Goal: Task Accomplishment & Management: Manage account settings

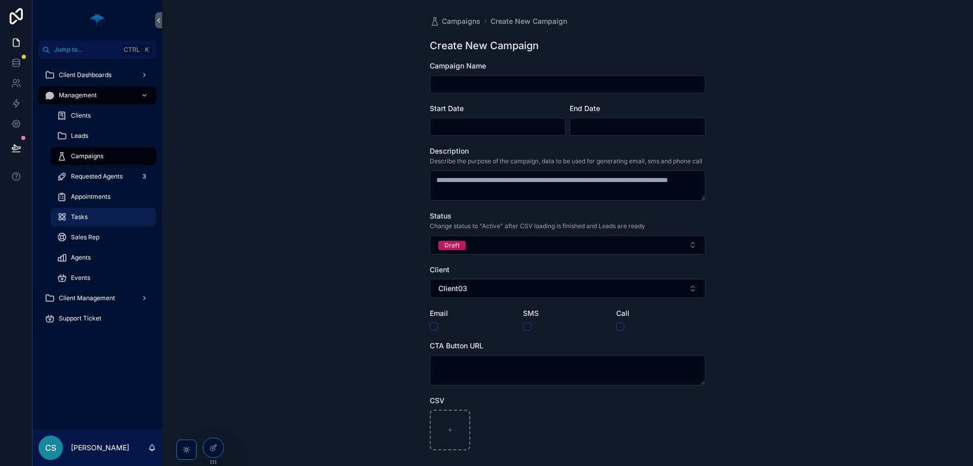
click at [130, 218] on div "Tasks" at bounding box center [103, 217] width 93 height 16
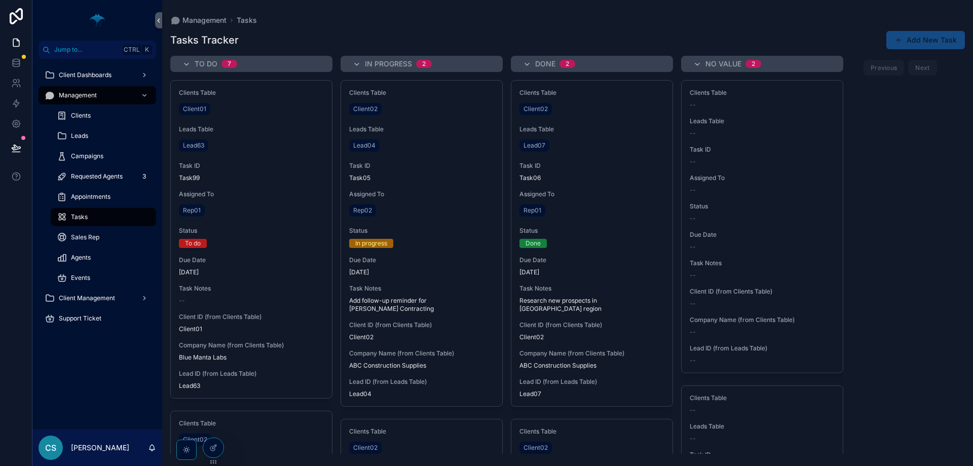
drag, startPoint x: 891, startPoint y: 189, endPoint x: 848, endPoint y: 191, distance: 43.1
click at [892, 189] on div "To do 7 Clients Table Client01 Leads Table Lead63 Task ID Task99 Assigned To Re…" at bounding box center [567, 255] width 811 height 398
click at [92, 217] on div "Tasks" at bounding box center [103, 217] width 93 height 16
click at [126, 385] on div "Client Dashboards Management Clients Leads Campaigns Requested Agents 3 Appoint…" at bounding box center [97, 244] width 130 height 370
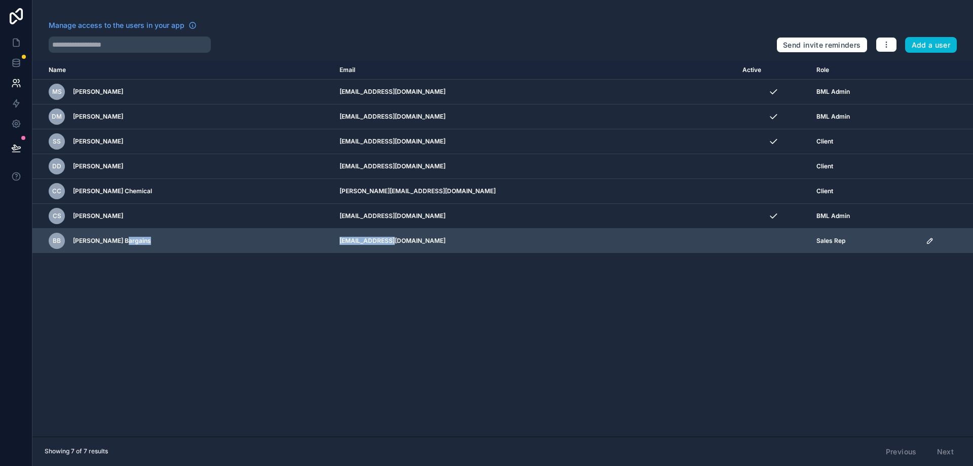
drag, startPoint x: 379, startPoint y: 250, endPoint x: 439, endPoint y: 251, distance: 60.3
click at [374, 246] on td "[EMAIL_ADDRESS][DOMAIN_NAME]" at bounding box center [534, 241] width 403 height 25
click at [464, 251] on td "[EMAIL_ADDRESS][DOMAIN_NAME]" at bounding box center [534, 241] width 403 height 25
drag, startPoint x: 436, startPoint y: 251, endPoint x: 219, endPoint y: 243, distance: 217.0
click at [219, 243] on tr "BB Brandy Bargains brandybargains@gmail.com Sales Rep" at bounding box center [502, 241] width 940 height 25
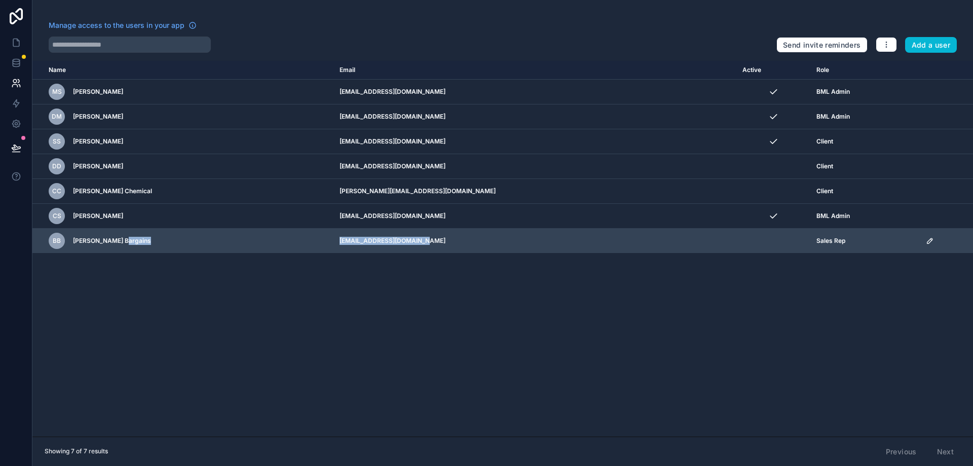
click at [489, 246] on td "[EMAIL_ADDRESS][DOMAIN_NAME]" at bounding box center [534, 241] width 403 height 25
drag, startPoint x: 439, startPoint y: 229, endPoint x: 193, endPoint y: 238, distance: 246.0
click at [208, 239] on tr "BB Brandy Bargains brandybargains@gmail.com Sales Rep" at bounding box center [502, 241] width 940 height 25
click at [331, 249] on td "BB Brandy Bargains" at bounding box center [182, 241] width 301 height 25
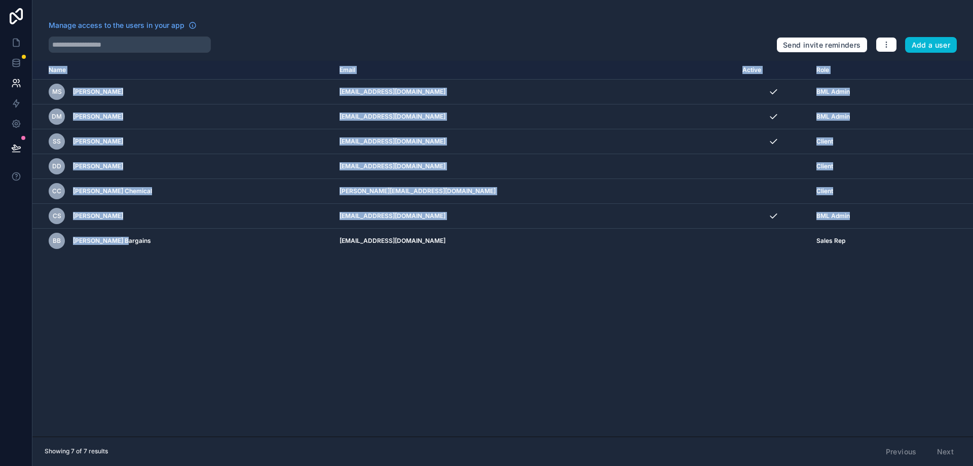
drag, startPoint x: 299, startPoint y: 243, endPoint x: 511, endPoint y: 255, distance: 212.1
click at [511, 255] on div "Name Email Active Role userTable.email MS Margo Sanchez support@bluemantalabs.c…" at bounding box center [502, 248] width 940 height 375
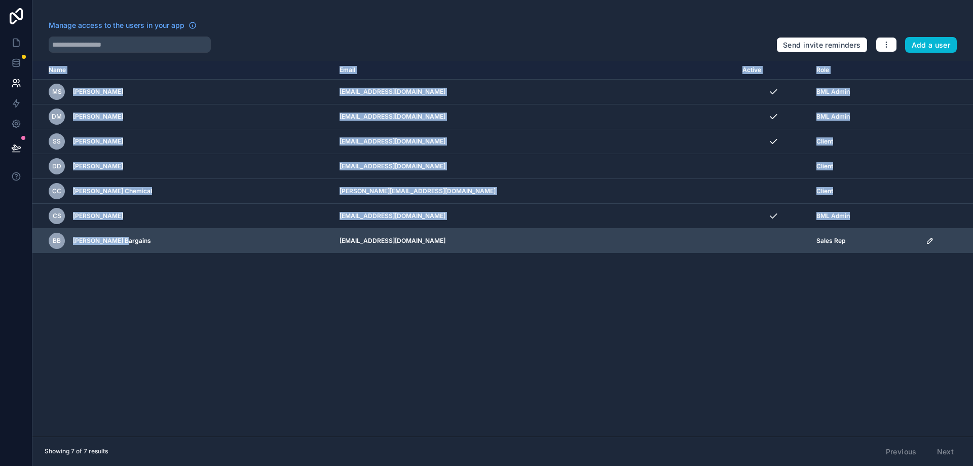
click at [505, 251] on td "[EMAIL_ADDRESS][DOMAIN_NAME]" at bounding box center [534, 241] width 403 height 25
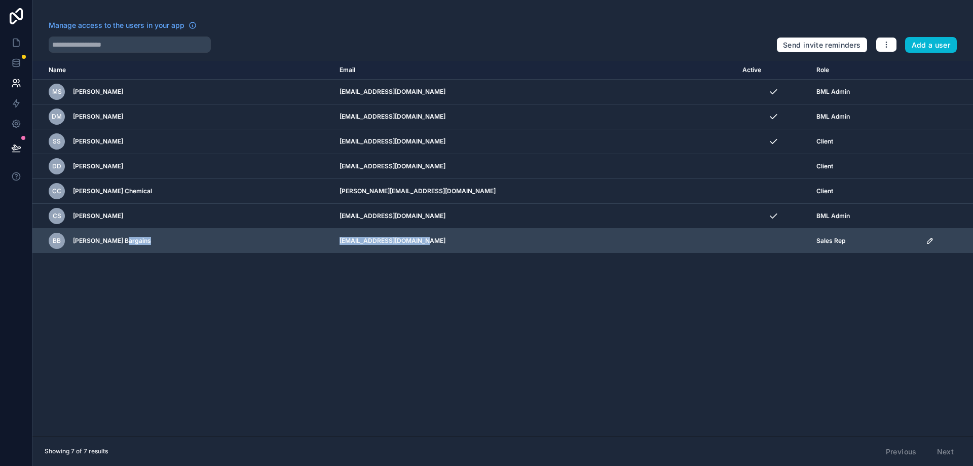
drag, startPoint x: 446, startPoint y: 238, endPoint x: 302, endPoint y: 243, distance: 144.5
click at [302, 240] on tr "BB Brandy Bargains brandybargains@gmail.com Sales Rep" at bounding box center [502, 241] width 940 height 25
click at [316, 248] on div "BB Brandy Bargains" at bounding box center [188, 241] width 279 height 16
drag, startPoint x: 322, startPoint y: 239, endPoint x: 517, endPoint y: 230, distance: 195.3
click at [514, 230] on tr "BB Brandy Bargains brandybargains@gmail.com Sales Rep" at bounding box center [502, 241] width 940 height 25
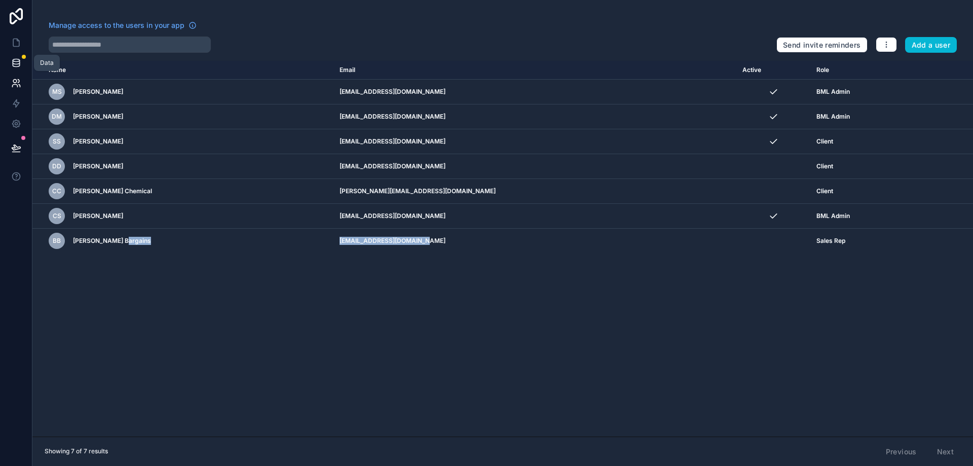
click at [17, 64] on icon at bounding box center [16, 62] width 7 height 4
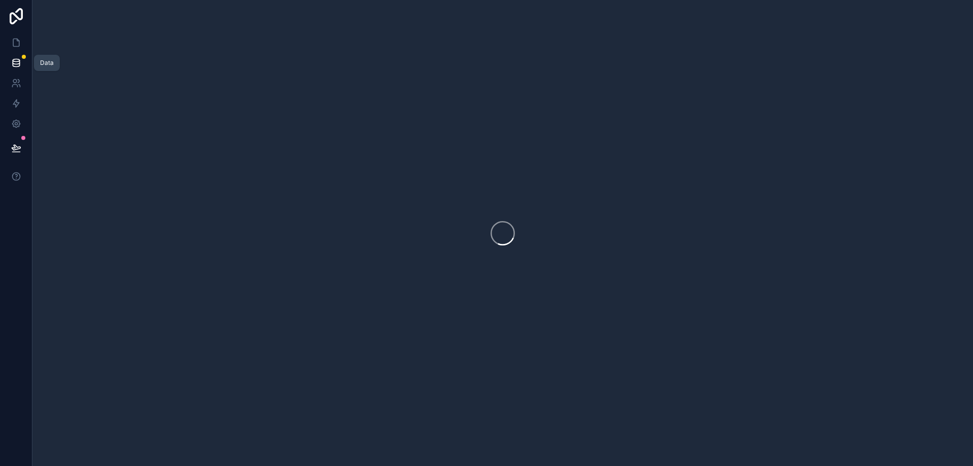
click at [17, 64] on icon at bounding box center [16, 62] width 7 height 4
click at [18, 46] on icon at bounding box center [16, 43] width 6 height 8
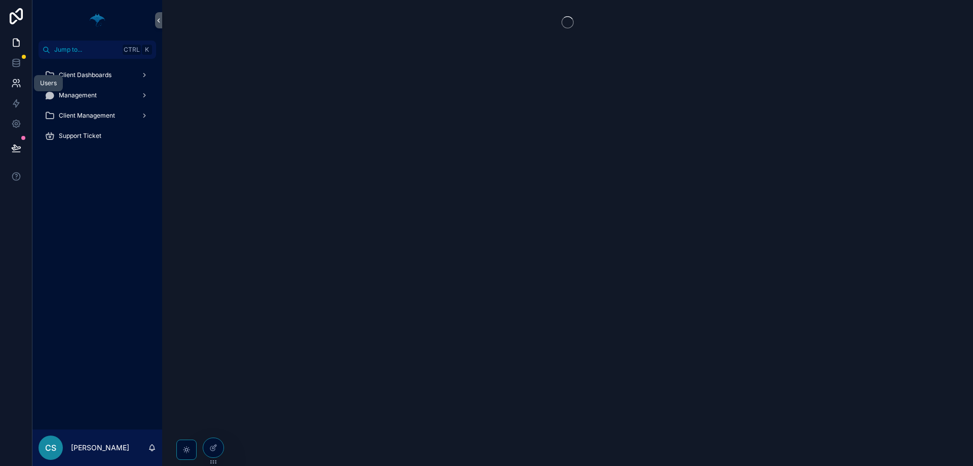
click at [12, 83] on icon at bounding box center [16, 83] width 10 height 10
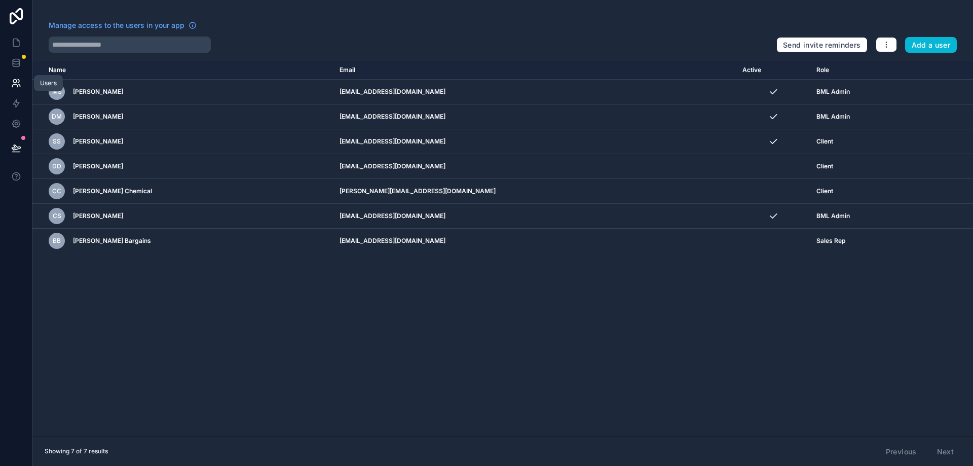
click at [15, 86] on icon at bounding box center [16, 83] width 10 height 10
click at [16, 61] on icon at bounding box center [16, 60] width 7 height 3
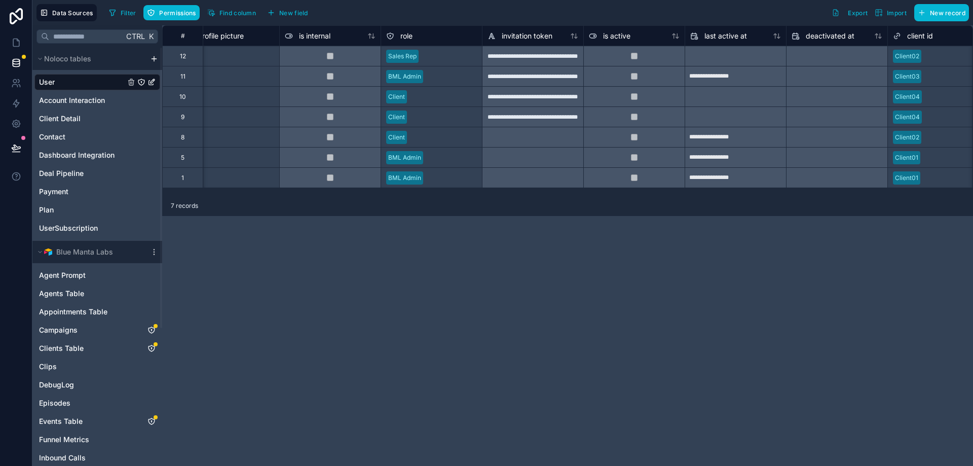
scroll to position [0, 325]
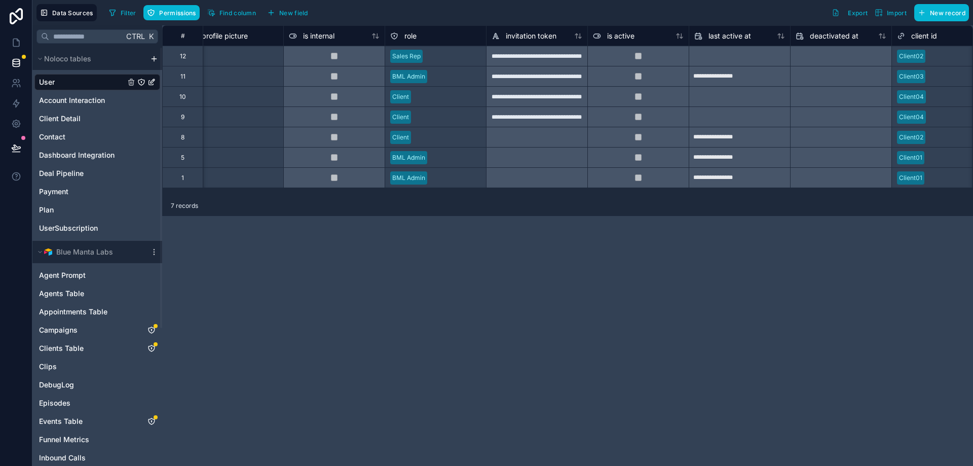
click at [466, 61] on div at bounding box center [454, 56] width 54 height 10
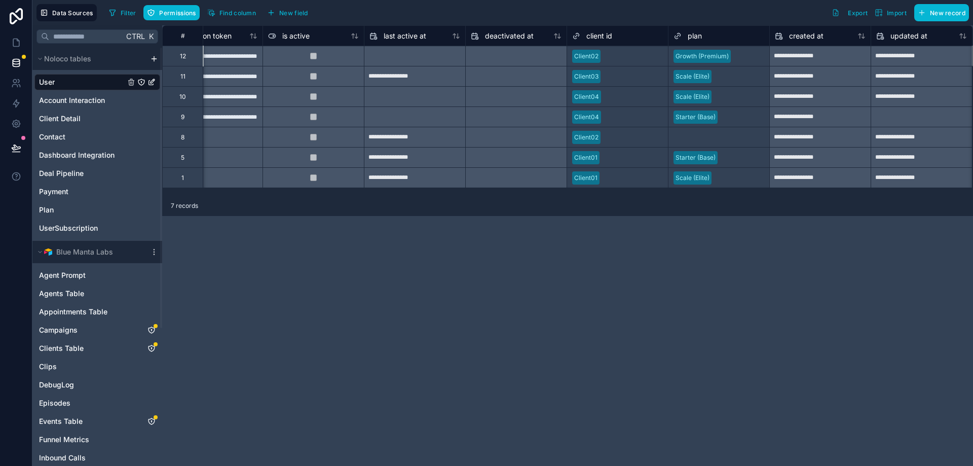
scroll to position [0, 751]
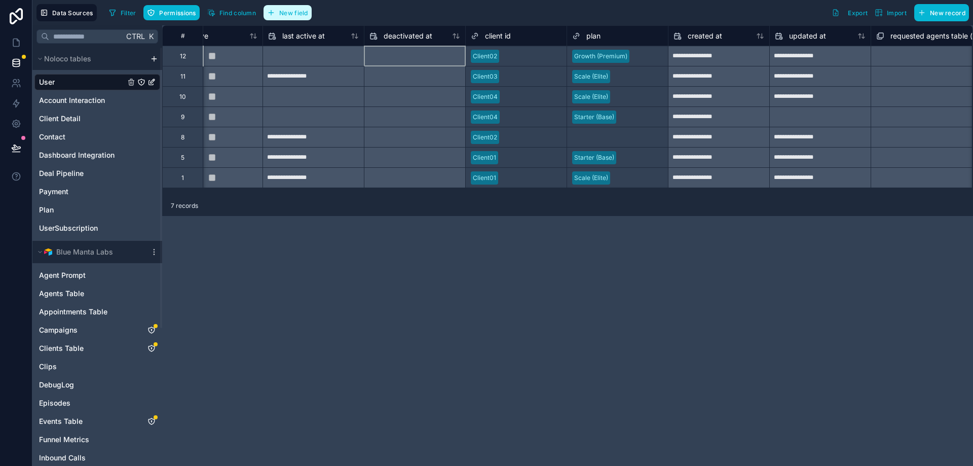
click at [290, 13] on span "New field" at bounding box center [293, 13] width 29 height 8
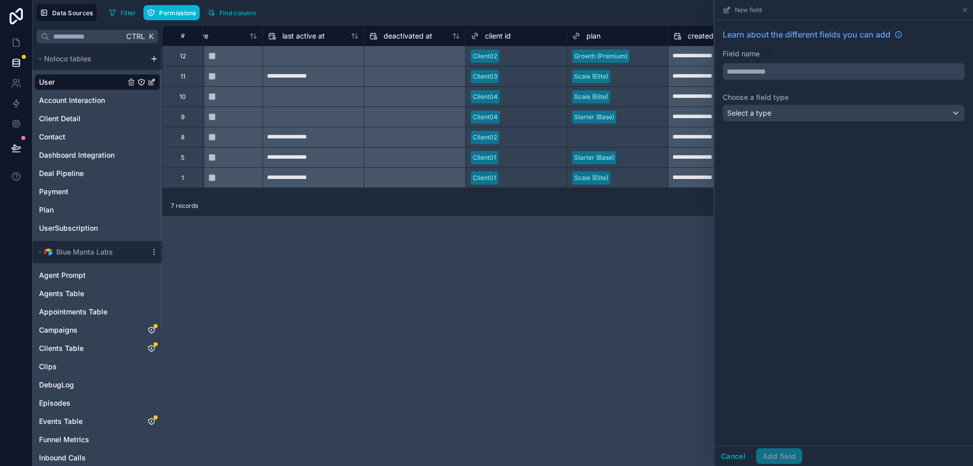
click at [770, 78] on input "text" at bounding box center [843, 71] width 241 height 16
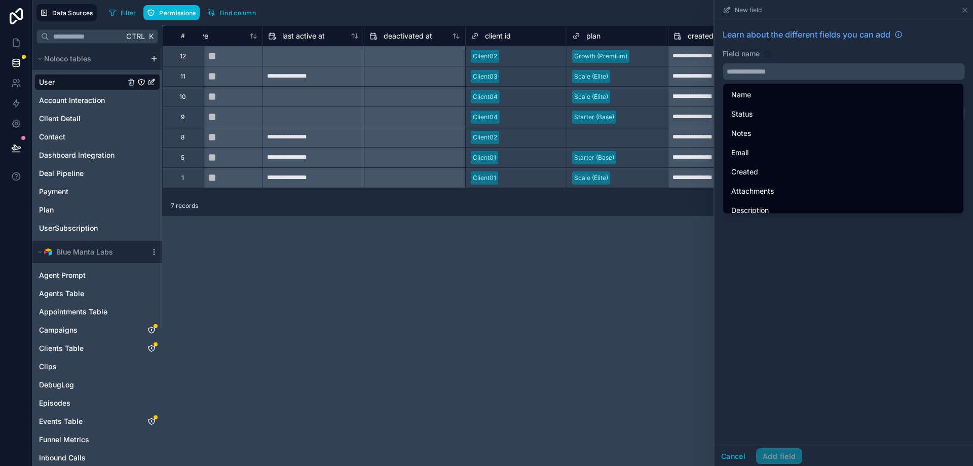
click at [784, 412] on div "Learn about the different fields you can add Field name Choose a field type Sel…" at bounding box center [843, 232] width 258 height 425
click at [807, 304] on div "Learn about the different fields you can add Field name Choose a field type Sel…" at bounding box center [843, 232] width 258 height 425
click at [817, 258] on div "Learn about the different fields you can add Field name Choose a field type Sel…" at bounding box center [843, 232] width 258 height 425
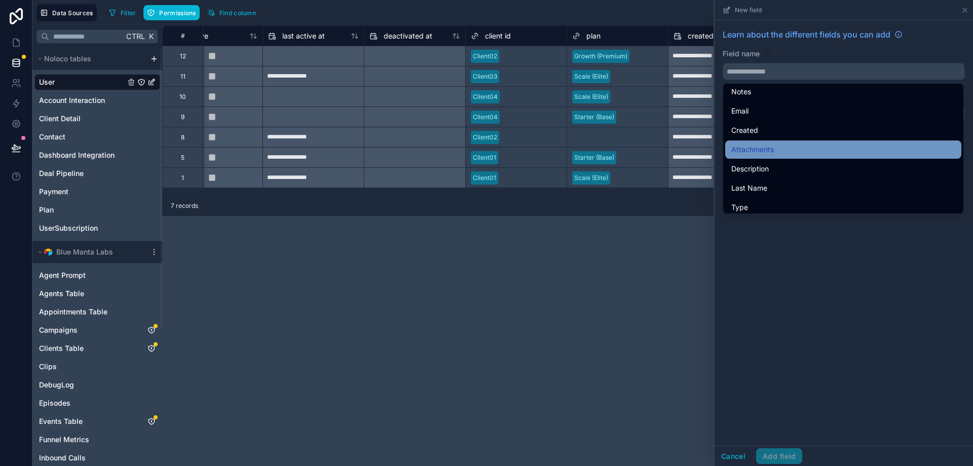
scroll to position [0, 0]
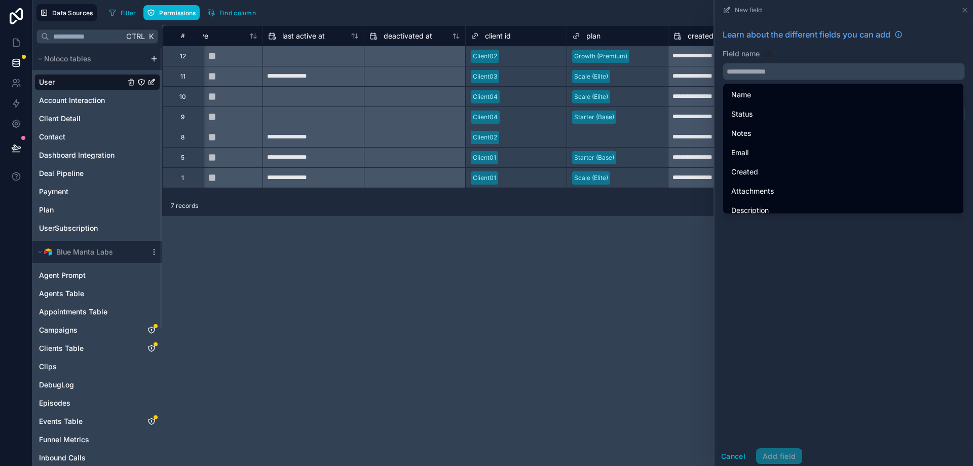
drag, startPoint x: 813, startPoint y: 277, endPoint x: 807, endPoint y: 269, distance: 10.1
click at [811, 277] on div "Learn about the different fields you can add Field name Choose a field type Sel…" at bounding box center [843, 232] width 258 height 425
click at [762, 66] on input "text" at bounding box center [843, 71] width 241 height 16
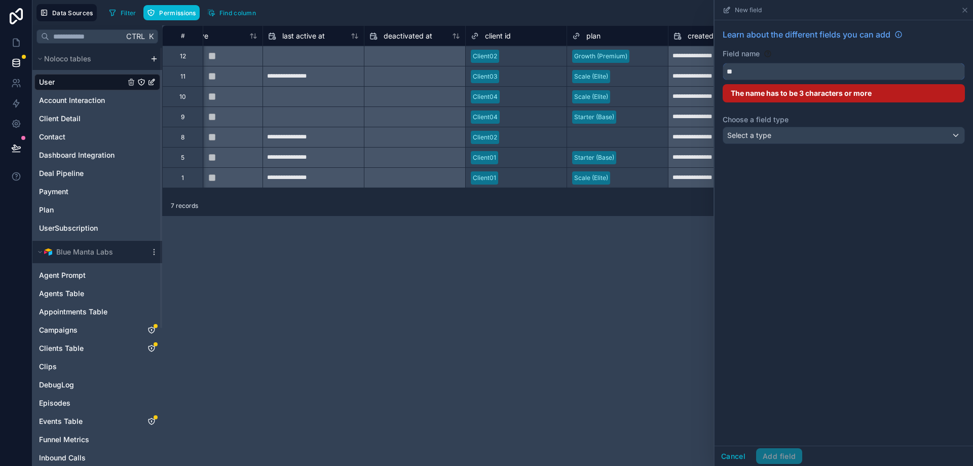
type input "*"
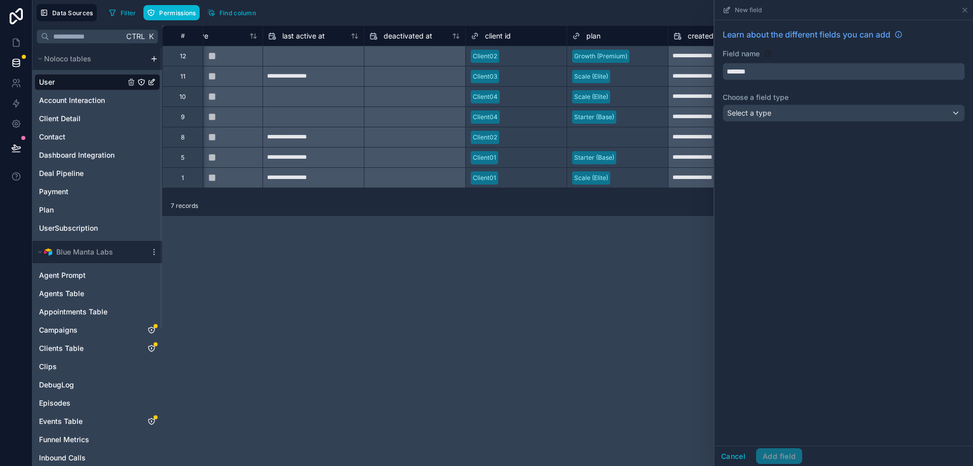
click at [723, 63] on button "*******" at bounding box center [844, 71] width 242 height 17
click at [723, 63] on button "*********" at bounding box center [844, 71] width 242 height 17
type input "**********"
click at [759, 120] on div "Select a type" at bounding box center [843, 113] width 241 height 16
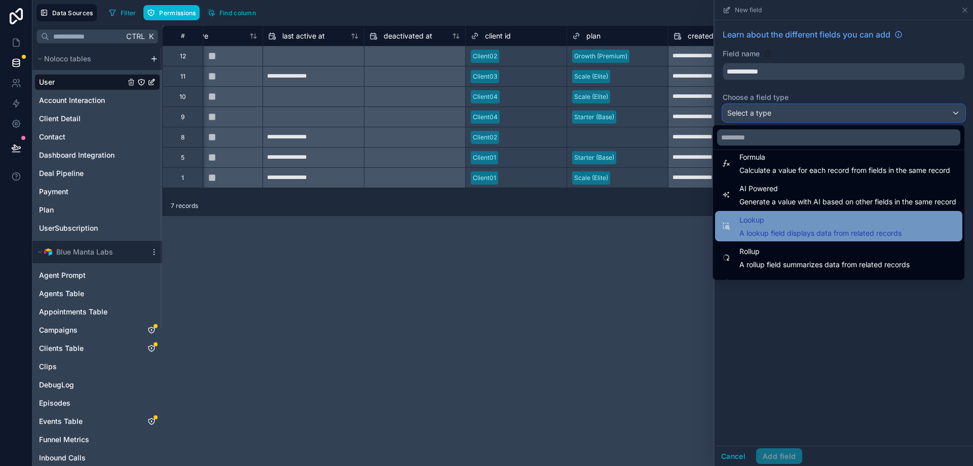
scroll to position [294, 0]
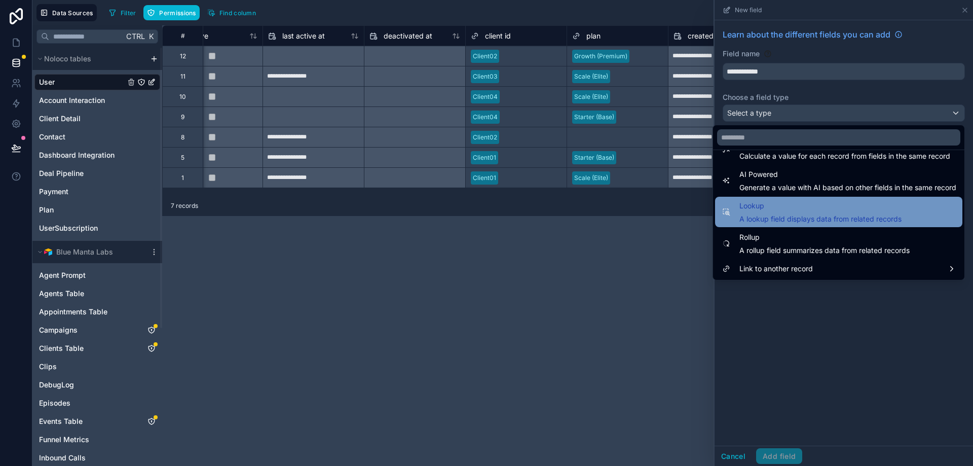
click at [806, 213] on div "Lookup A lookup field displays data from related records" at bounding box center [820, 212] width 162 height 24
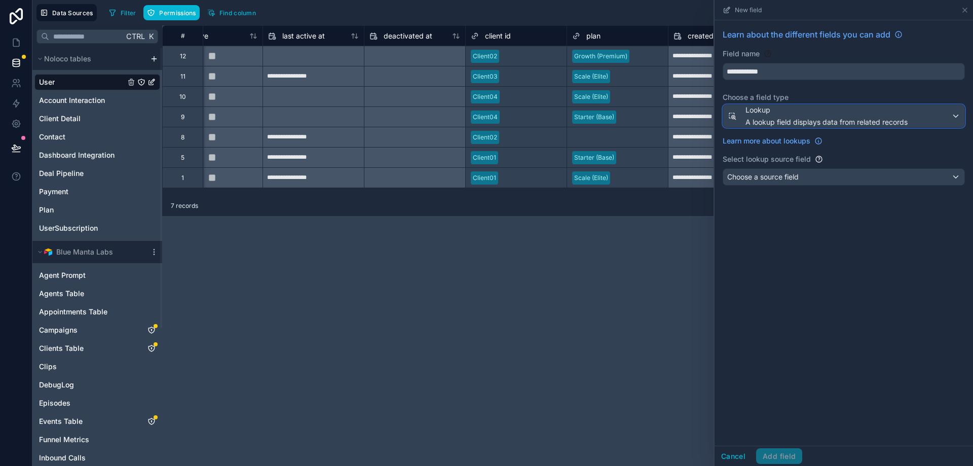
click at [826, 122] on span "A lookup field displays data from related records" at bounding box center [826, 122] width 162 height 10
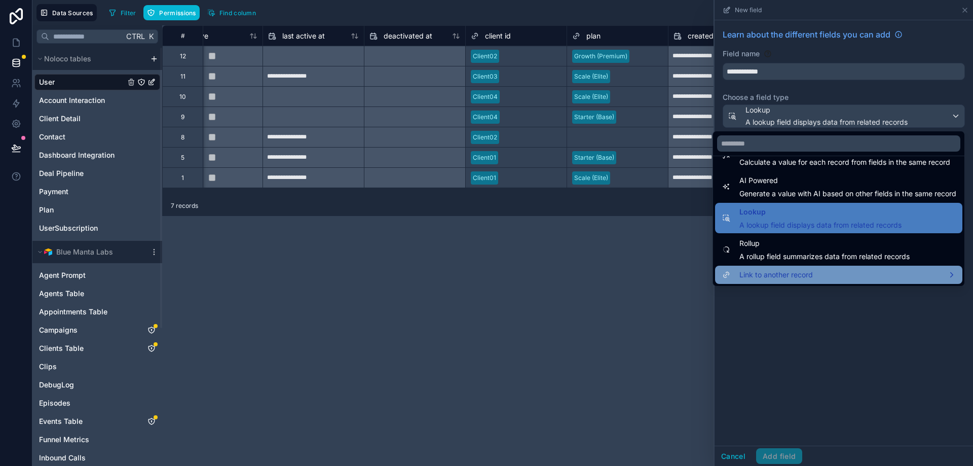
click at [805, 281] on div "Link to another record" at bounding box center [838, 275] width 247 height 18
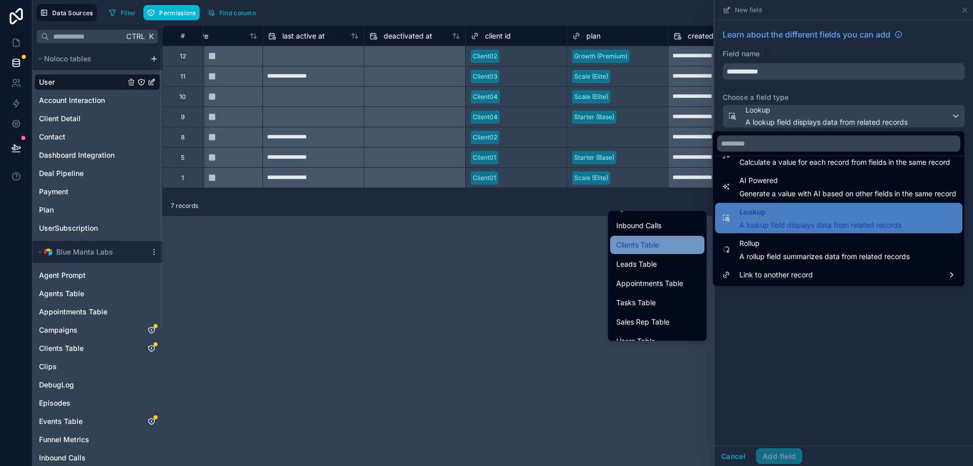
scroll to position [203, 0]
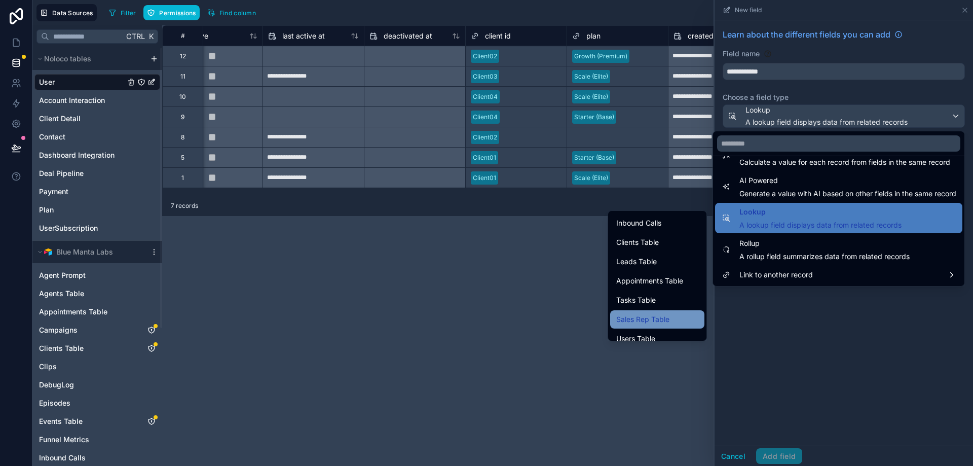
click at [665, 316] on div "Sales Rep Table" at bounding box center [657, 319] width 82 height 12
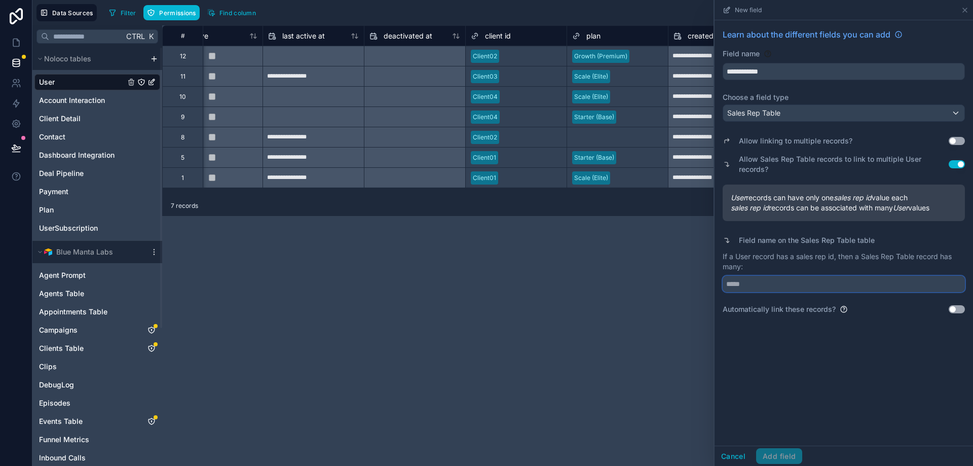
click at [768, 285] on input "text" at bounding box center [844, 284] width 242 height 16
click at [956, 166] on button "Use setting" at bounding box center [957, 164] width 16 height 8
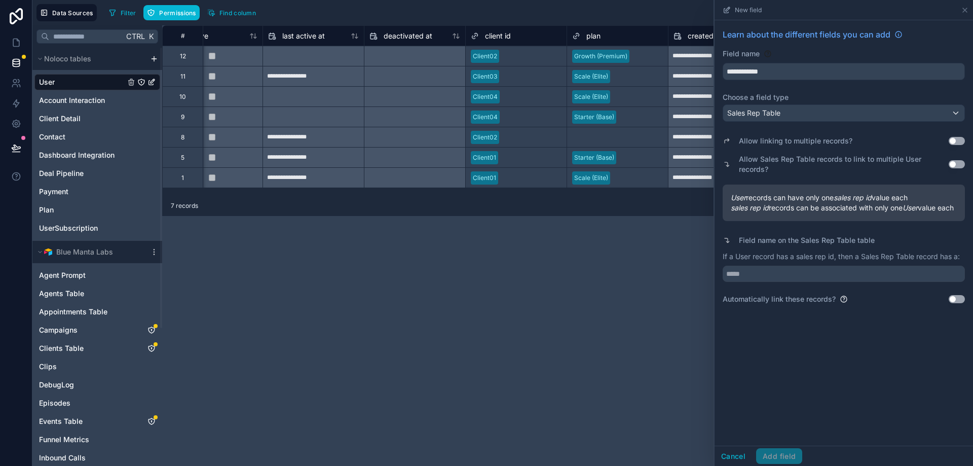
click at [782, 455] on div "Cancel Add field" at bounding box center [758, 456] width 88 height 16
click at [782, 452] on div "Cancel Add field" at bounding box center [758, 456] width 88 height 16
click at [783, 452] on div "Cancel Add field" at bounding box center [758, 456] width 88 height 16
click at [960, 150] on div "Allow linking to multiple records? Use setting Allow Sales Rep Table records to…" at bounding box center [844, 155] width 242 height 43
click at [960, 147] on div "Allow linking to multiple records? Use setting" at bounding box center [844, 141] width 242 height 14
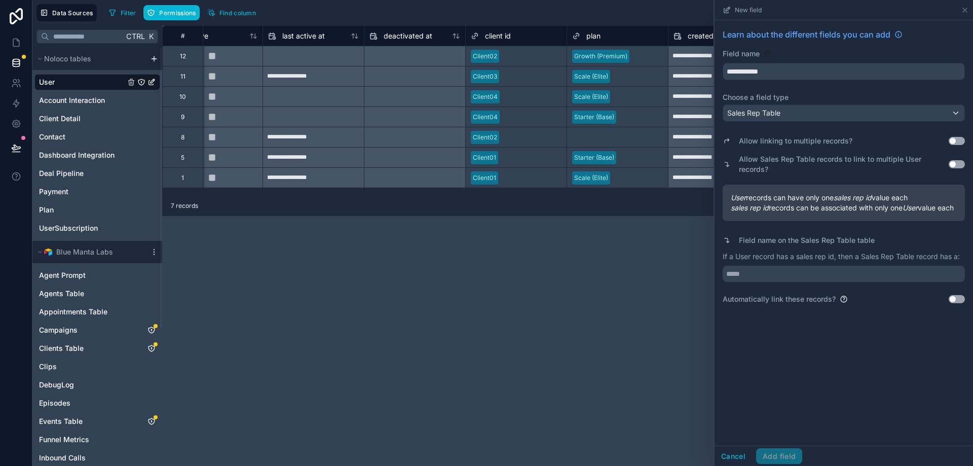
click at [960, 143] on button "Use setting" at bounding box center [957, 141] width 16 height 8
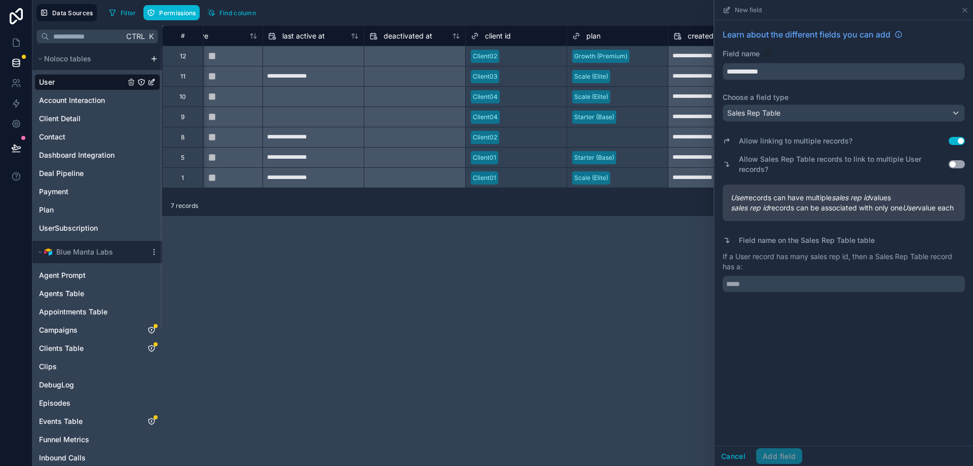
click at [960, 143] on button "Use setting" at bounding box center [957, 141] width 16 height 8
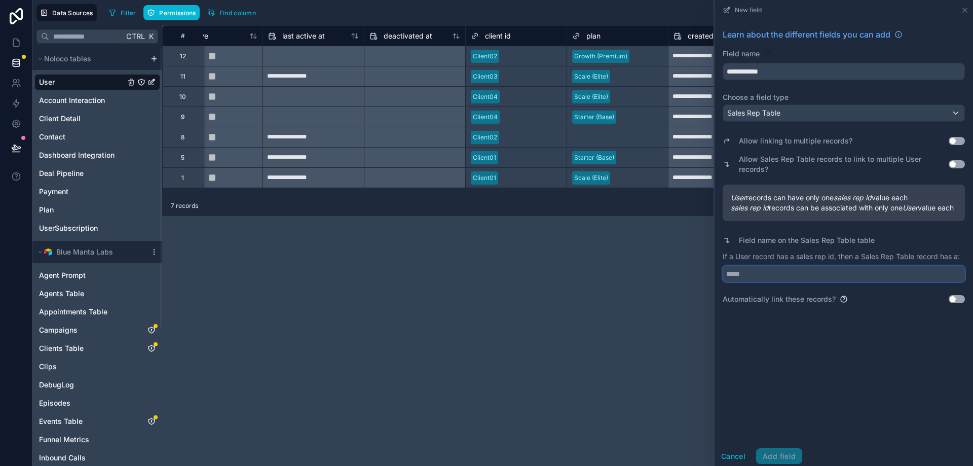
click at [763, 282] on input "text" at bounding box center [844, 274] width 242 height 16
type input "****"
click at [790, 450] on div "Cancel Add field" at bounding box center [843, 455] width 258 height 20
click at [779, 461] on button "Add field" at bounding box center [779, 456] width 46 height 16
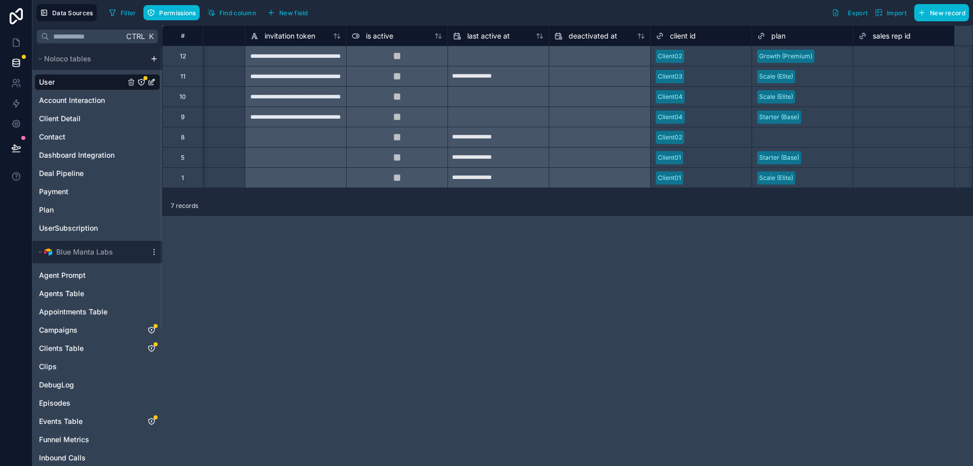
scroll to position [0, 594]
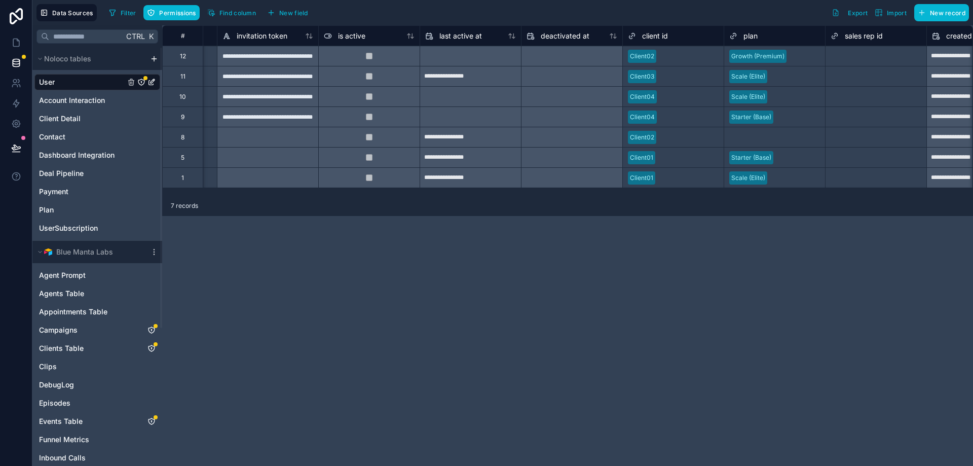
click at [860, 58] on div "Select a sales rep id" at bounding box center [859, 56] width 57 height 8
click at [860, 54] on div "Select a sales rep id" at bounding box center [853, 50] width 57 height 8
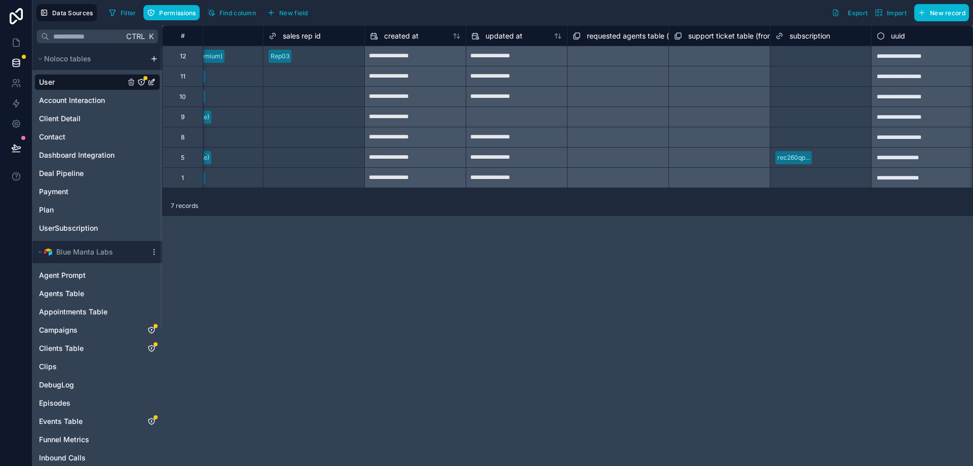
scroll to position [0, 0]
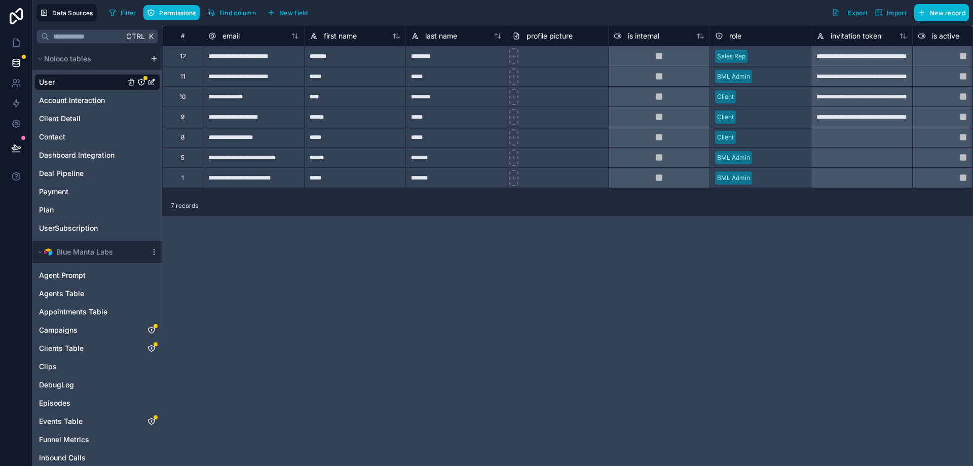
click at [483, 367] on div "**********" at bounding box center [567, 245] width 811 height 440
click at [399, 292] on div "**********" at bounding box center [567, 245] width 811 height 440
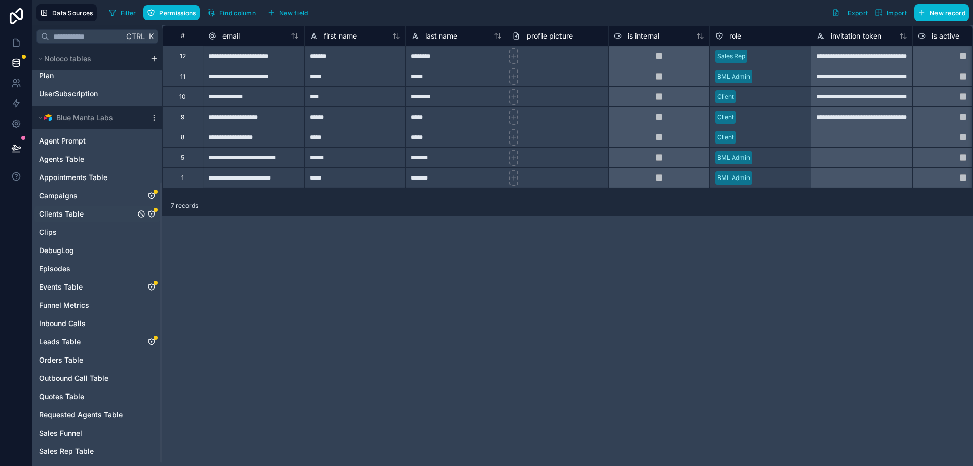
scroll to position [203, 0]
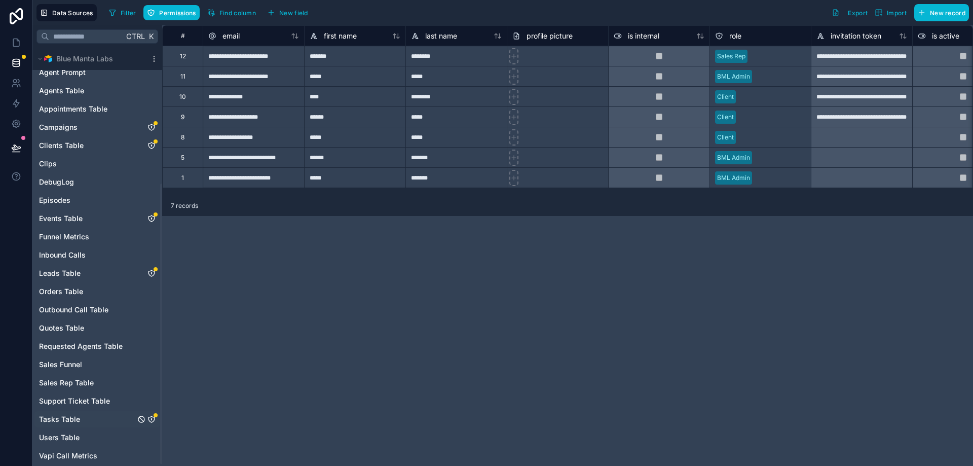
click at [69, 420] on span "Tasks Table" at bounding box center [59, 419] width 41 height 10
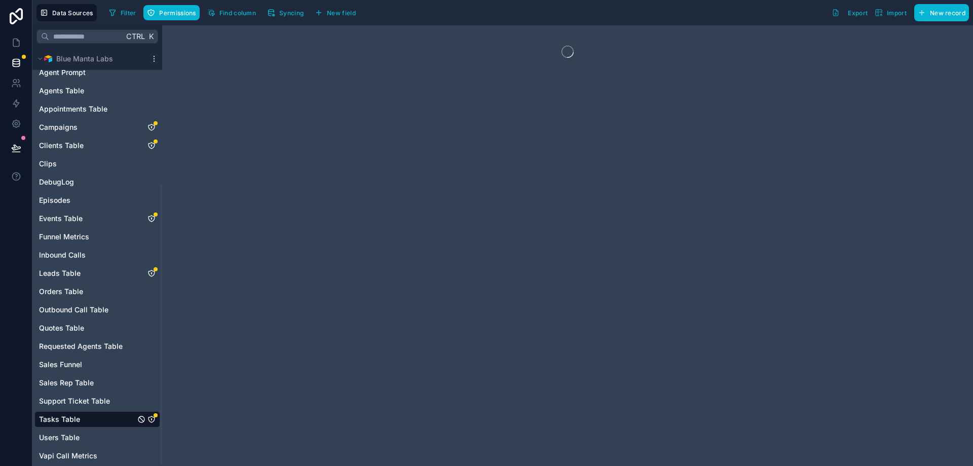
click at [153, 419] on icon "Tasks Table" at bounding box center [151, 419] width 8 height 8
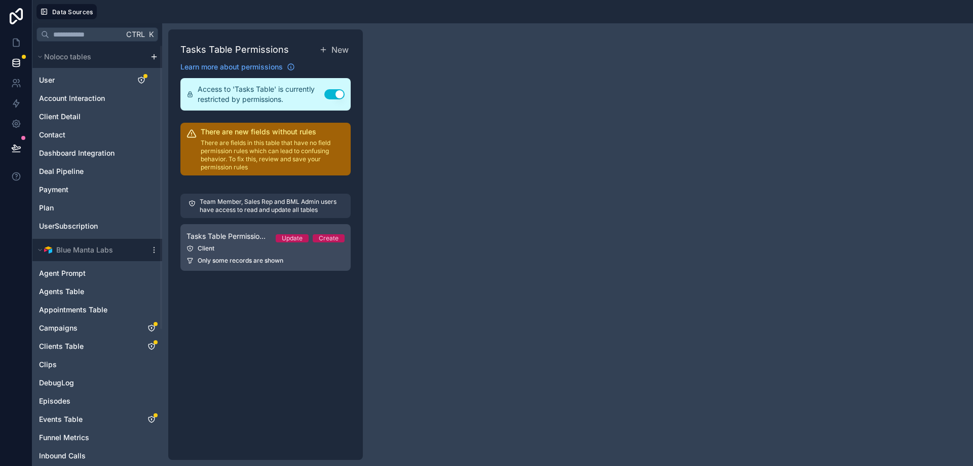
click at [212, 250] on div "Client" at bounding box center [265, 248] width 158 height 8
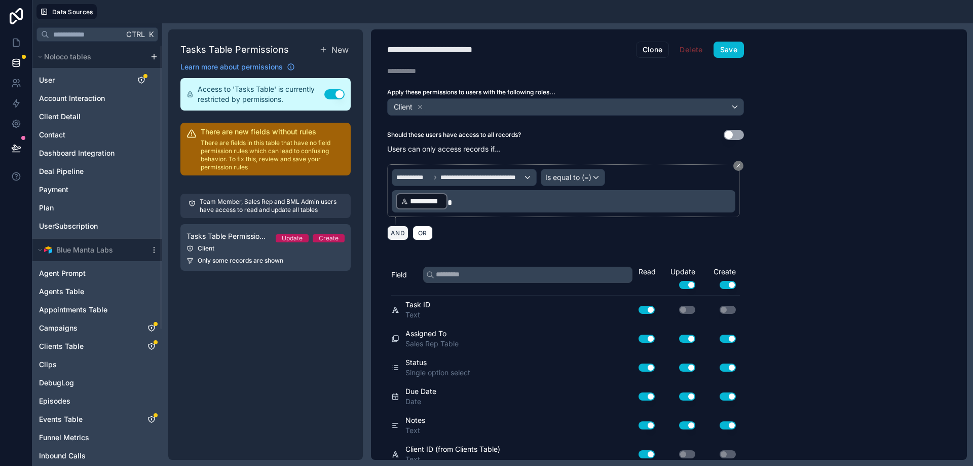
click at [397, 232] on button "AND" at bounding box center [397, 232] width 21 height 15
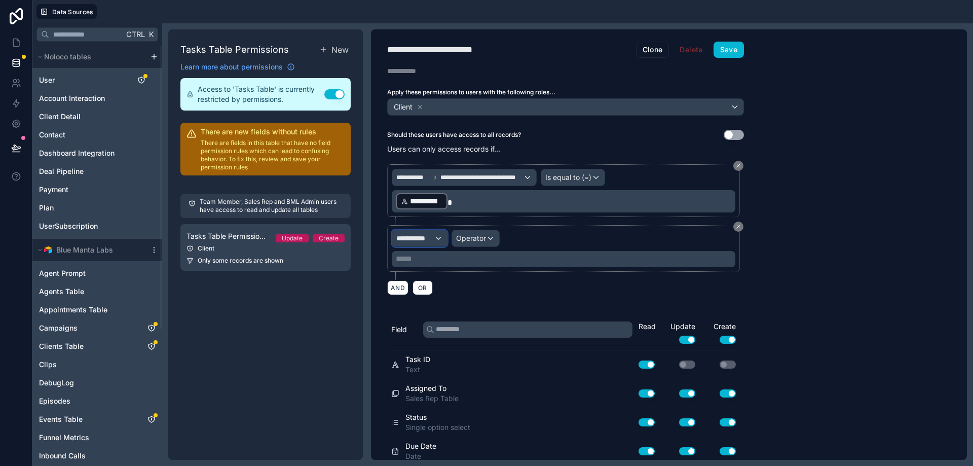
click at [428, 236] on span "**********" at bounding box center [414, 238] width 37 height 10
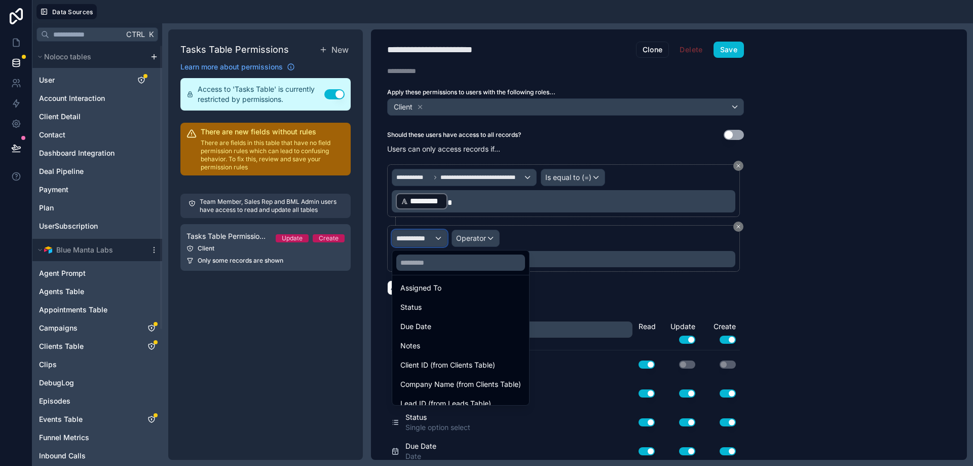
scroll to position [101, 0]
click at [471, 290] on div "Assigned To" at bounding box center [460, 287] width 121 height 12
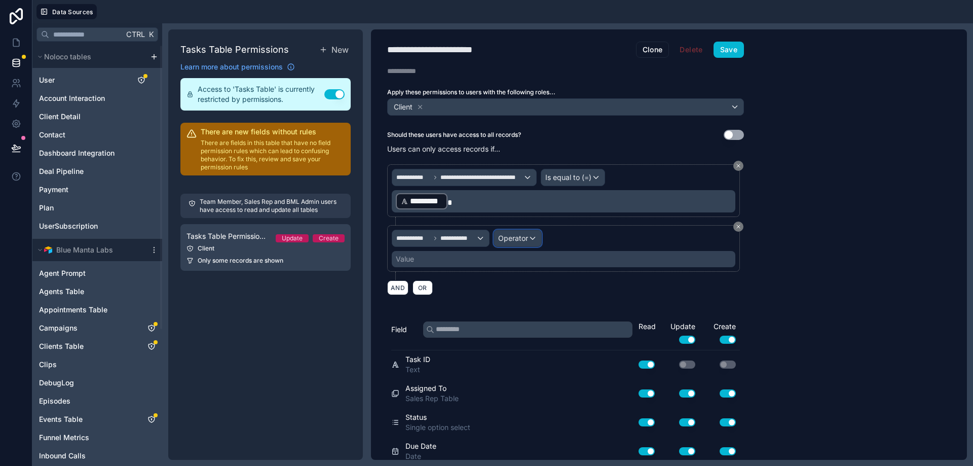
click at [513, 236] on span "Operator" at bounding box center [513, 238] width 30 height 9
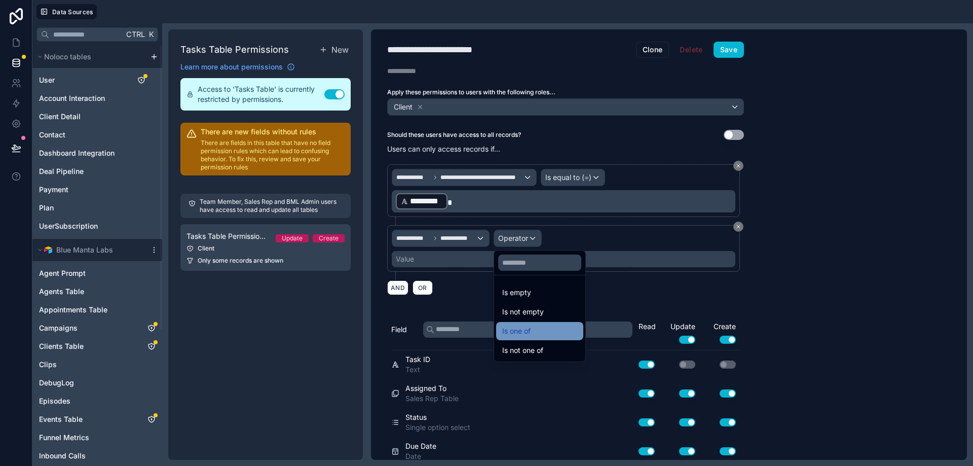
click at [539, 330] on div "Is one of" at bounding box center [539, 331] width 75 height 12
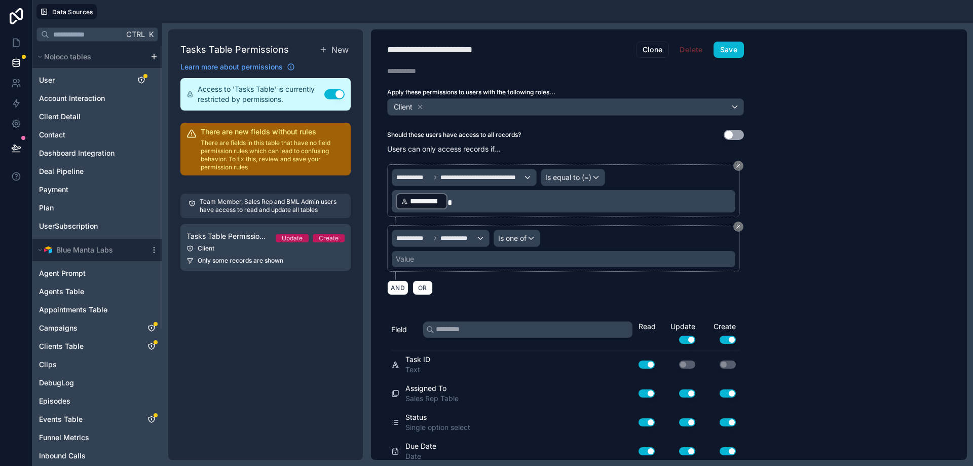
click at [521, 257] on div "Value" at bounding box center [564, 259] width 344 height 16
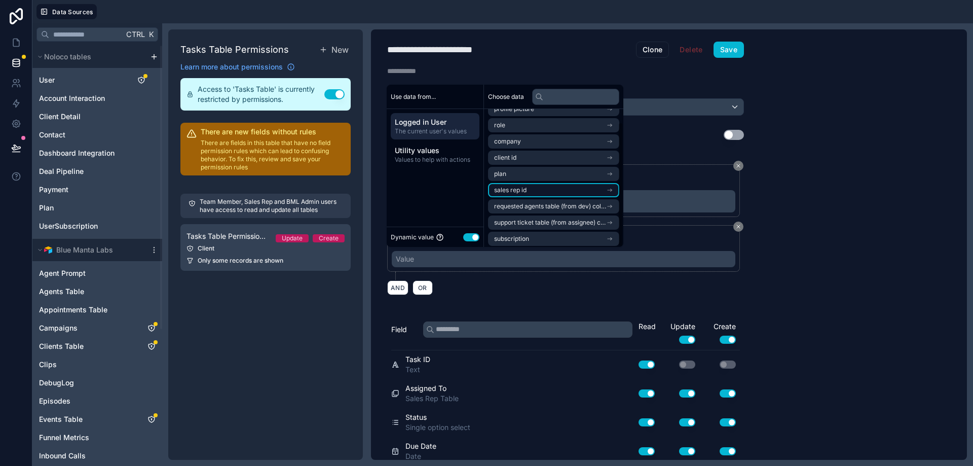
scroll to position [14, 0]
click at [528, 186] on li "sales rep id" at bounding box center [553, 187] width 131 height 14
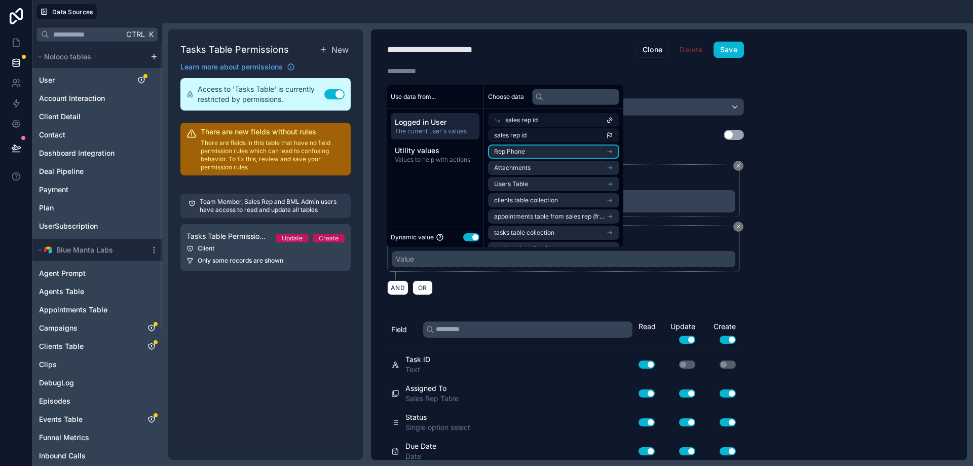
scroll to position [0, 0]
click at [564, 140] on li "sales rep id" at bounding box center [553, 138] width 131 height 14
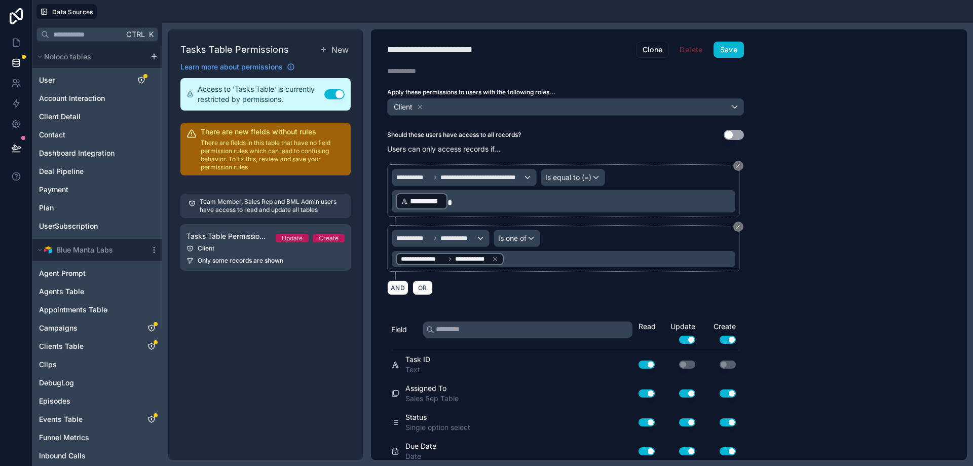
click at [533, 299] on div "**********" at bounding box center [565, 229] width 357 height 143
click at [736, 50] on button "Save" at bounding box center [728, 50] width 30 height 16
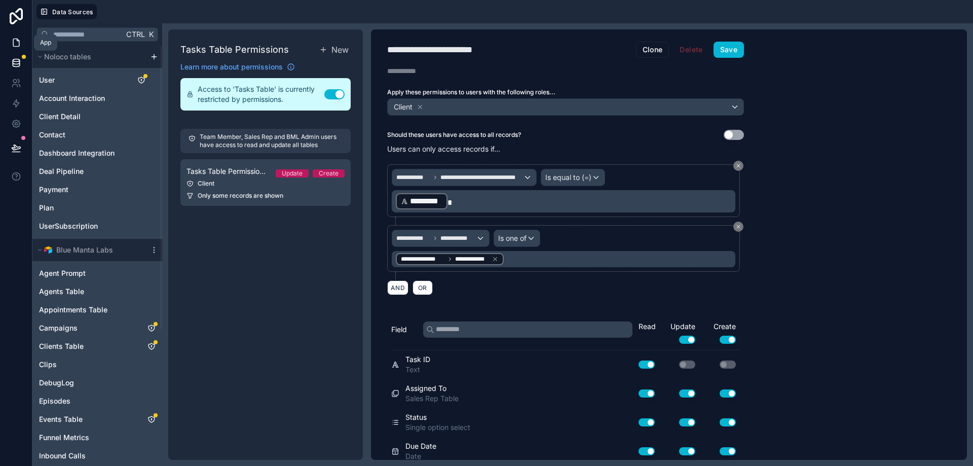
click at [11, 47] on icon at bounding box center [16, 42] width 10 height 10
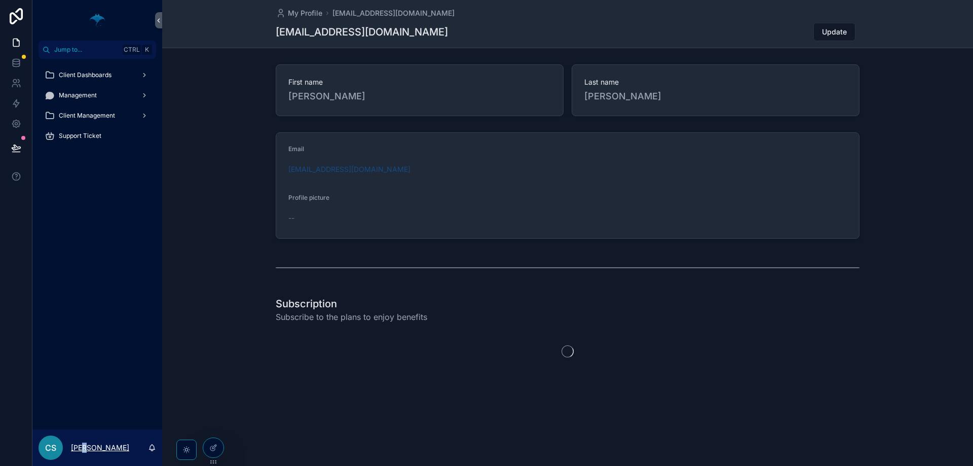
click at [84, 449] on p "[PERSON_NAME]" at bounding box center [100, 447] width 58 height 10
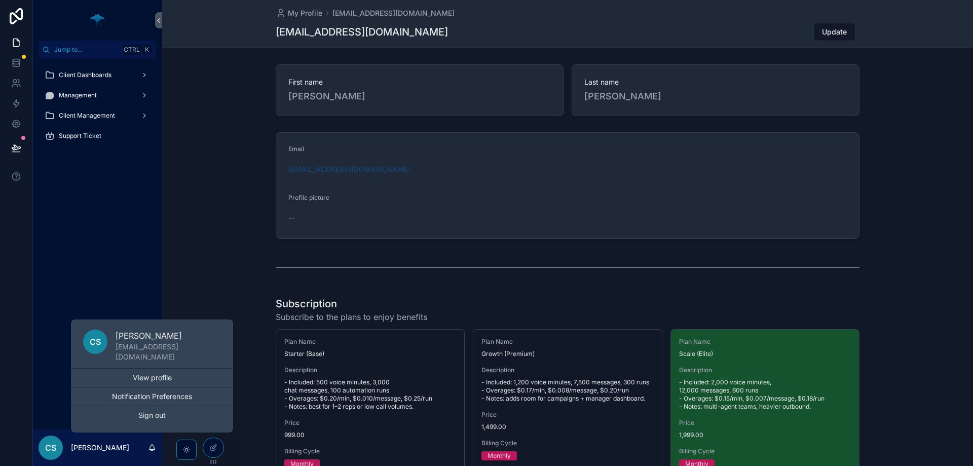
click at [129, 221] on div "Client Dashboards Management Client Management Support Ticket" at bounding box center [97, 244] width 130 height 370
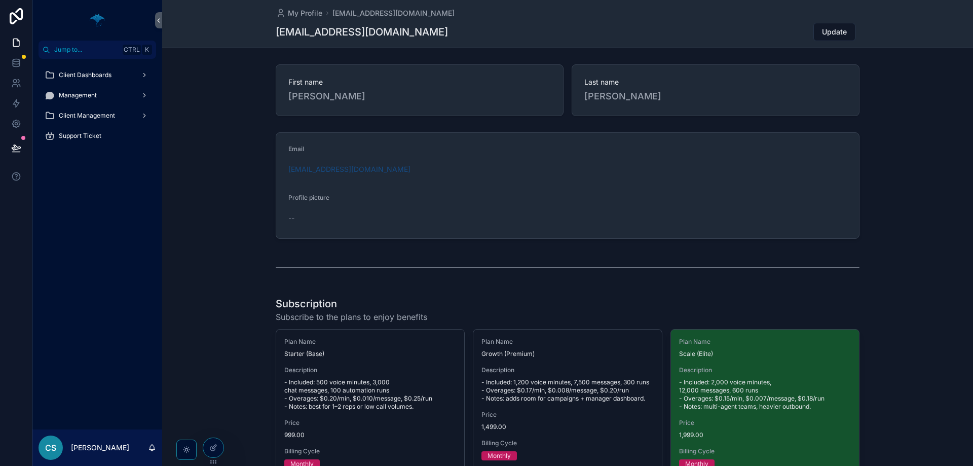
click at [204, 322] on div "Subscription Subscribe to the plans to enjoy benefits Plan Name Starter (Base) …" at bounding box center [567, 386] width 811 height 189
click at [214, 426] on icon at bounding box center [213, 426] width 8 height 8
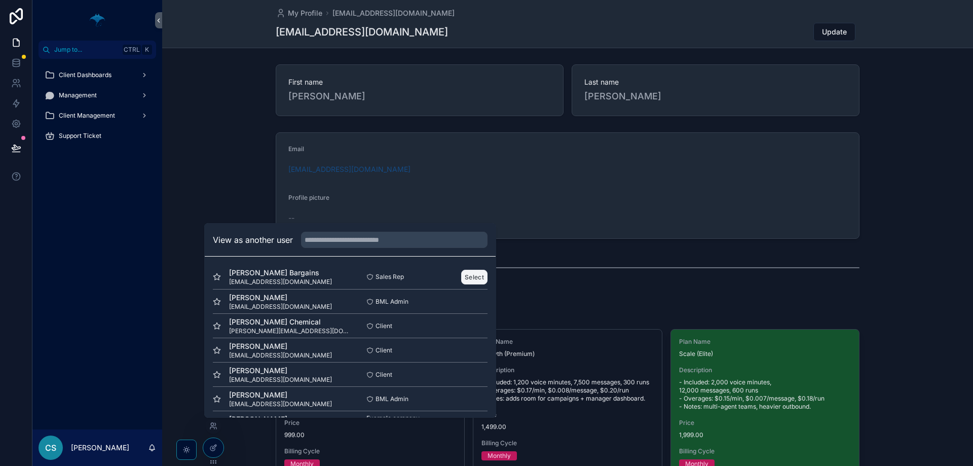
click at [474, 274] on button "Select" at bounding box center [474, 277] width 26 height 15
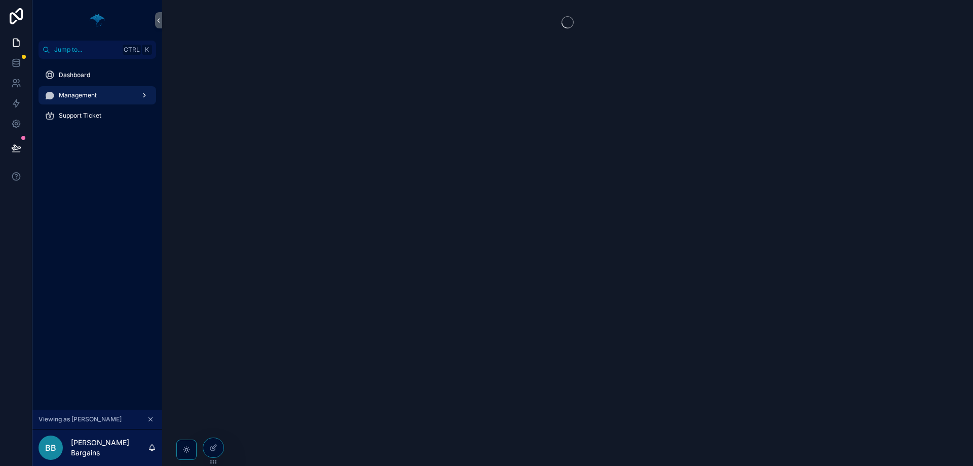
click at [124, 91] on div "Management" at bounding box center [97, 95] width 105 height 16
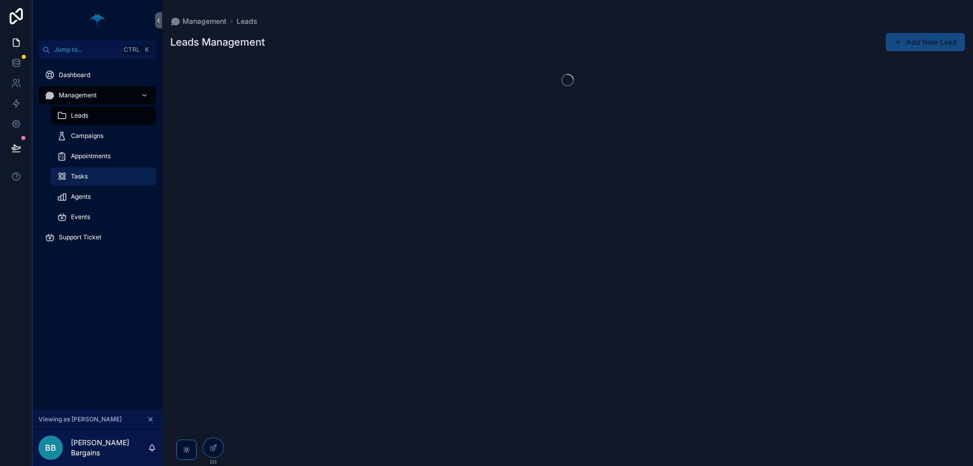
click at [100, 182] on div "Tasks" at bounding box center [103, 176] width 93 height 16
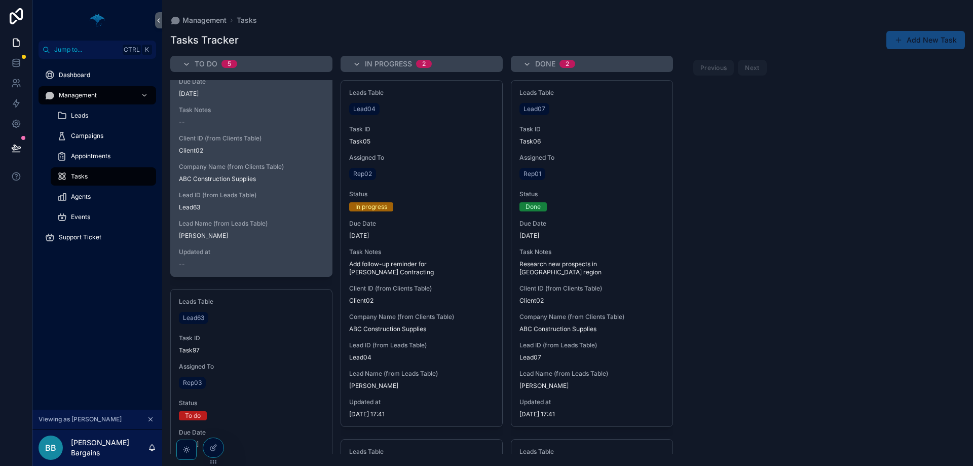
scroll to position [152, 0]
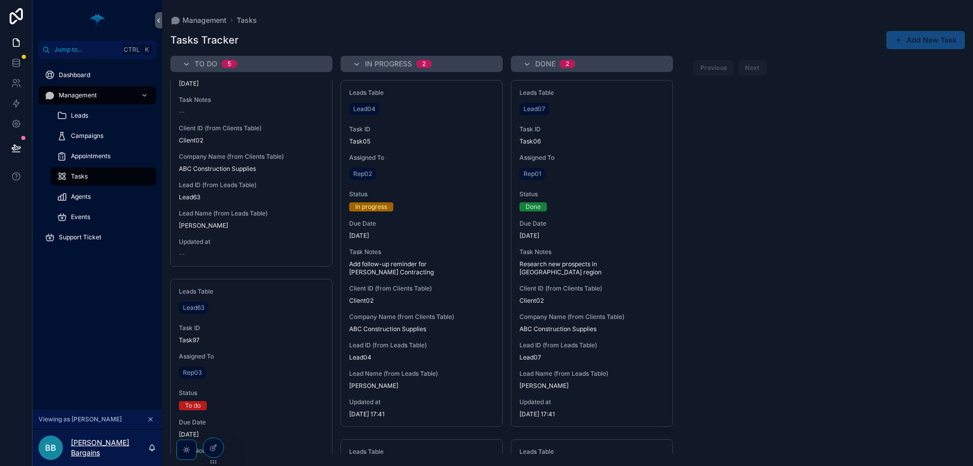
click at [116, 447] on p "[PERSON_NAME] Bargains" at bounding box center [109, 447] width 77 height 20
drag, startPoint x: 117, startPoint y: 295, endPoint x: 47, endPoint y: 203, distance: 116.1
click at [117, 295] on div "Dashboard Management Leads Campaigns Appointments Tasks Agents Events Support T…" at bounding box center [97, 234] width 130 height 351
click at [10, 98] on link at bounding box center [16, 103] width 32 height 20
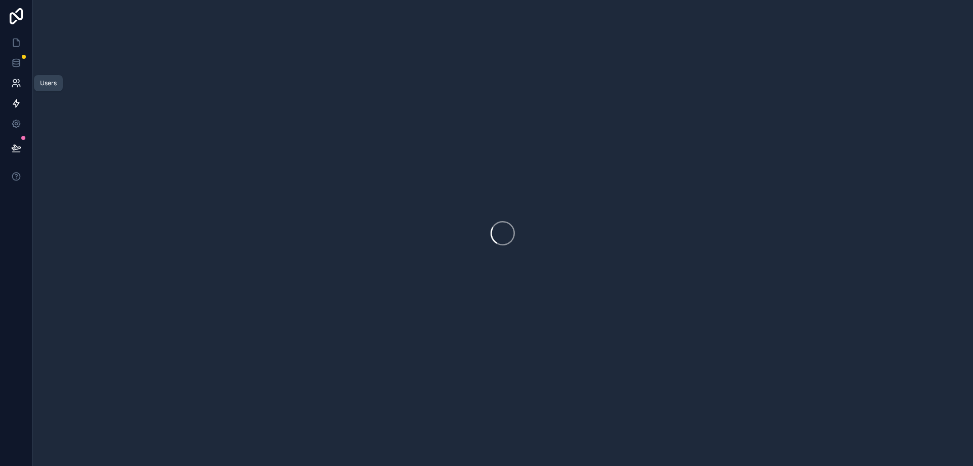
click at [11, 89] on link at bounding box center [16, 83] width 32 height 20
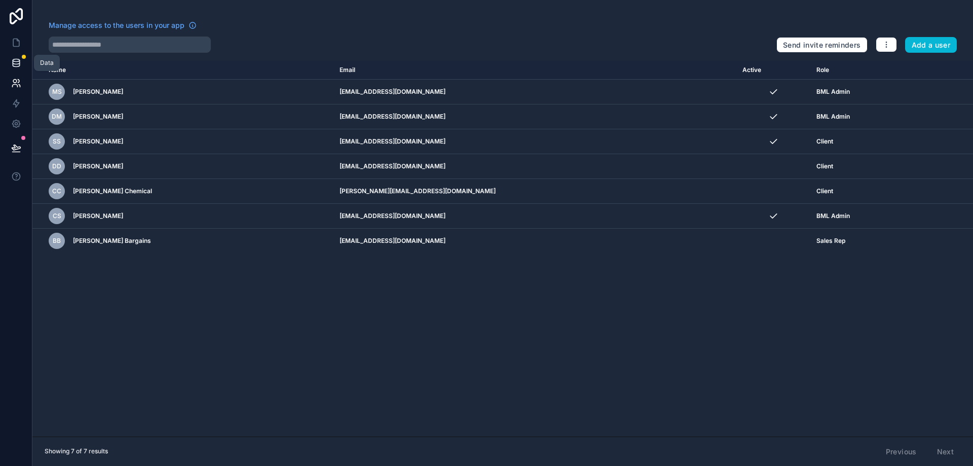
click at [22, 59] on link at bounding box center [16, 63] width 32 height 20
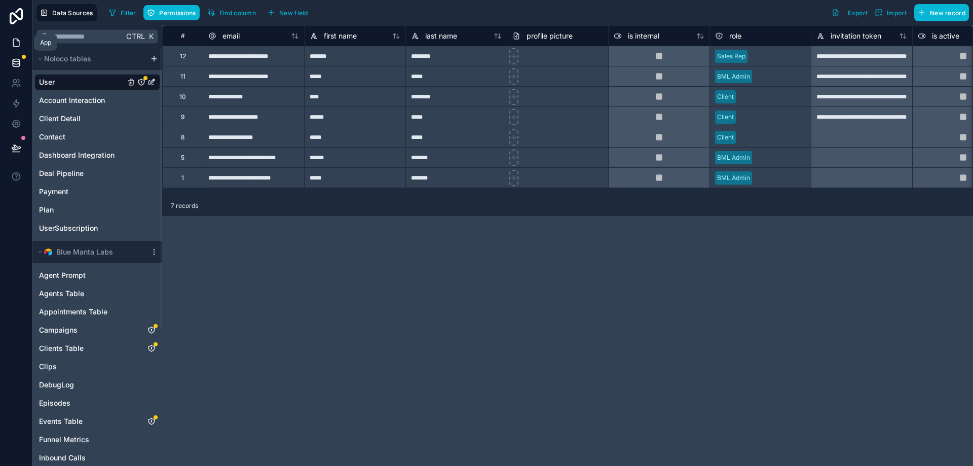
click at [16, 49] on link at bounding box center [16, 42] width 32 height 20
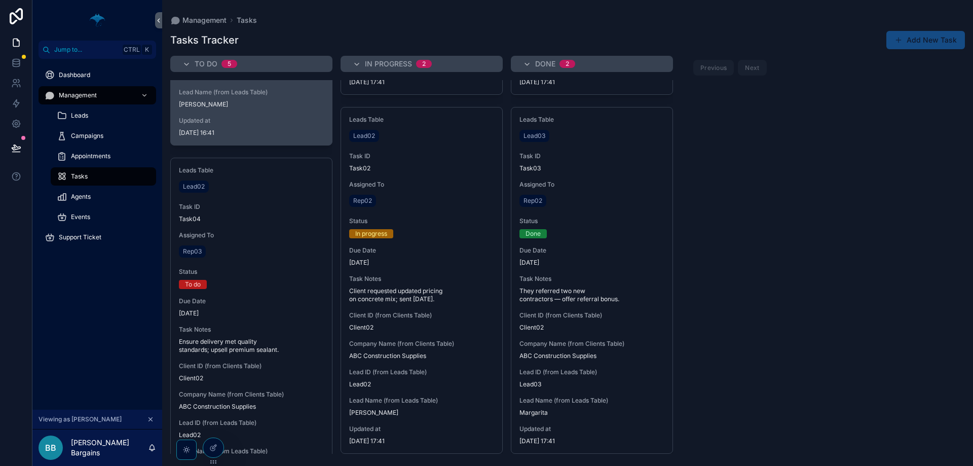
scroll to position [1384, 0]
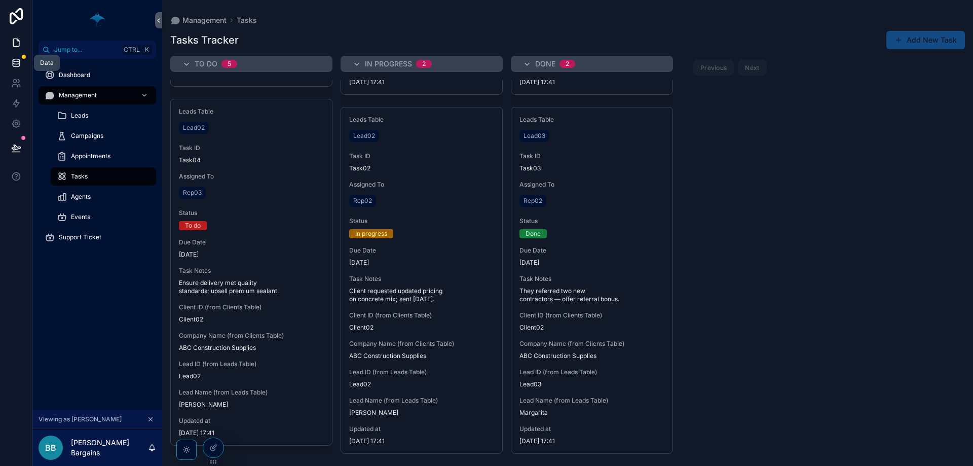
click at [12, 59] on icon at bounding box center [16, 63] width 10 height 10
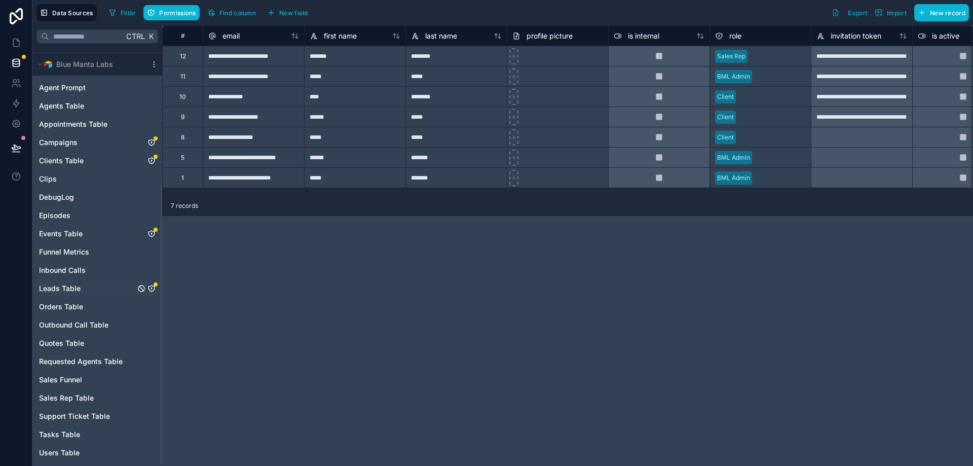
scroll to position [205, 0]
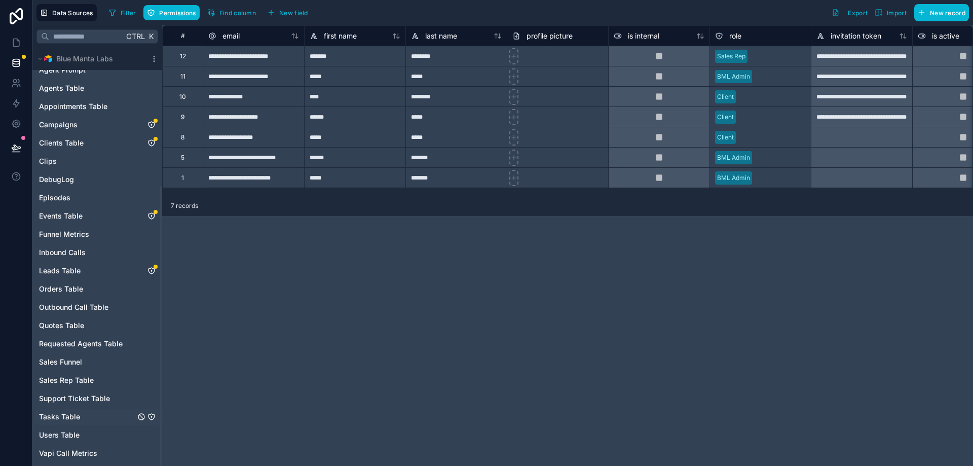
click at [81, 414] on link "Tasks Table" at bounding box center [87, 416] width 96 height 10
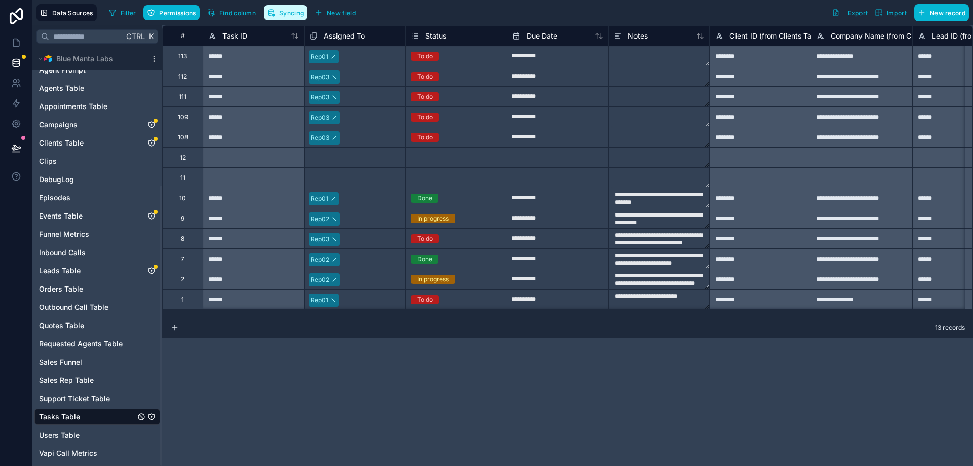
click at [289, 17] on button "Syncing" at bounding box center [286, 12] width 44 height 15
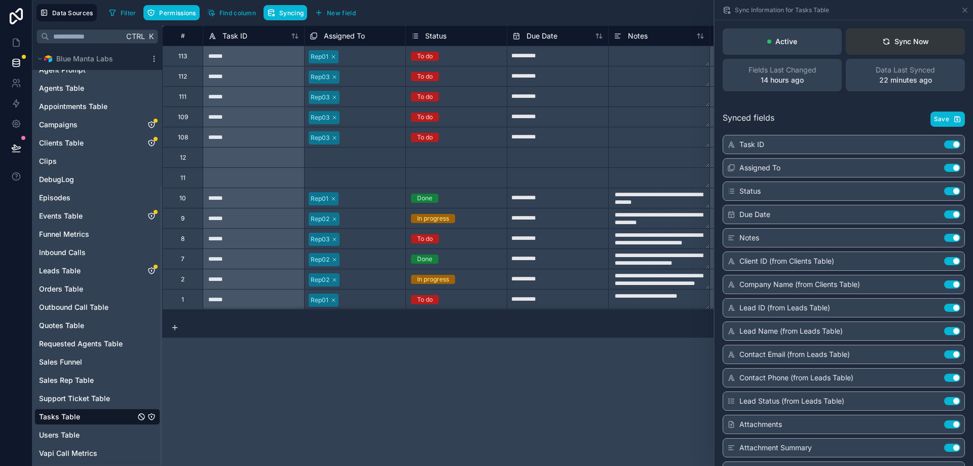
click at [924, 37] on button "Sync Now" at bounding box center [905, 41] width 119 height 26
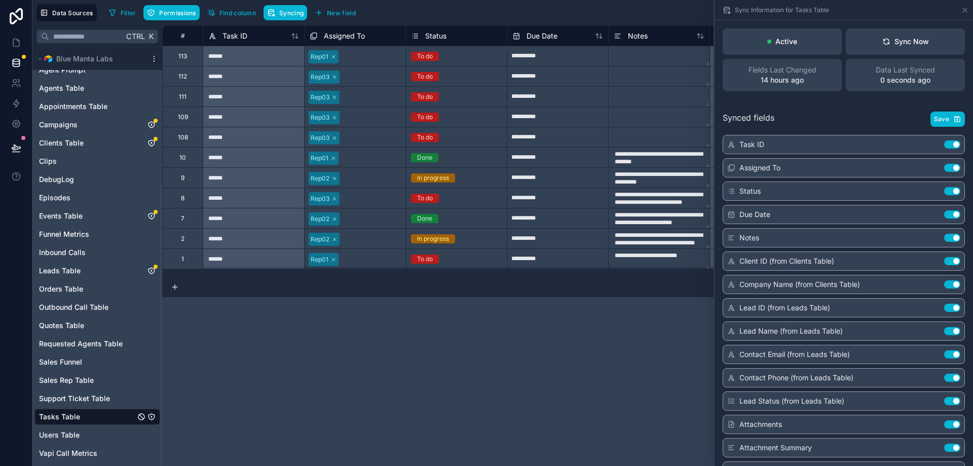
click at [454, 373] on div "**********" at bounding box center [567, 245] width 811 height 440
click at [299, 308] on div "**********" at bounding box center [567, 245] width 811 height 440
click at [959, 14] on div "Sync Information for Tasks Table" at bounding box center [844, 10] width 250 height 20
click at [964, 11] on icon at bounding box center [965, 10] width 4 height 4
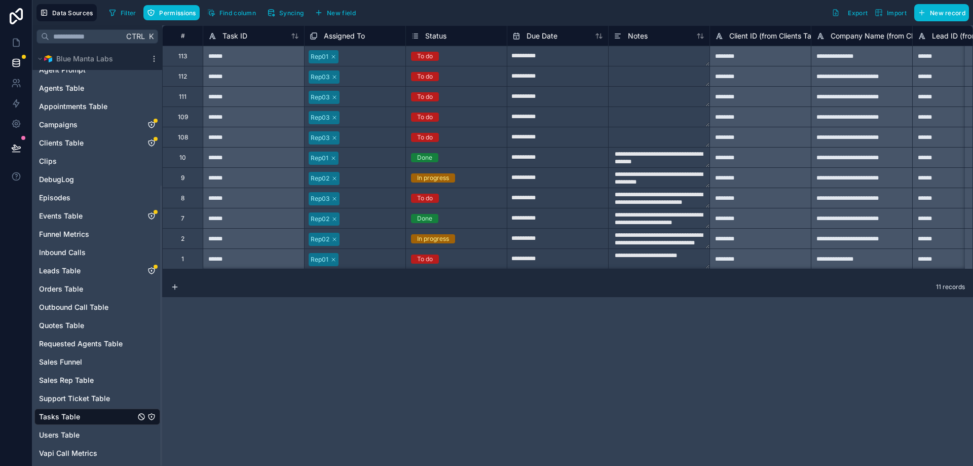
click at [405, 341] on div "**********" at bounding box center [567, 245] width 811 height 440
click at [10, 44] on link at bounding box center [16, 42] width 32 height 20
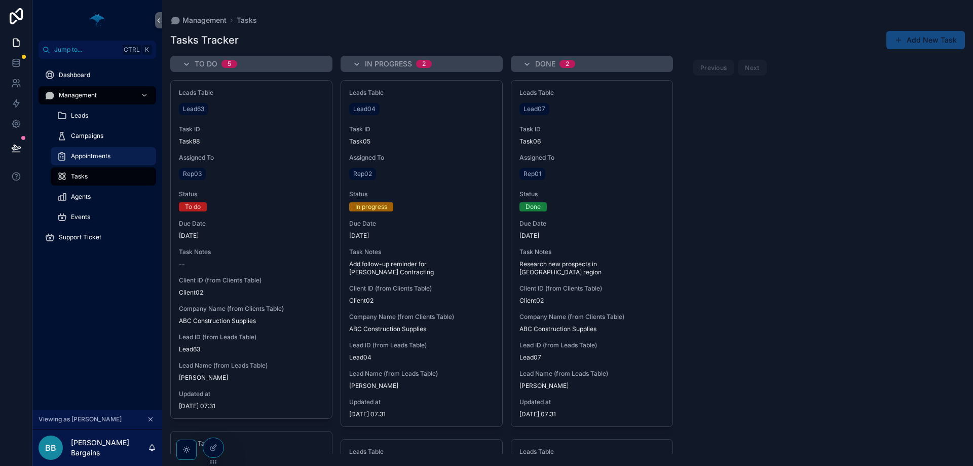
click at [86, 159] on span "Appointments" at bounding box center [91, 156] width 40 height 8
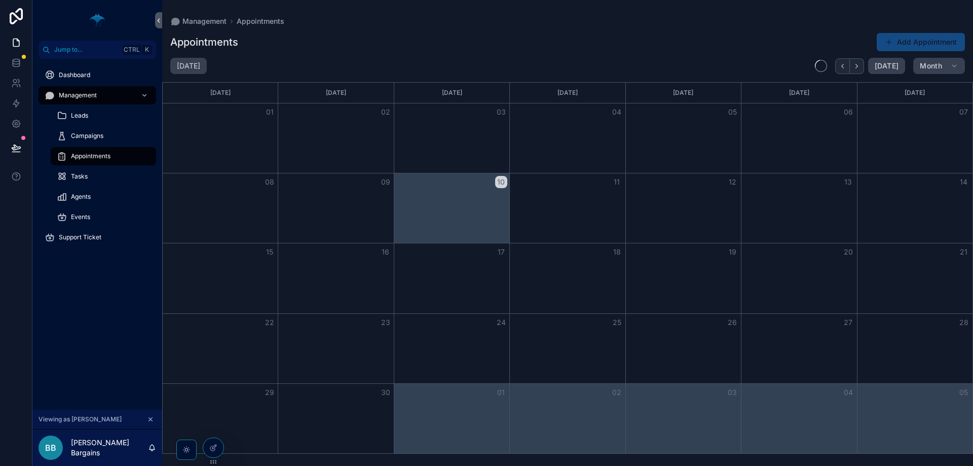
click at [86, 187] on div "Agents" at bounding box center [104, 196] width 118 height 20
click at [92, 183] on div "Tasks" at bounding box center [103, 176] width 93 height 16
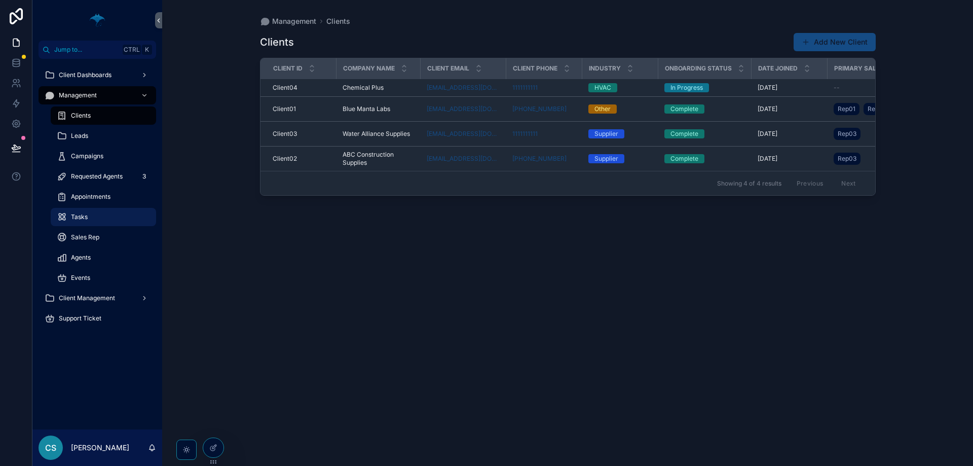
click at [91, 221] on div "Tasks" at bounding box center [103, 217] width 93 height 16
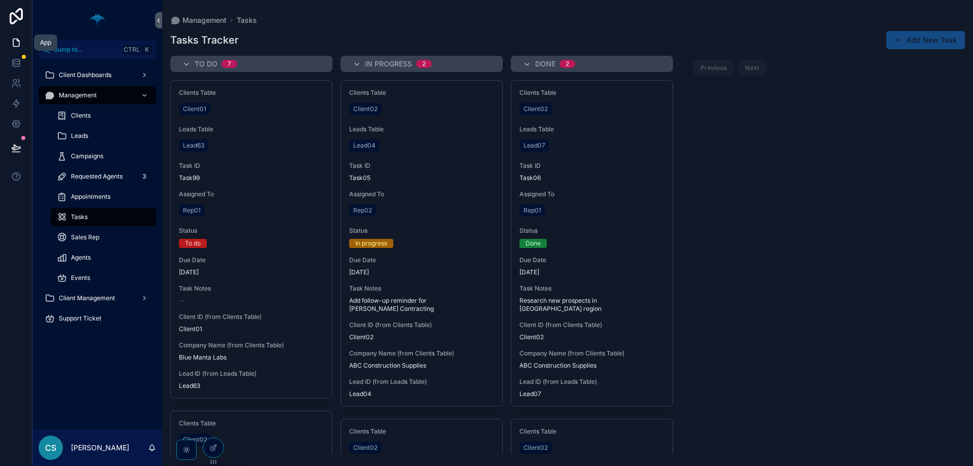
click at [14, 42] on icon at bounding box center [16, 42] width 10 height 10
click at [17, 66] on icon at bounding box center [16, 65] width 7 height 4
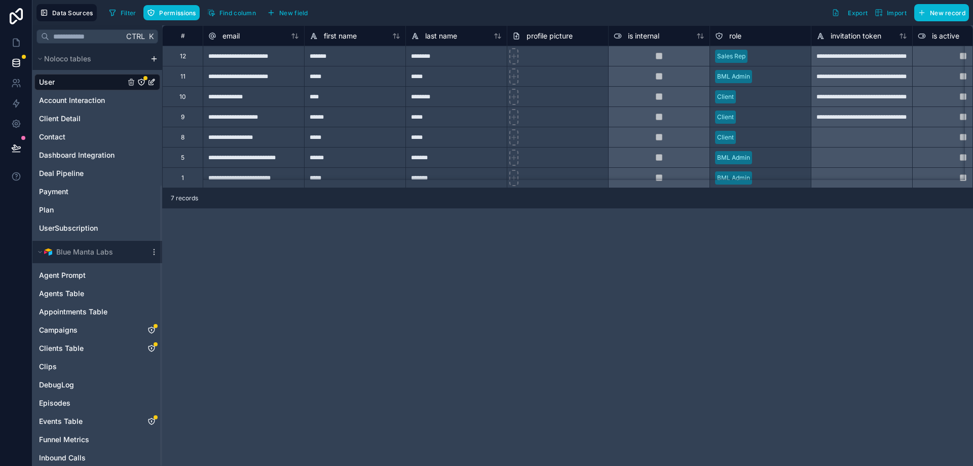
scroll to position [205, 0]
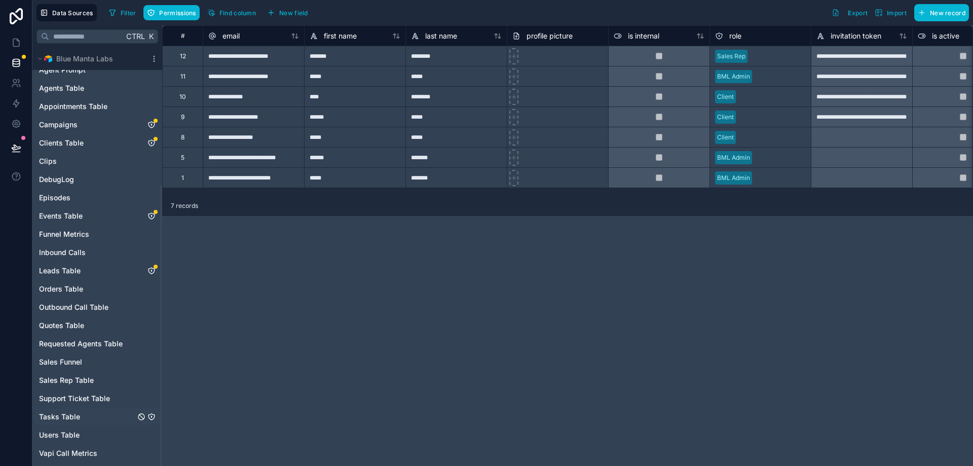
click at [151, 417] on icon "Tasks Table" at bounding box center [151, 416] width 8 height 8
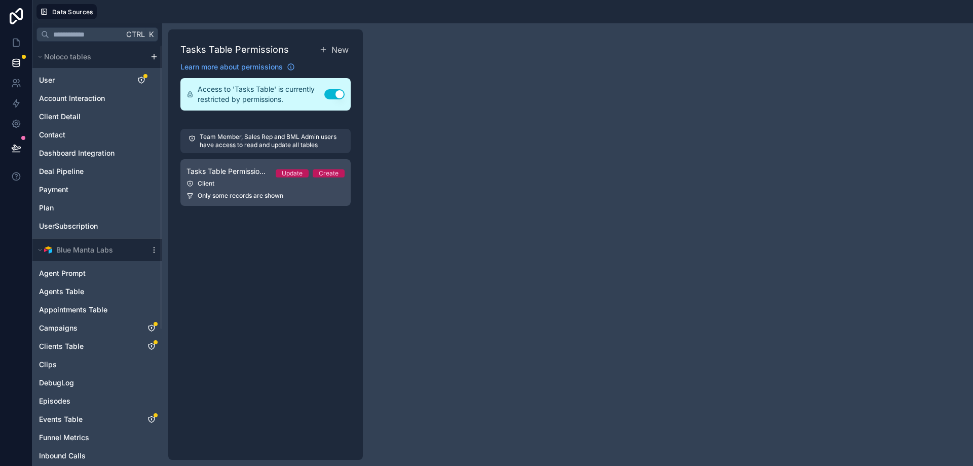
click at [231, 182] on div "Client" at bounding box center [265, 183] width 158 height 8
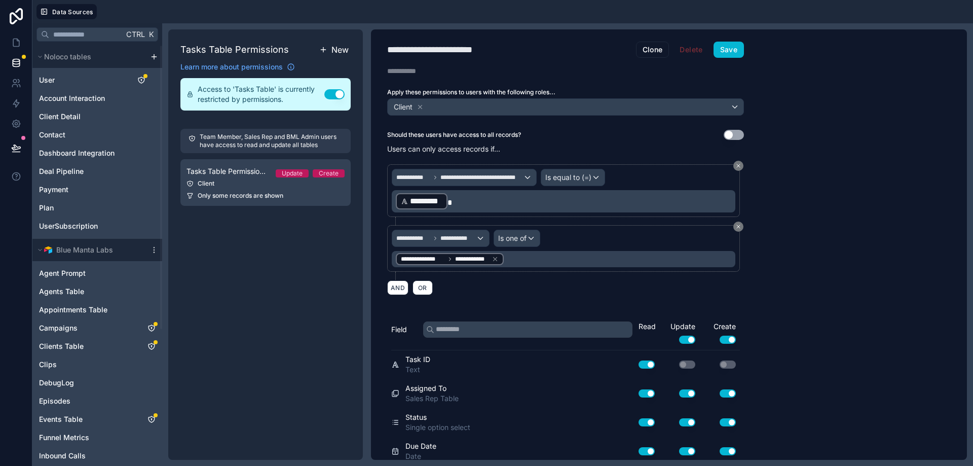
click at [326, 52] on icon at bounding box center [323, 50] width 8 height 8
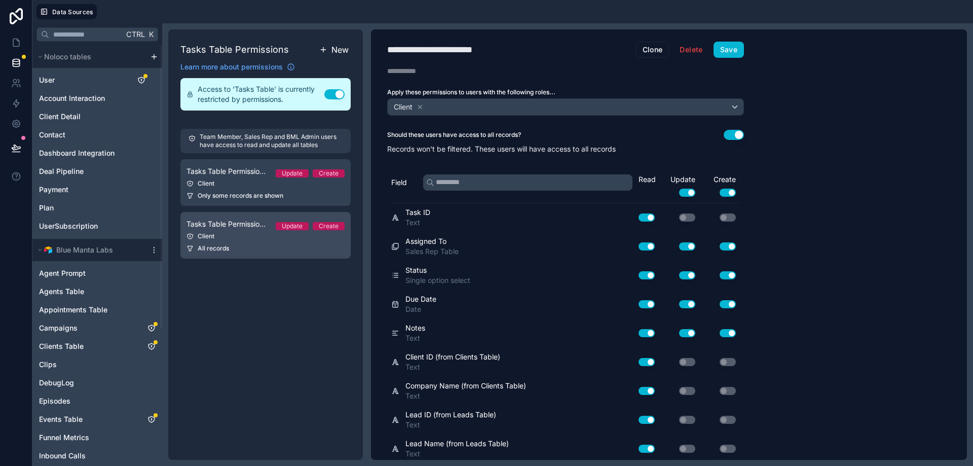
click at [247, 241] on link "Tasks Table Permission 2 Update Create Client All records" at bounding box center [265, 235] width 170 height 47
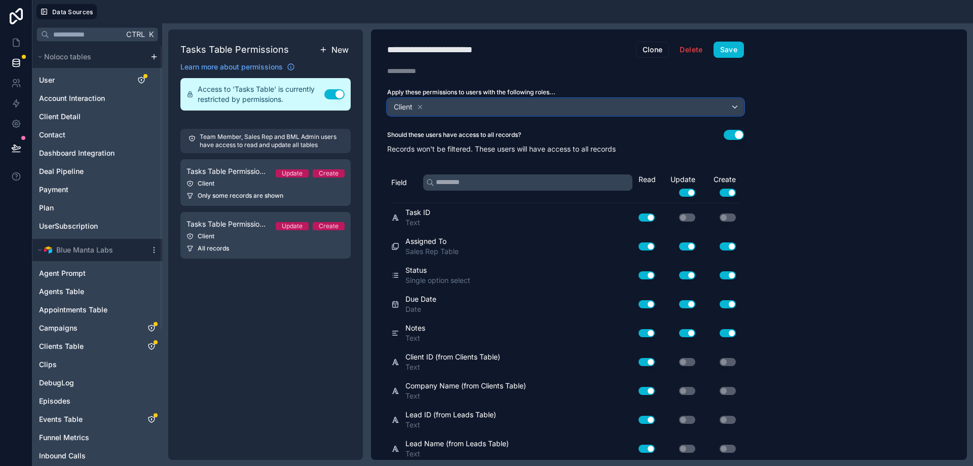
click at [541, 98] on button "Client" at bounding box center [565, 106] width 357 height 17
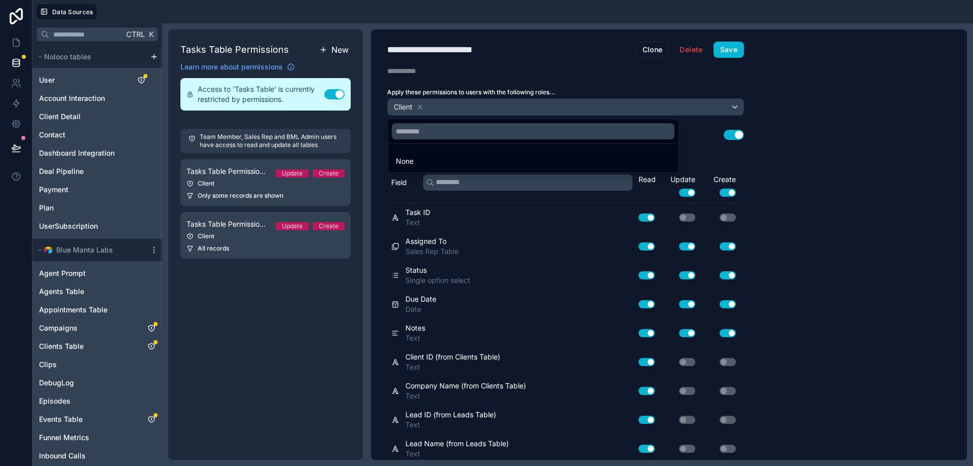
click at [232, 196] on div at bounding box center [486, 233] width 973 height 466
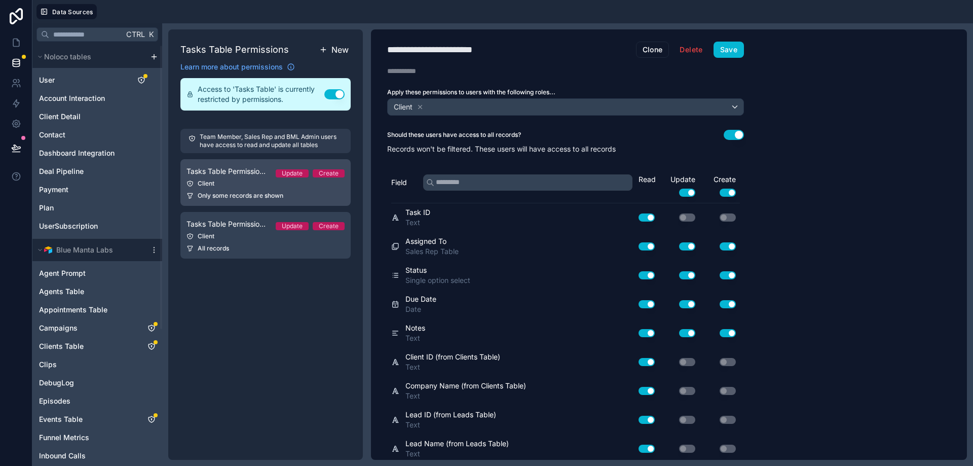
click at [245, 193] on span "Only some records are shown" at bounding box center [241, 196] width 86 height 8
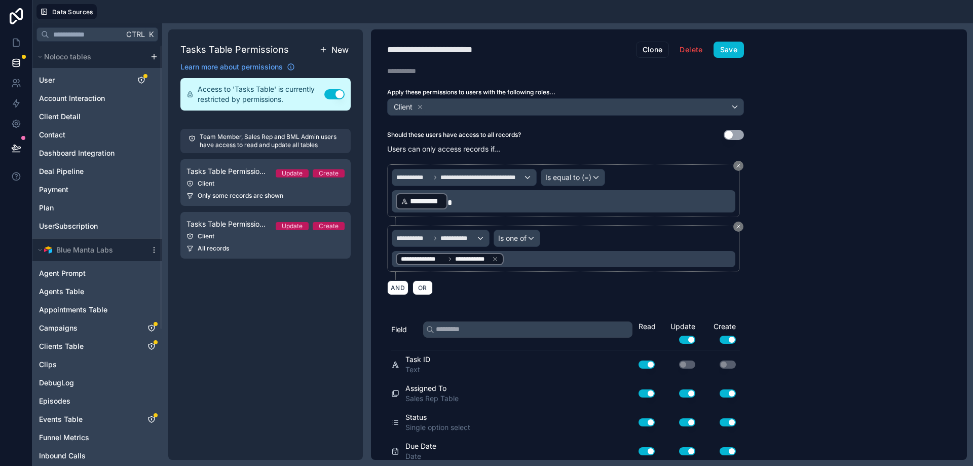
click at [737, 223] on icon at bounding box center [738, 226] width 6 height 6
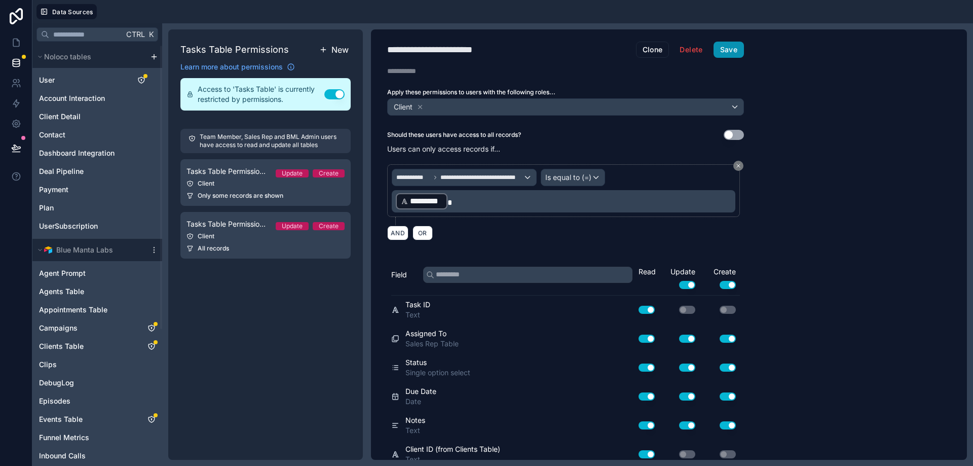
click at [730, 46] on button "Save" at bounding box center [728, 50] width 30 height 16
click at [231, 230] on div "Tasks Table Permission 2 Update Create" at bounding box center [265, 224] width 158 height 12
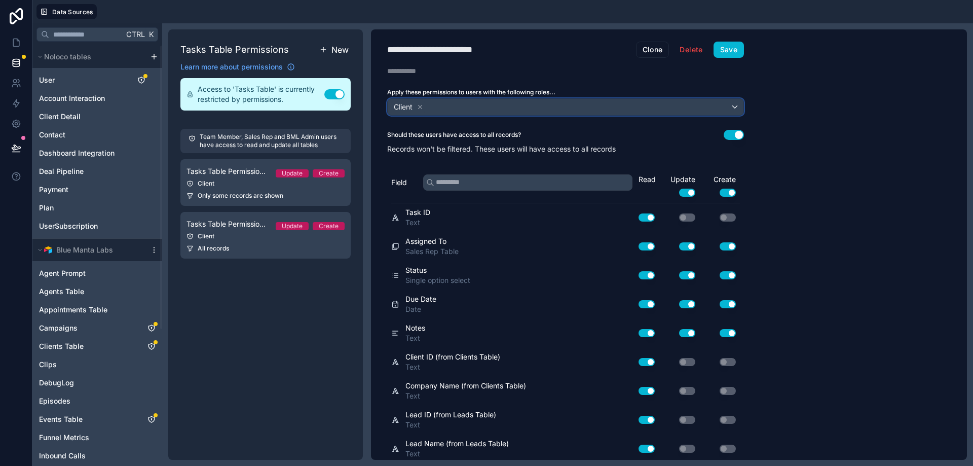
click at [446, 103] on div "Client" at bounding box center [566, 107] width 356 height 16
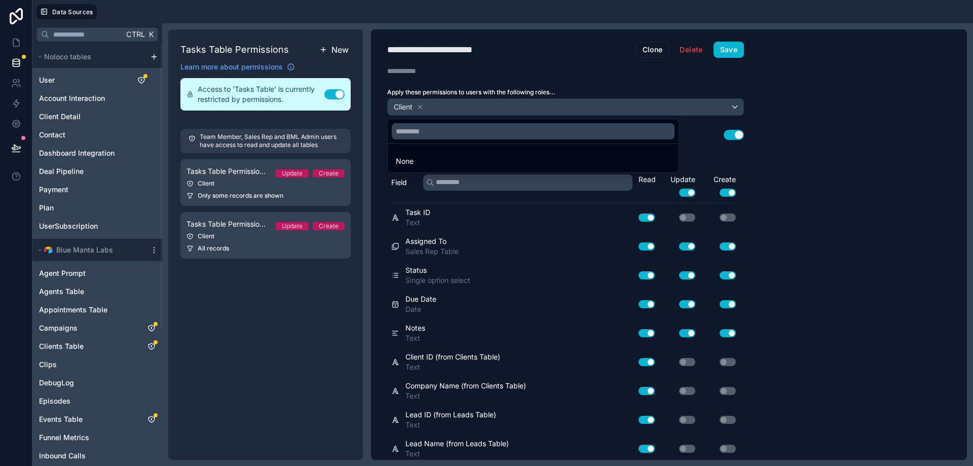
click at [416, 106] on div at bounding box center [486, 233] width 973 height 466
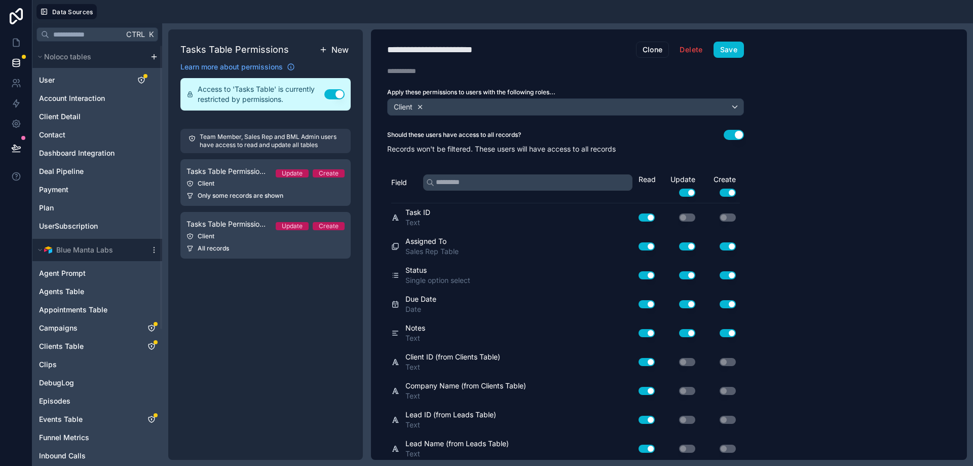
click at [420, 106] on icon at bounding box center [421, 107] width 4 height 4
click at [437, 107] on span "Choose one or more roles" at bounding box center [434, 106] width 84 height 9
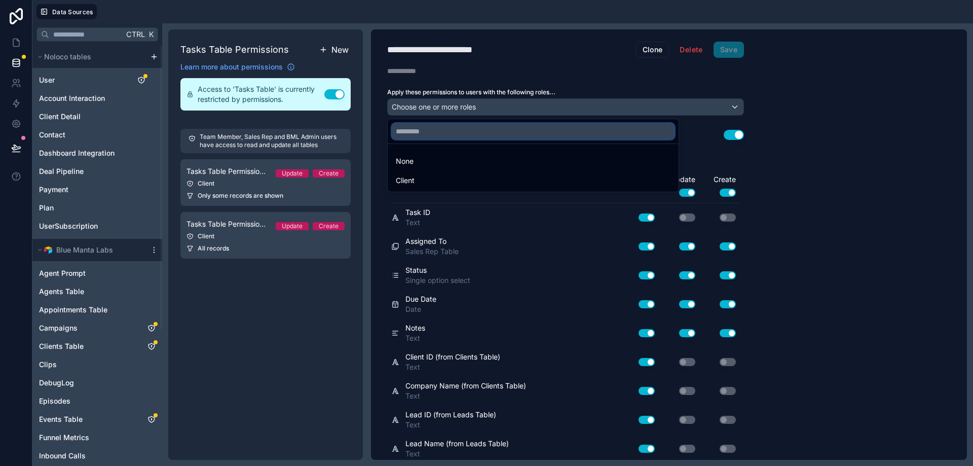
click at [461, 137] on input "text" at bounding box center [533, 131] width 283 height 16
click at [585, 130] on input "text" at bounding box center [533, 131] width 283 height 16
click at [580, 104] on div at bounding box center [486, 233] width 973 height 466
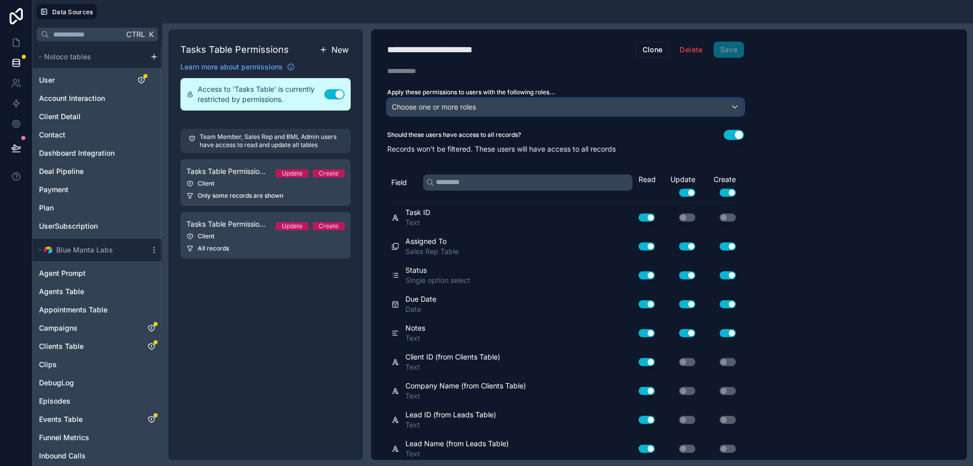
click at [580, 103] on div "Choose one or more roles" at bounding box center [566, 107] width 356 height 16
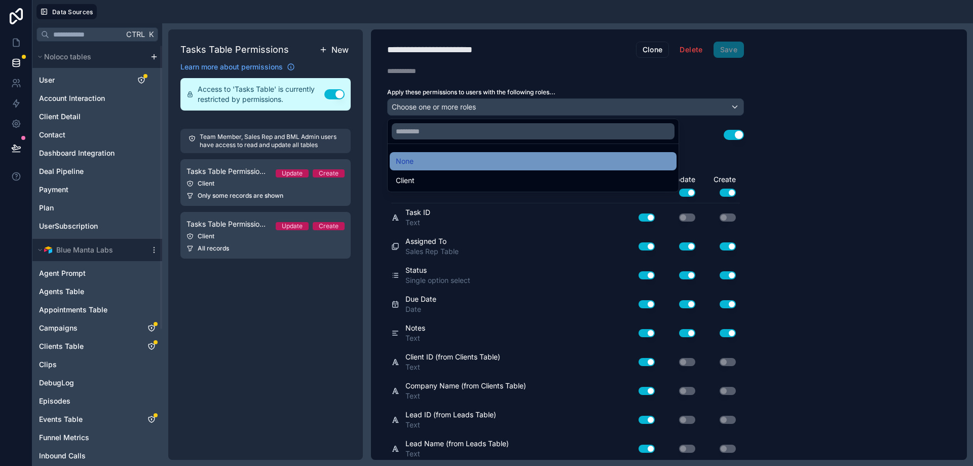
click at [459, 159] on div "None" at bounding box center [533, 161] width 275 height 12
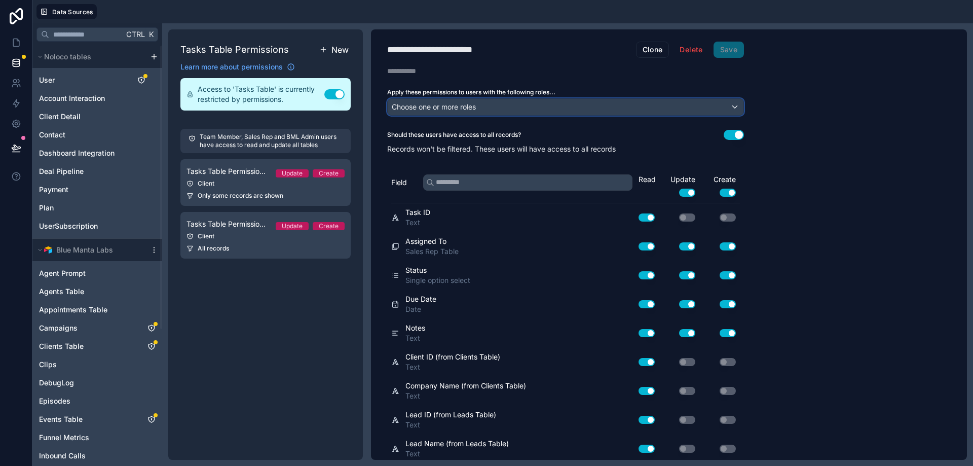
click at [490, 107] on div "Choose one or more roles" at bounding box center [566, 107] width 356 height 16
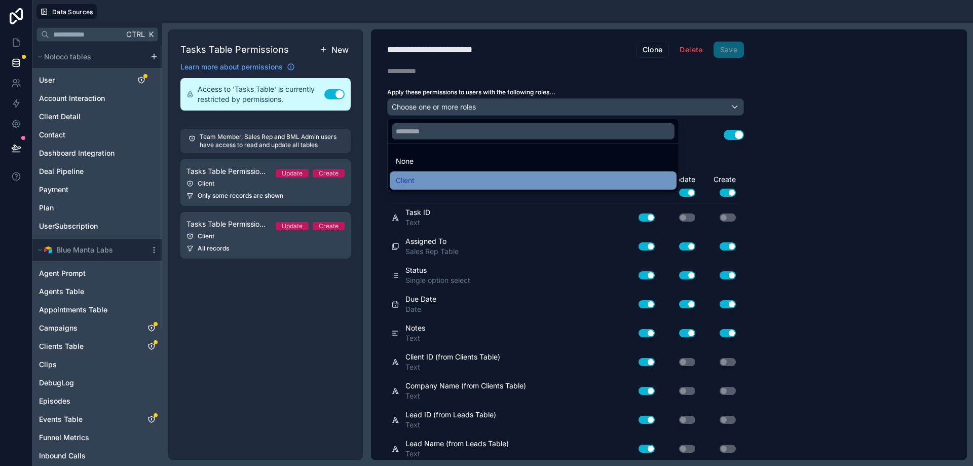
click at [430, 183] on div "Client" at bounding box center [533, 180] width 275 height 12
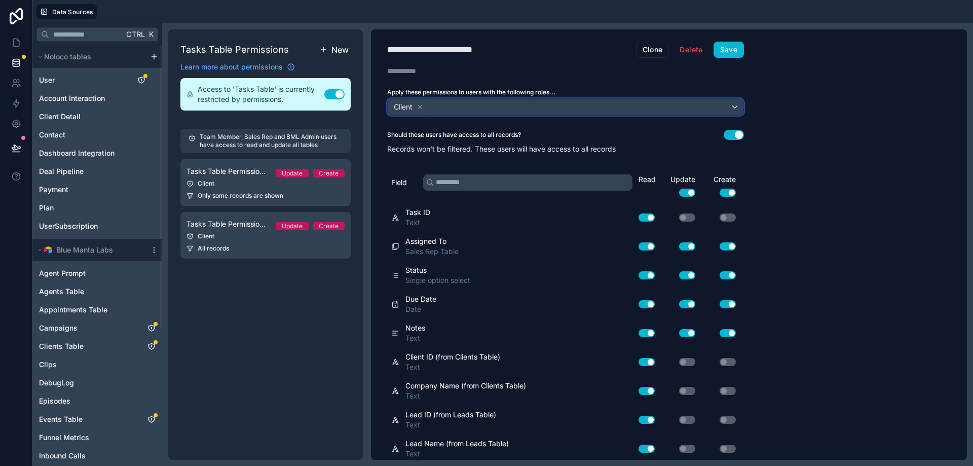
click at [451, 112] on div "Client" at bounding box center [566, 107] width 356 height 16
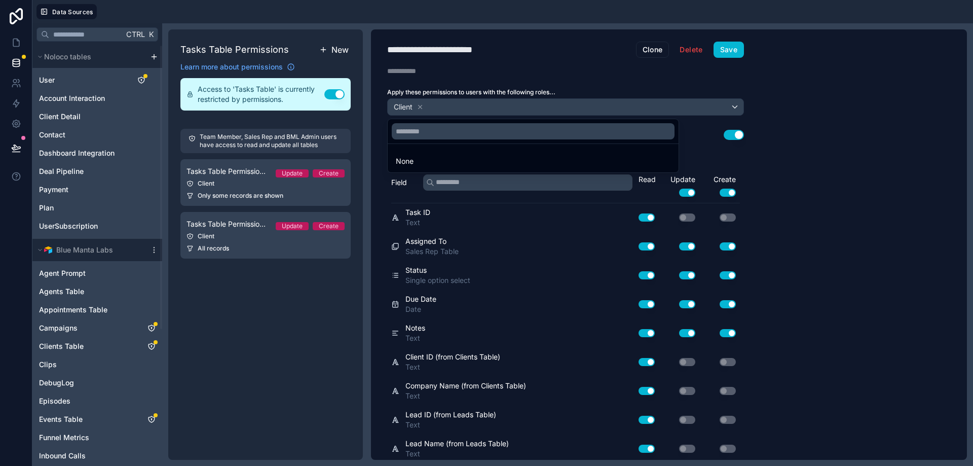
click at [418, 107] on div at bounding box center [486, 233] width 973 height 466
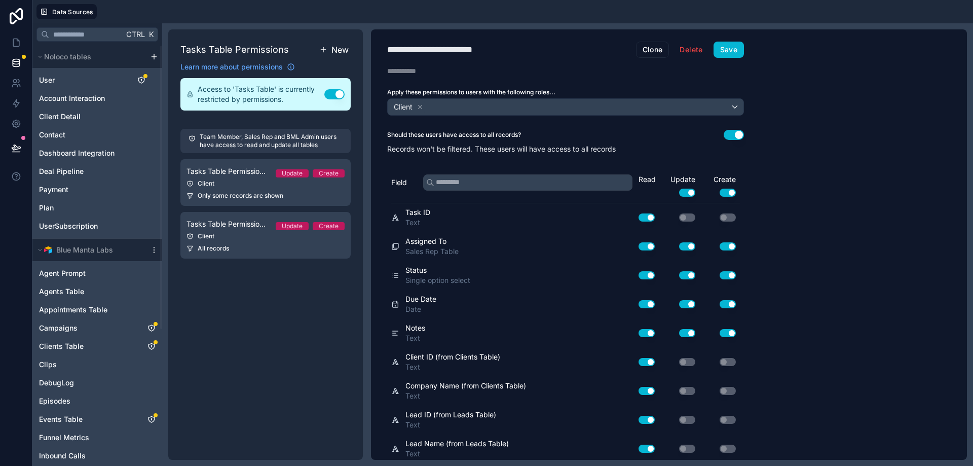
click at [418, 107] on icon at bounding box center [420, 106] width 7 height 7
click at [445, 107] on span "Choose one or more roles" at bounding box center [434, 106] width 84 height 9
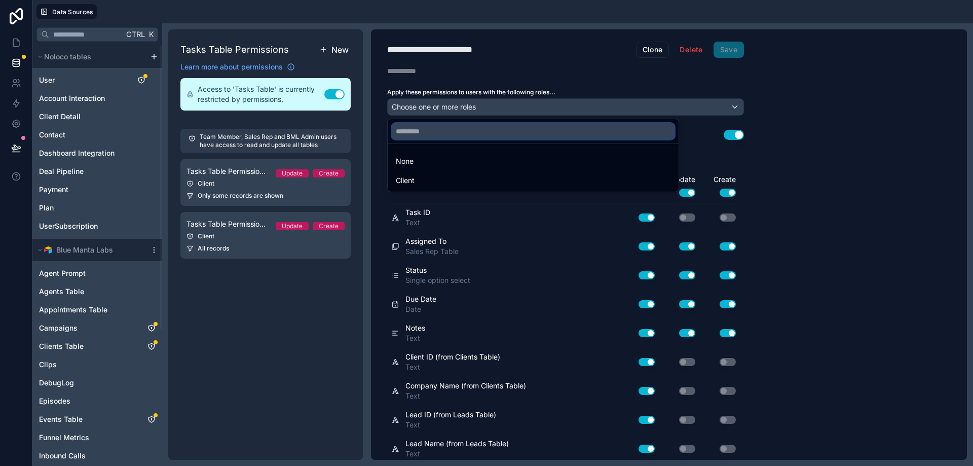
click at [444, 129] on input "text" at bounding box center [533, 131] width 283 height 16
click at [816, 127] on div at bounding box center [486, 233] width 973 height 466
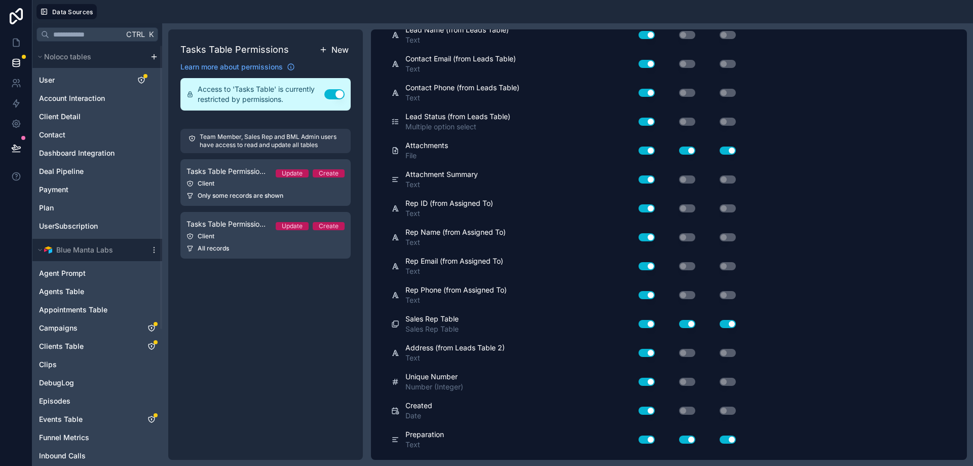
scroll to position [495, 0]
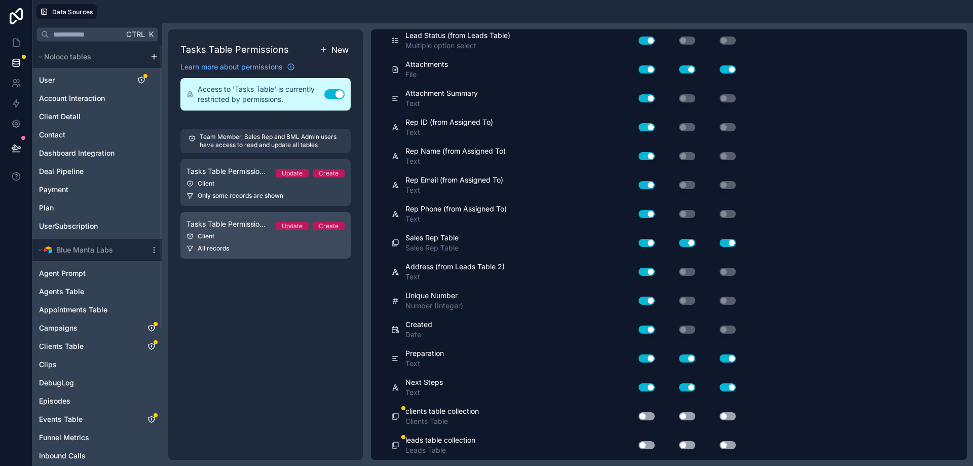
click at [241, 251] on div "All records" at bounding box center [265, 248] width 158 height 8
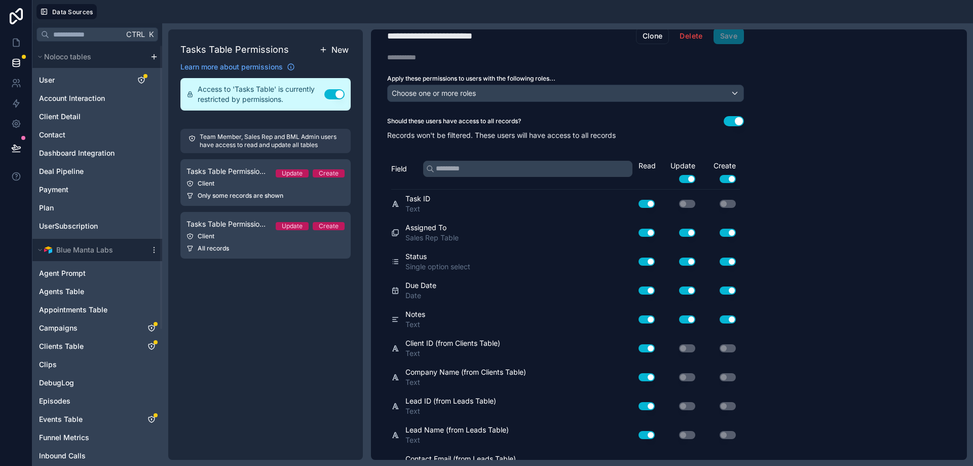
scroll to position [0, 0]
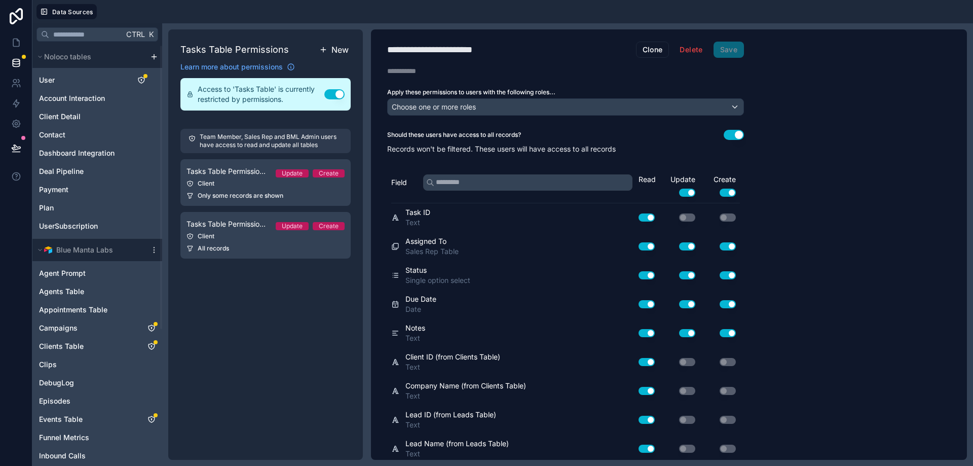
click at [730, 132] on button "Use setting" at bounding box center [734, 135] width 20 height 10
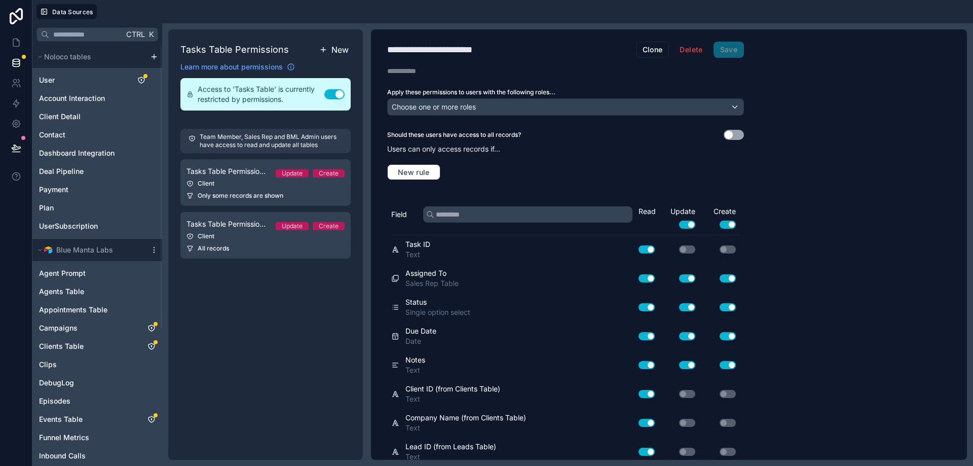
click at [730, 132] on button "Use setting" at bounding box center [734, 135] width 20 height 10
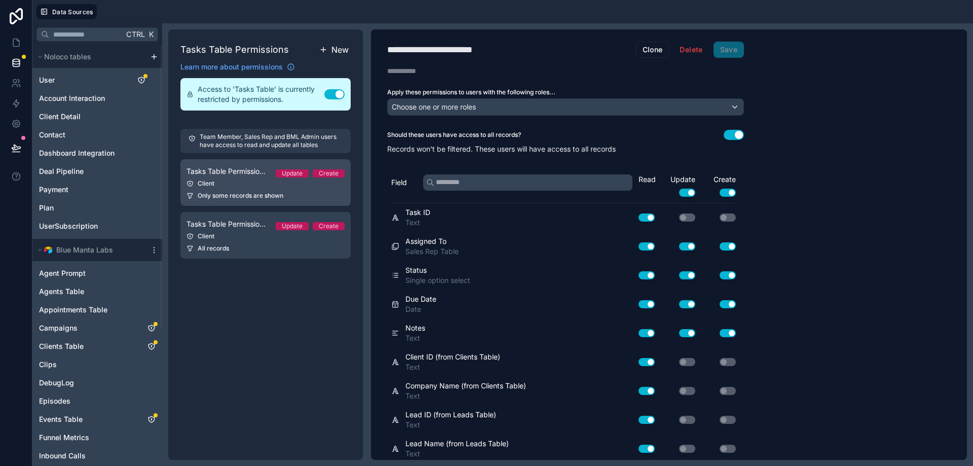
click at [285, 194] on div "Only some records are shown" at bounding box center [265, 196] width 158 height 8
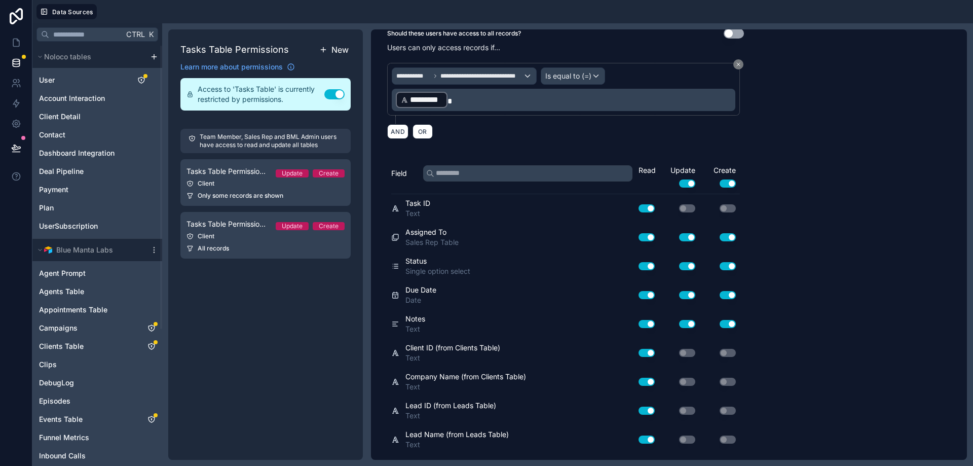
scroll to position [51, 0]
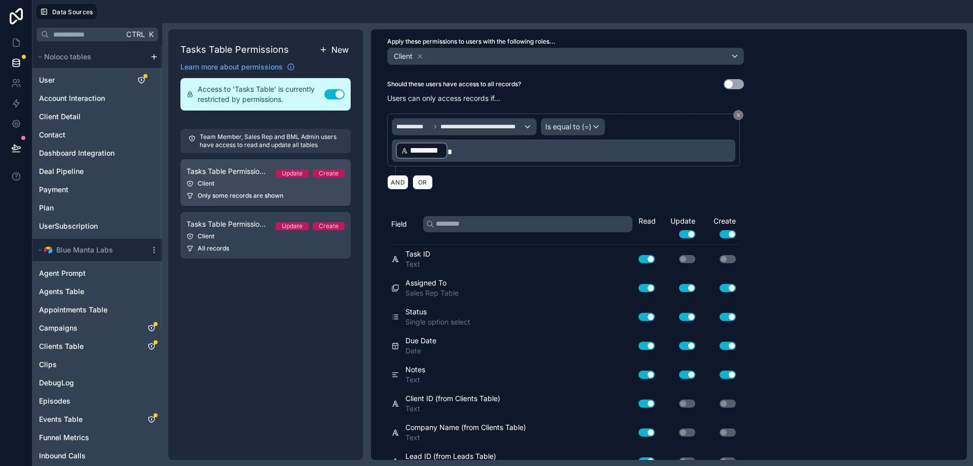
click at [232, 193] on span "Only some records are shown" at bounding box center [241, 196] width 86 height 8
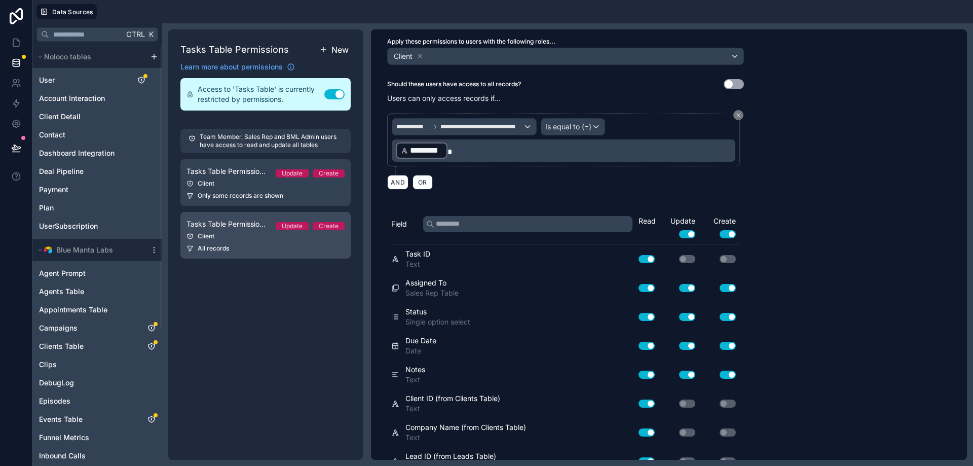
click at [260, 246] on div "All records" at bounding box center [265, 248] width 158 height 8
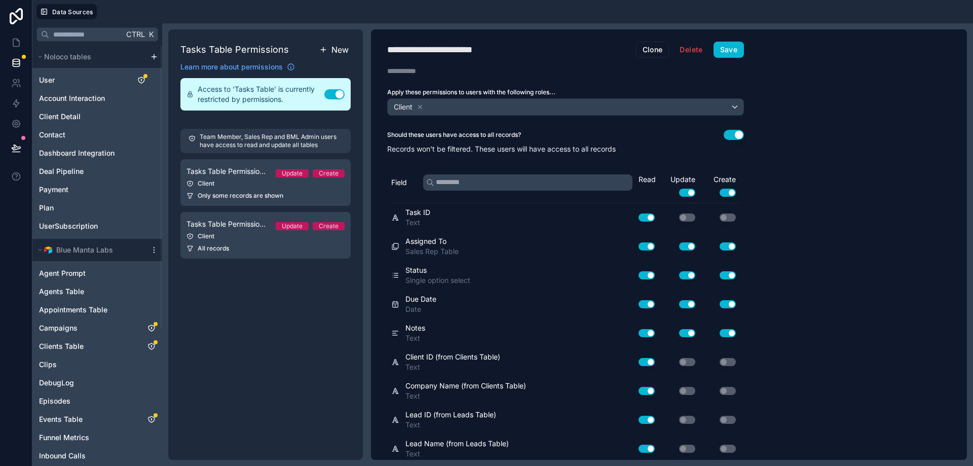
click at [510, 93] on label "Apply these permissions to users with the following roles..." at bounding box center [565, 92] width 357 height 8
click at [510, 95] on label "Apply these permissions to users with the following roles..." at bounding box center [565, 92] width 357 height 8
click at [510, 99] on div "Client" at bounding box center [566, 107] width 356 height 16
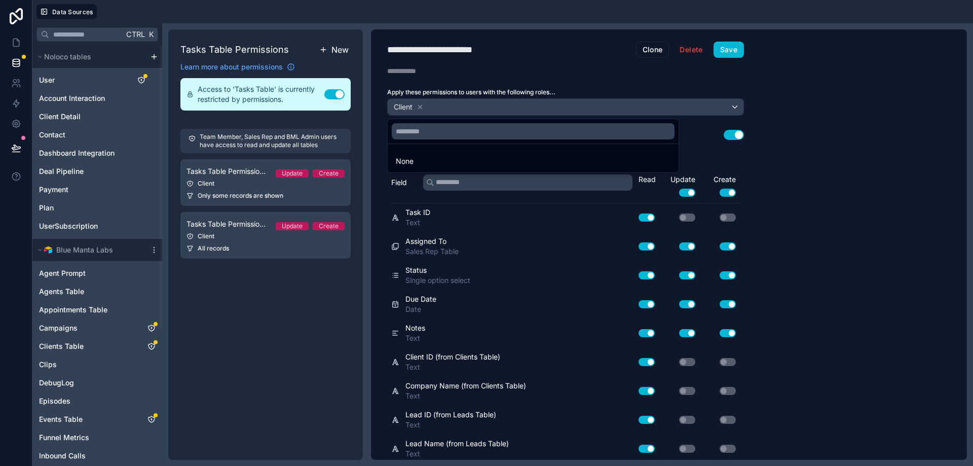
click at [421, 106] on div at bounding box center [486, 233] width 973 height 466
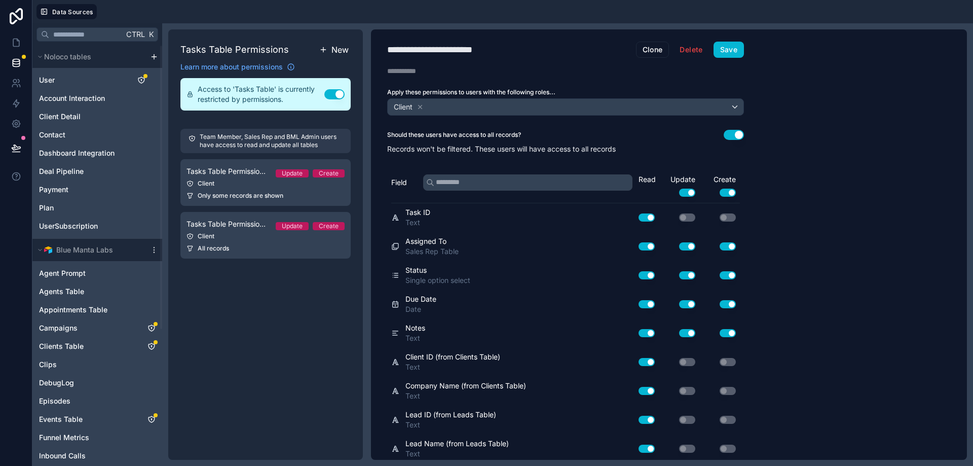
click at [421, 106] on icon at bounding box center [421, 107] width 4 height 4
click at [706, 111] on div "Choose one or more roles" at bounding box center [566, 107] width 356 height 16
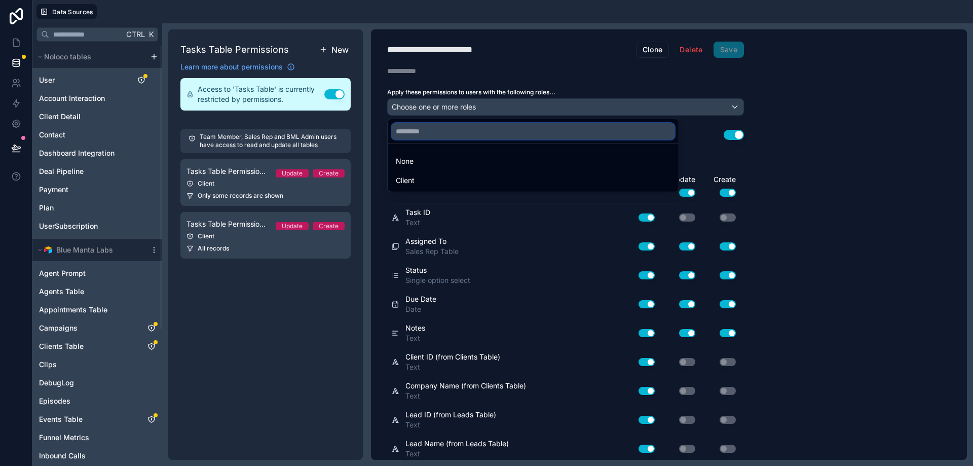
click at [593, 123] on input "text" at bounding box center [533, 131] width 283 height 16
click at [961, 173] on div at bounding box center [486, 233] width 973 height 466
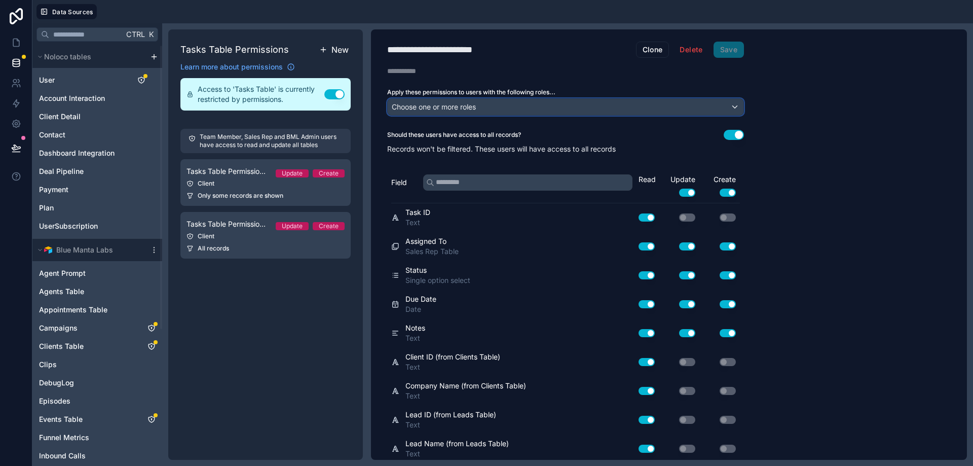
click at [505, 107] on div "Choose one or more roles" at bounding box center [566, 107] width 356 height 16
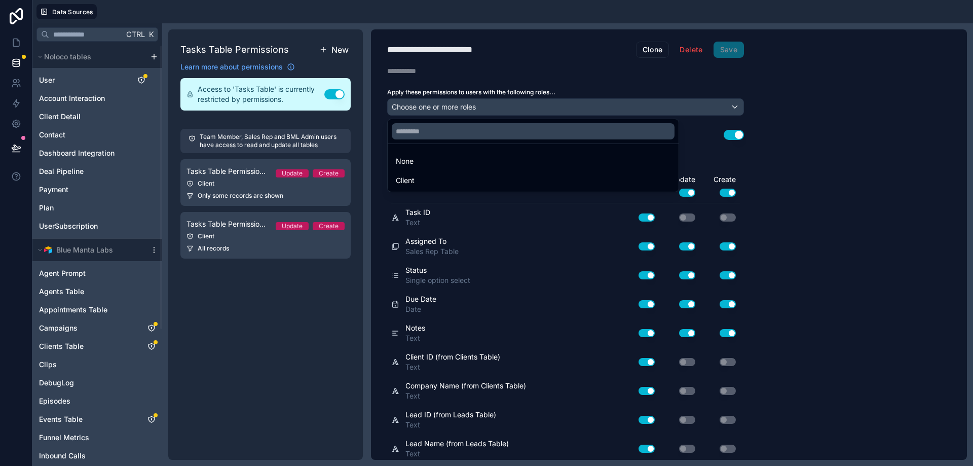
click at [285, 359] on div at bounding box center [486, 233] width 973 height 466
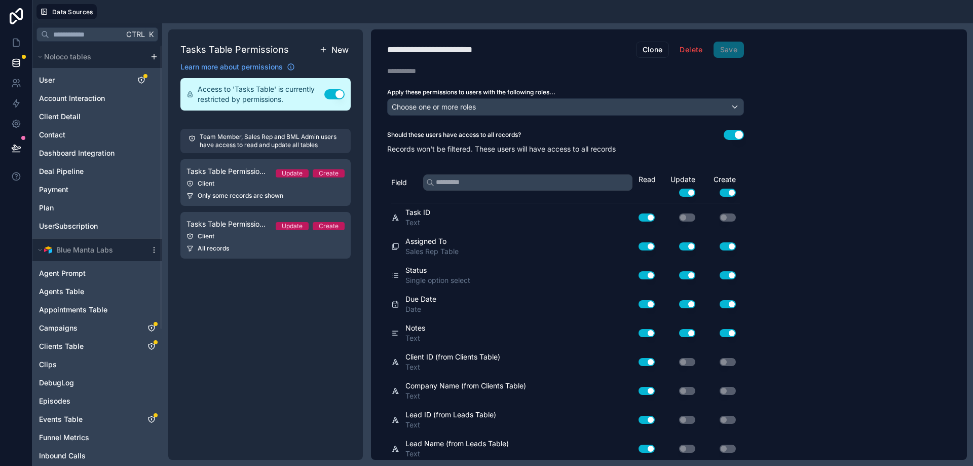
click at [735, 132] on button "Use setting" at bounding box center [734, 135] width 20 height 10
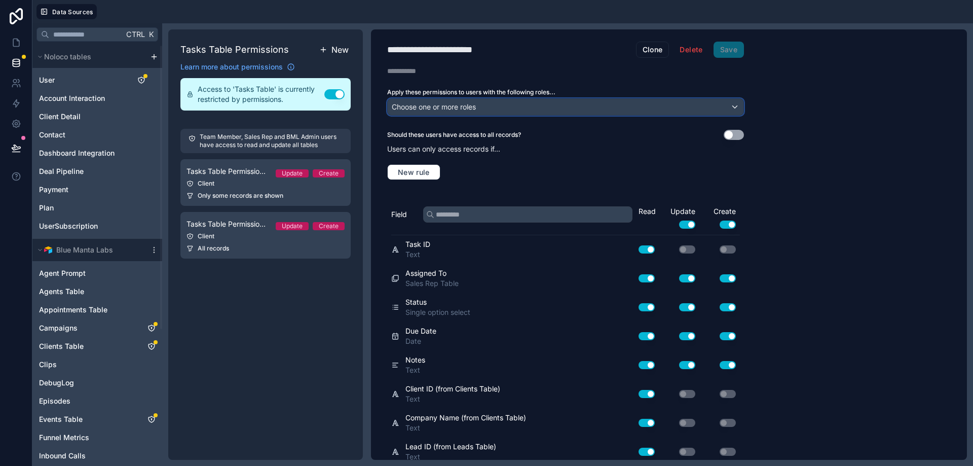
click at [469, 101] on span "Choose one or more roles" at bounding box center [434, 107] width 84 height 14
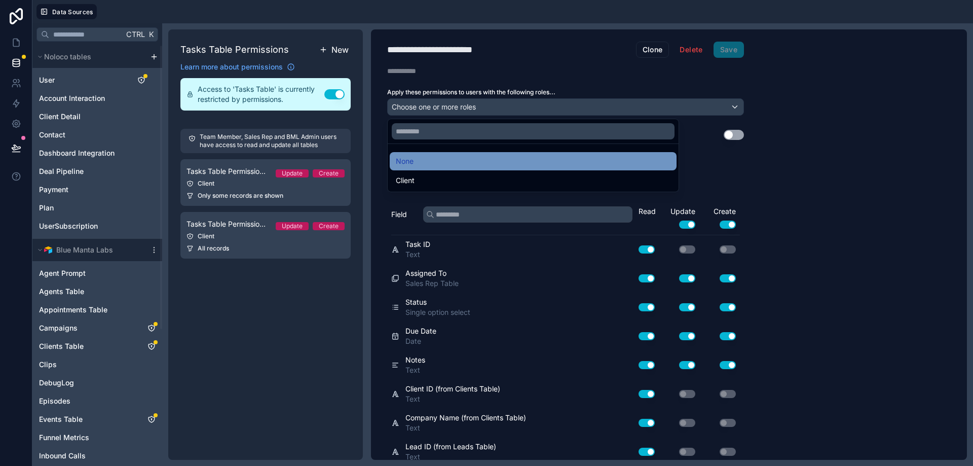
click at [438, 166] on div "None" at bounding box center [533, 161] width 275 height 12
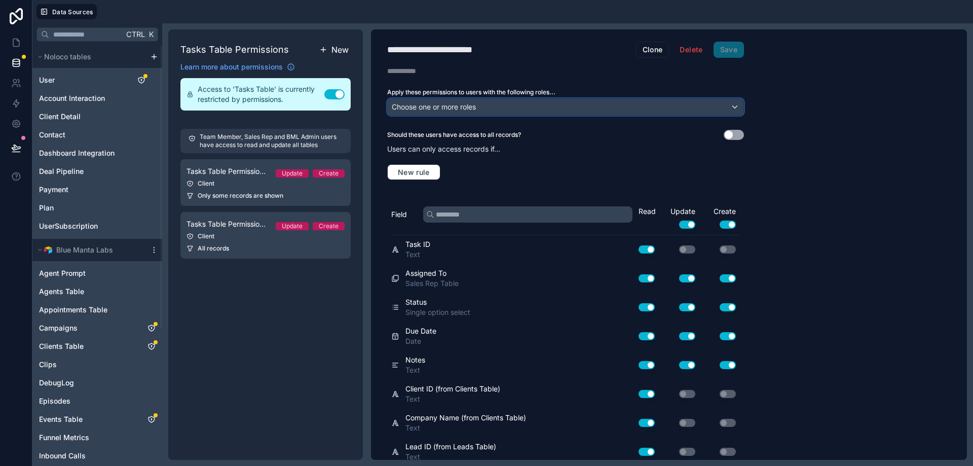
click at [442, 108] on span "Choose one or more roles" at bounding box center [434, 106] width 84 height 9
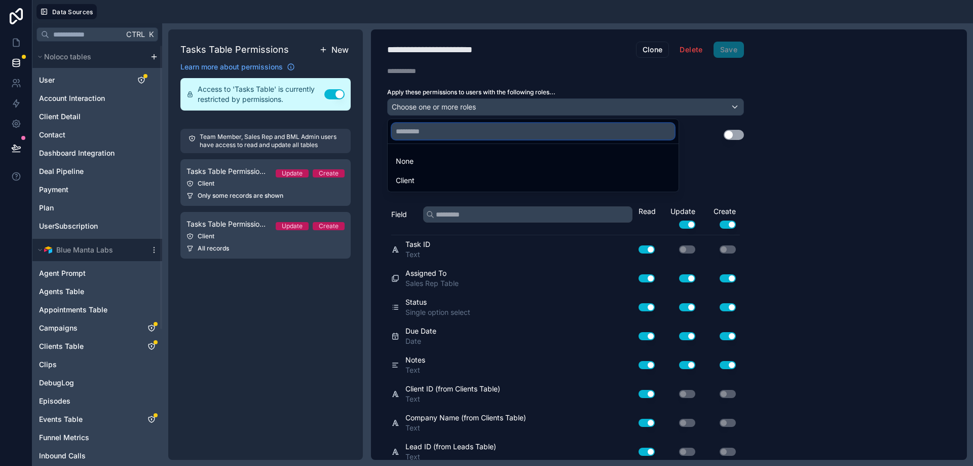
click at [449, 138] on input "text" at bounding box center [533, 131] width 283 height 16
type input "*"
click at [857, 157] on div at bounding box center [486, 233] width 973 height 466
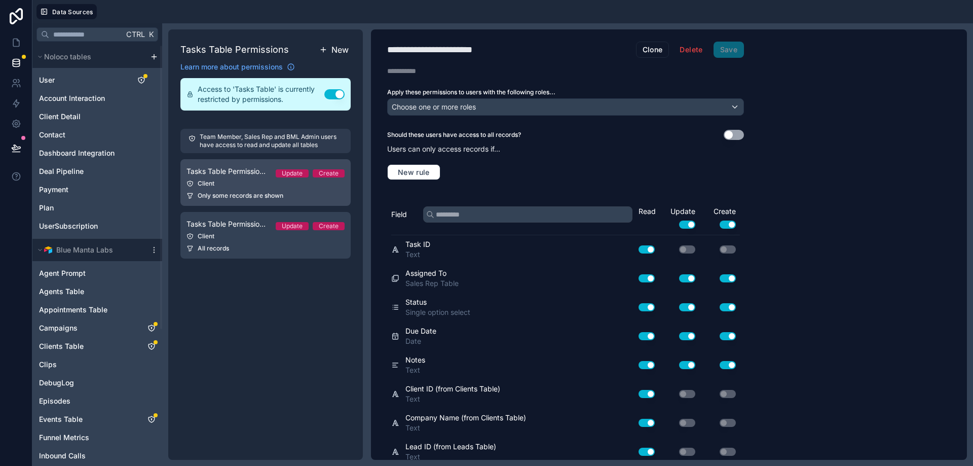
click at [273, 175] on div "Tasks Table Permission 1 Update Create" at bounding box center [265, 171] width 158 height 12
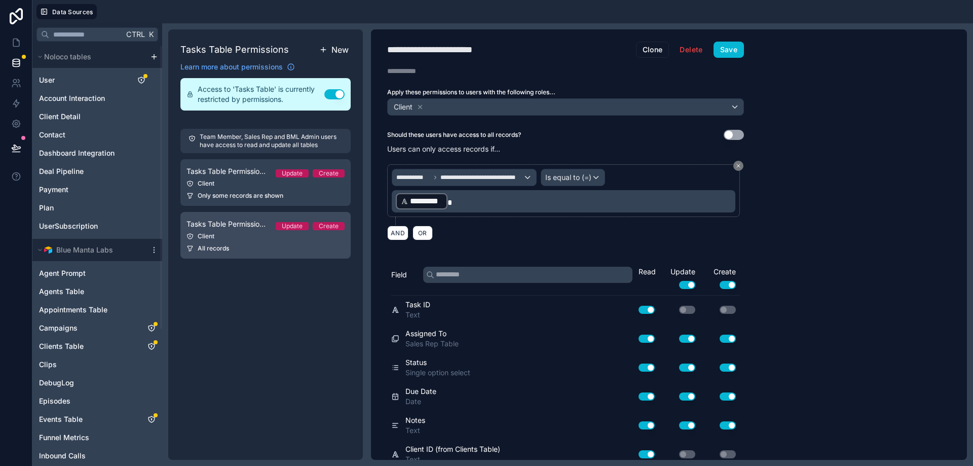
click at [262, 242] on link "Tasks Table Permission 2 Update Create Client All records" at bounding box center [265, 235] width 170 height 47
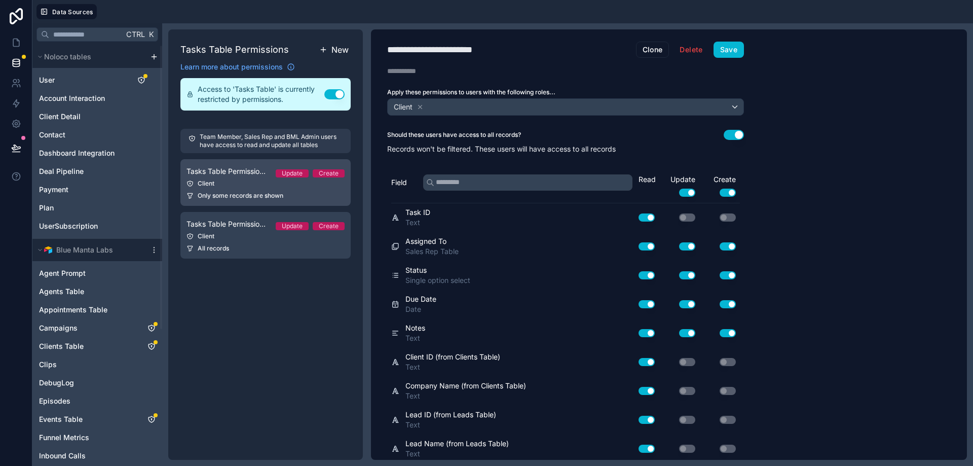
click at [270, 198] on span "Only some records are shown" at bounding box center [241, 196] width 86 height 8
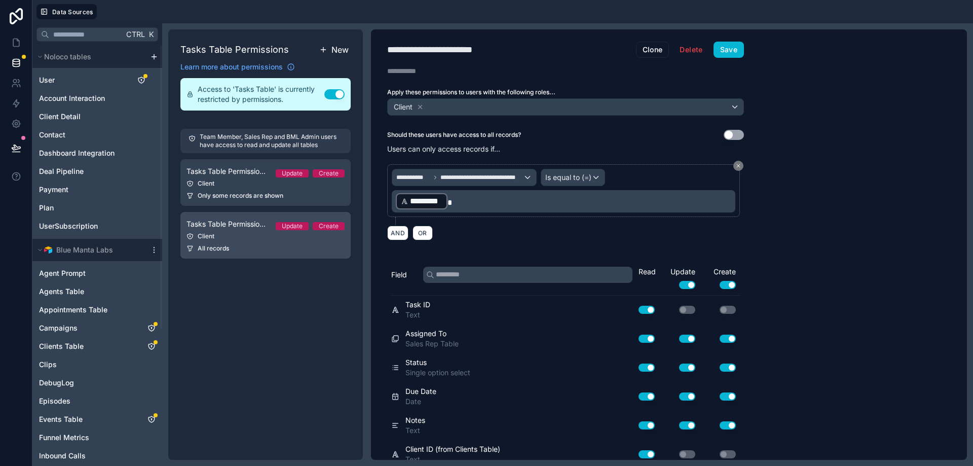
click at [271, 250] on div "All records" at bounding box center [265, 248] width 158 height 8
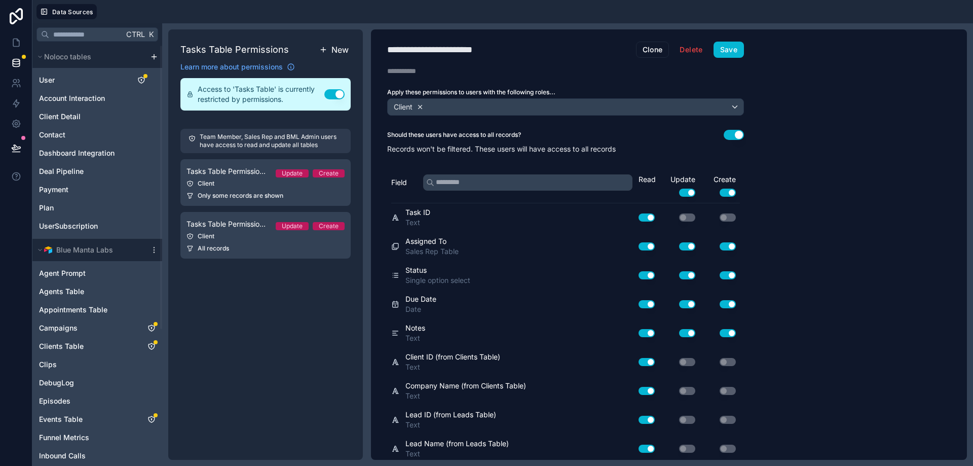
click at [422, 105] on icon at bounding box center [421, 107] width 4 height 4
click at [429, 108] on span "Choose one or more roles" at bounding box center [434, 106] width 84 height 9
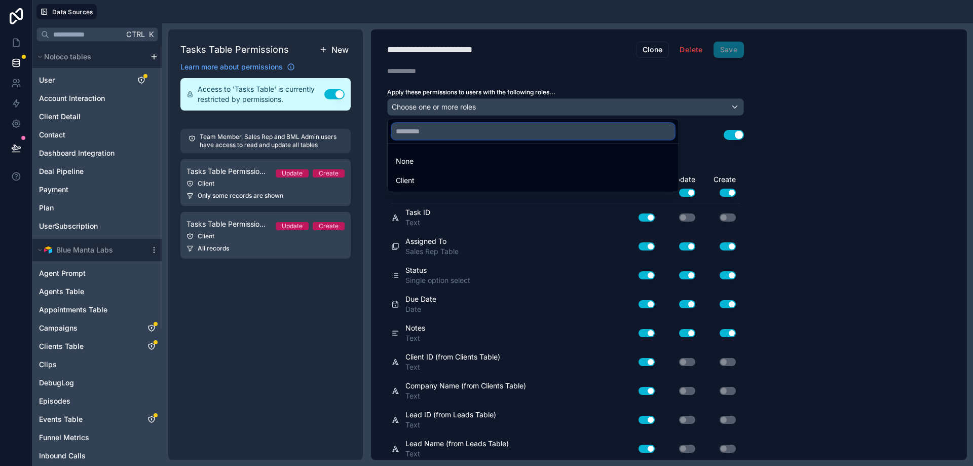
click at [428, 128] on input "text" at bounding box center [533, 131] width 283 height 16
click at [234, 322] on div at bounding box center [486, 233] width 973 height 466
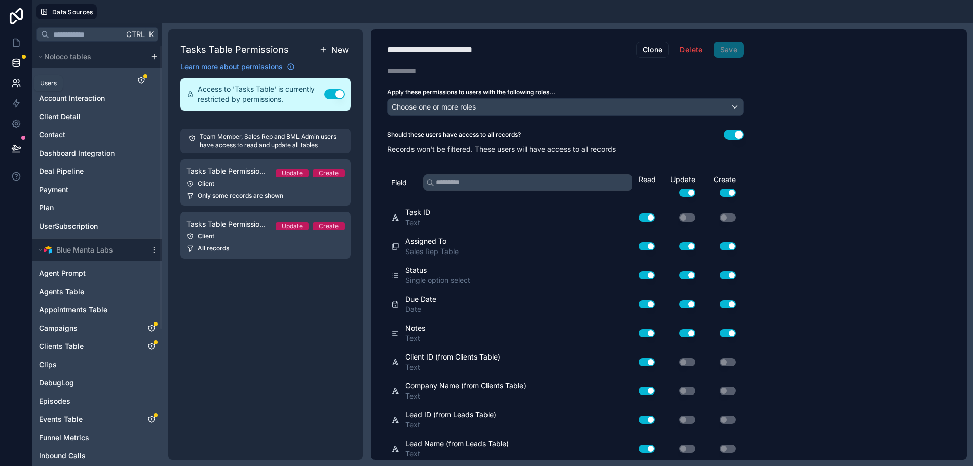
click at [21, 80] on icon at bounding box center [16, 83] width 10 height 10
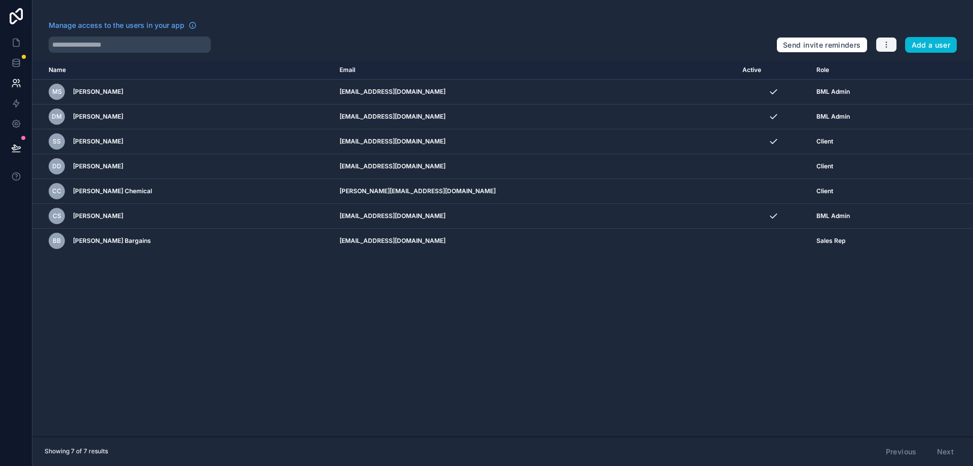
click at [884, 47] on icon "button" at bounding box center [886, 45] width 8 height 8
click at [894, 71] on link "Manage roles" at bounding box center [910, 68] width 71 height 16
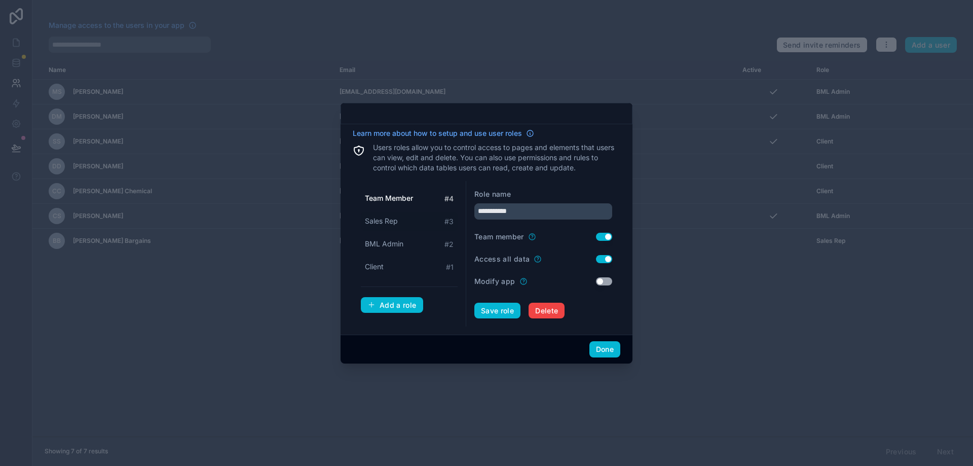
click at [392, 223] on span "Sales Rep" at bounding box center [381, 221] width 33 height 10
click at [404, 195] on span "Team Member" at bounding box center [389, 198] width 48 height 10
click at [399, 224] on div "Sales Rep # 3" at bounding box center [409, 221] width 97 height 19
click at [390, 265] on div "Client # 1" at bounding box center [409, 266] width 97 height 19
click at [397, 243] on span "BML Admin" at bounding box center [384, 244] width 39 height 10
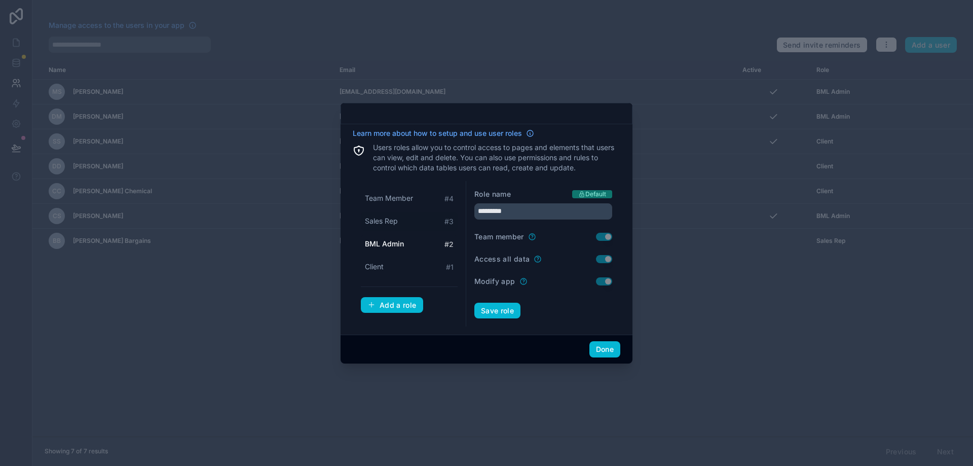
click at [399, 222] on div "Sales Rep # 3" at bounding box center [409, 221] width 97 height 19
click at [396, 239] on span "BML Admin" at bounding box center [384, 244] width 39 height 10
click at [387, 259] on div "Client # 1" at bounding box center [409, 266] width 97 height 19
click at [394, 237] on div "BML Admin # 2" at bounding box center [409, 244] width 97 height 19
click at [400, 221] on div "Sales Rep # 3" at bounding box center [409, 221] width 97 height 19
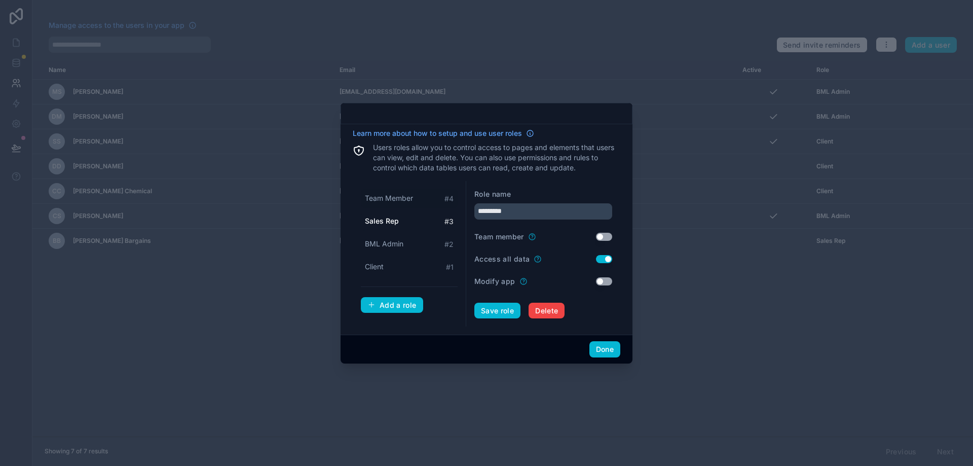
click at [400, 195] on span "Team Member" at bounding box center [389, 198] width 48 height 10
click at [393, 219] on span "Sales Rep" at bounding box center [381, 221] width 33 height 10
click at [392, 242] on span "BML Admin" at bounding box center [384, 244] width 39 height 10
click at [386, 267] on div "Client # 1" at bounding box center [409, 266] width 97 height 19
click at [586, 189] on div "Role name Default" at bounding box center [543, 194] width 138 height 10
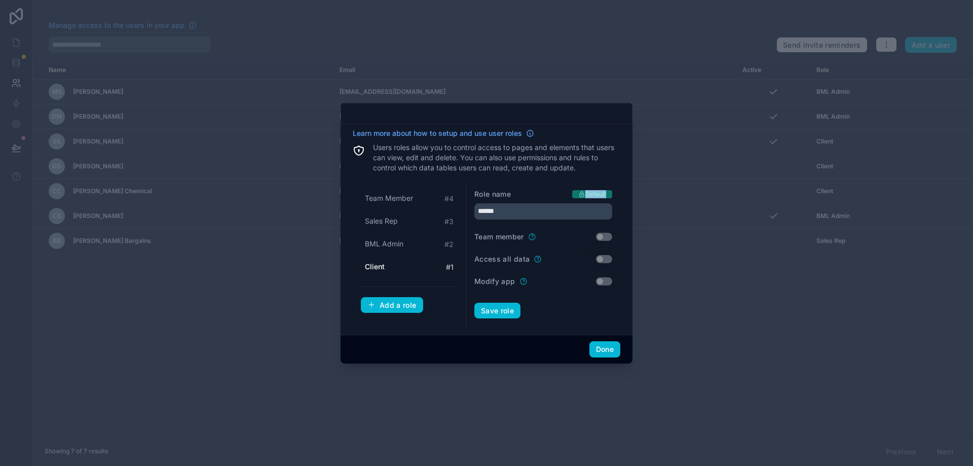
click at [586, 189] on div "Role name Default" at bounding box center [543, 194] width 138 height 10
click at [589, 199] on div "Role name Default" at bounding box center [543, 194] width 138 height 10
click at [539, 214] on input "******" at bounding box center [543, 211] width 138 height 16
click at [398, 245] on span "BML Admin" at bounding box center [384, 244] width 39 height 10
click at [373, 265] on span "Client" at bounding box center [374, 266] width 19 height 10
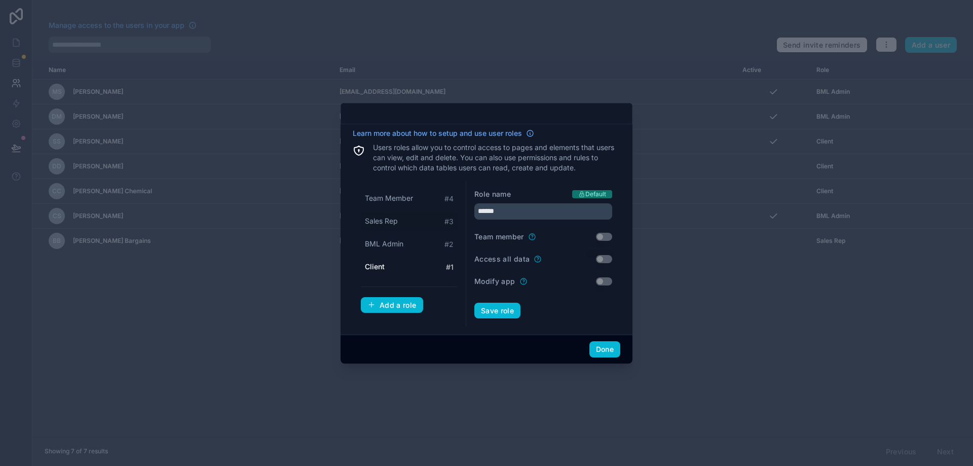
click at [396, 223] on span "Sales Rep" at bounding box center [381, 221] width 33 height 10
click at [397, 200] on span "Team Member" at bounding box center [389, 198] width 48 height 10
click at [396, 224] on span "Sales Rep" at bounding box center [381, 221] width 33 height 10
type input "*********"
click at [479, 162] on p "Users roles allow you to control access to pages and elements that users can vi…" at bounding box center [496, 157] width 247 height 30
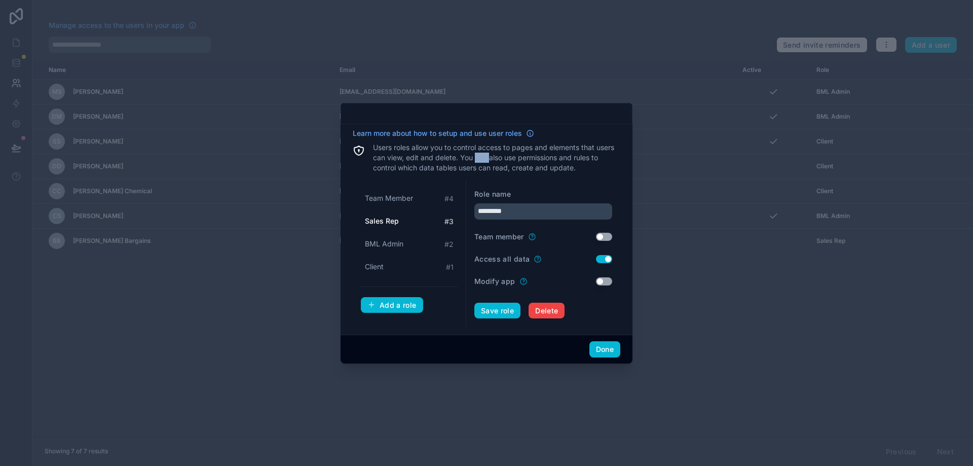
click at [479, 162] on p "Users roles allow you to control access to pages and elements that users can vi…" at bounding box center [496, 157] width 247 height 30
click at [607, 345] on button "Done" at bounding box center [604, 349] width 31 height 16
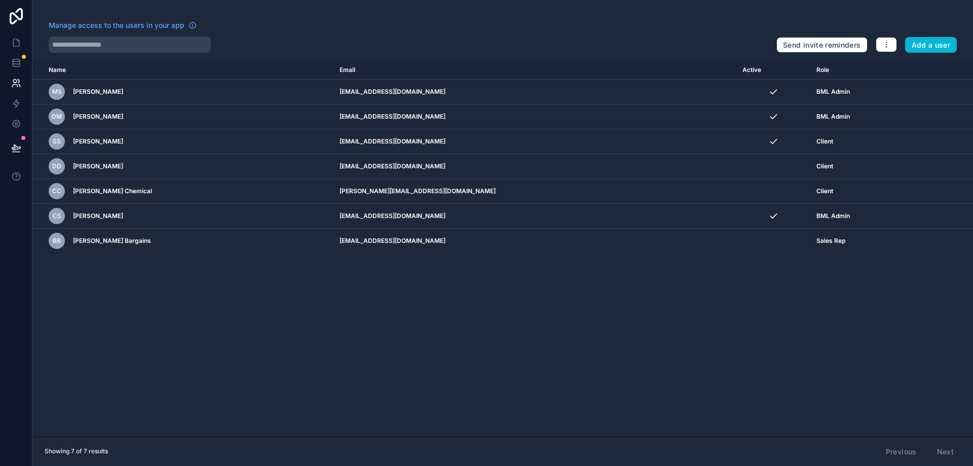
click at [399, 276] on div "Name Email Active Role userTable.email MS Margo Sanchez support@bluemantalabs.c…" at bounding box center [502, 248] width 940 height 375
click at [22, 67] on link at bounding box center [16, 63] width 32 height 20
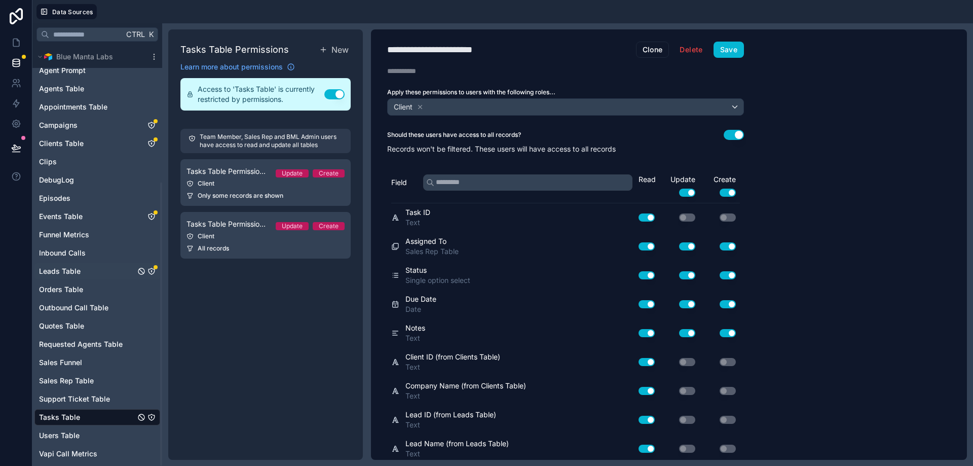
scroll to position [203, 0]
click at [151, 416] on icon "Tasks Table" at bounding box center [151, 416] width 1 height 1
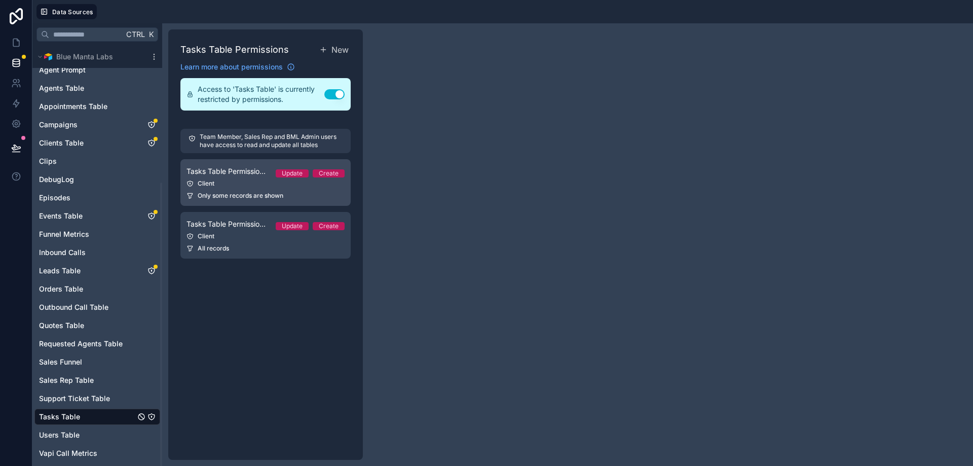
click at [224, 184] on div "Client" at bounding box center [265, 183] width 158 height 8
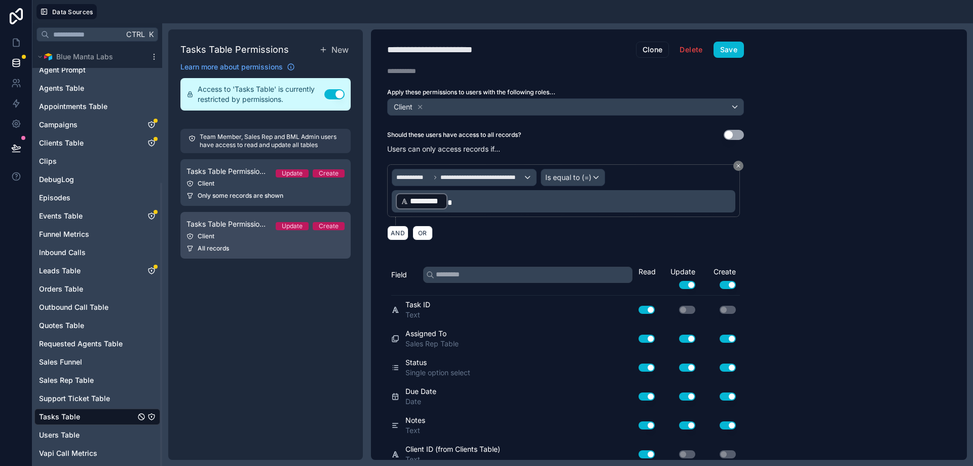
click at [249, 242] on link "Tasks Table Permission 2 Update Create Client All records" at bounding box center [265, 235] width 170 height 47
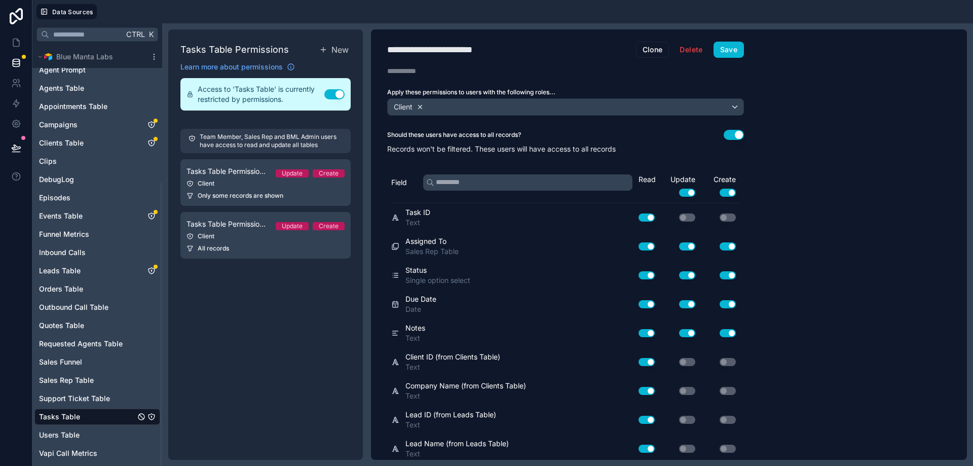
click at [419, 105] on icon at bounding box center [420, 106] width 7 height 7
click at [423, 105] on span "Choose one or more roles" at bounding box center [434, 106] width 84 height 9
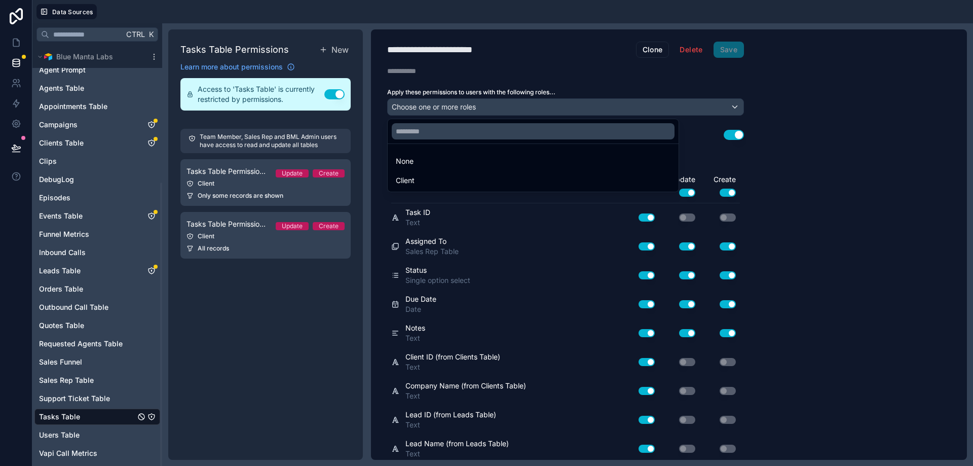
click at [423, 106] on div at bounding box center [486, 233] width 973 height 466
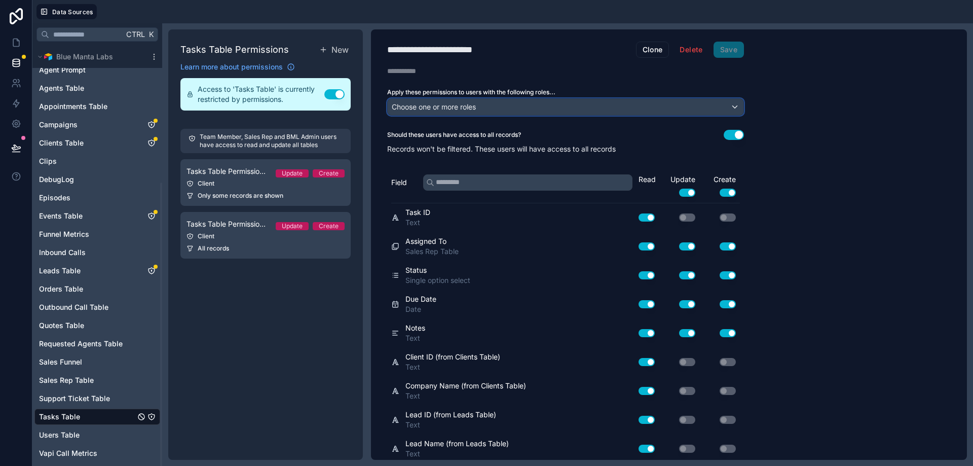
click at [423, 106] on span "Choose one or more roles" at bounding box center [434, 106] width 84 height 9
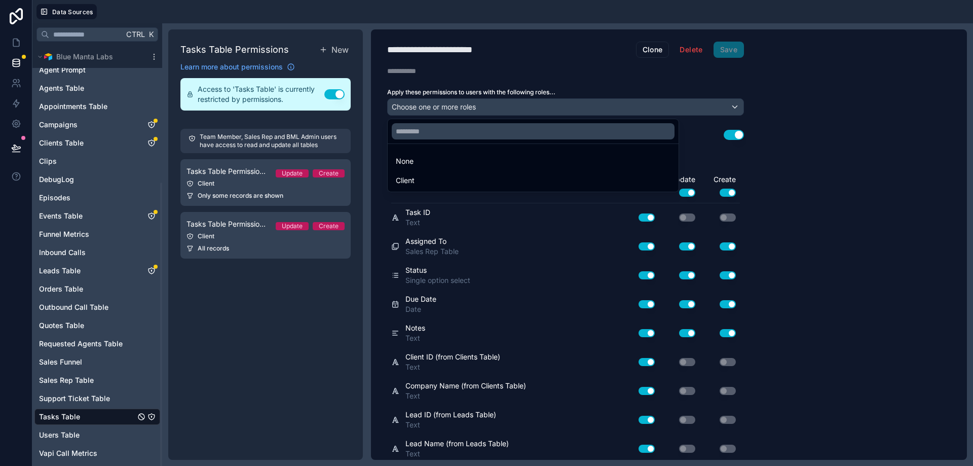
click at [454, 117] on div "None Client" at bounding box center [565, 155] width 356 height 76
click at [457, 109] on div at bounding box center [486, 233] width 973 height 466
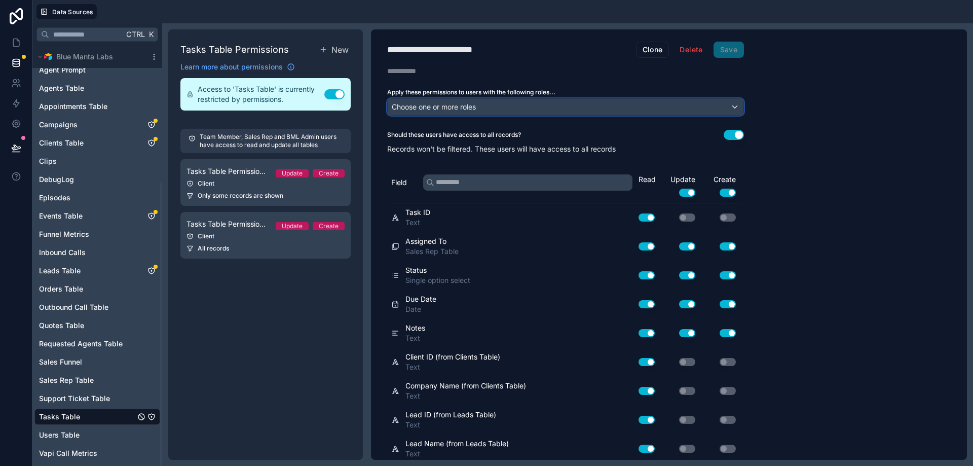
click at [457, 109] on span "Choose one or more roles" at bounding box center [434, 106] width 84 height 9
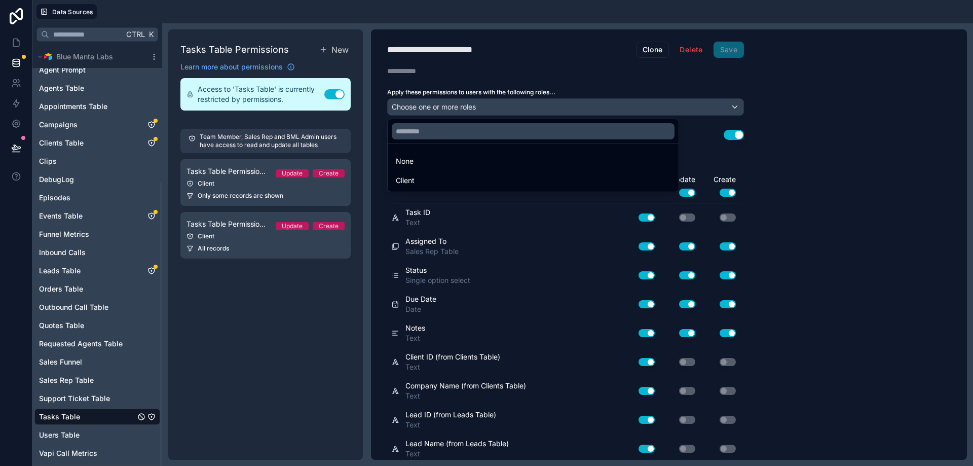
click at [457, 109] on div at bounding box center [486, 233] width 973 height 466
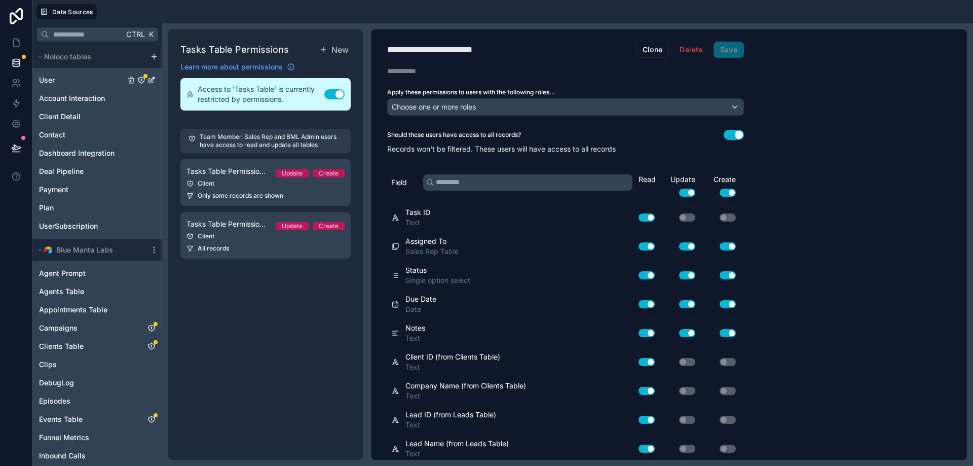
click at [143, 81] on icon "User" at bounding box center [141, 80] width 8 height 8
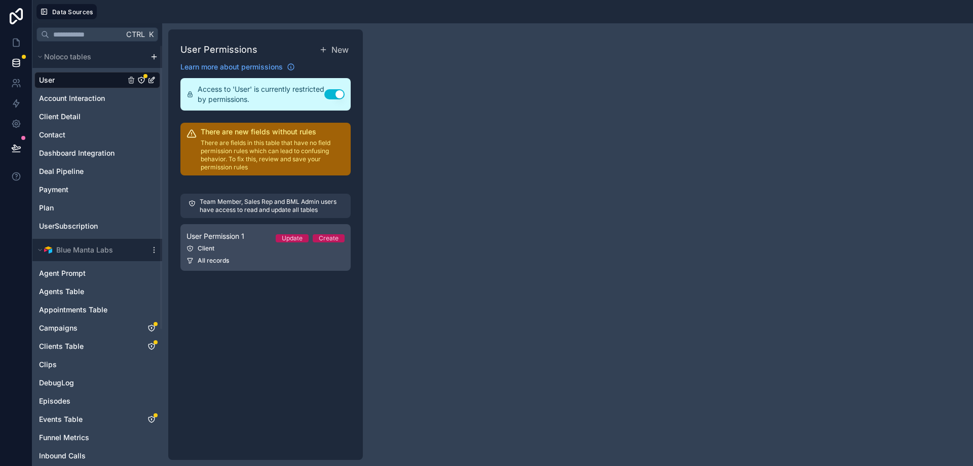
click at [222, 233] on span "User Permission 1" at bounding box center [215, 236] width 58 height 10
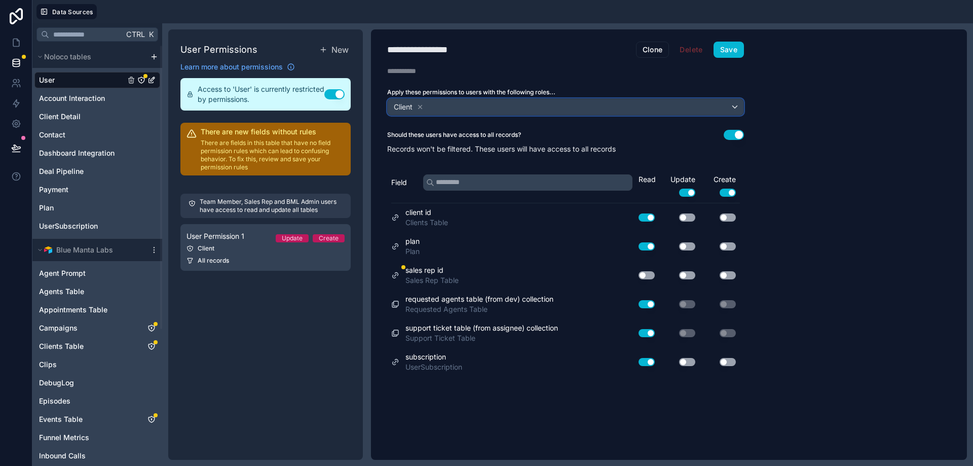
click at [431, 105] on div "Client" at bounding box center [566, 107] width 356 height 16
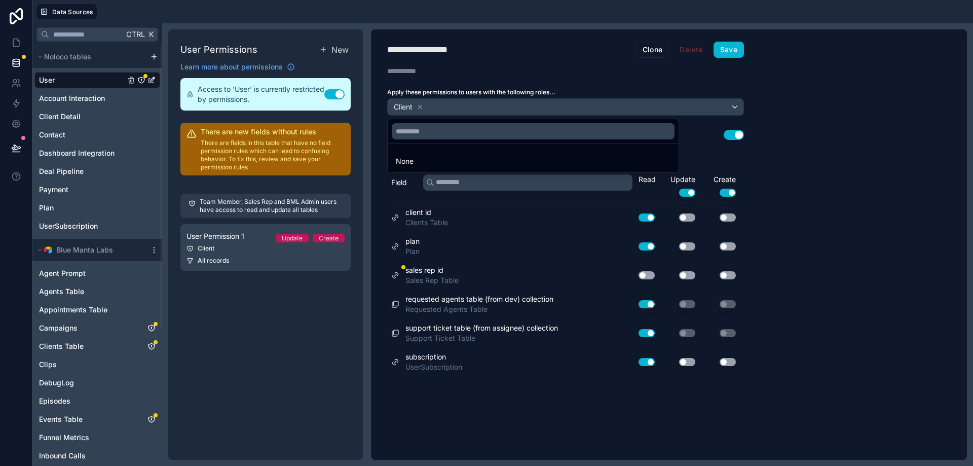
click at [336, 346] on div at bounding box center [486, 233] width 973 height 466
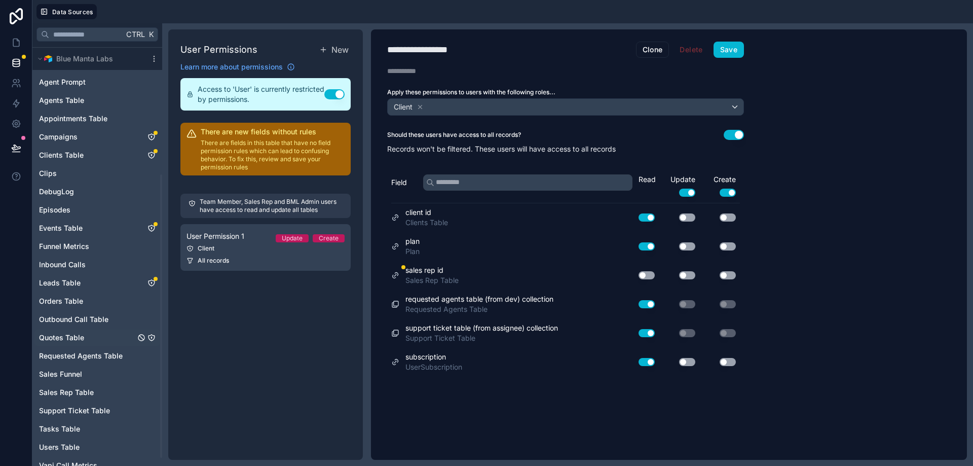
scroll to position [203, 0]
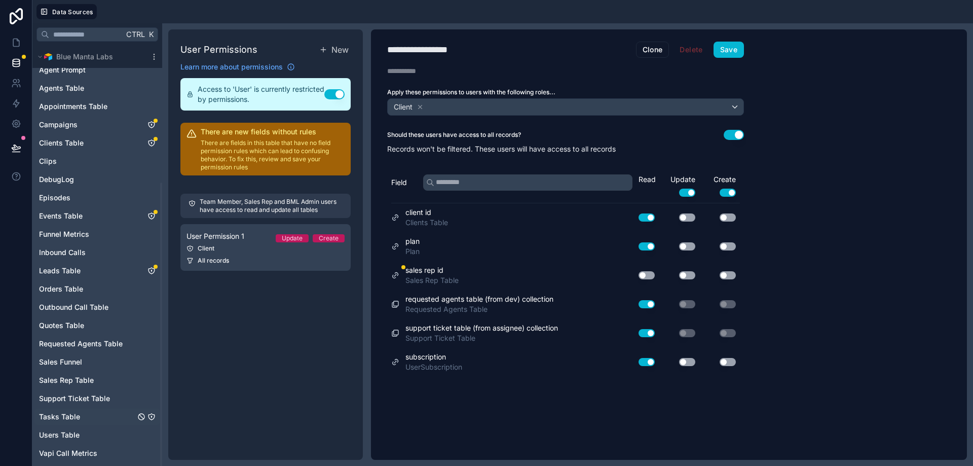
click at [149, 412] on icon "Tasks Table" at bounding box center [151, 416] width 8 height 8
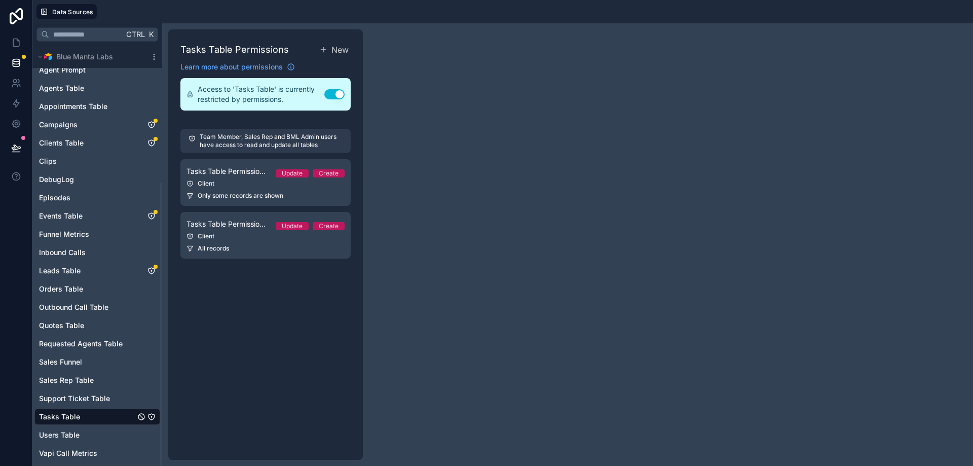
click at [316, 119] on div "Tasks Table Permissions New Learn more about permissions Access to 'Tasks Table…" at bounding box center [265, 244] width 195 height 430
click at [336, 93] on button "Use setting" at bounding box center [334, 94] width 20 height 10
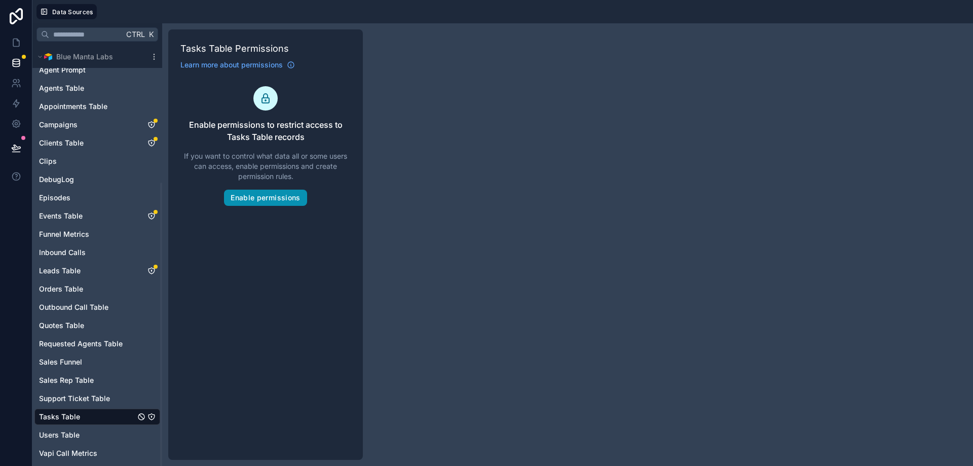
click at [270, 201] on button "Enable permissions" at bounding box center [265, 198] width 83 height 16
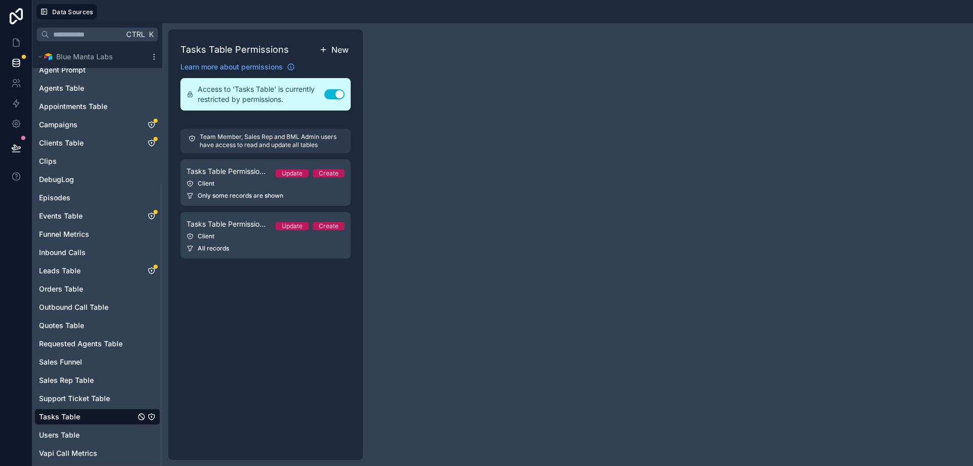
click at [337, 52] on span "New" at bounding box center [339, 50] width 17 height 12
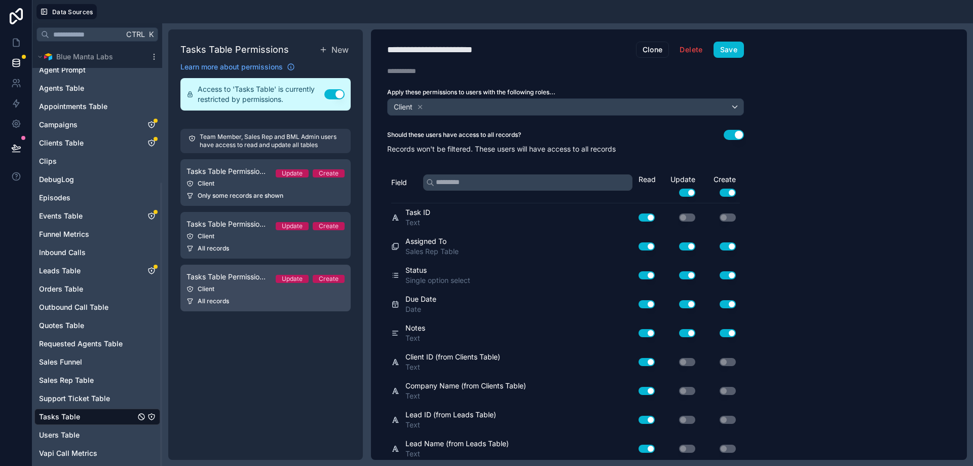
click at [321, 295] on link "Tasks Table Permission 3 Update Create Client All records" at bounding box center [265, 288] width 170 height 47
click at [697, 50] on button "Delete" at bounding box center [691, 50] width 36 height 16
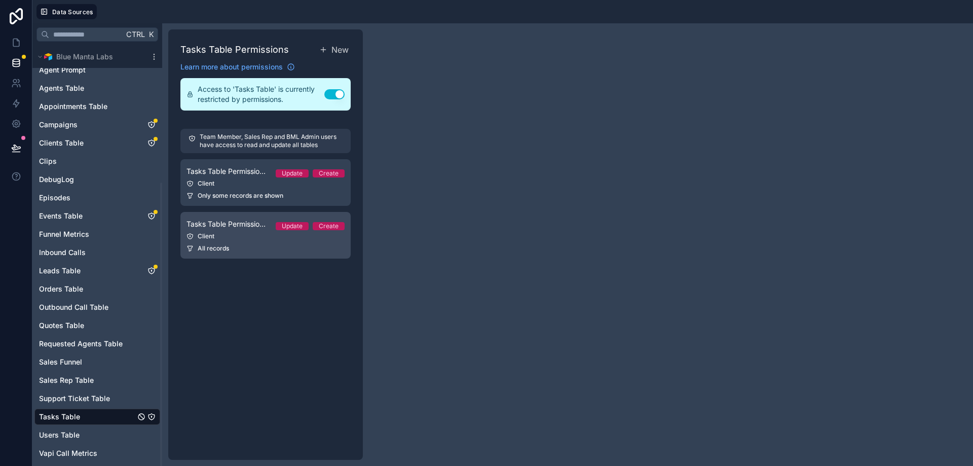
click at [296, 239] on div "Client" at bounding box center [265, 236] width 158 height 8
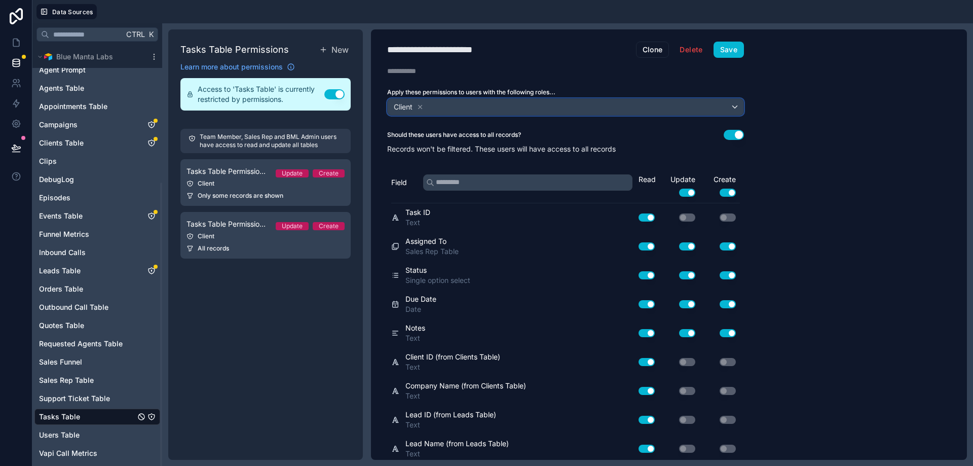
click at [656, 106] on div "Client" at bounding box center [566, 107] width 356 height 16
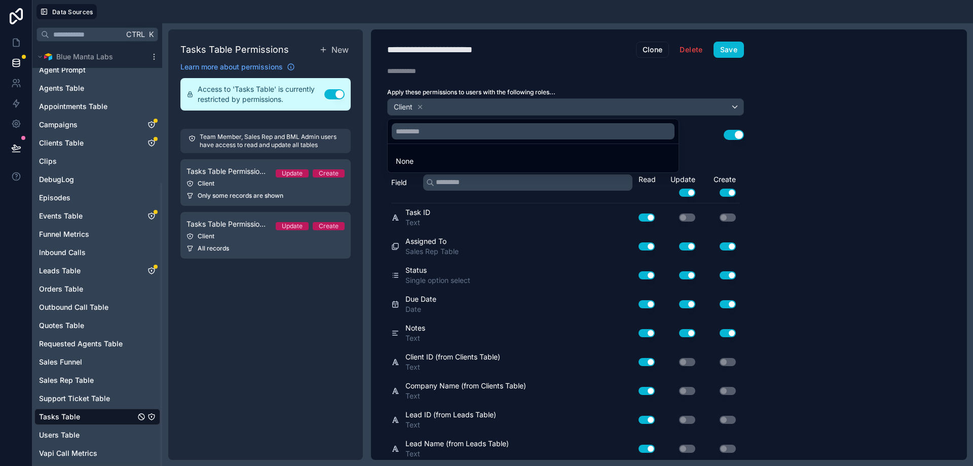
click at [795, 113] on div at bounding box center [486, 233] width 973 height 466
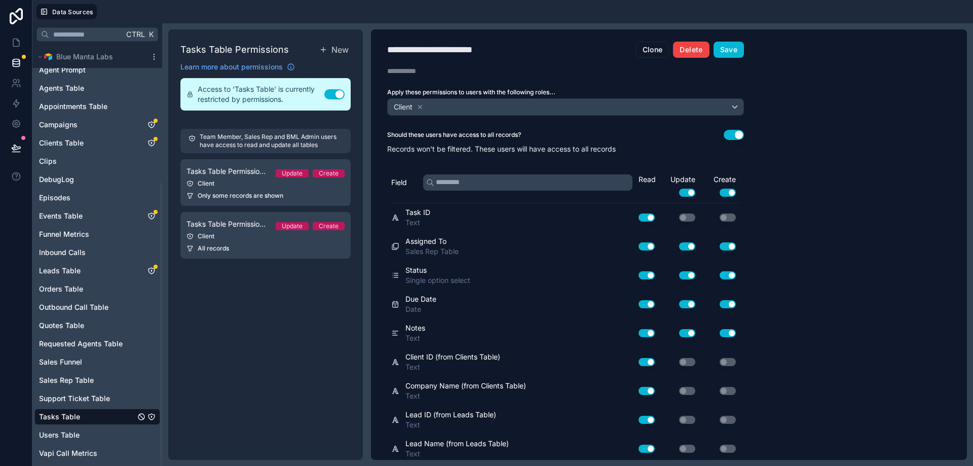
click at [689, 46] on button "Delete" at bounding box center [691, 50] width 36 height 16
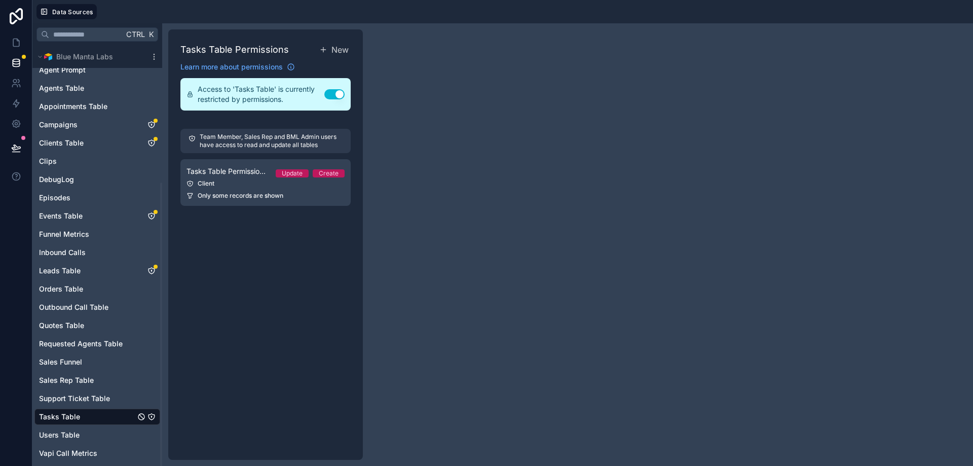
click at [335, 314] on div "Tasks Table Permissions New Learn more about permissions Access to 'Tasks Table…" at bounding box center [265, 244] width 195 height 430
click at [105, 420] on link "Tasks Table" at bounding box center [87, 416] width 96 height 10
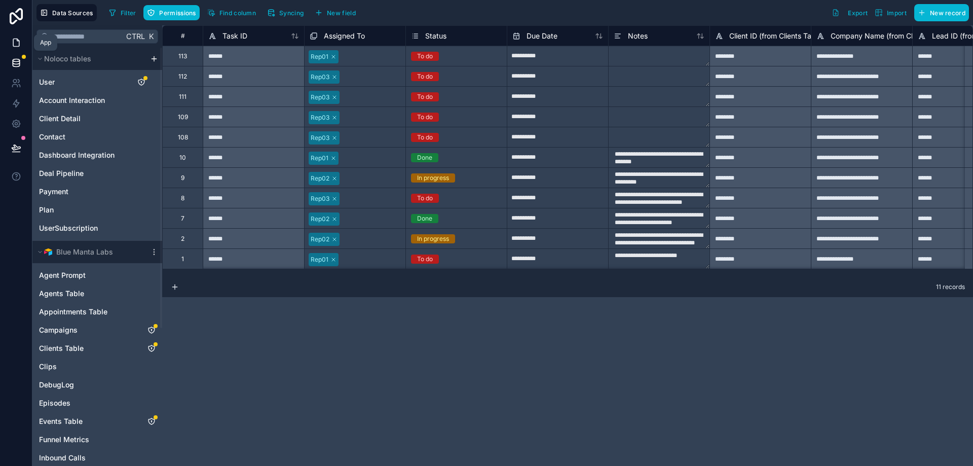
click at [16, 36] on link at bounding box center [16, 42] width 32 height 20
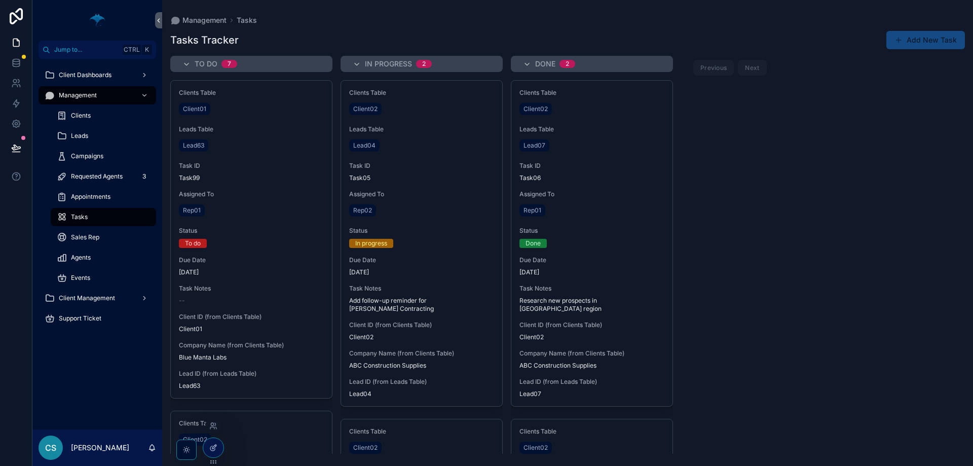
click at [215, 448] on icon at bounding box center [213, 447] width 8 height 8
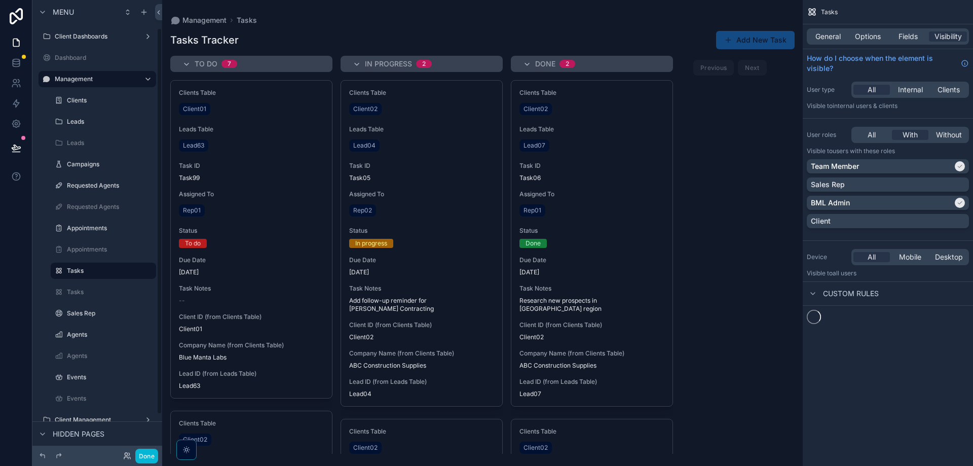
scroll to position [33, 0]
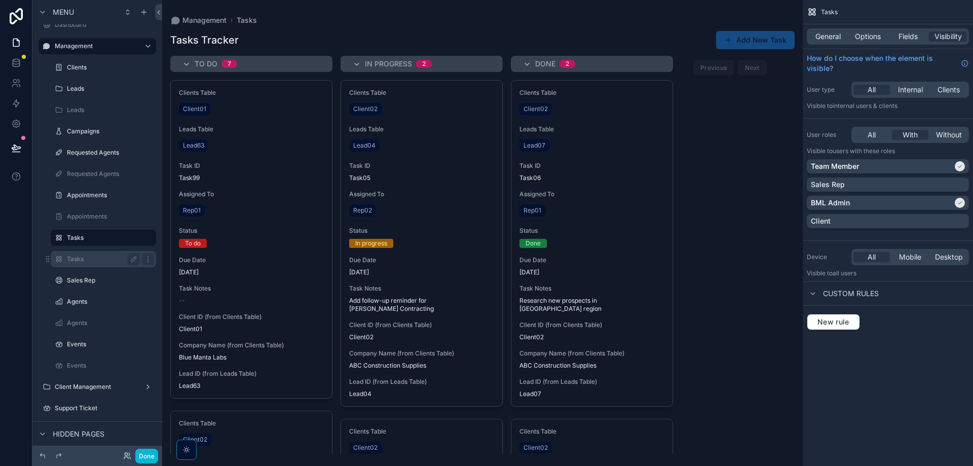
click at [77, 264] on div "Tasks" at bounding box center [103, 259] width 73 height 12
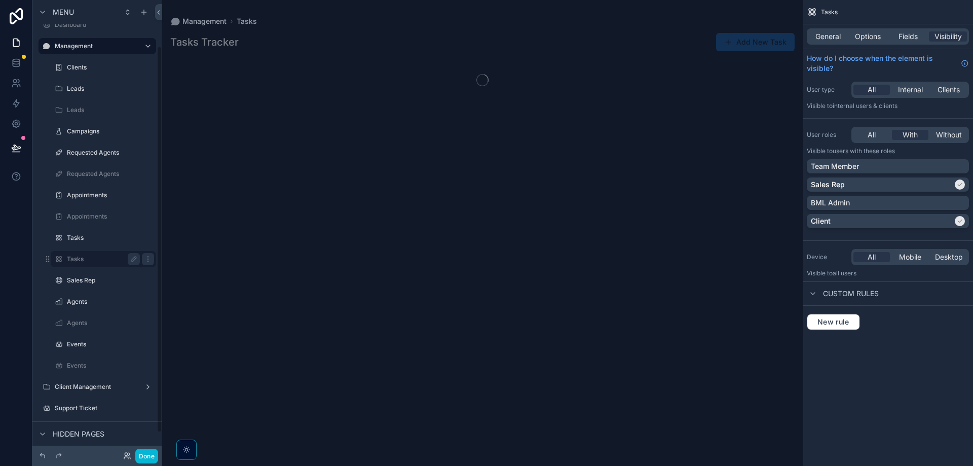
scroll to position [54, 0]
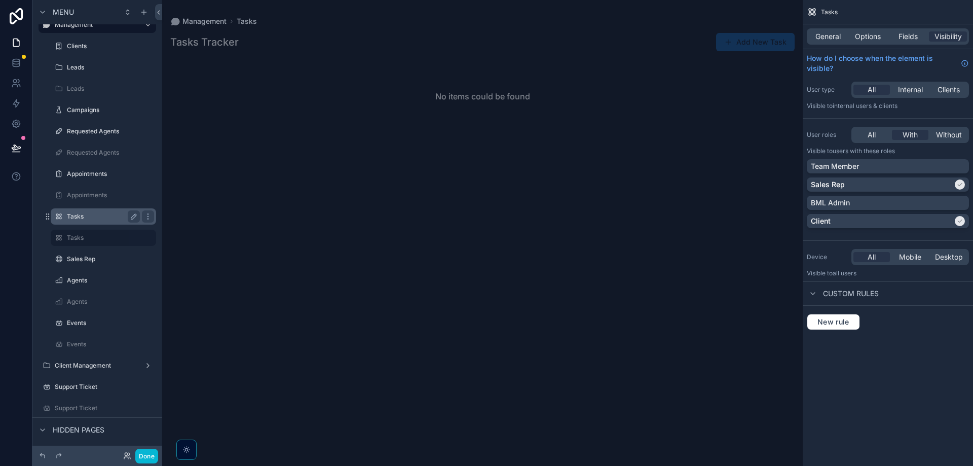
click at [103, 216] on label "Tasks" at bounding box center [101, 216] width 69 height 8
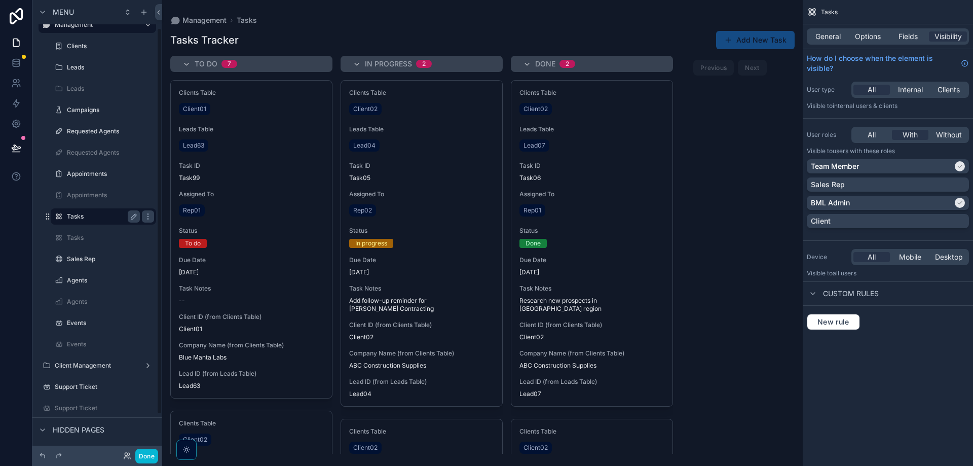
scroll to position [33, 0]
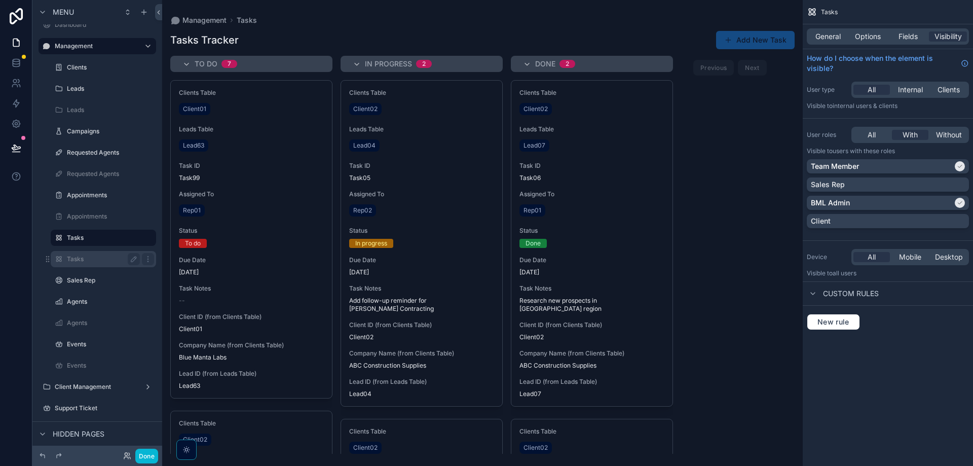
click at [80, 252] on div "Tasks" at bounding box center [103, 259] width 101 height 16
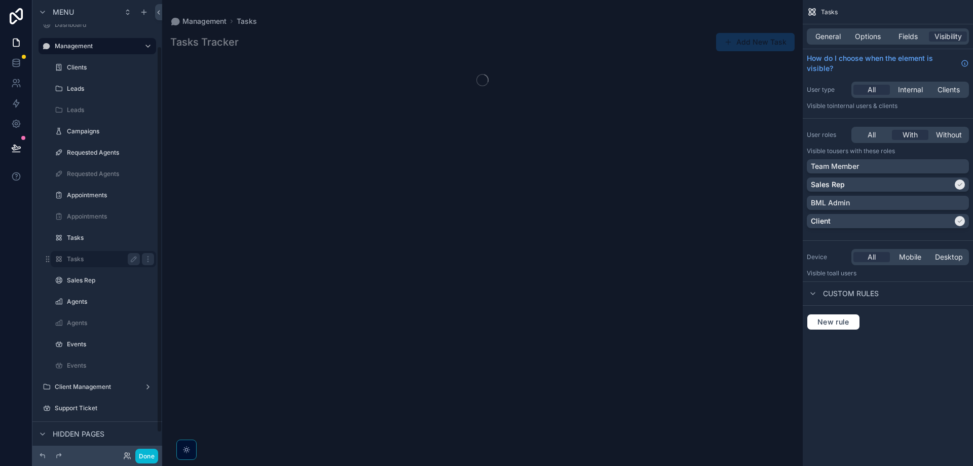
scroll to position [54, 0]
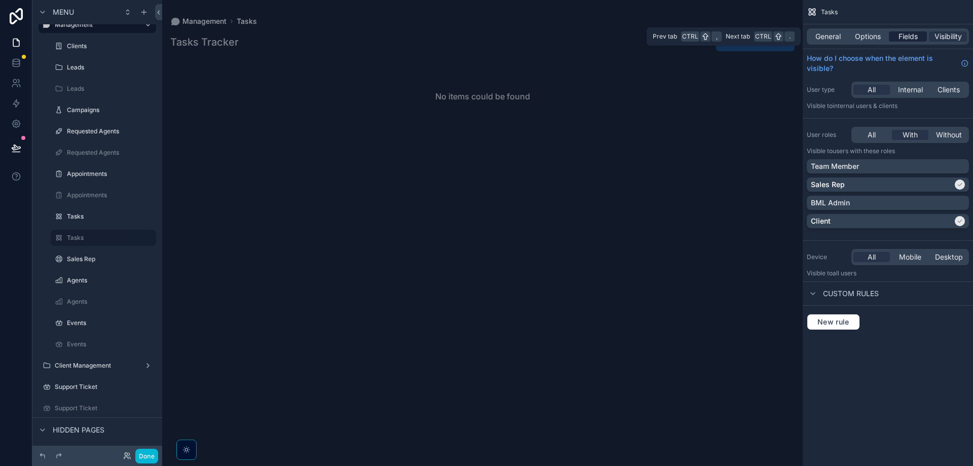
click at [908, 33] on span "Fields" at bounding box center [907, 36] width 19 height 10
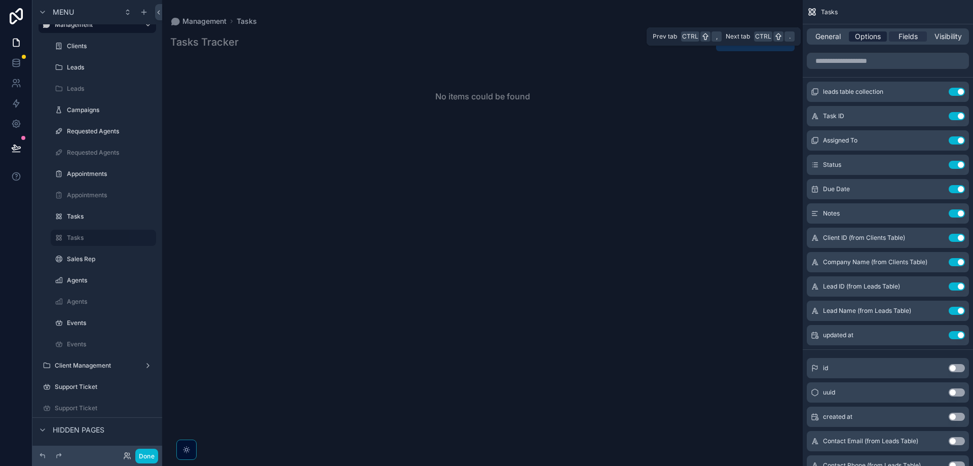
click at [878, 33] on span "Options" at bounding box center [868, 36] width 26 height 10
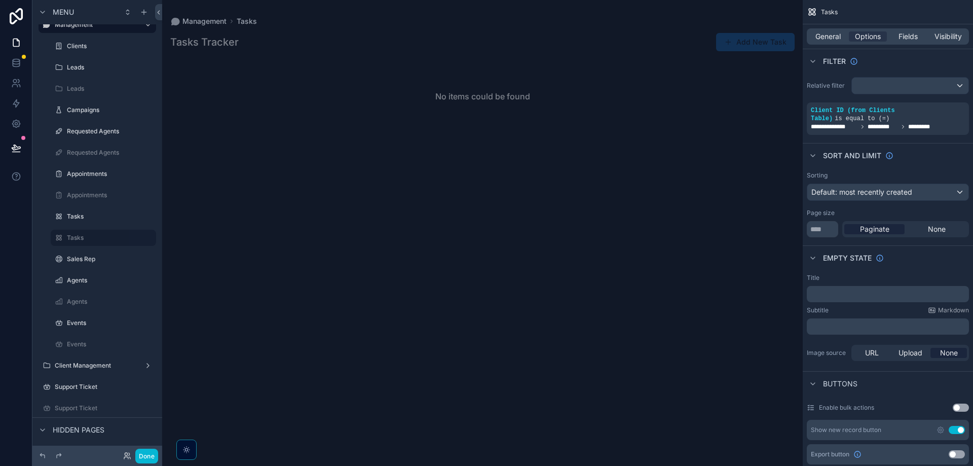
drag, startPoint x: 84, startPoint y: 236, endPoint x: 321, endPoint y: 236, distance: 237.2
click at [321, 236] on div "scrollable content" at bounding box center [482, 233] width 641 height 466
click at [151, 239] on icon "scrollable content" at bounding box center [148, 238] width 8 height 8
click at [236, 213] on div "No items could be found" at bounding box center [482, 256] width 641 height 396
click at [146, 240] on icon "scrollable content" at bounding box center [148, 238] width 8 height 8
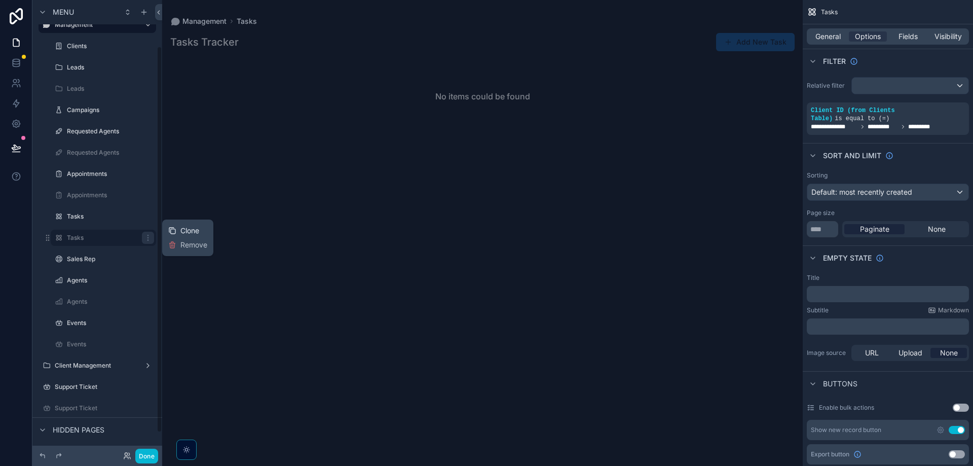
click at [199, 225] on span "Clone" at bounding box center [189, 230] width 19 height 10
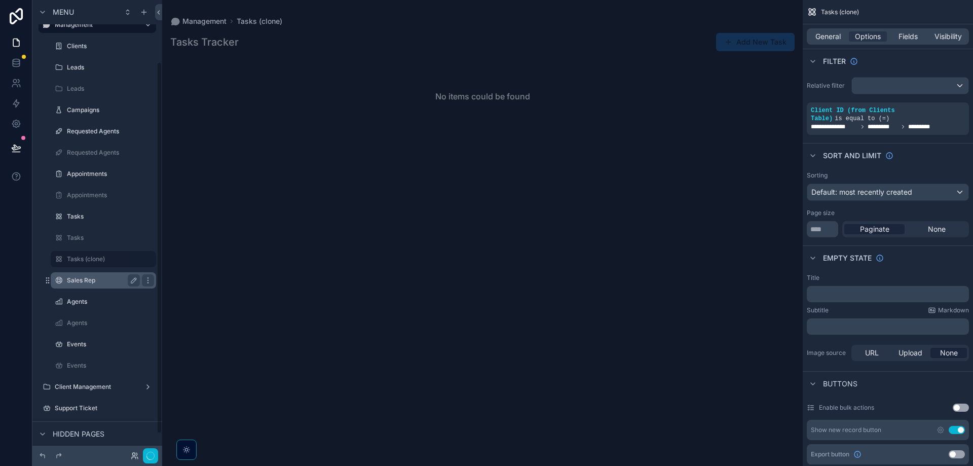
scroll to position [76, 0]
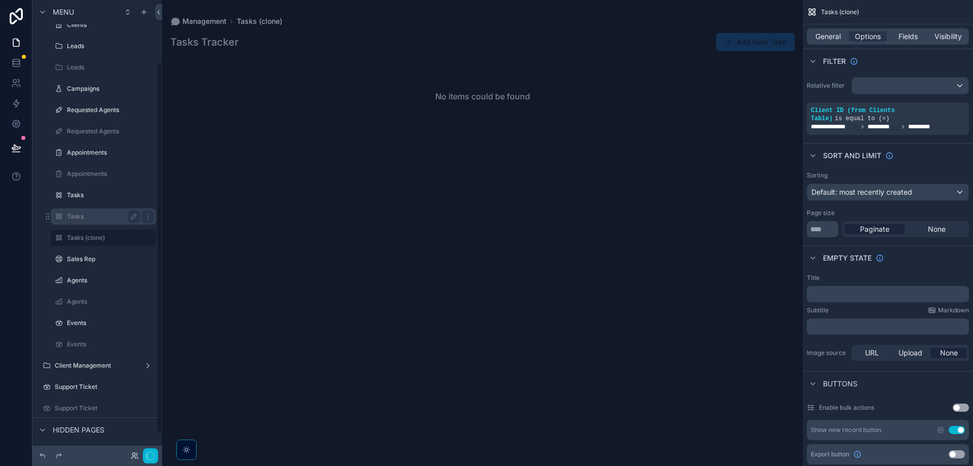
click at [103, 212] on label "Tasks" at bounding box center [101, 216] width 69 height 8
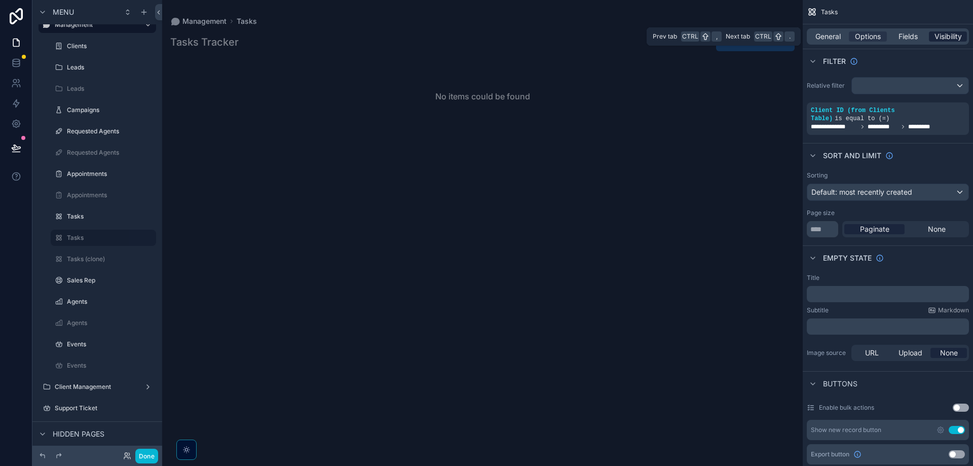
click at [937, 37] on span "Visibility" at bounding box center [947, 36] width 27 height 10
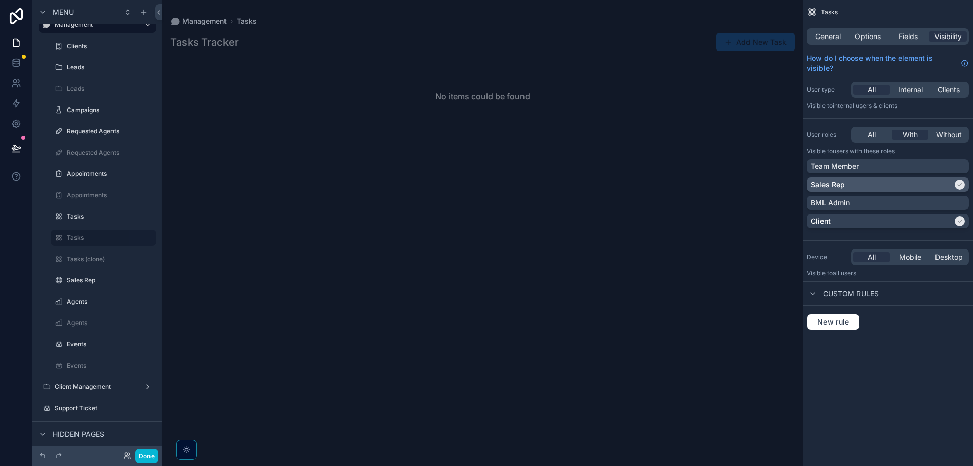
click at [886, 181] on div "Sales Rep" at bounding box center [882, 184] width 142 height 10
click at [81, 253] on div "Tasks (clone)" at bounding box center [103, 259] width 73 height 12
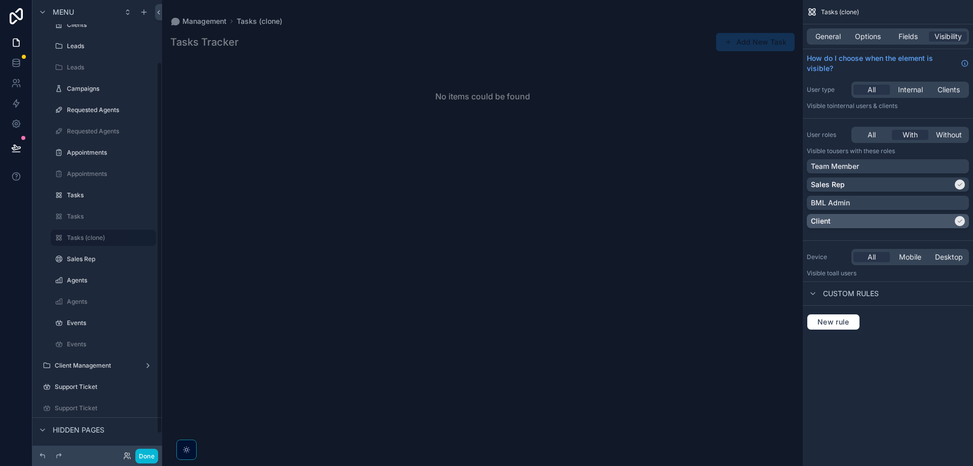
click at [955, 223] on div "scrollable content" at bounding box center [960, 221] width 10 height 10
click at [896, 35] on div "Fields" at bounding box center [908, 36] width 38 height 10
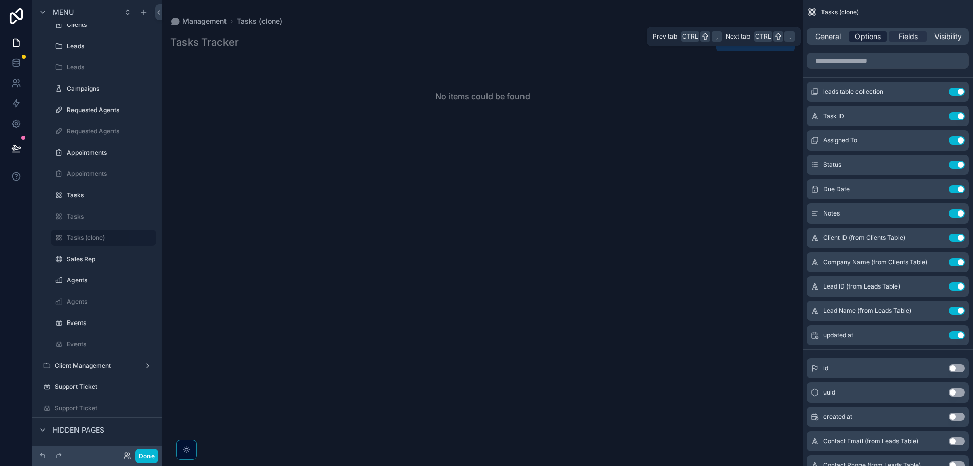
click at [877, 35] on span "Options" at bounding box center [868, 36] width 26 height 10
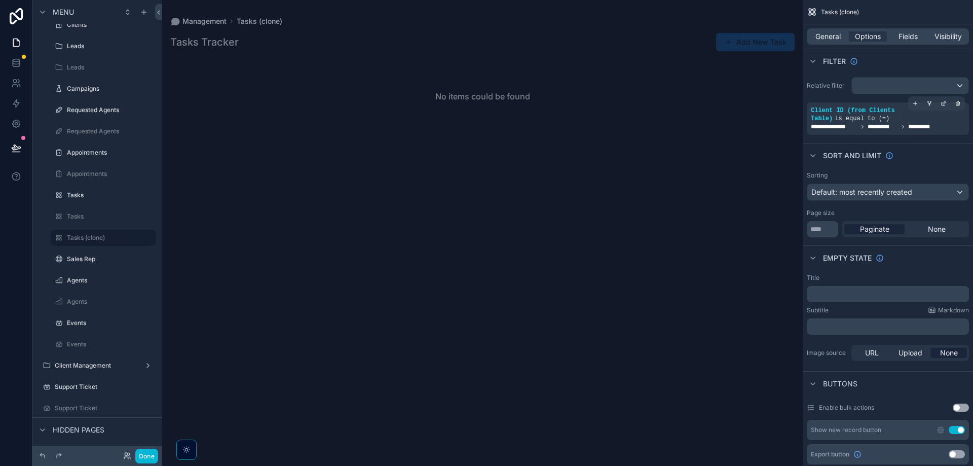
click at [868, 111] on span "Client ID (from Clients Table)" at bounding box center [853, 114] width 84 height 15
click at [918, 101] on icon "scrollable content" at bounding box center [915, 103] width 6 height 6
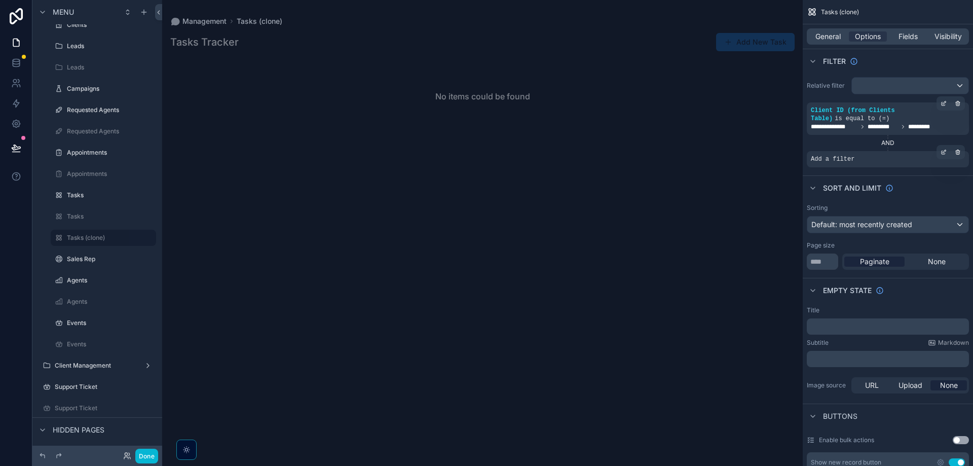
click at [844, 155] on span "Add a filter" at bounding box center [833, 159] width 44 height 8
click at [881, 151] on div "Add a filter" at bounding box center [888, 159] width 162 height 16
drag, startPoint x: 832, startPoint y: 151, endPoint x: 805, endPoint y: 153, distance: 26.9
click at [832, 155] on span "Add a filter" at bounding box center [833, 159] width 44 height 8
click at [805, 153] on div "**********" at bounding box center [888, 122] width 170 height 98
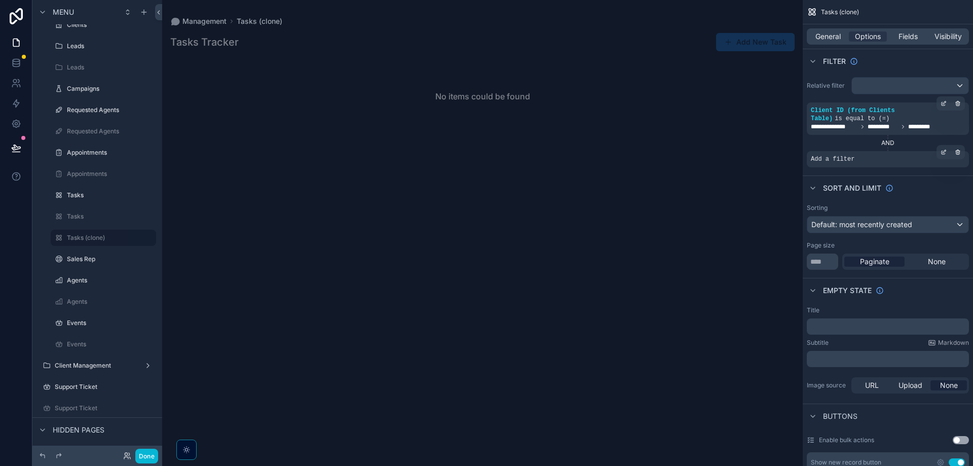
click at [857, 151] on div "Add a filter" at bounding box center [888, 159] width 162 height 16
click at [946, 149] on icon "scrollable content" at bounding box center [943, 152] width 6 height 6
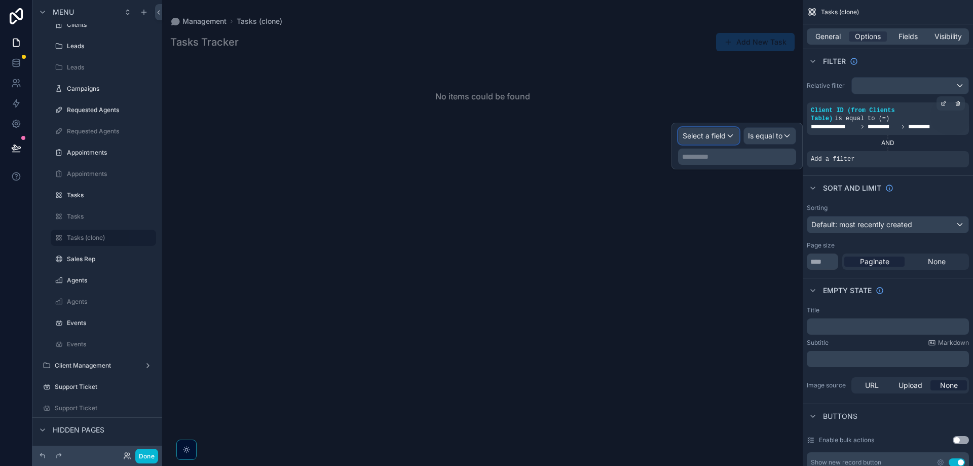
click at [718, 134] on span "Select a field" at bounding box center [704, 135] width 43 height 9
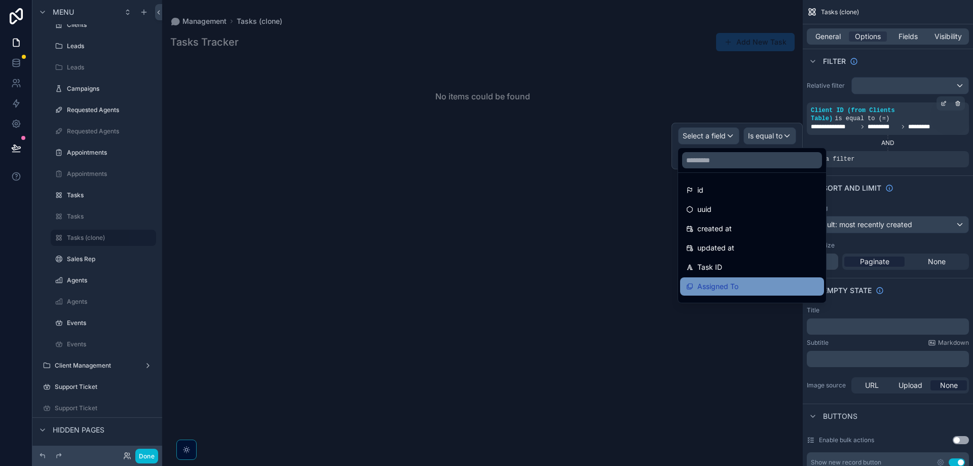
click at [733, 283] on span "Assigned To" at bounding box center [717, 286] width 41 height 12
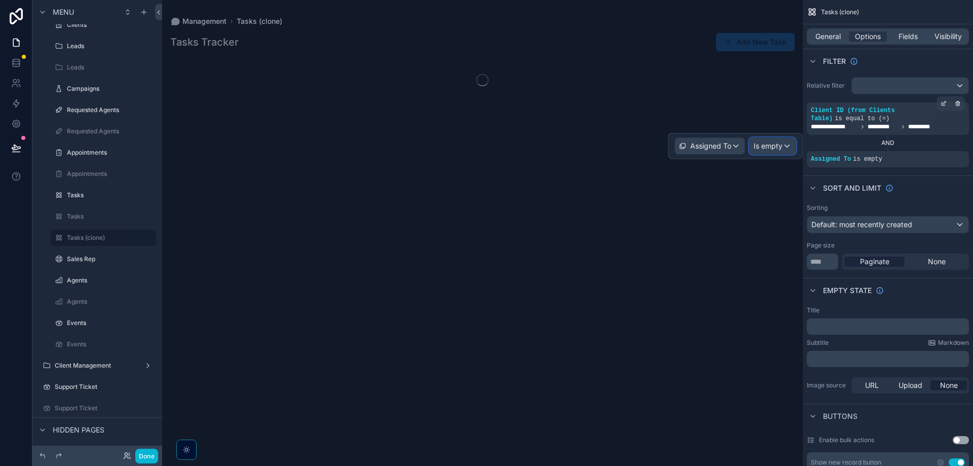
click at [775, 146] on span "Is empty" at bounding box center [768, 146] width 29 height 10
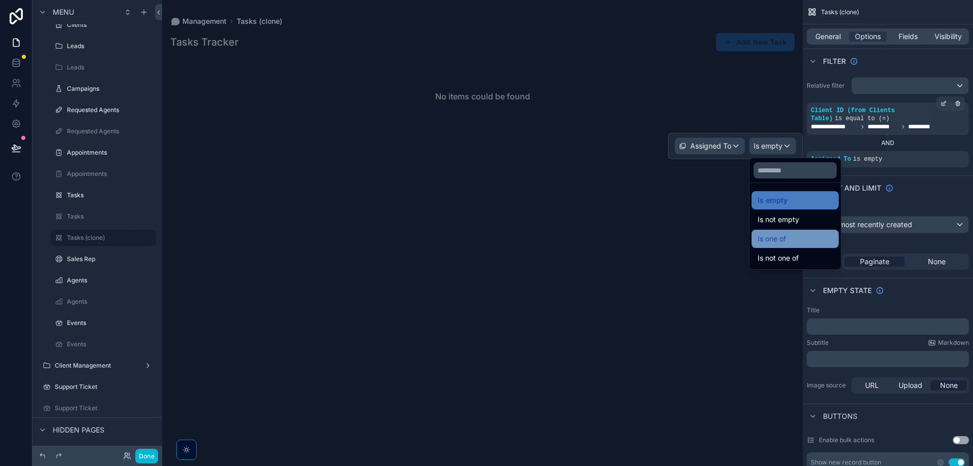
click at [789, 234] on div "Is one of" at bounding box center [795, 239] width 75 height 12
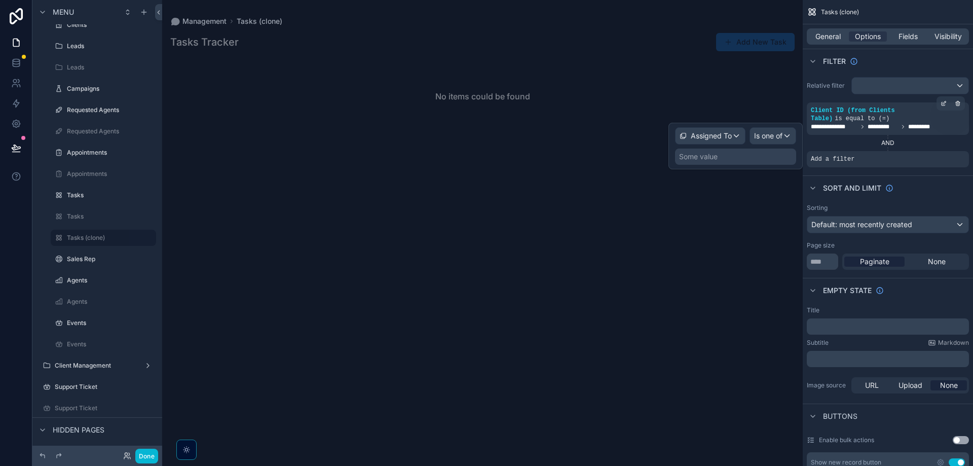
click at [732, 155] on div "Some value" at bounding box center [735, 156] width 121 height 16
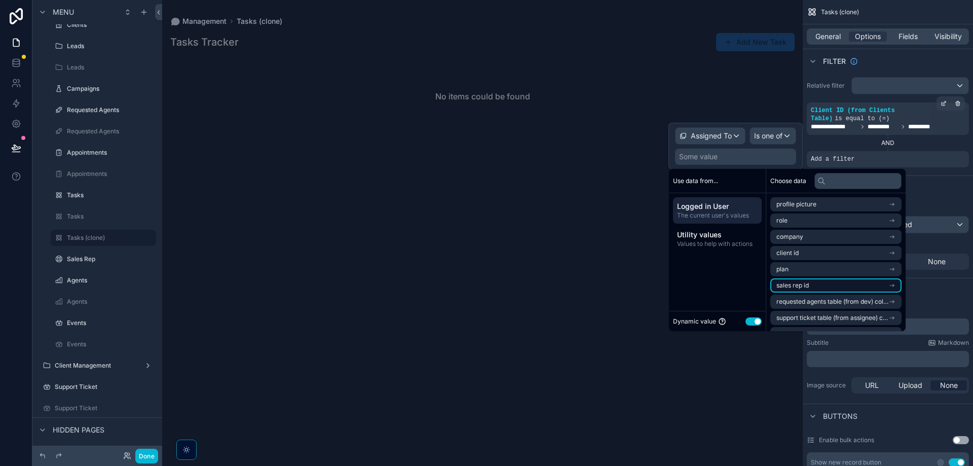
click at [837, 284] on li "sales rep id" at bounding box center [835, 285] width 131 height 14
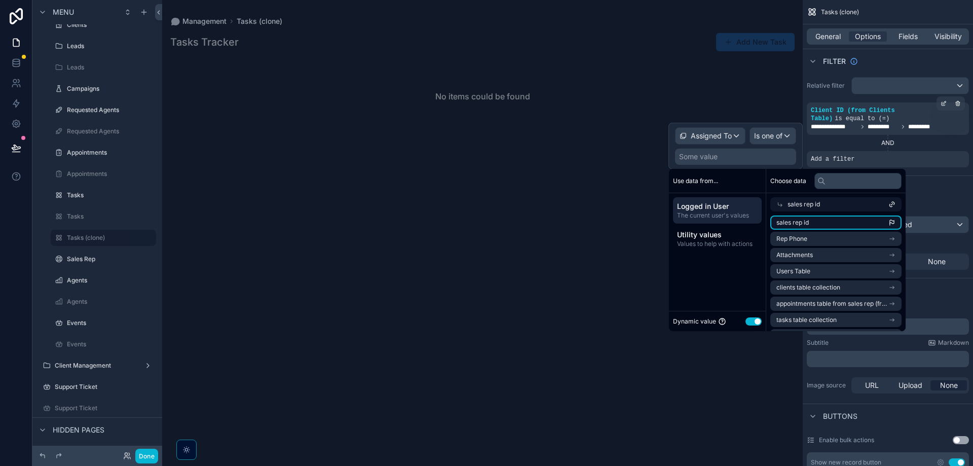
click at [826, 222] on li "sales rep id" at bounding box center [835, 222] width 131 height 14
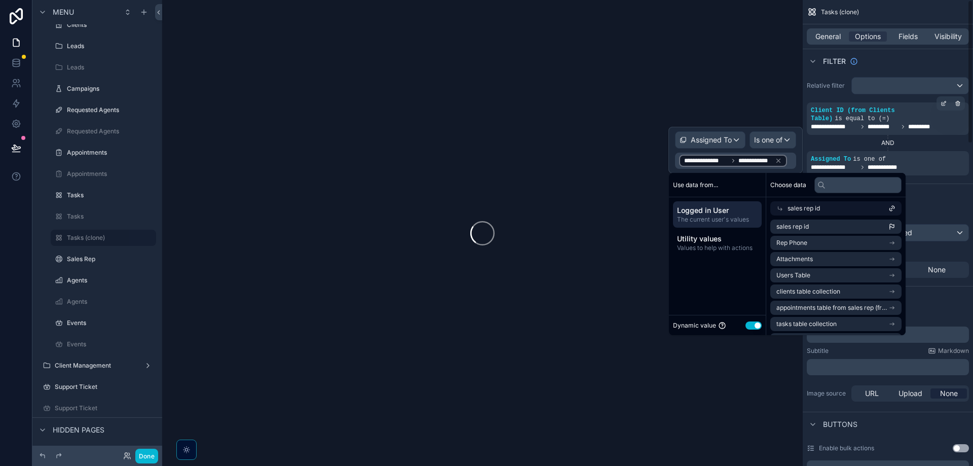
click at [944, 187] on div "Sort And Limit" at bounding box center [888, 195] width 170 height 24
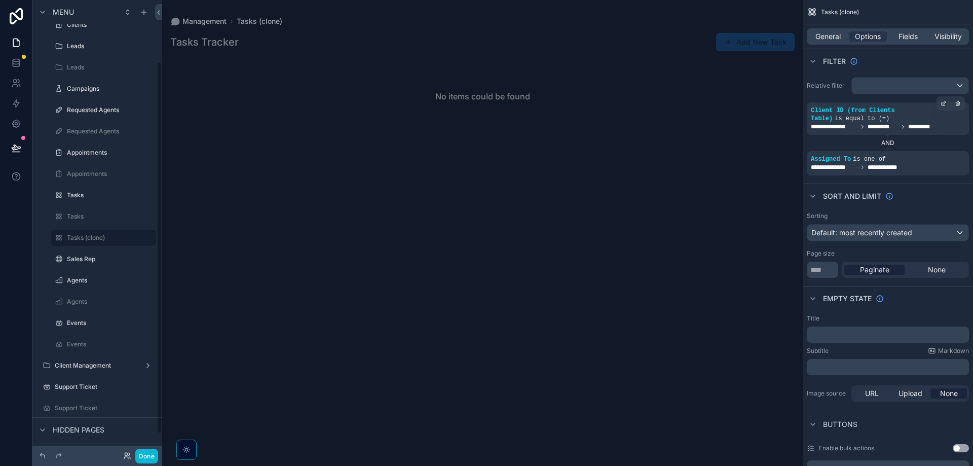
click at [377, 246] on div "scrollable content" at bounding box center [482, 233] width 641 height 466
click at [126, 455] on icon at bounding box center [127, 455] width 8 height 8
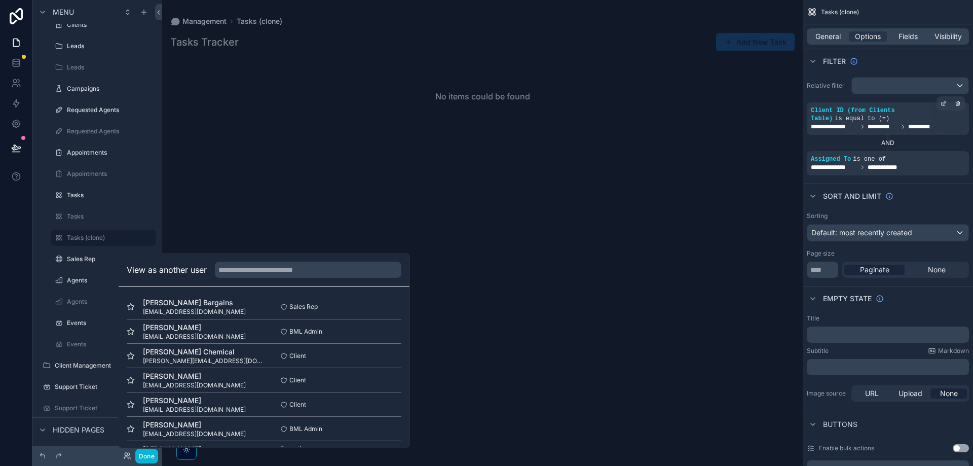
click at [596, 166] on div "No items could be found" at bounding box center [482, 256] width 641 height 396
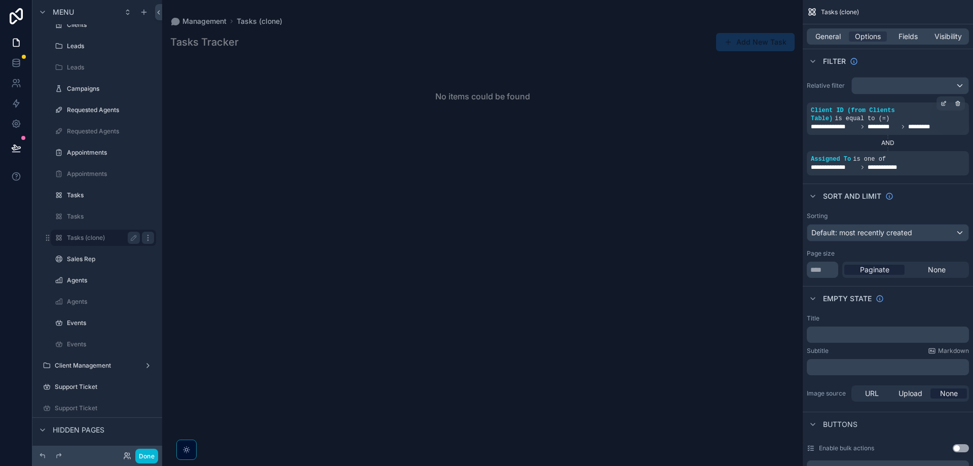
click at [150, 238] on icon "scrollable content" at bounding box center [148, 238] width 8 height 8
click at [96, 239] on label "Tasks (clone)" at bounding box center [101, 238] width 69 height 8
click at [237, 40] on h1 "Tasks Tracker" at bounding box center [204, 42] width 68 height 14
click at [834, 39] on span "General" at bounding box center [827, 36] width 25 height 10
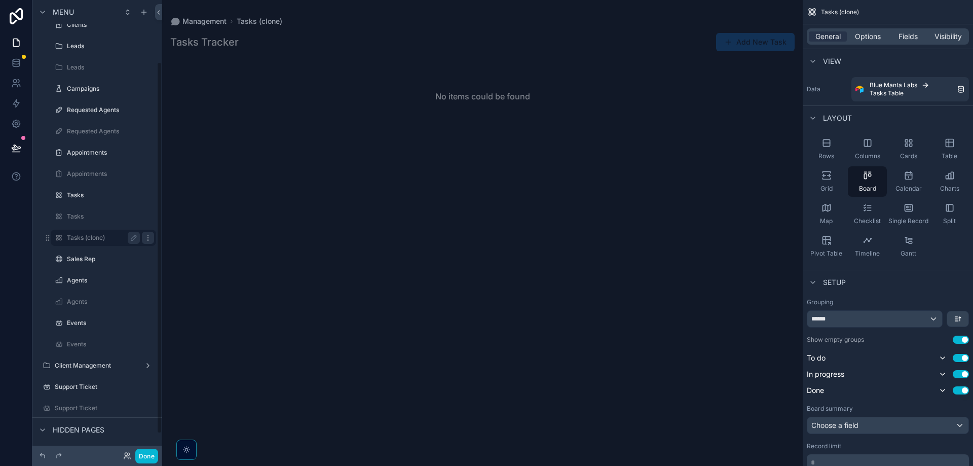
click at [147, 238] on icon "scrollable content" at bounding box center [147, 237] width 1 height 1
click at [112, 240] on label "Tasks (clone)" at bounding box center [101, 238] width 69 height 8
click at [129, 237] on button "scrollable content" at bounding box center [134, 238] width 12 height 12
click at [122, 237] on input "**********" at bounding box center [95, 238] width 57 height 12
type input "*****"
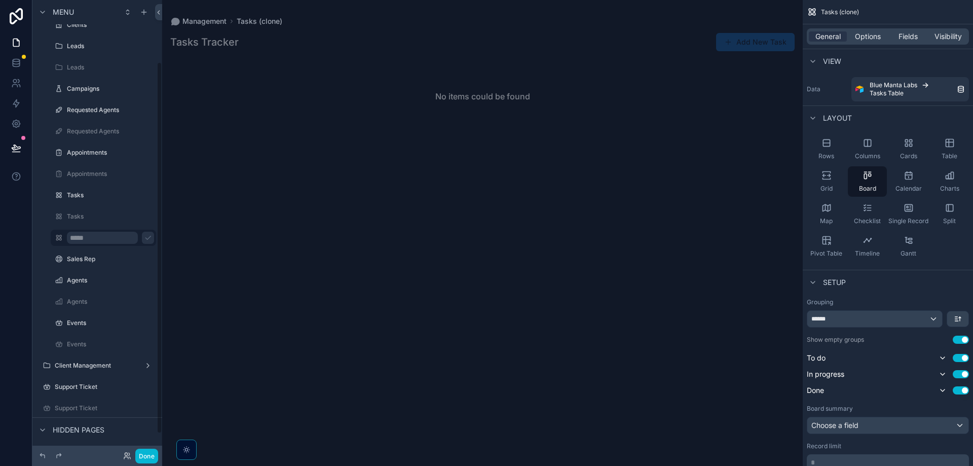
click at [323, 204] on div "No items could be found" at bounding box center [482, 256] width 641 height 396
click at [134, 239] on icon "scrollable content" at bounding box center [134, 238] width 8 height 8
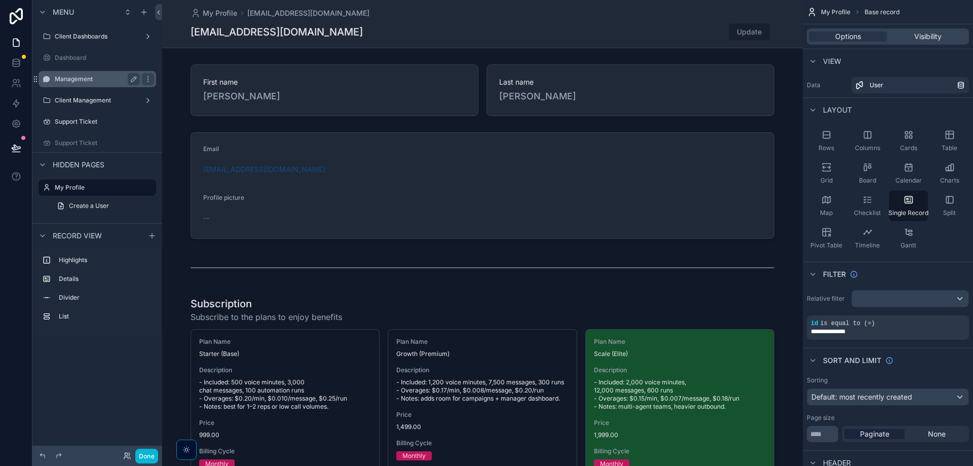
click at [96, 79] on label "Management" at bounding box center [95, 79] width 81 height 8
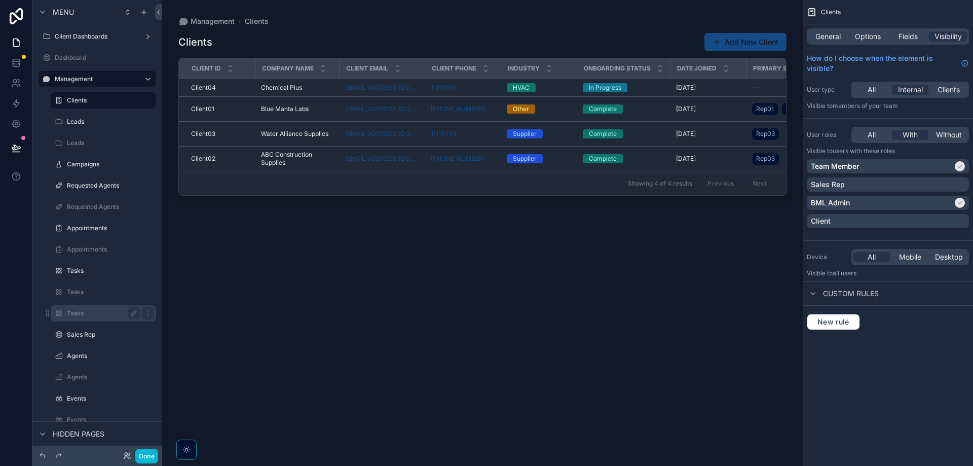
click at [101, 313] on label "Tasks" at bounding box center [101, 313] width 69 height 8
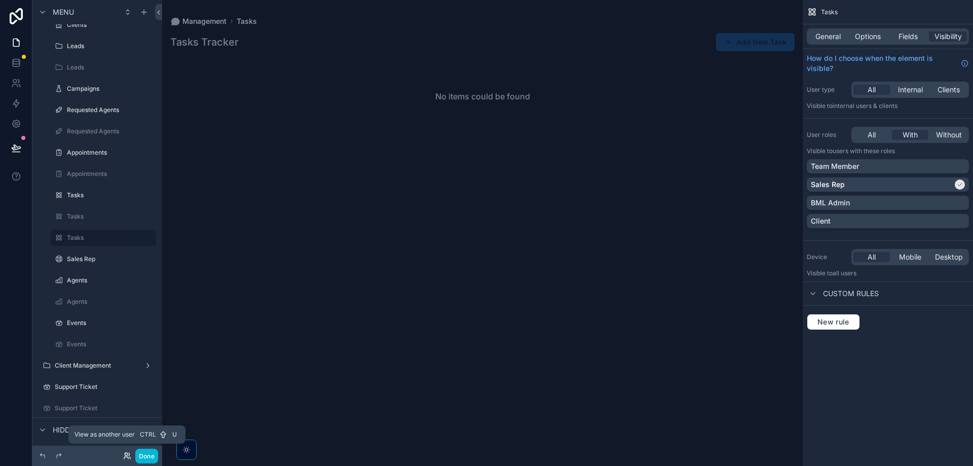
click at [127, 458] on icon at bounding box center [127, 455] width 8 height 8
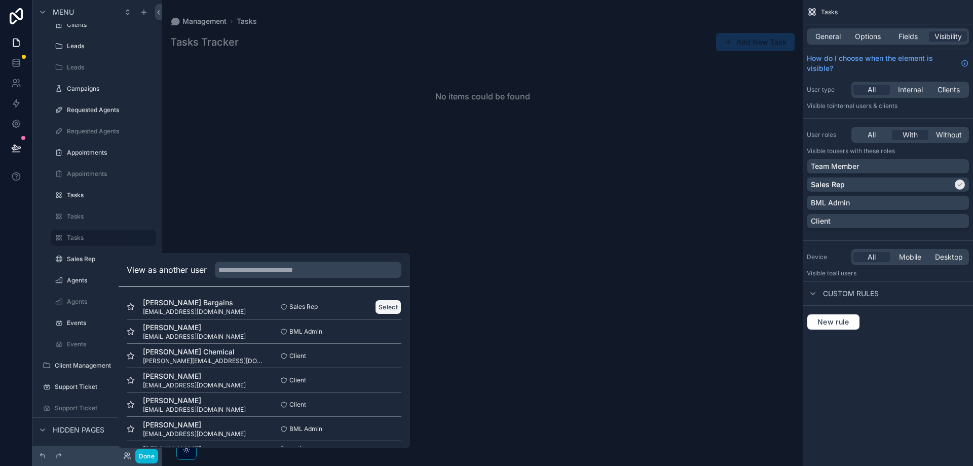
click at [376, 305] on button "Select" at bounding box center [388, 306] width 26 height 15
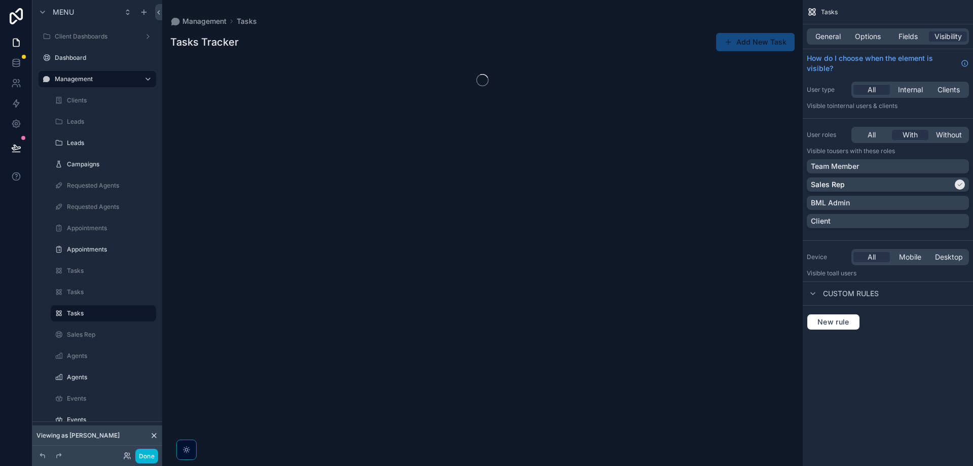
scroll to position [76, 0]
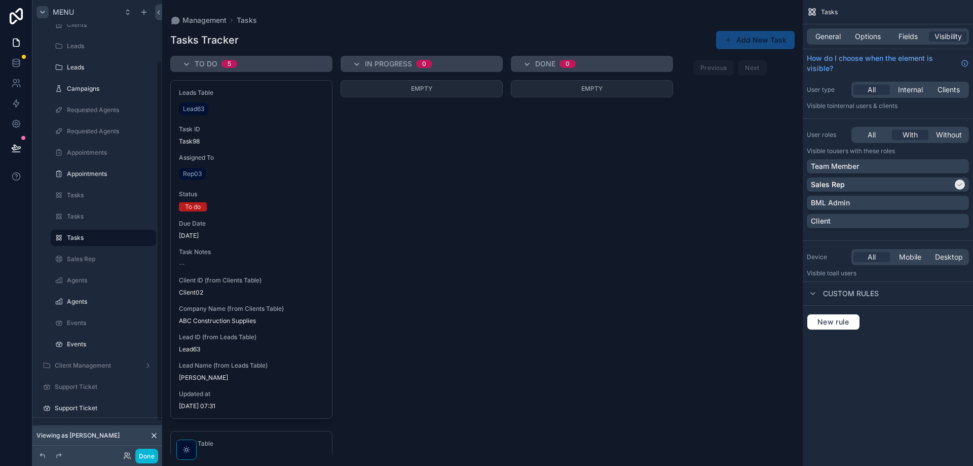
click at [43, 8] on icon "scrollable content" at bounding box center [43, 12] width 8 height 8
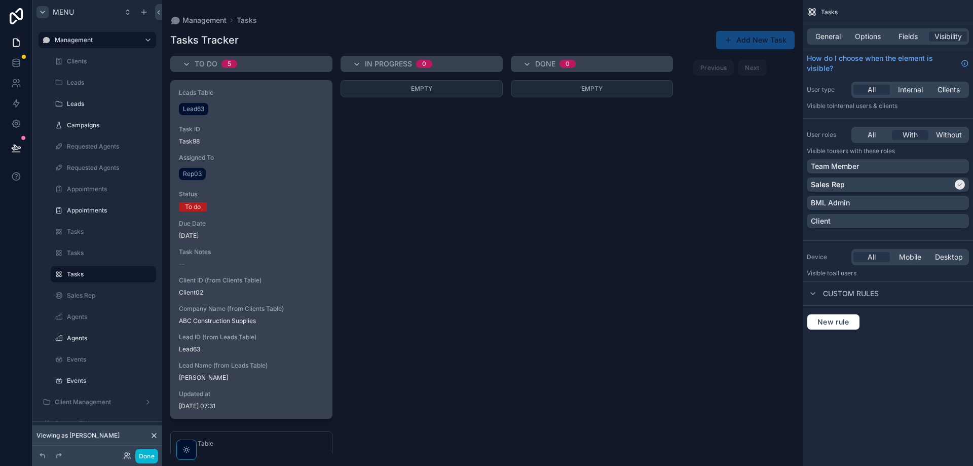
click at [272, 158] on span "Assigned To" at bounding box center [251, 158] width 145 height 8
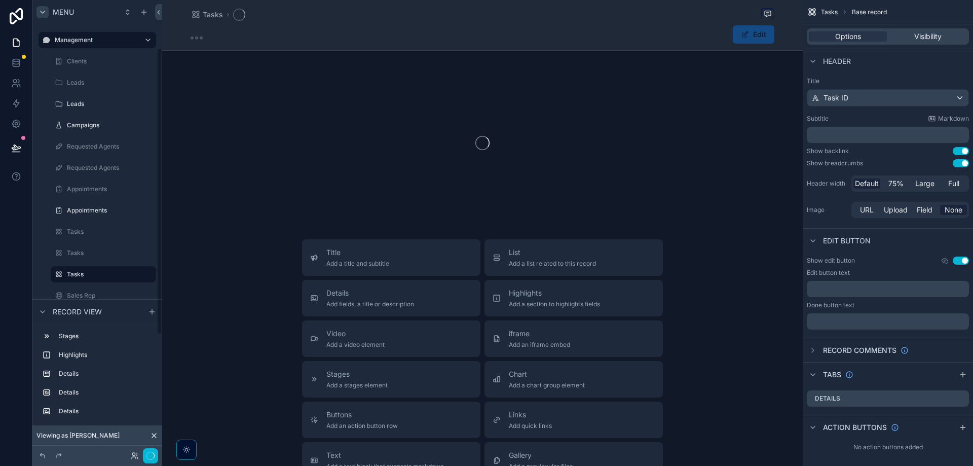
scroll to position [76, 0]
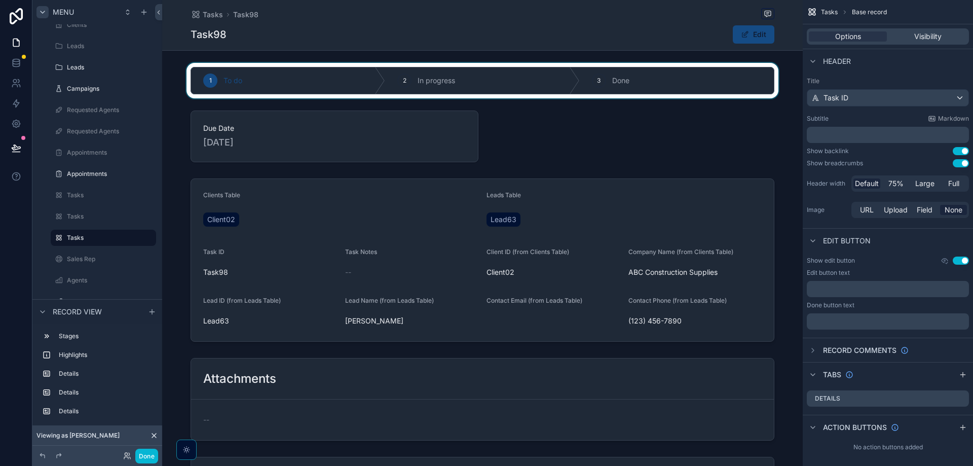
click at [448, 78] on div "scrollable content" at bounding box center [482, 80] width 641 height 35
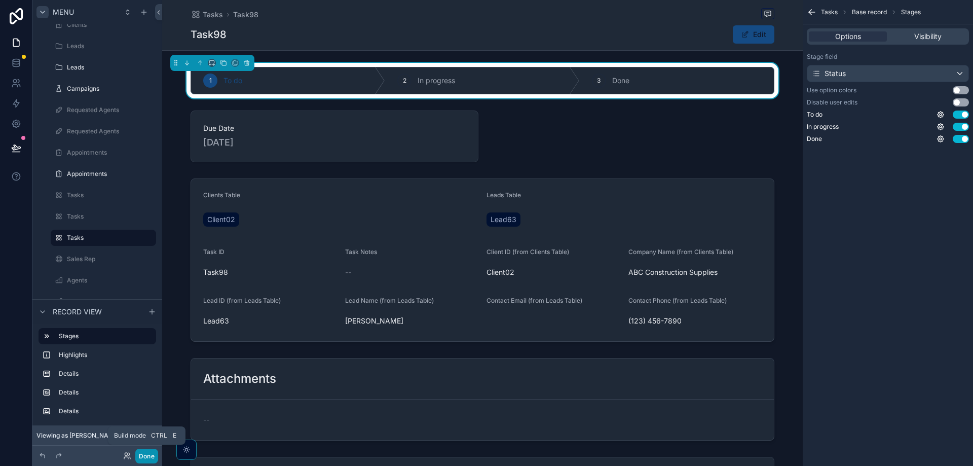
click at [139, 461] on button "Done" at bounding box center [146, 455] width 23 height 15
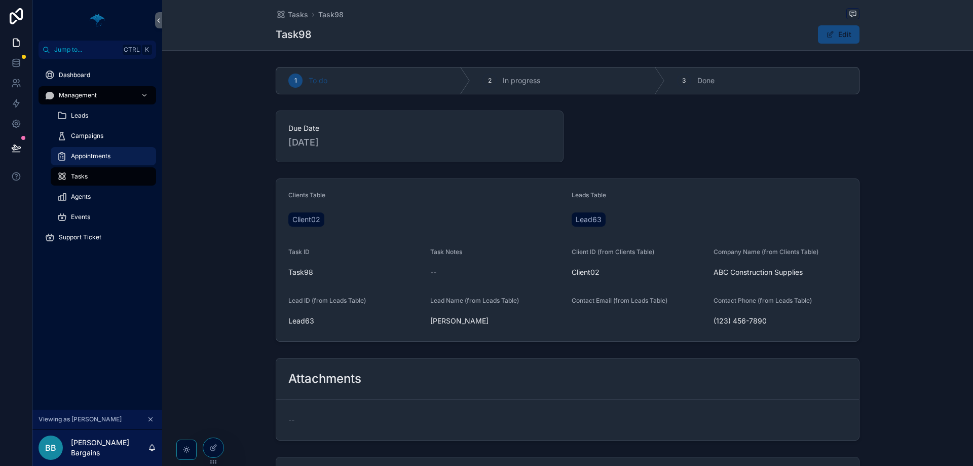
click at [102, 160] on span "Appointments" at bounding box center [91, 156] width 40 height 8
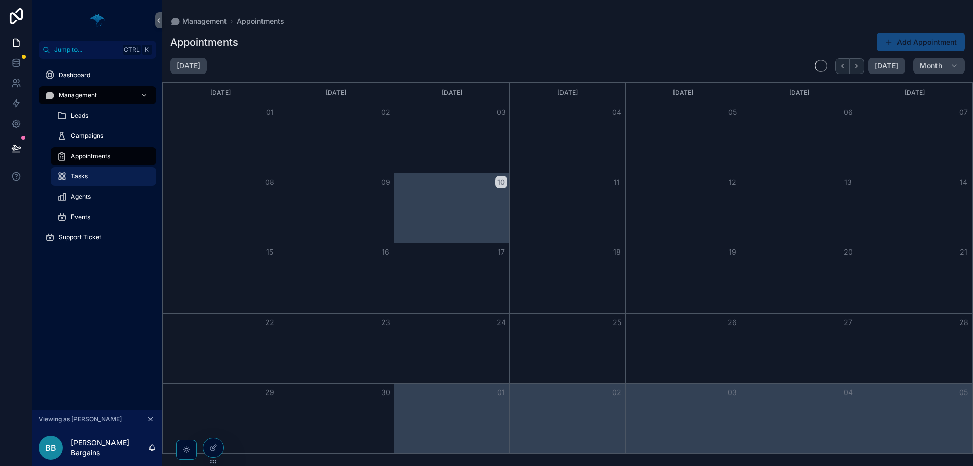
click at [102, 173] on div "Tasks" at bounding box center [103, 176] width 93 height 16
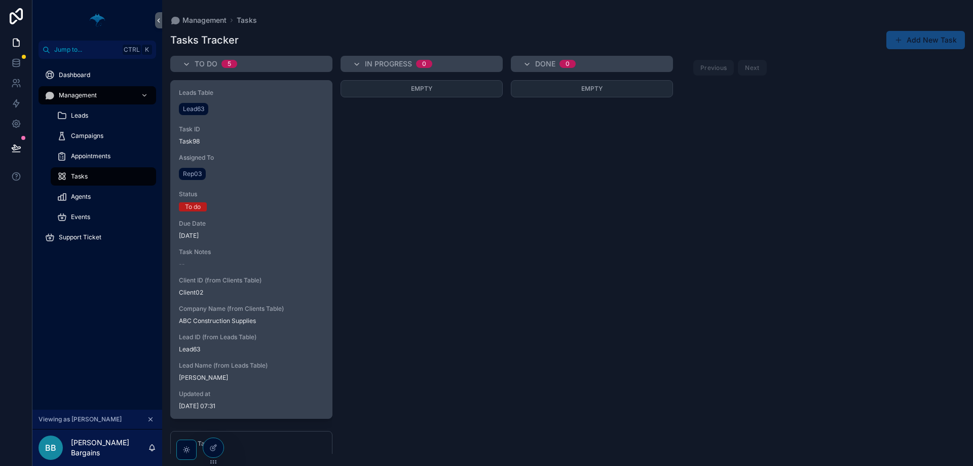
click at [203, 207] on span "To do" at bounding box center [193, 206] width 28 height 9
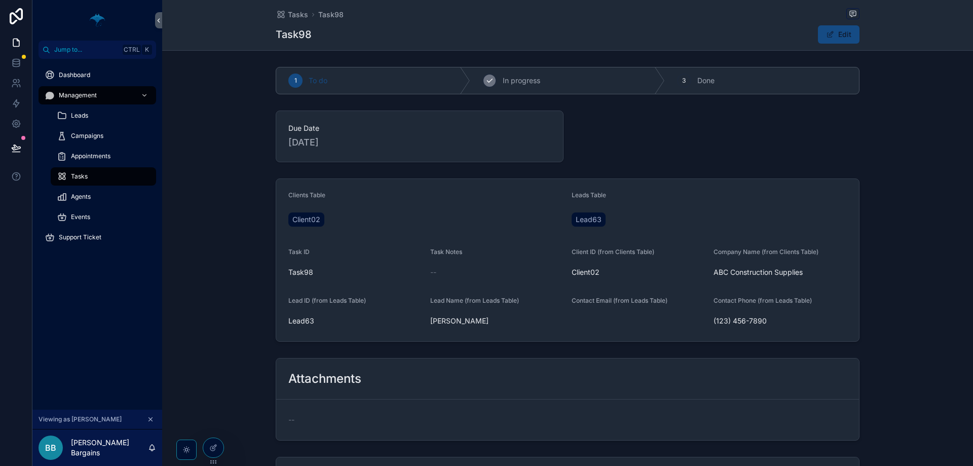
click at [539, 77] on div "2 In progress" at bounding box center [567, 80] width 194 height 26
click at [708, 163] on div "Due Date [DATE]" at bounding box center [567, 136] width 811 height 60
click at [845, 42] on button "Edit" at bounding box center [839, 34] width 42 height 18
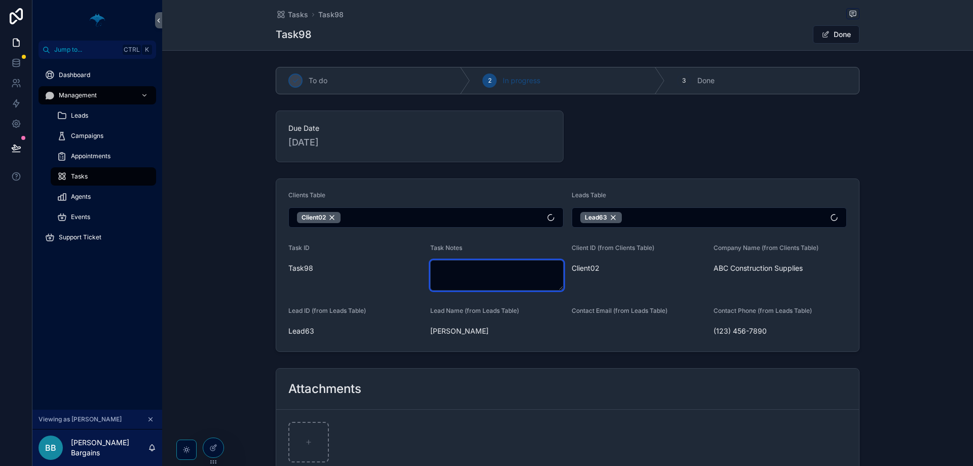
click at [538, 273] on textarea "scrollable content" at bounding box center [497, 275] width 134 height 30
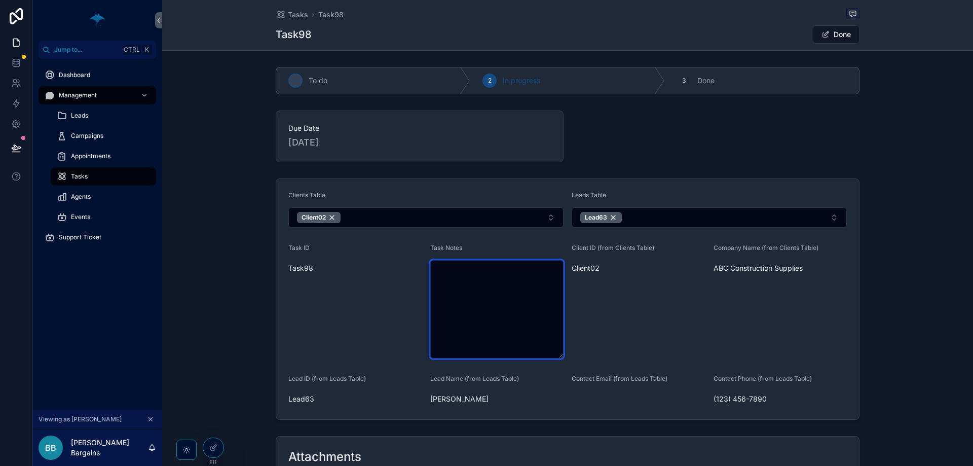
drag, startPoint x: 557, startPoint y: 288, endPoint x: 559, endPoint y: 350, distance: 61.3
click at [549, 356] on textarea "scrollable content" at bounding box center [497, 309] width 134 height 98
click at [889, 236] on div "Clients Table Client02 Leads Table Lead63 Task ID Task98 Task Notes Client ID (…" at bounding box center [567, 298] width 811 height 249
click at [839, 36] on button "Done" at bounding box center [836, 34] width 47 height 18
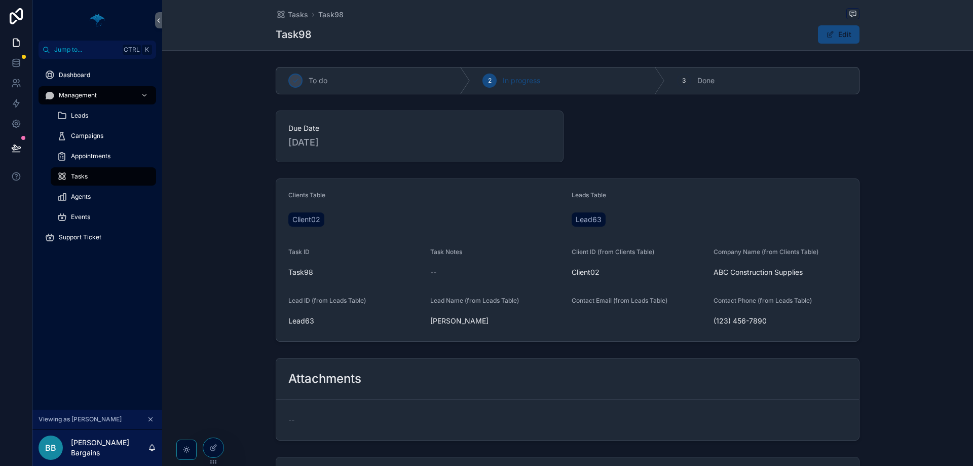
click at [653, 225] on div "Lead63" at bounding box center [709, 219] width 275 height 18
click at [240, 339] on div "Clients Table Client02 Leads Table Lead63 Task ID Task98 Task Notes -- Client I…" at bounding box center [567, 259] width 811 height 171
click at [216, 446] on icon at bounding box center [213, 447] width 8 height 8
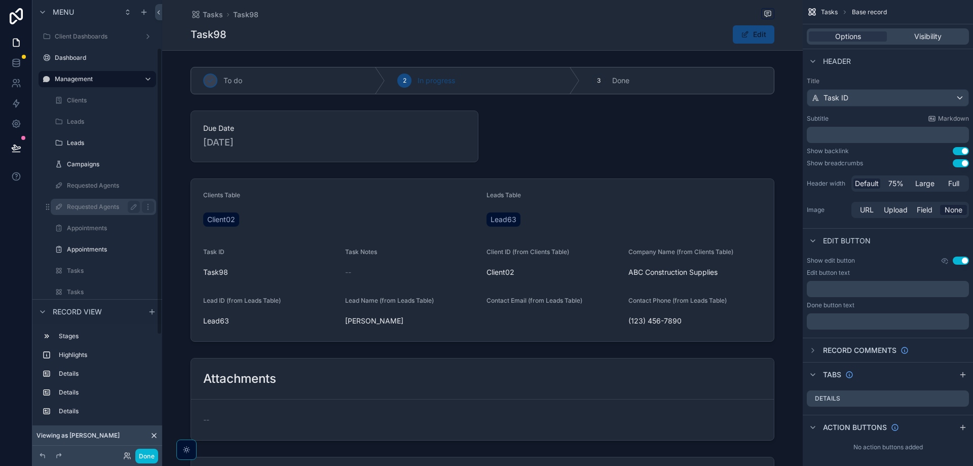
scroll to position [76, 0]
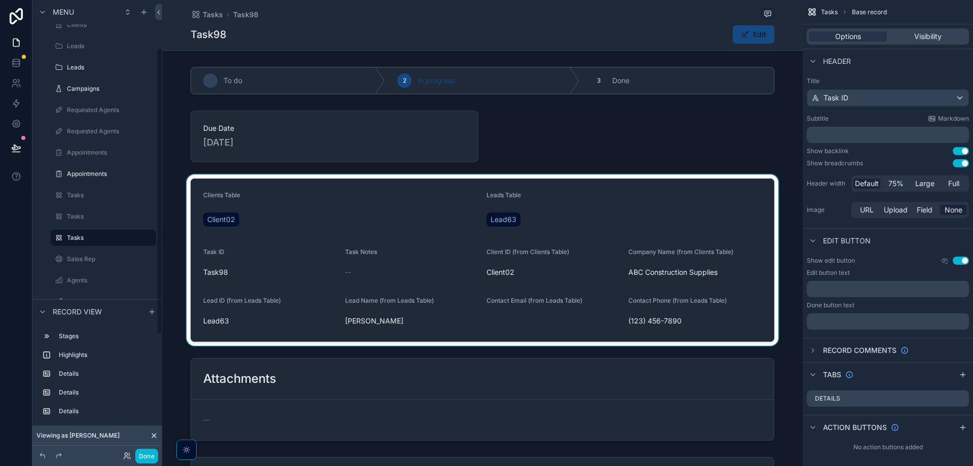
click at [511, 212] on div "scrollable content" at bounding box center [482, 259] width 641 height 171
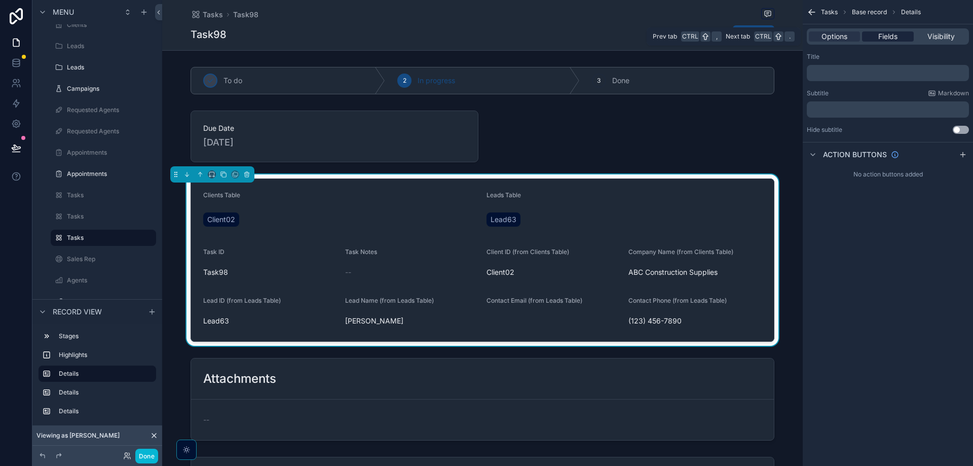
click at [891, 36] on span "Fields" at bounding box center [887, 36] width 19 height 10
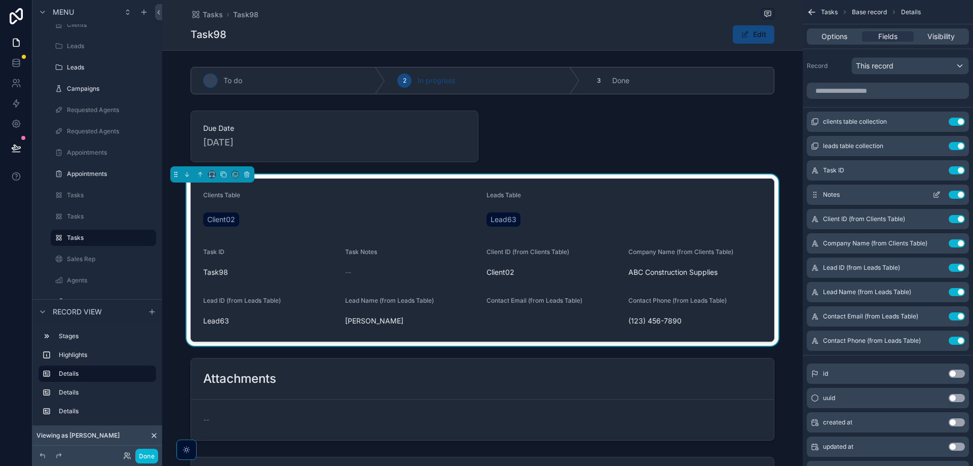
click at [937, 196] on icon "scrollable content" at bounding box center [936, 195] width 8 height 8
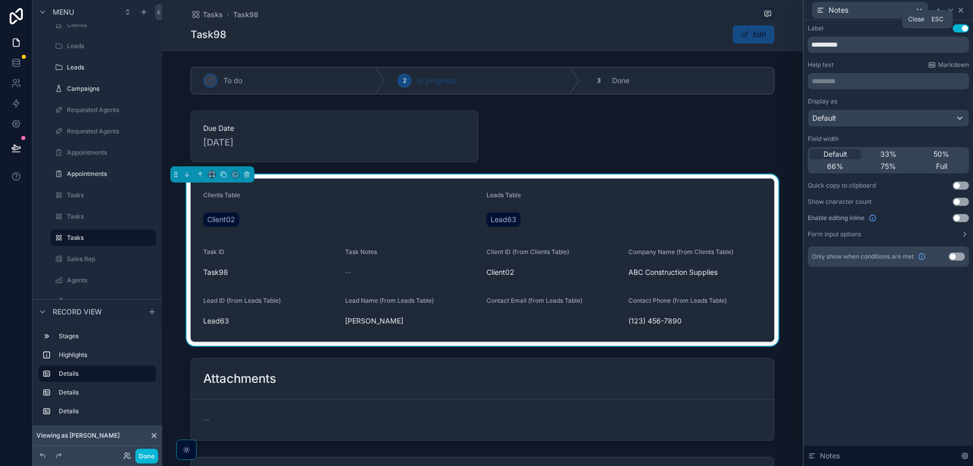
click at [958, 12] on icon at bounding box center [961, 10] width 8 height 8
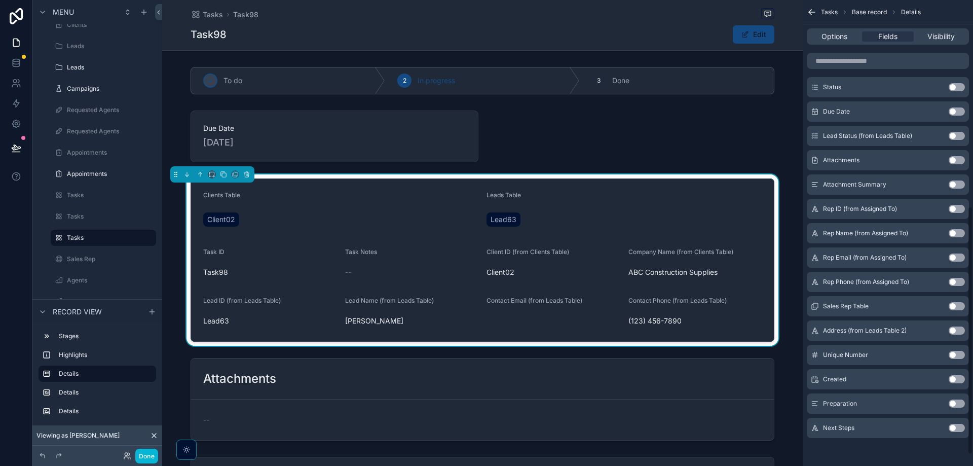
scroll to position [408, 0]
click at [951, 401] on button "Use setting" at bounding box center [957, 403] width 16 height 8
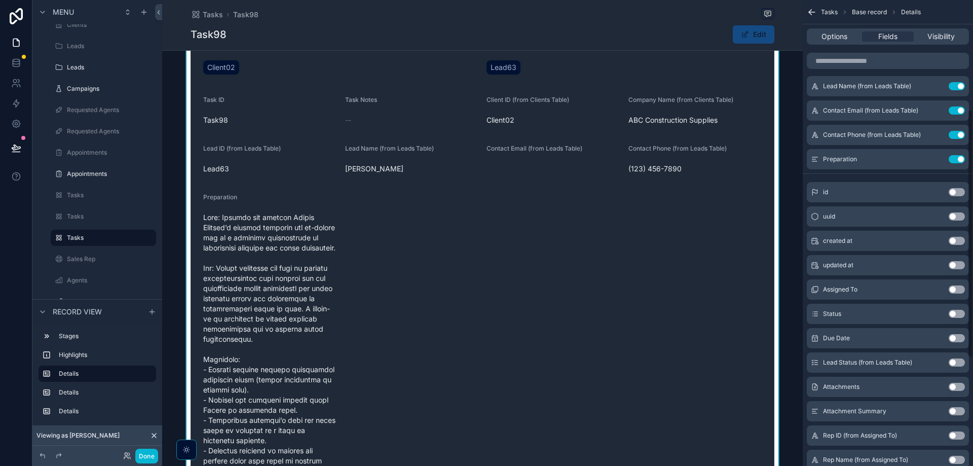
scroll to position [3, 0]
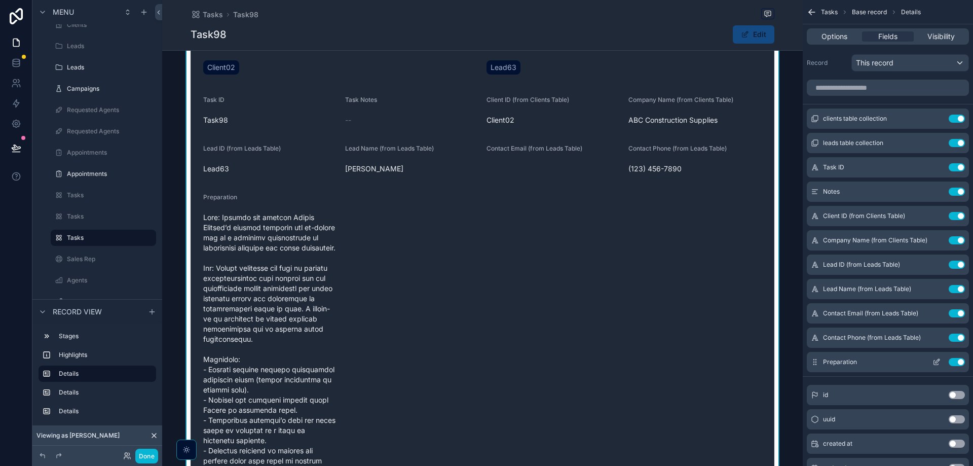
click at [937, 362] on icon "scrollable content" at bounding box center [937, 361] width 4 height 4
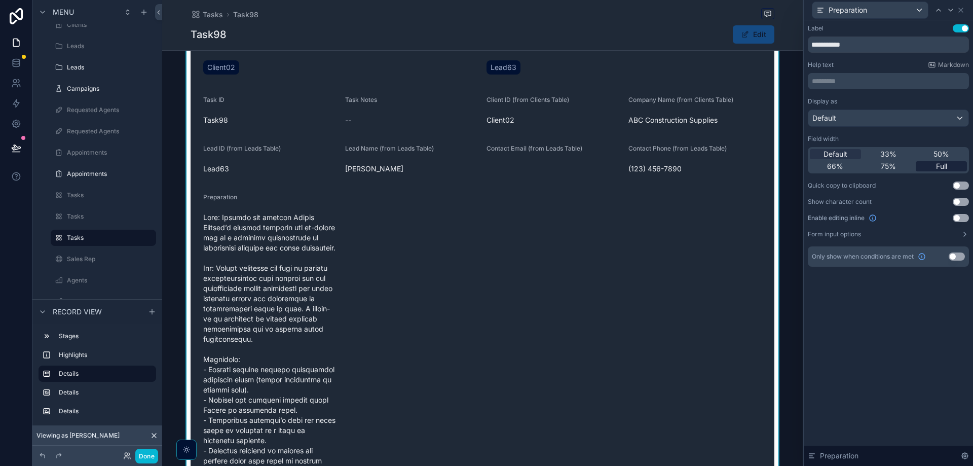
click at [943, 165] on span "Full" at bounding box center [941, 166] width 11 height 10
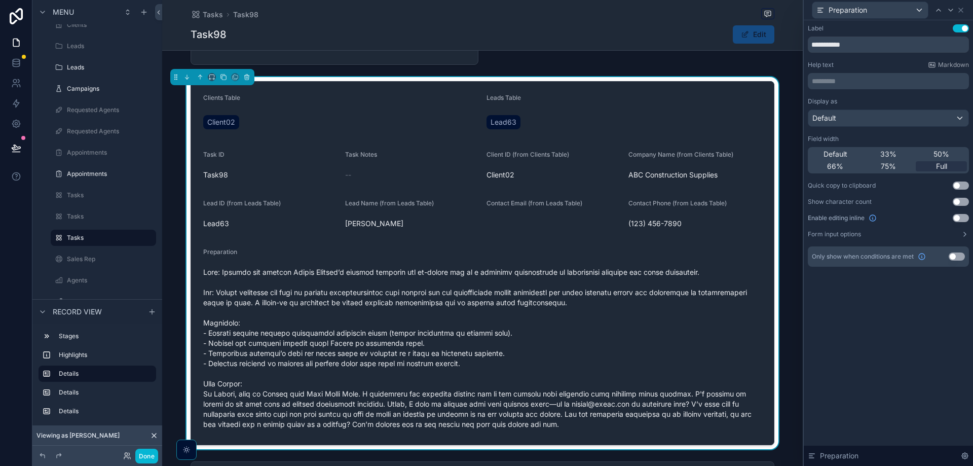
scroll to position [0, 0]
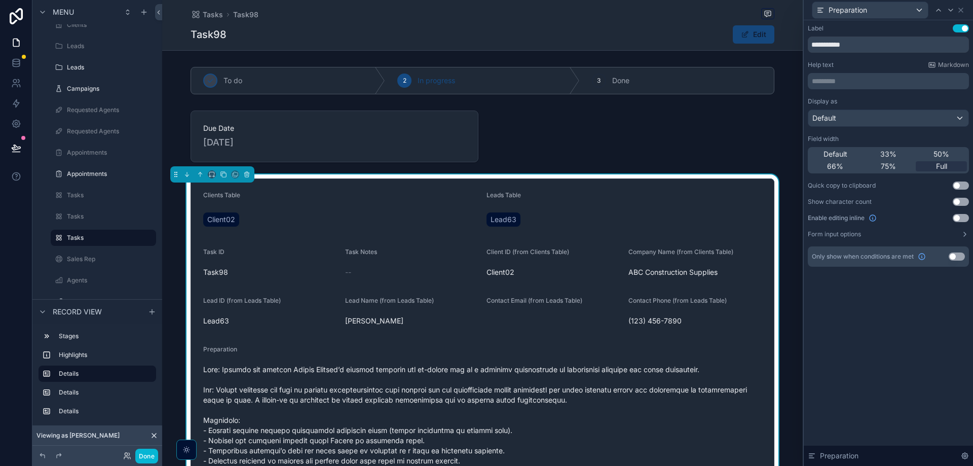
click at [758, 29] on button "Edit" at bounding box center [754, 34] width 42 height 18
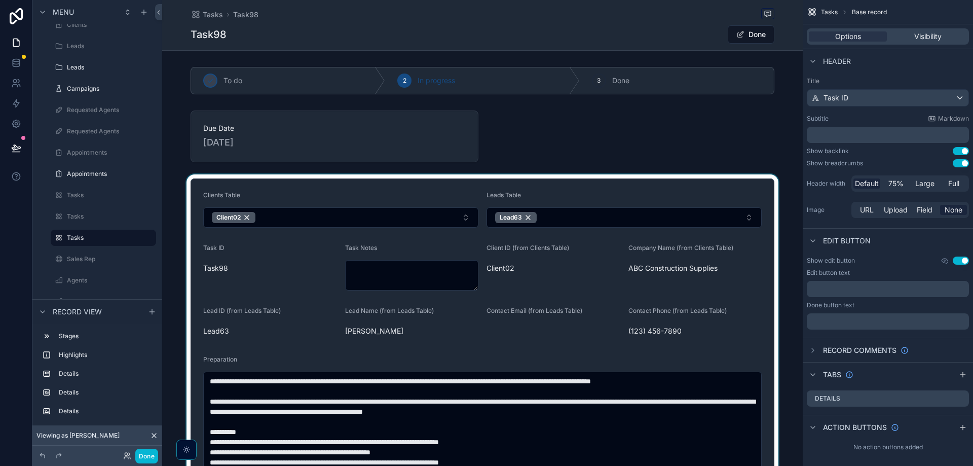
click at [417, 276] on div "scrollable content" at bounding box center [482, 437] width 641 height 527
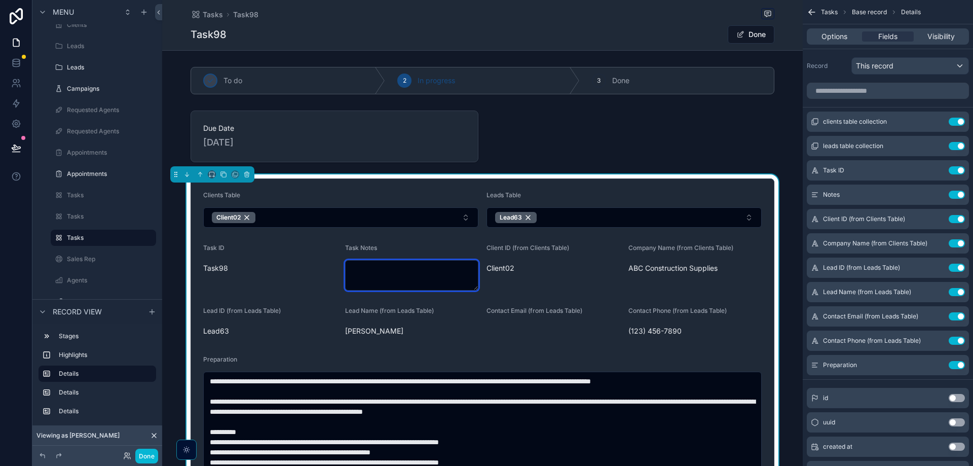
click at [395, 268] on textarea "scrollable content" at bounding box center [412, 275] width 134 height 30
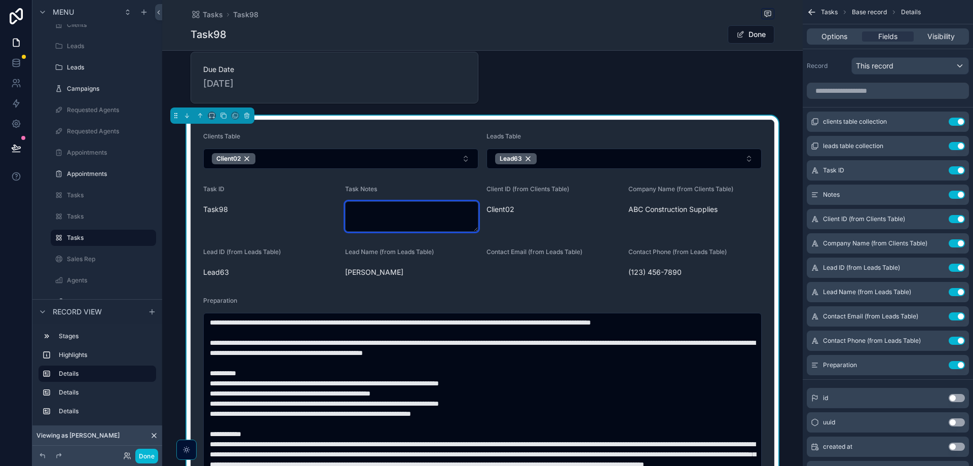
scroll to position [152, 0]
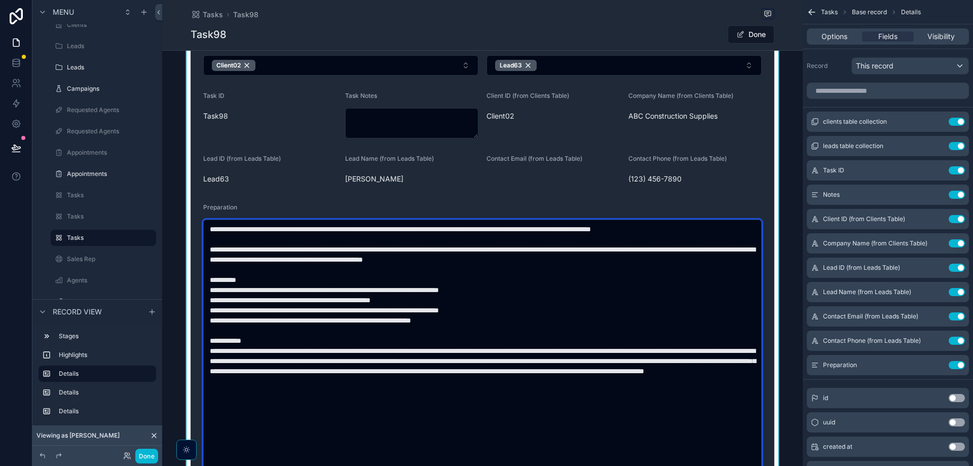
click at [528, 299] on textarea "scrollable content" at bounding box center [482, 375] width 558 height 313
click at [694, 398] on textarea "scrollable content" at bounding box center [482, 375] width 558 height 313
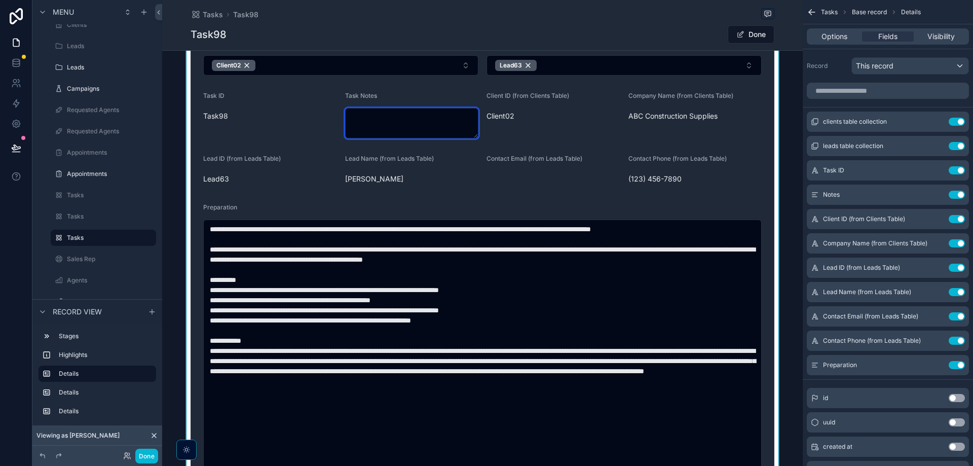
click at [395, 119] on textarea "scrollable content" at bounding box center [412, 123] width 134 height 30
click at [933, 192] on icon "scrollable content" at bounding box center [936, 195] width 8 height 8
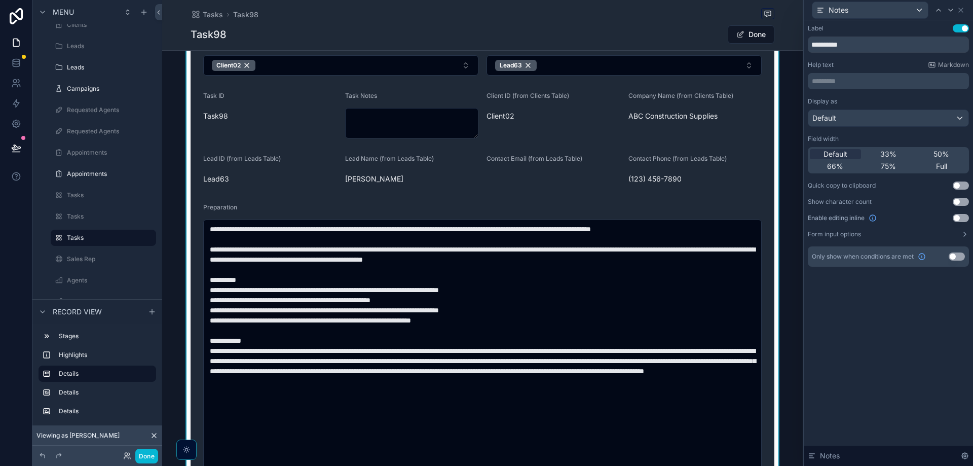
click at [861, 54] on div "**********" at bounding box center [888, 145] width 161 height 242
click at [883, 44] on input "**********" at bounding box center [888, 44] width 161 height 16
click at [884, 44] on input "**********" at bounding box center [888, 44] width 161 height 16
type input "*****"
click at [205, 199] on form "Clients Table Client02 Leads Table Lead63 Task ID Task98 Notes Client ID (from …" at bounding box center [482, 286] width 583 height 518
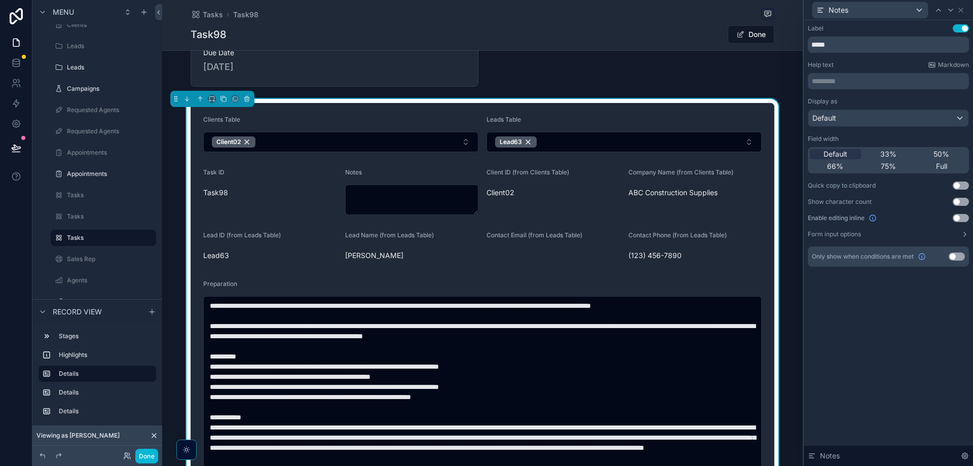
scroll to position [51, 0]
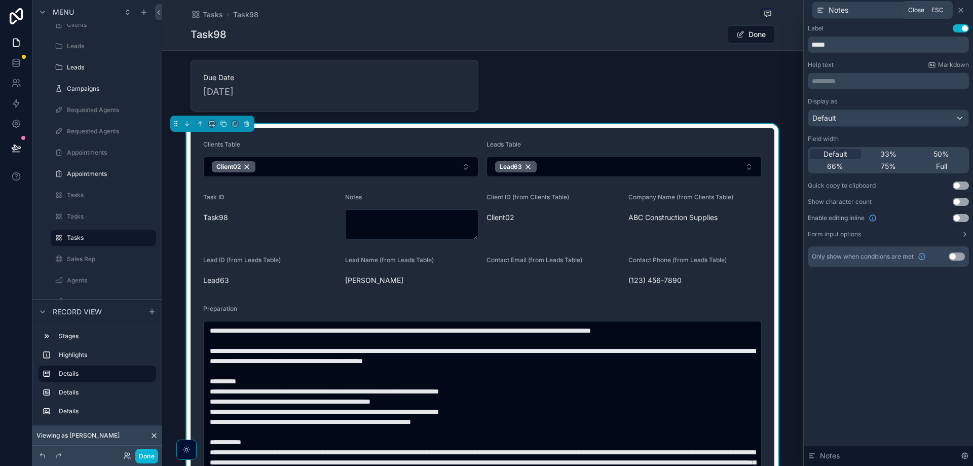
click at [961, 11] on icon at bounding box center [961, 10] width 4 height 4
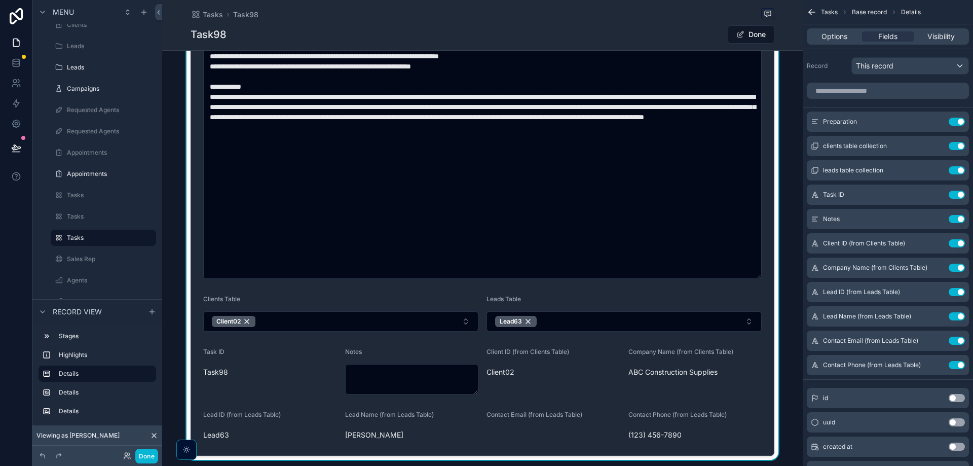
scroll to position [304, 0]
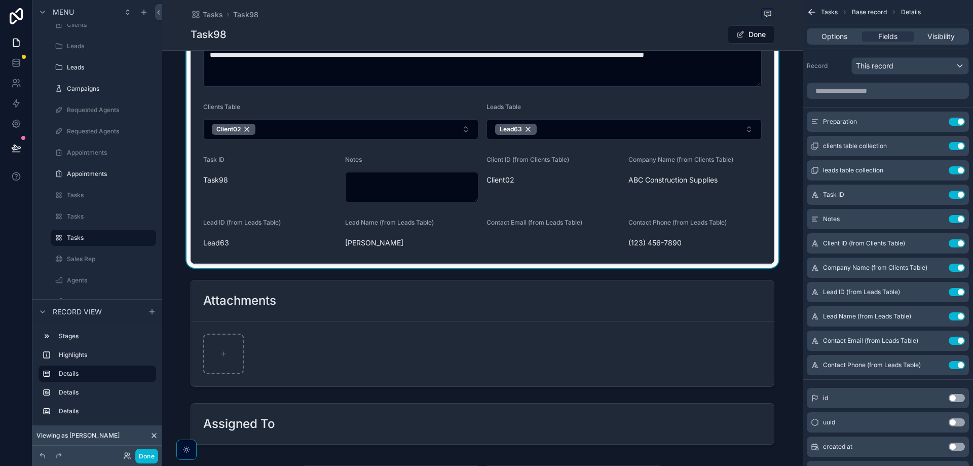
drag, startPoint x: 753, startPoint y: 214, endPoint x: 753, endPoint y: 85, distance: 129.7
click at [785, 196] on div "Preparation Clients Table Client02 Leads Table Lead63 Task ID Task98 Notes Clie…" at bounding box center [482, 68] width 641 height 397
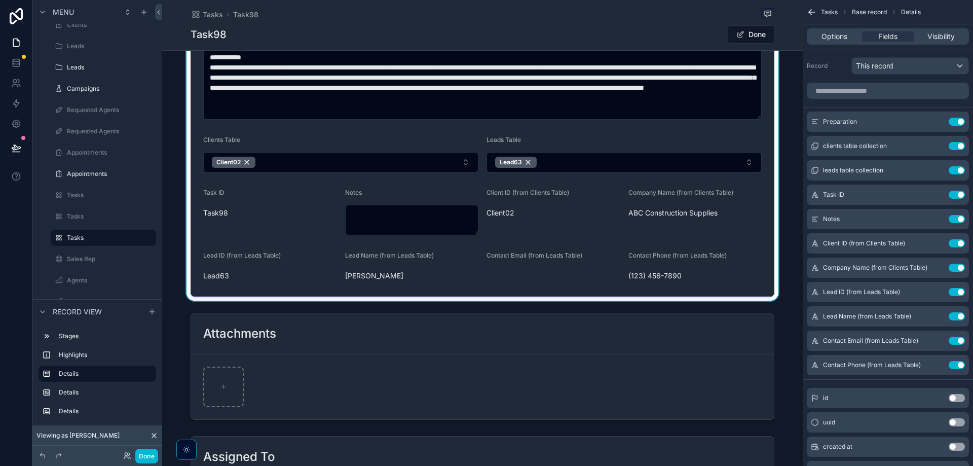
scroll to position [253, 0]
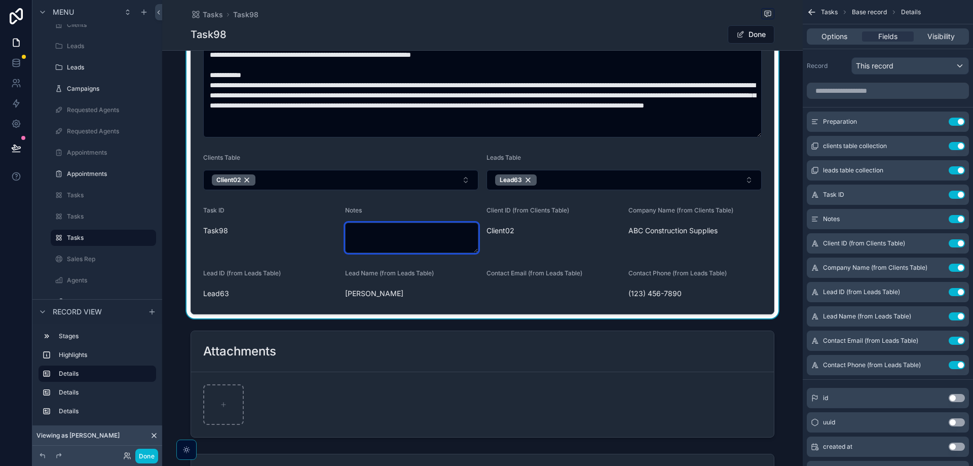
click at [371, 232] on textarea "scrollable content" at bounding box center [412, 237] width 134 height 30
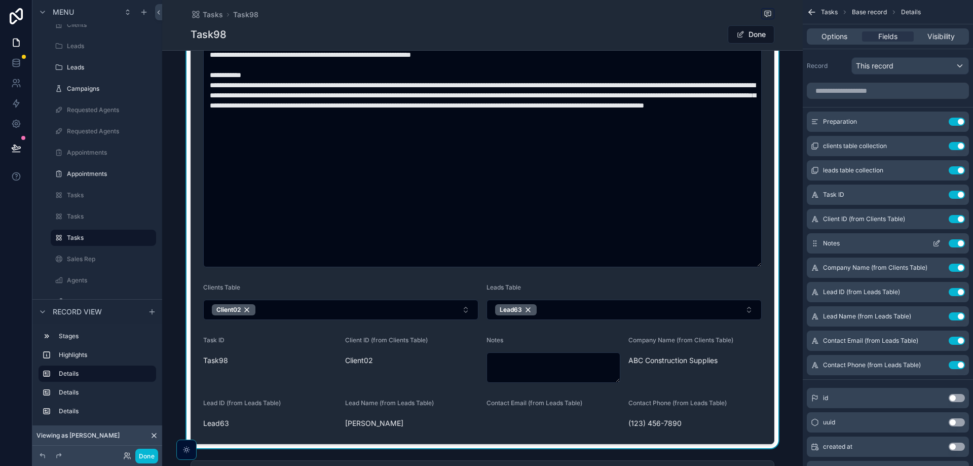
click at [822, 239] on div "Notes Use setting" at bounding box center [888, 243] width 162 height 20
click at [818, 241] on icon "scrollable content" at bounding box center [815, 243] width 8 height 8
click at [932, 240] on button "scrollable content" at bounding box center [936, 243] width 16 height 8
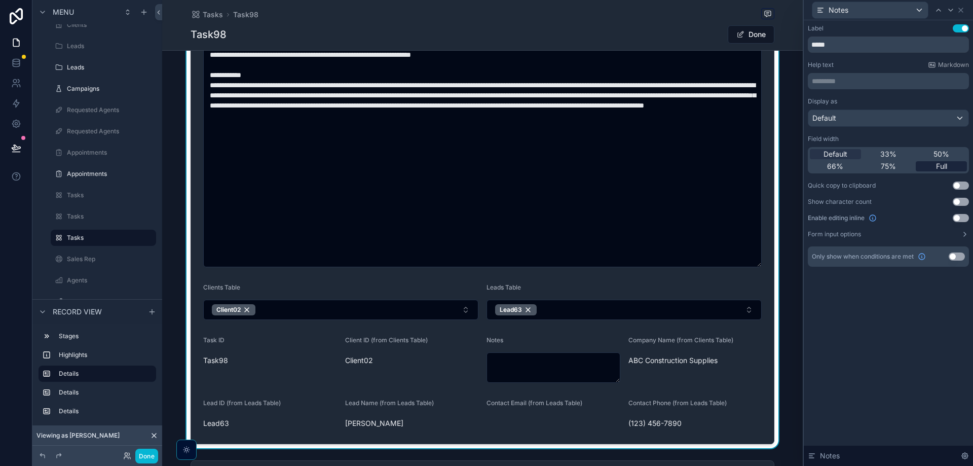
click at [942, 161] on span "Full" at bounding box center [941, 166] width 11 height 10
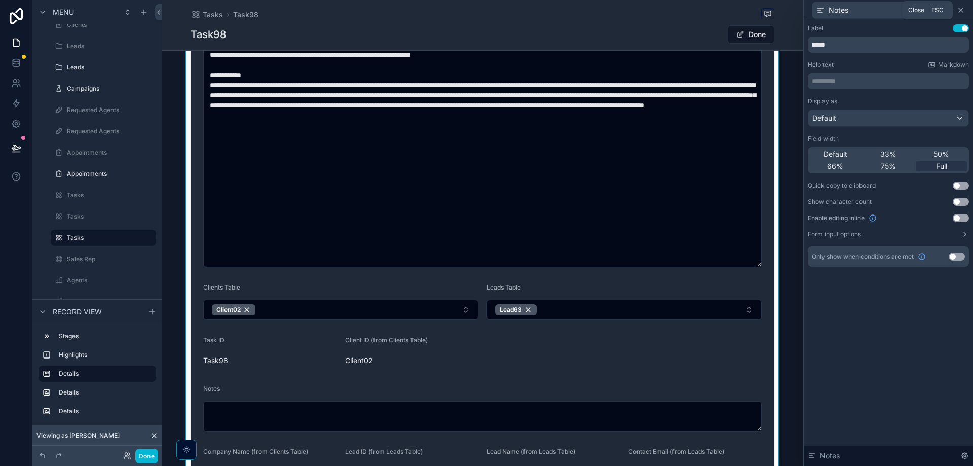
click at [961, 10] on icon at bounding box center [961, 10] width 4 height 4
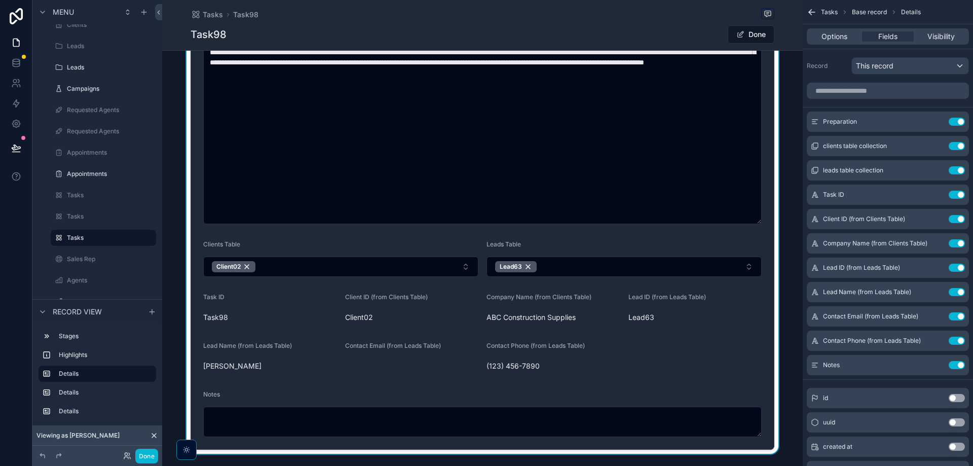
scroll to position [405, 0]
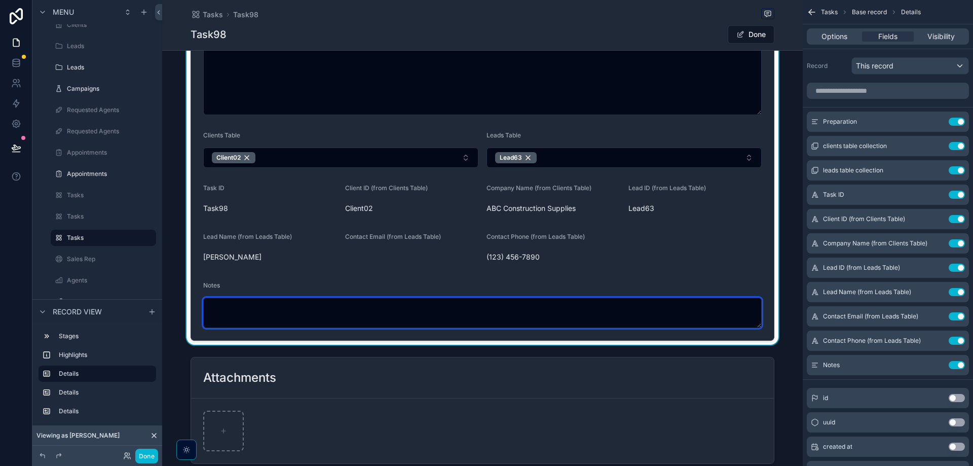
click at [507, 305] on textarea "scrollable content" at bounding box center [482, 312] width 558 height 30
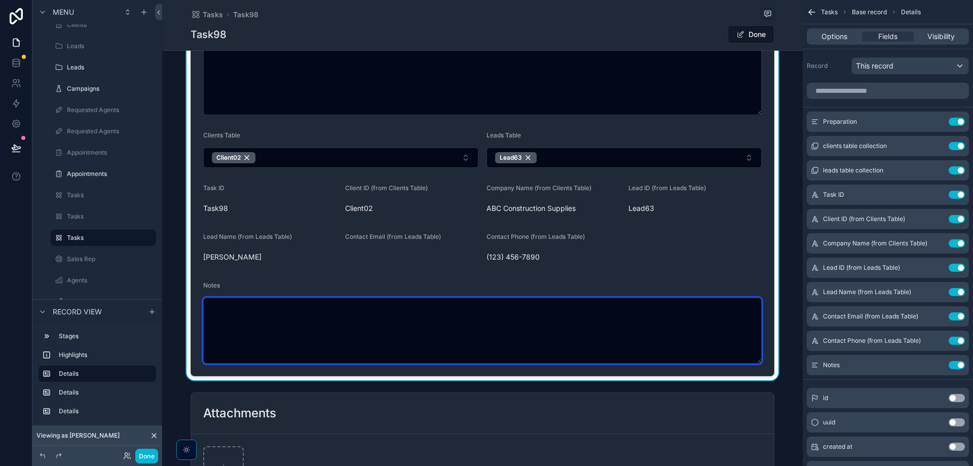
drag, startPoint x: 757, startPoint y: 324, endPoint x: 754, endPoint y: 363, distance: 38.6
click at [754, 363] on textarea "scrollable content" at bounding box center [482, 330] width 558 height 66
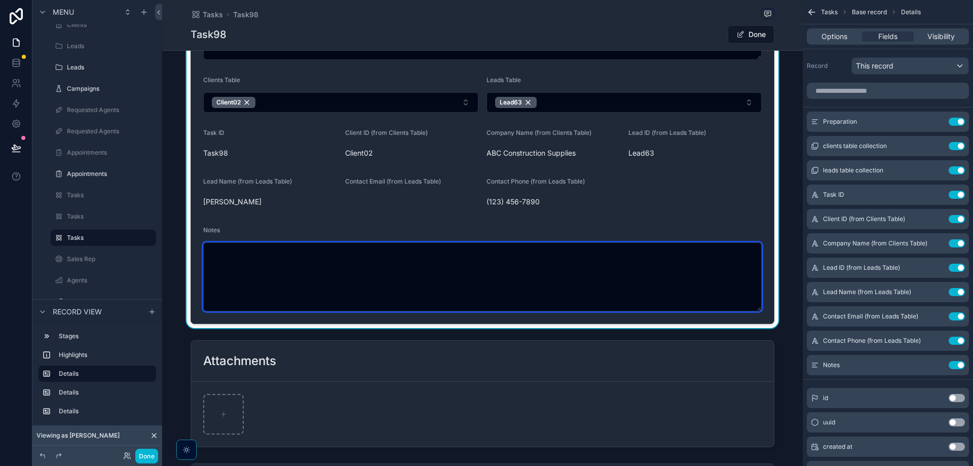
scroll to position [557, 0]
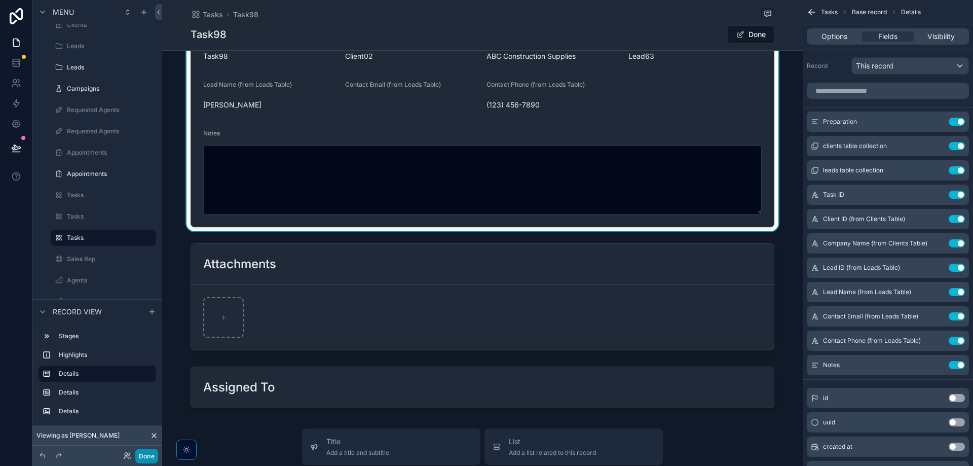
click at [142, 456] on button "Done" at bounding box center [146, 455] width 23 height 15
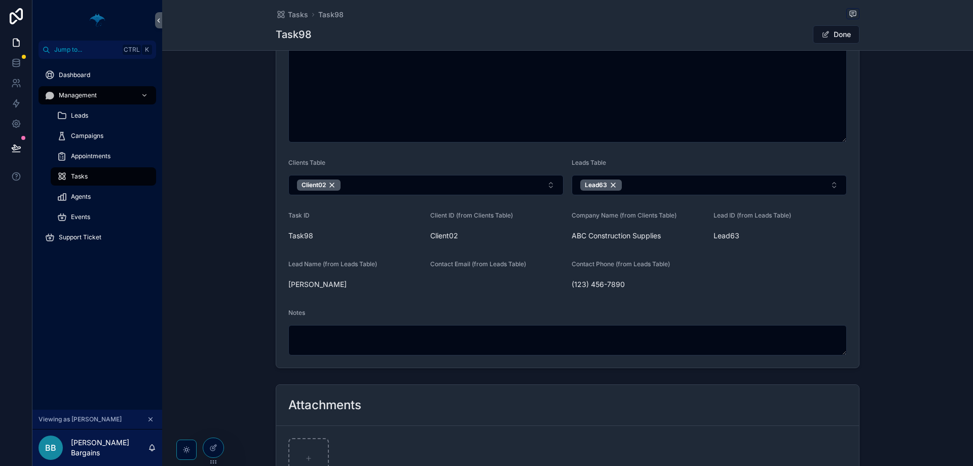
click at [393, 323] on div "Notes" at bounding box center [567, 332] width 558 height 47
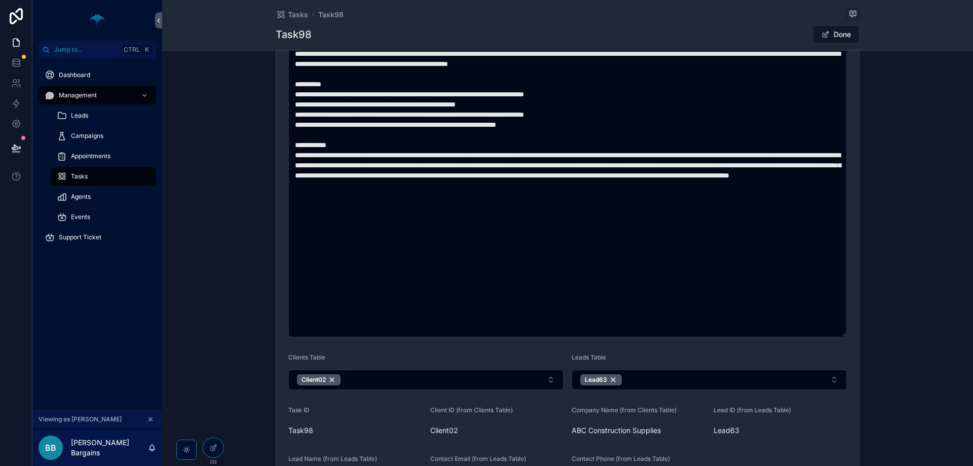
scroll to position [175, 0]
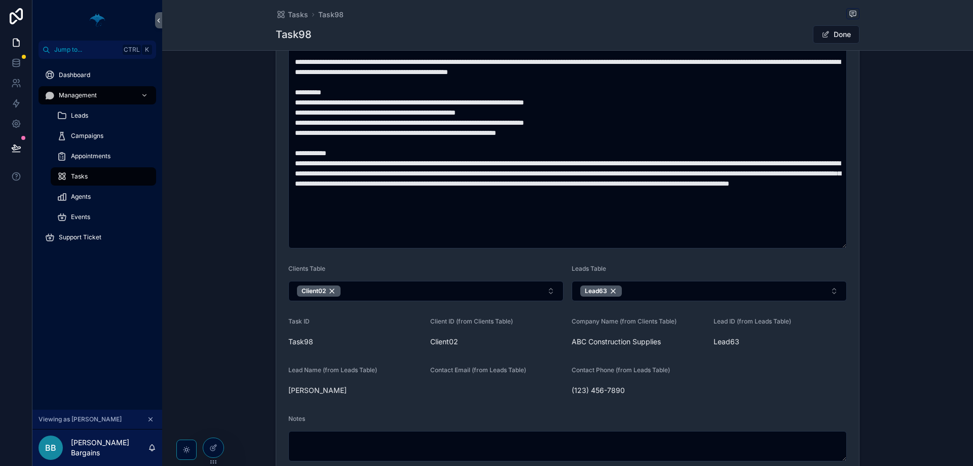
drag, startPoint x: 849, startPoint y: 328, endPoint x: 860, endPoint y: 223, distance: 106.0
click at [859, 241] on div "Preparation Clients Table Client02 Leads Table Lead63 Task ID Task98 Client ID …" at bounding box center [567, 238] width 811 height 479
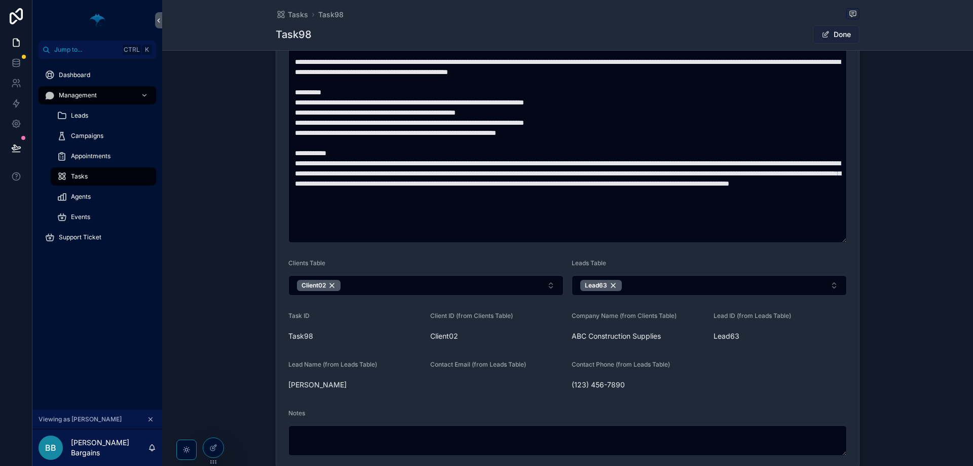
click at [853, 42] on button "Done" at bounding box center [836, 34] width 47 height 18
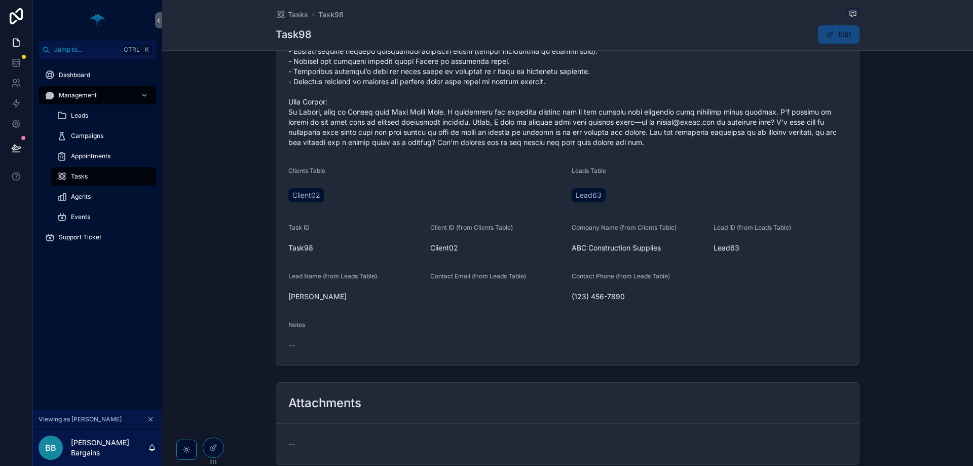
scroll to position [226, 0]
click at [838, 34] on button "Edit" at bounding box center [839, 34] width 42 height 18
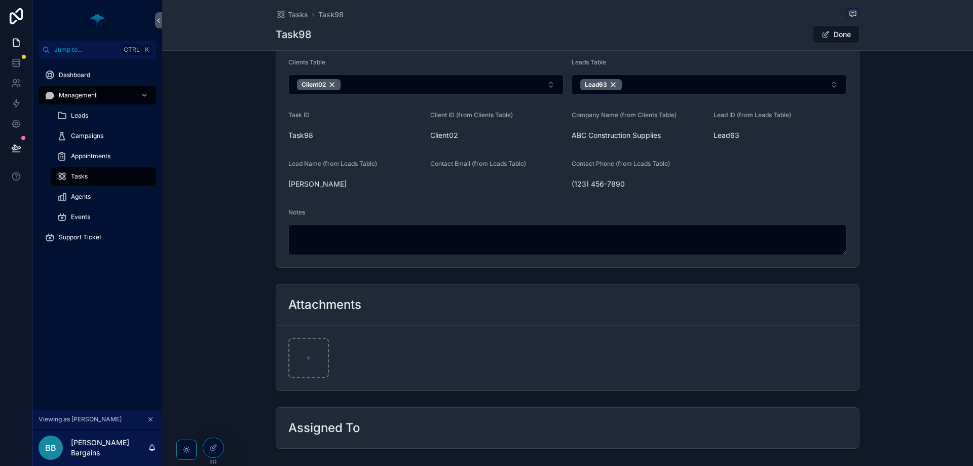
scroll to position [479, 0]
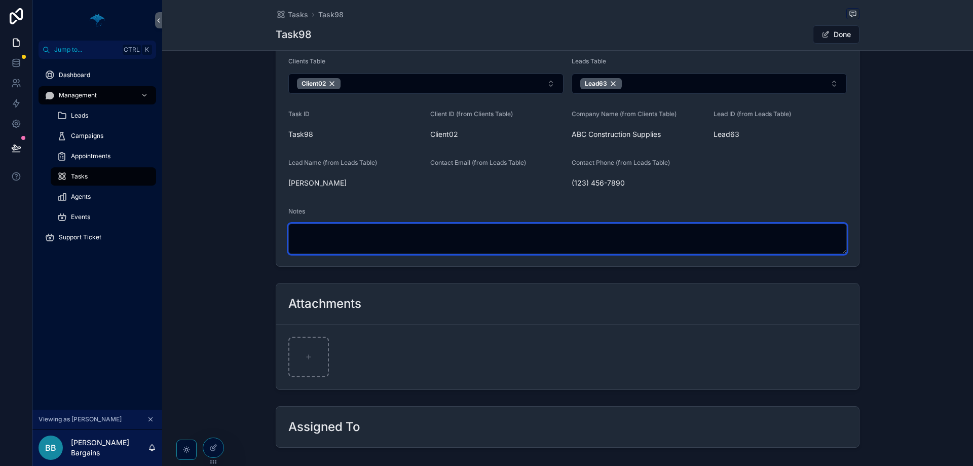
click at [361, 238] on textarea "scrollable content" at bounding box center [567, 238] width 558 height 30
type textarea "**********"
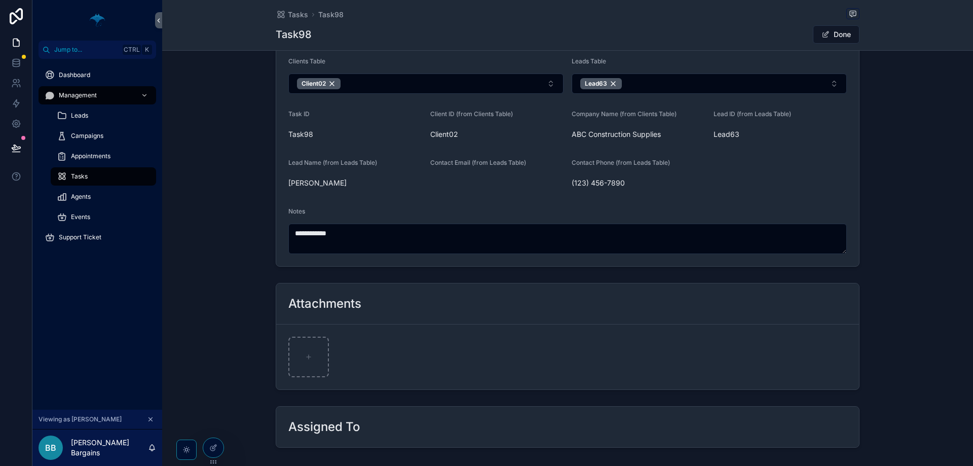
click at [829, 38] on button "Done" at bounding box center [836, 34] width 47 height 18
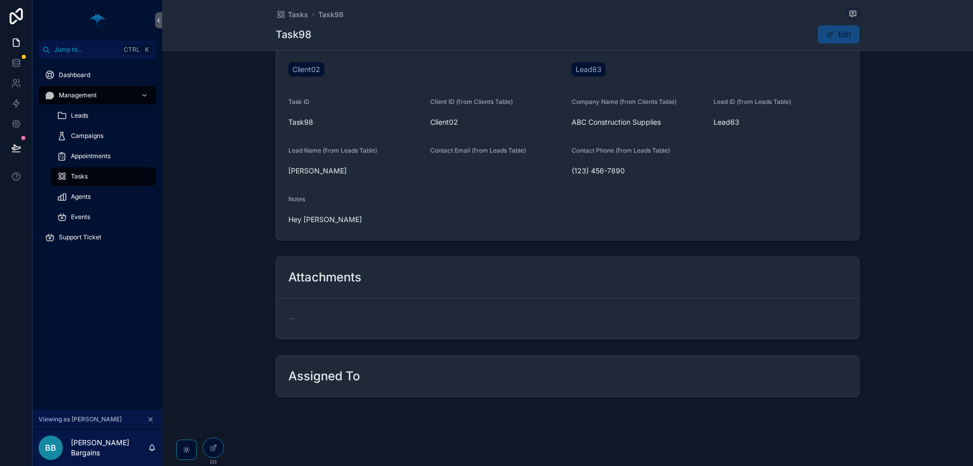
scroll to position [351, 0]
drag, startPoint x: 326, startPoint y: 220, endPoint x: 281, endPoint y: 219, distance: 45.1
click at [281, 219] on form "Preparation Clients Table Client02 Leads Table Lead63 Task ID Task98 Client ID …" at bounding box center [567, 33] width 583 height 411
click at [289, 216] on span "Hey [PERSON_NAME]" at bounding box center [567, 219] width 558 height 10
drag, startPoint x: 285, startPoint y: 216, endPoint x: 435, endPoint y: 229, distance: 150.0
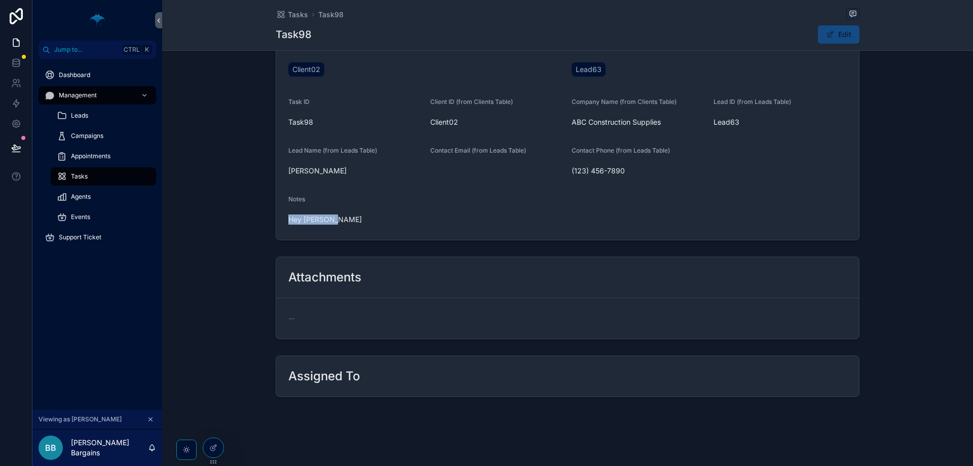
click at [427, 229] on form "Preparation Clients Table Client02 Leads Table Lead63 Task ID Task98 Client ID …" at bounding box center [567, 33] width 583 height 411
click at [379, 329] on form "--" at bounding box center [567, 318] width 583 height 41
click at [224, 249] on div "To do 2 In progress 3 Done Due Date [DATE] Preparation Clients Table Client02 L…" at bounding box center [567, 56] width 811 height 689
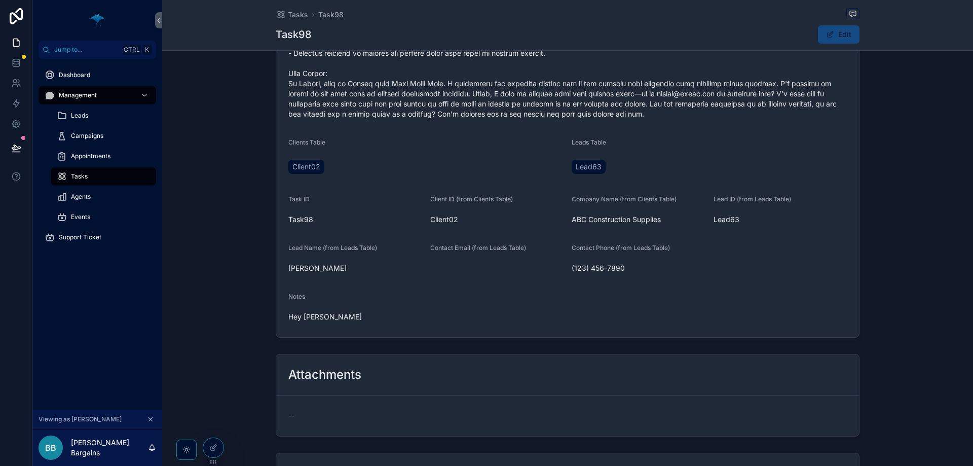
scroll to position [51, 0]
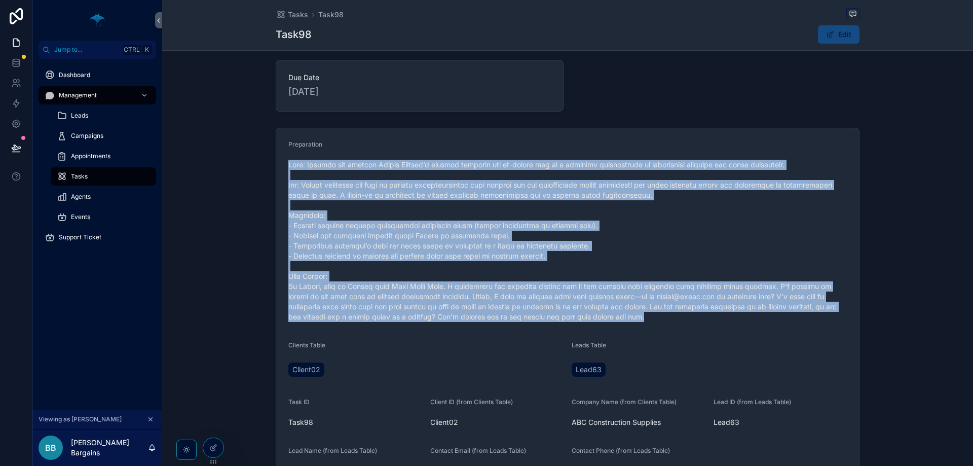
drag, startPoint x: 283, startPoint y: 166, endPoint x: 802, endPoint y: 323, distance: 542.3
click at [801, 326] on form "Preparation Clients Table Client02 Leads Table Lead63 Task ID Task98 Client ID …" at bounding box center [567, 333] width 583 height 411
click at [802, 322] on div "scrollable content" at bounding box center [567, 241] width 558 height 168
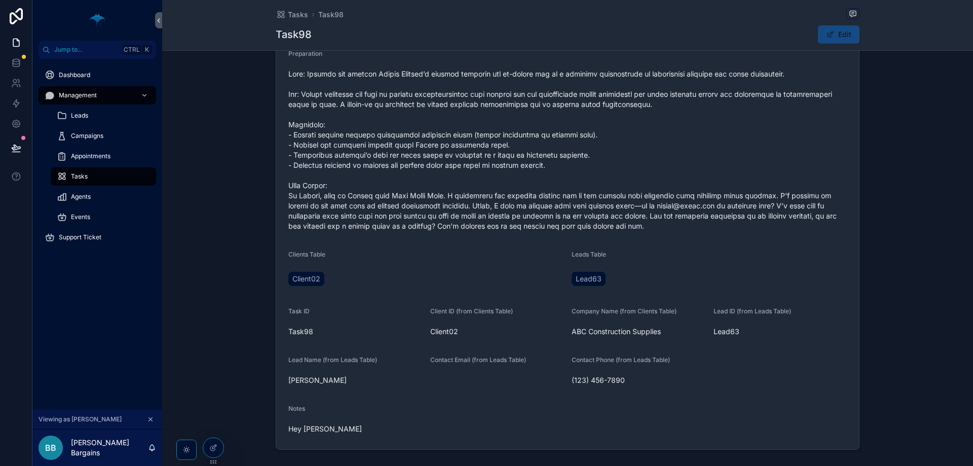
scroll to position [152, 0]
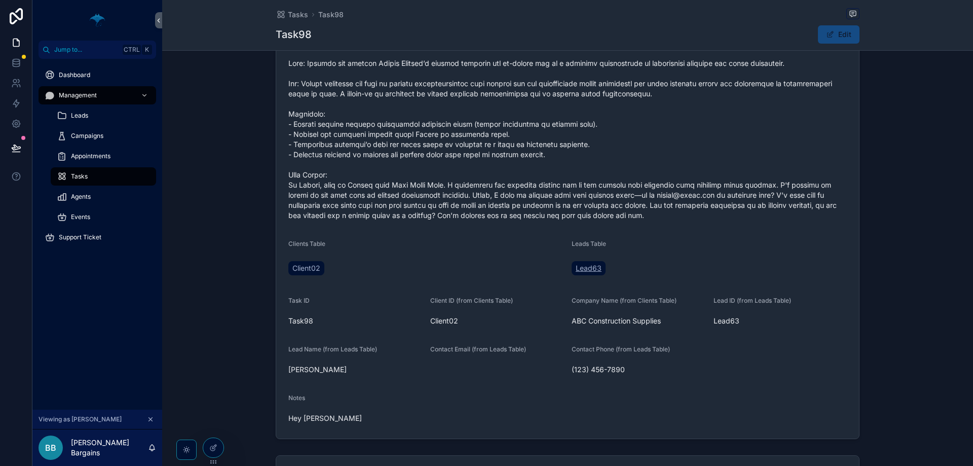
click at [584, 270] on span "Lead63" at bounding box center [589, 268] width 26 height 10
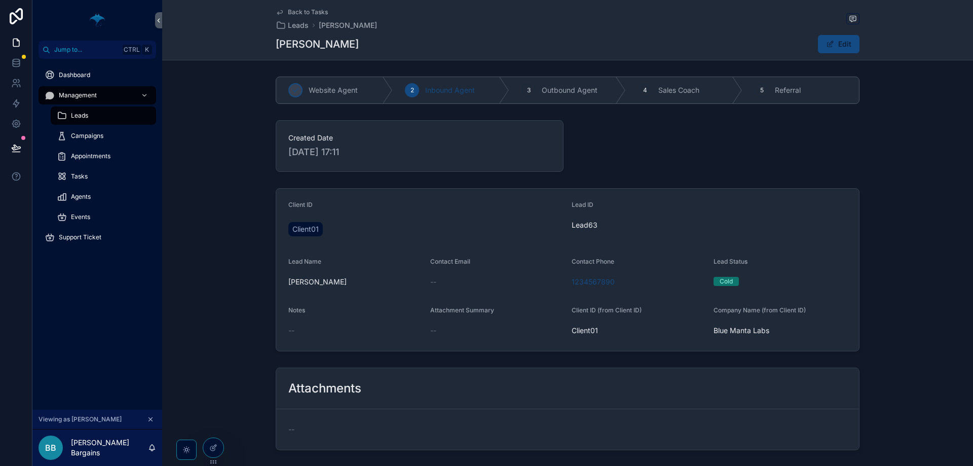
click at [280, 11] on icon "scrollable content" at bounding box center [280, 12] width 8 height 8
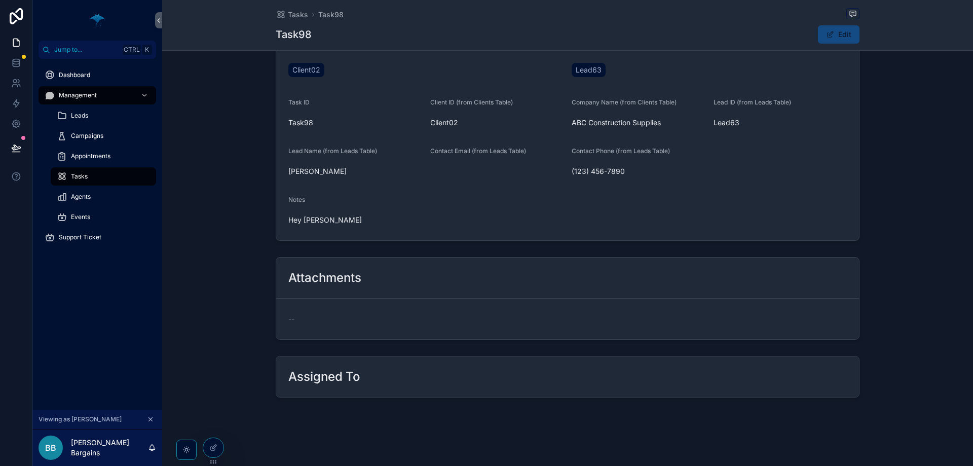
scroll to position [351, 0]
click at [367, 293] on div "Attachments" at bounding box center [567, 277] width 583 height 41
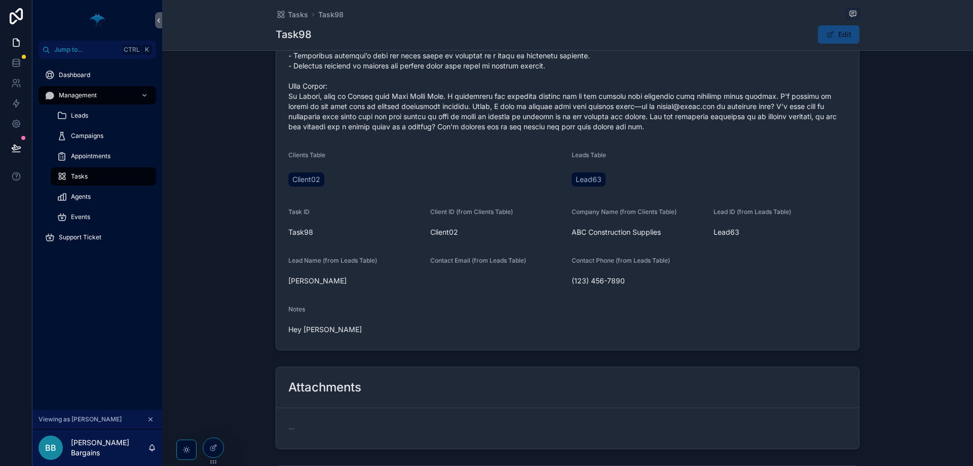
scroll to position [249, 0]
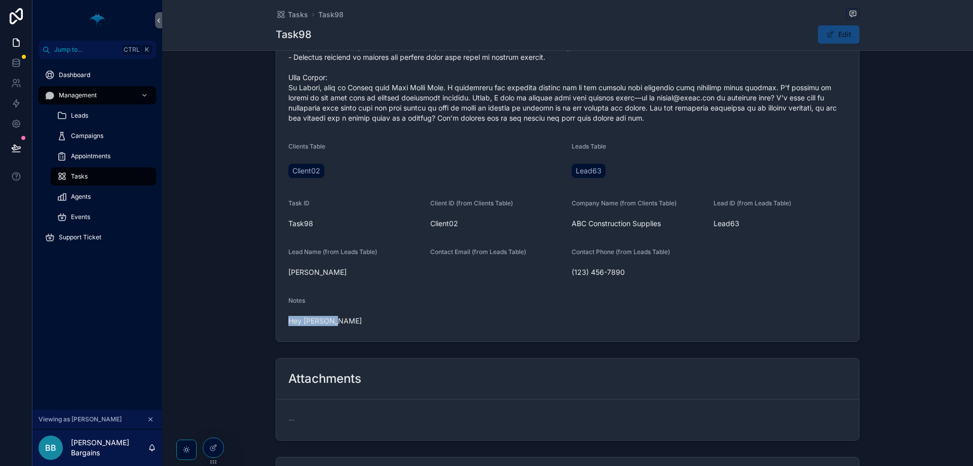
drag, startPoint x: 345, startPoint y: 323, endPoint x: 206, endPoint y: 315, distance: 138.6
click at [206, 315] on div "Preparation Clients Table Client02 Leads Table Lead63 Task ID Task98 Client ID …" at bounding box center [567, 135] width 811 height 421
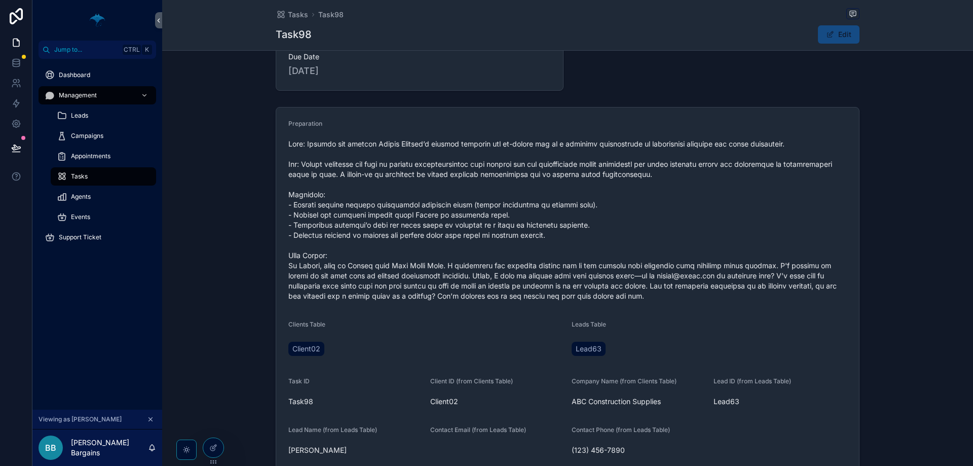
scroll to position [0, 0]
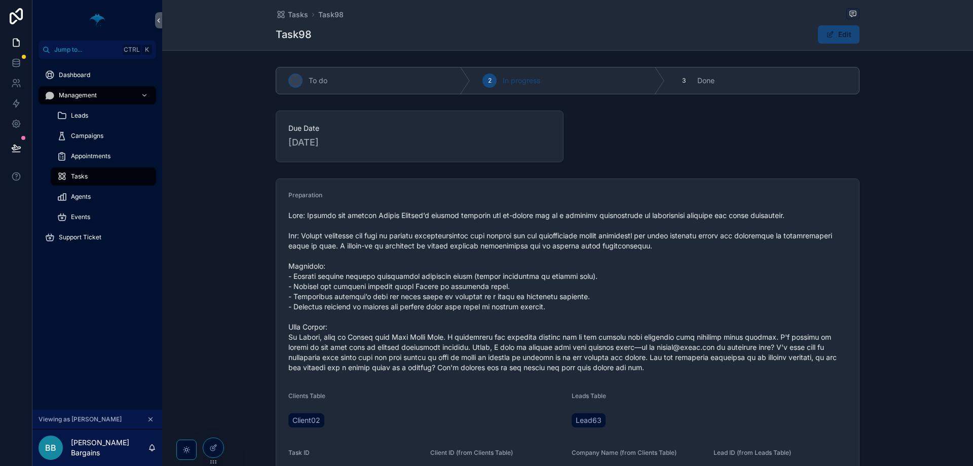
click at [826, 42] on button "Edit" at bounding box center [839, 34] width 42 height 18
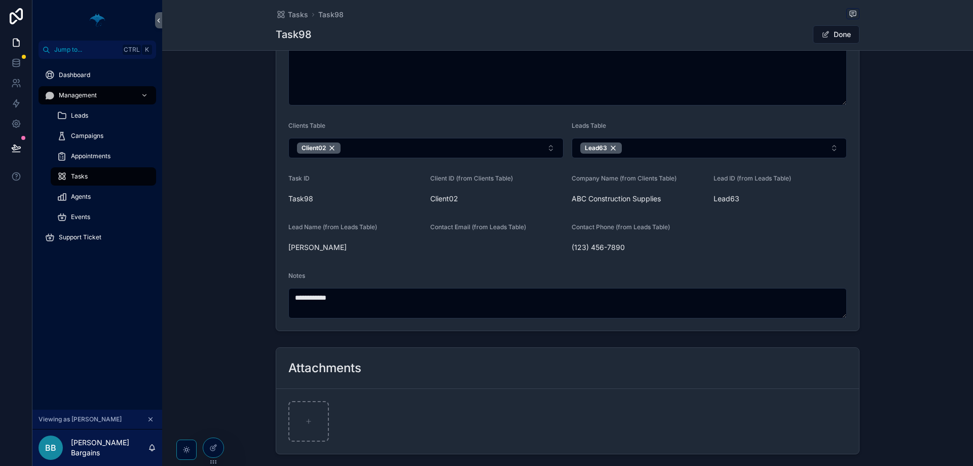
scroll to position [507, 0]
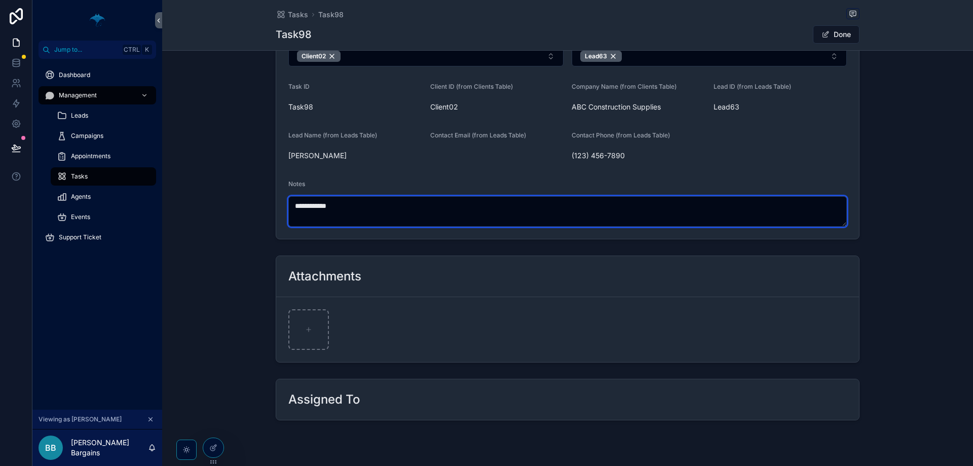
drag, startPoint x: 379, startPoint y: 214, endPoint x: 41, endPoint y: 179, distance: 340.2
click at [128, 190] on div "**********" at bounding box center [502, 233] width 940 height 466
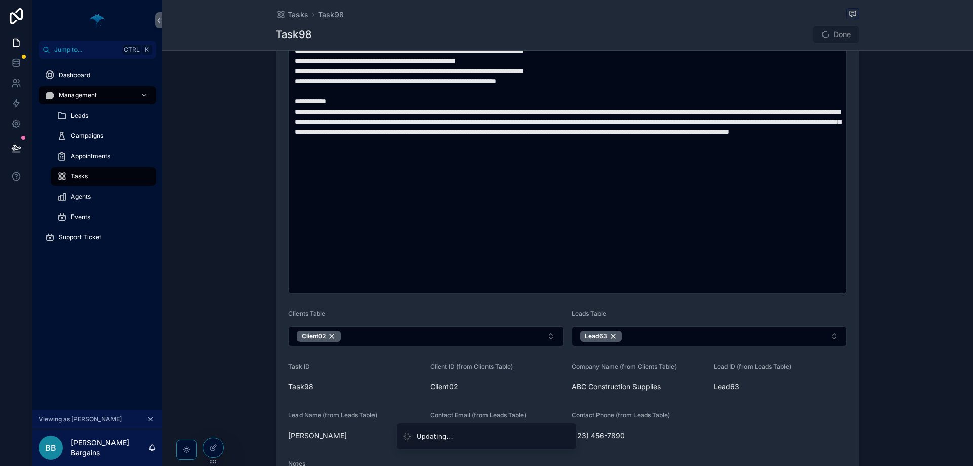
scroll to position [152, 0]
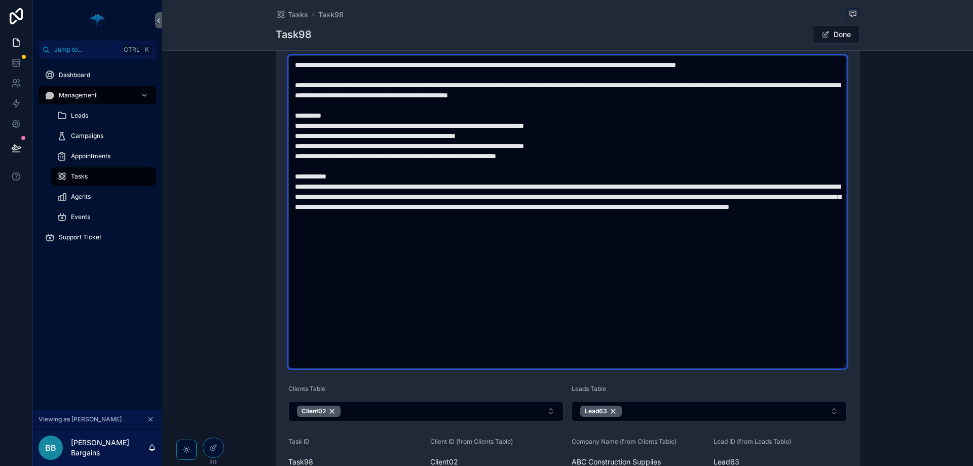
drag, startPoint x: 582, startPoint y: 151, endPoint x: 246, endPoint y: 128, distance: 337.2
click at [246, 128] on div "**********" at bounding box center [567, 310] width 811 height 576
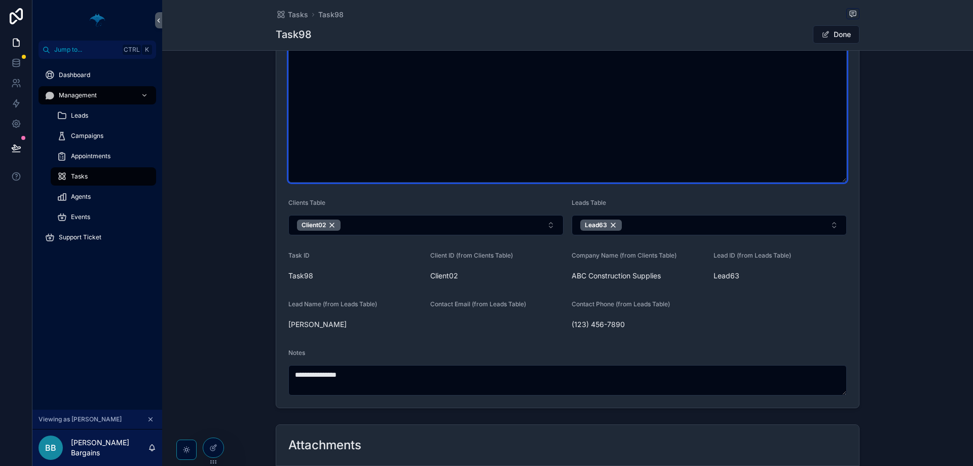
scroll to position [405, 0]
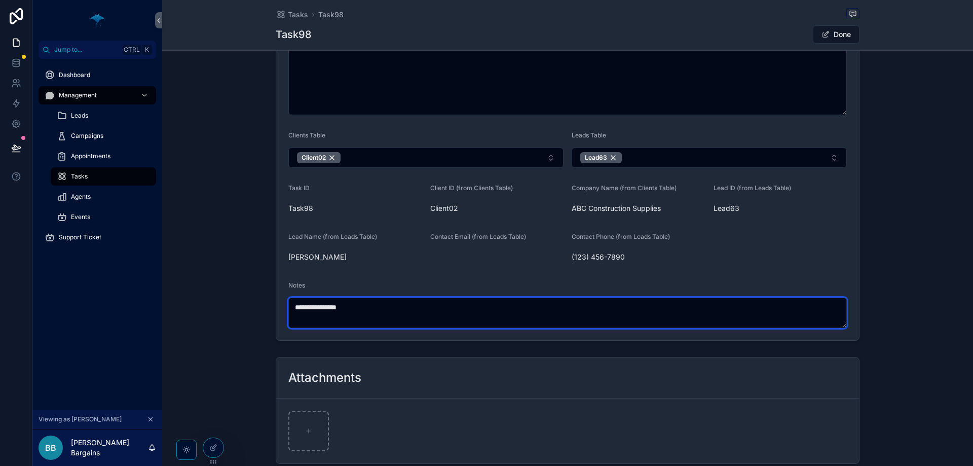
click at [416, 327] on textarea "**********" at bounding box center [567, 312] width 558 height 30
type textarea "**********"
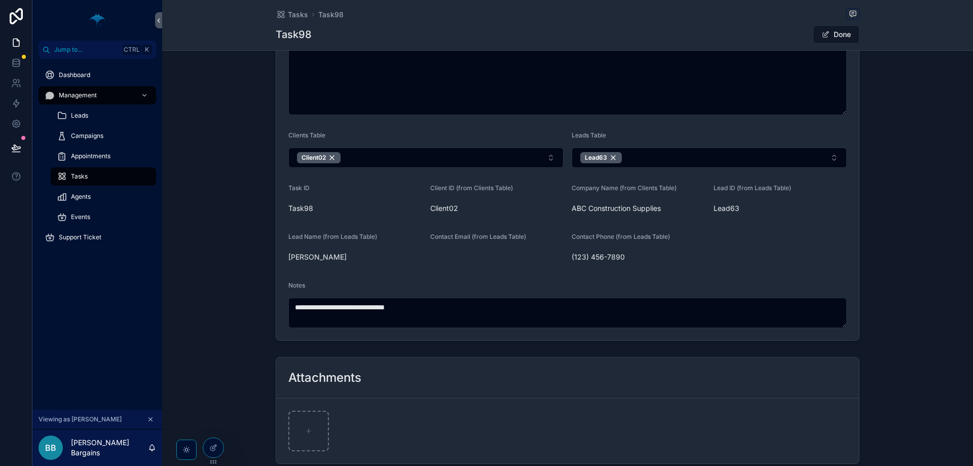
click at [884, 249] on div "**********" at bounding box center [567, 57] width 811 height 576
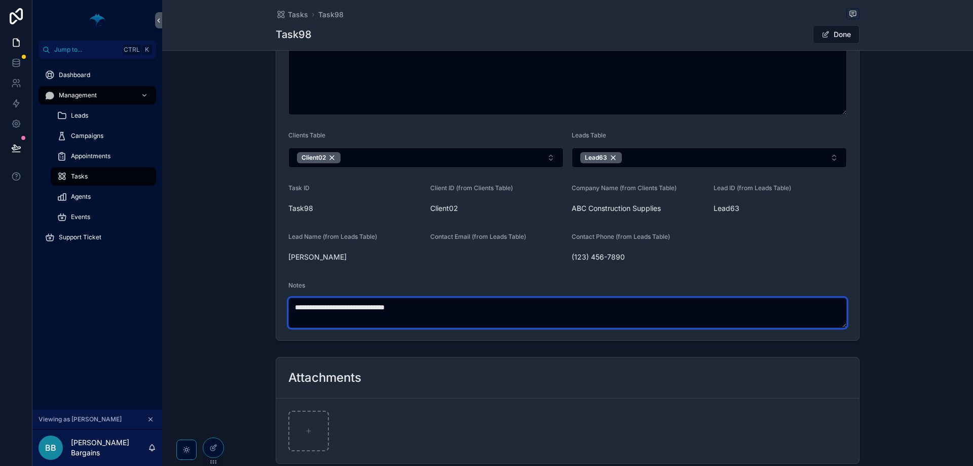
click at [572, 299] on textarea "**********" at bounding box center [567, 312] width 558 height 30
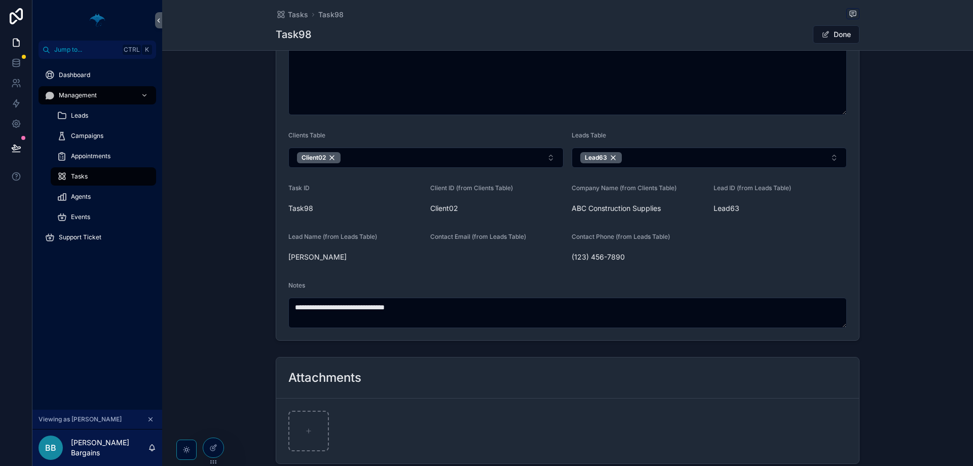
click at [231, 257] on div "**********" at bounding box center [567, 57] width 811 height 576
click at [847, 34] on button "Done" at bounding box center [836, 34] width 47 height 18
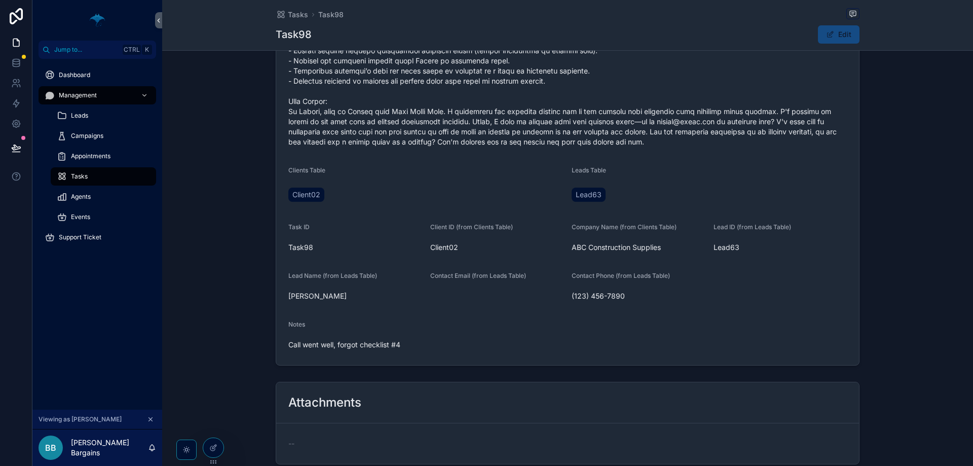
scroll to position [300, 0]
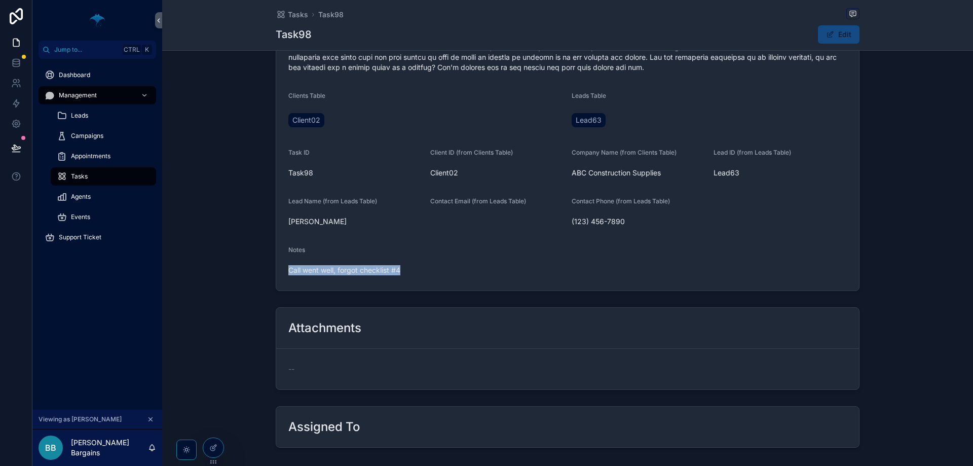
click at [268, 287] on div "Preparation Clients Table Client02 Leads Table Lead63 Task ID Task98 Client ID …" at bounding box center [567, 84] width 811 height 421
click at [559, 282] on form "Preparation Clients Table Client02 Leads Table Lead63 Task ID Task98 Client ID …" at bounding box center [567, 84] width 583 height 411
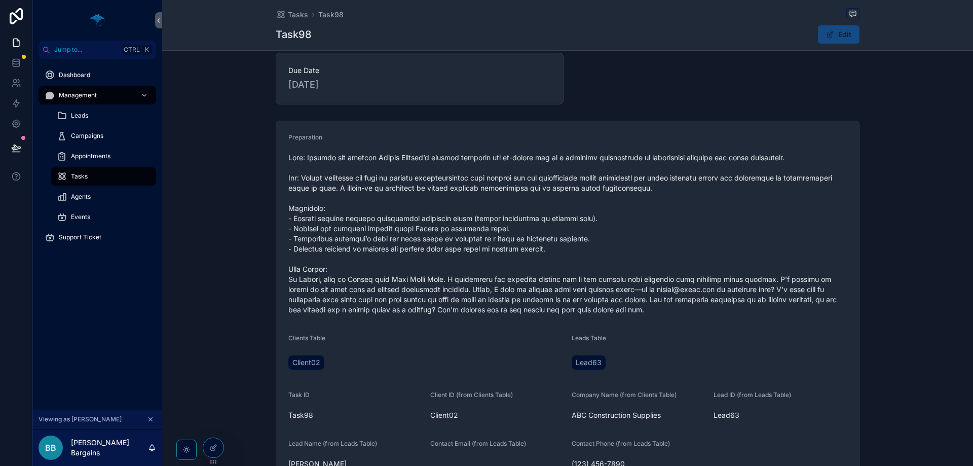
scroll to position [0, 0]
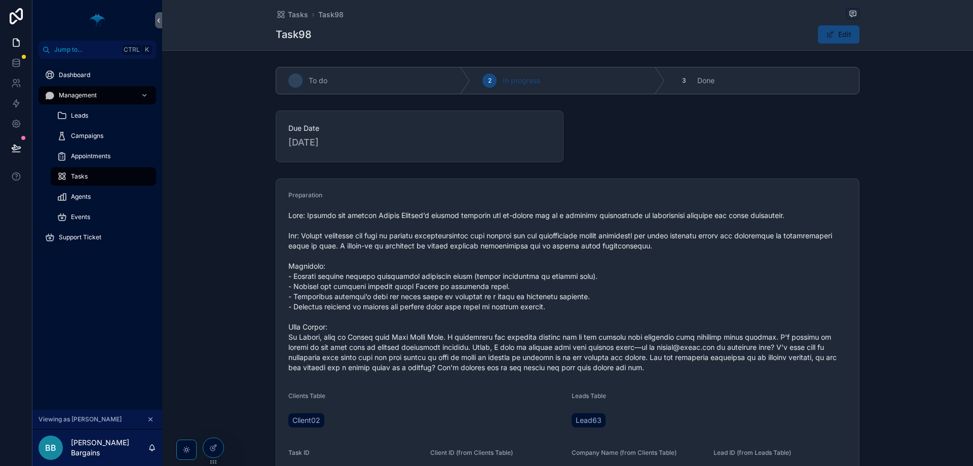
click at [105, 178] on div "Tasks" at bounding box center [103, 176] width 93 height 16
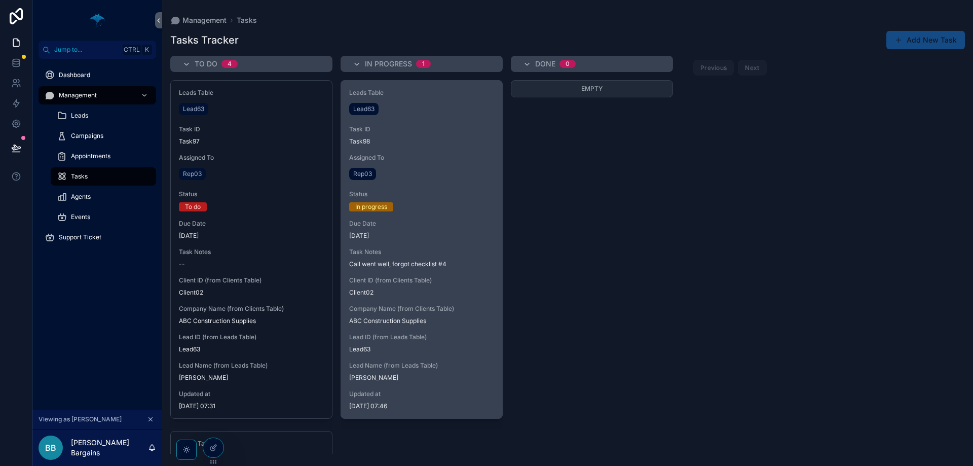
click at [469, 267] on span "Call went well, forgot checklist #4" at bounding box center [421, 264] width 145 height 8
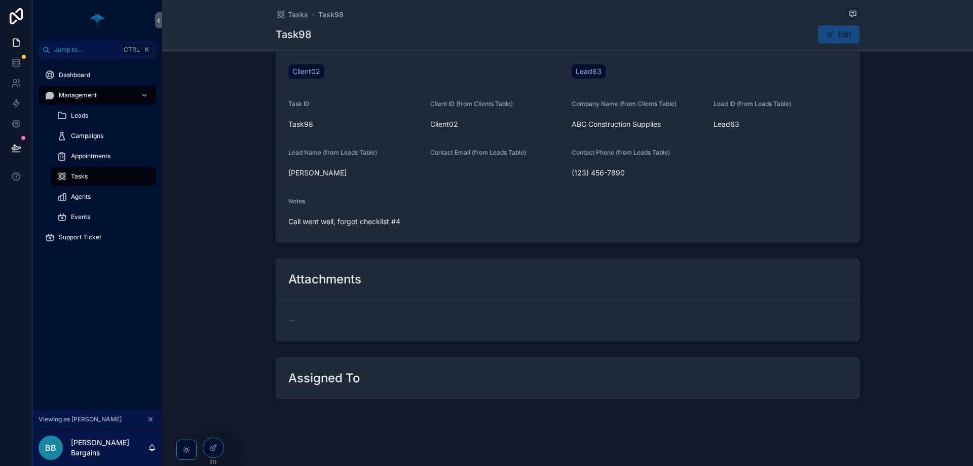
scroll to position [351, 0]
click at [69, 178] on div "Tasks" at bounding box center [103, 176] width 93 height 16
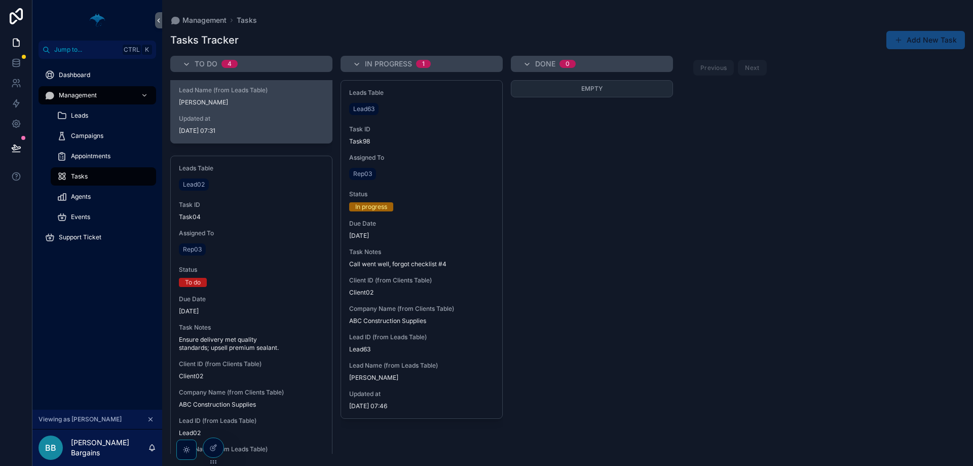
scroll to position [1033, 0]
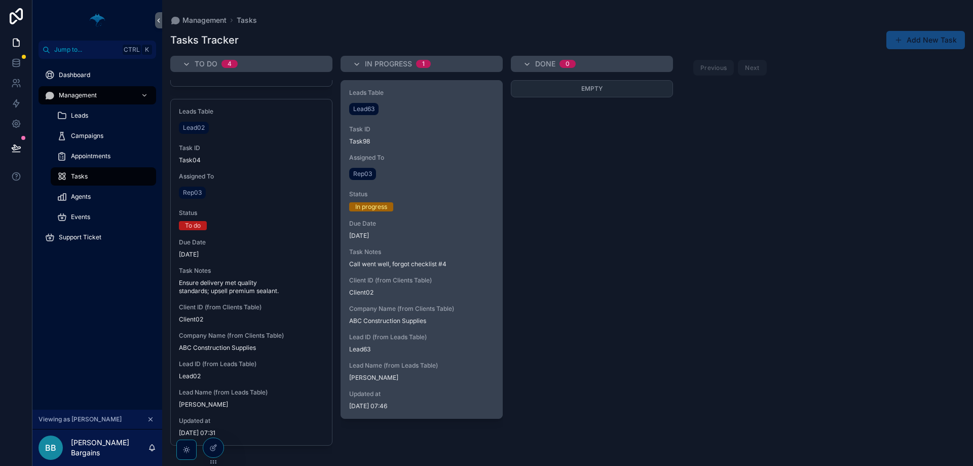
click at [396, 231] on div "Due Date 10/09/2025" at bounding box center [421, 229] width 145 height 20
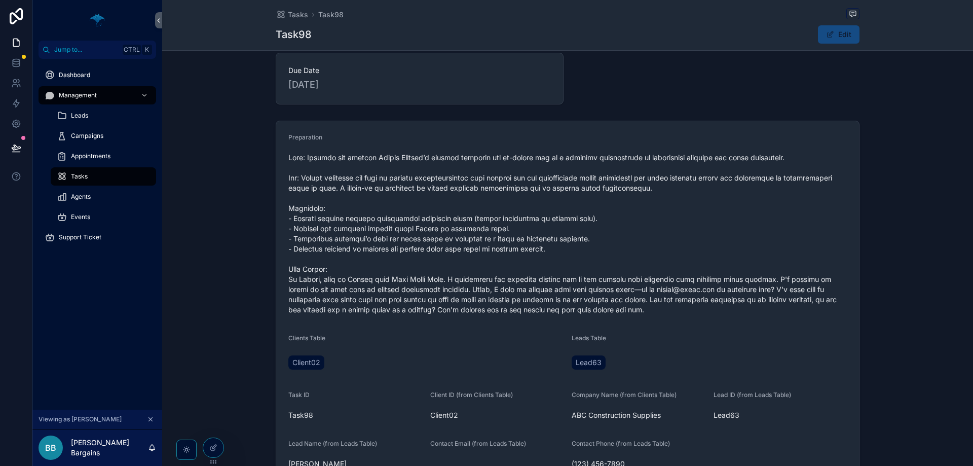
scroll to position [51, 0]
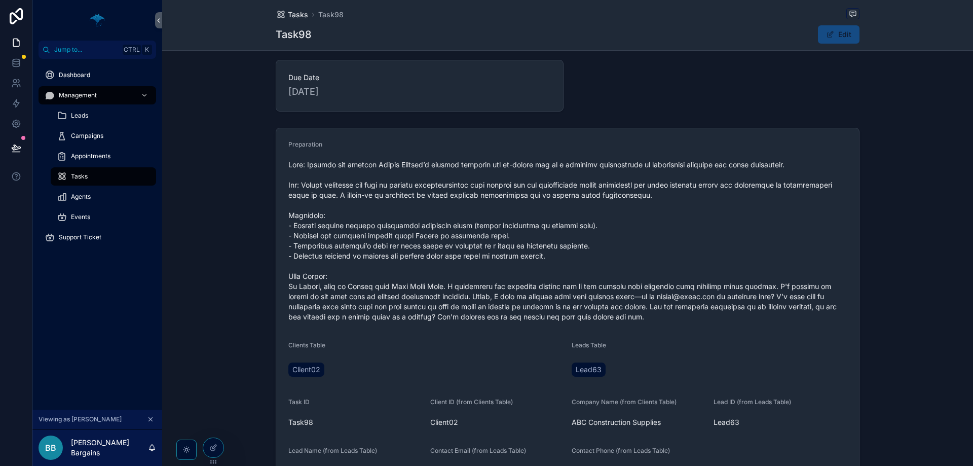
click at [296, 14] on span "Tasks" at bounding box center [298, 15] width 20 height 10
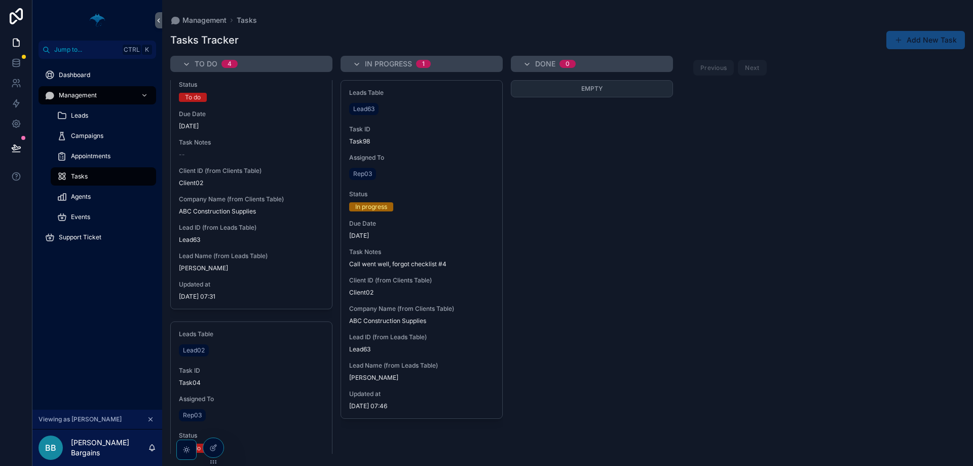
scroll to position [1033, 0]
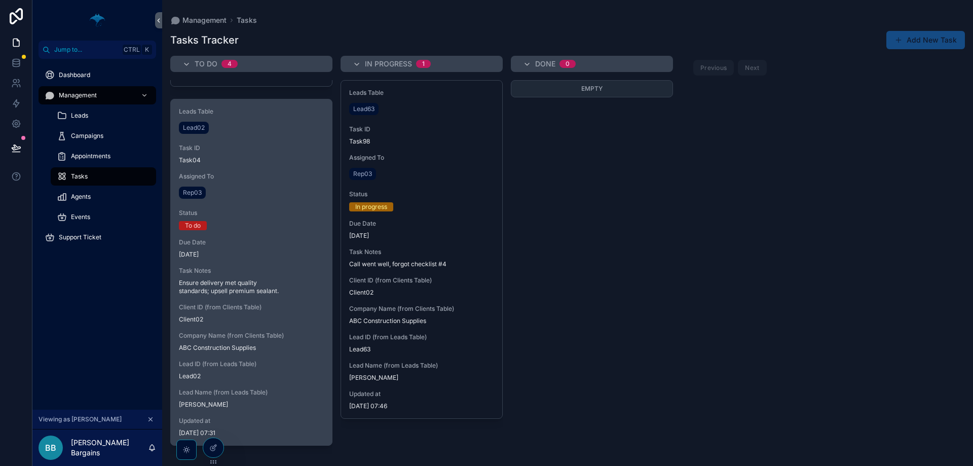
click at [266, 271] on span "Task Notes" at bounding box center [251, 271] width 145 height 8
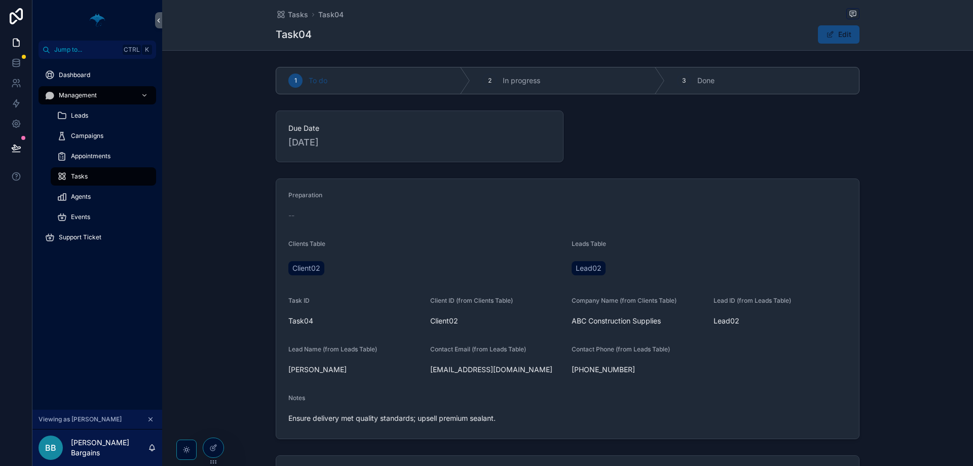
drag, startPoint x: 275, startPoint y: 216, endPoint x: 262, endPoint y: 218, distance: 13.4
click at [262, 218] on div "Preparation -- Clients Table Client02 Leads Table Lead02 Task ID Task04 Client …" at bounding box center [567, 308] width 811 height 269
click at [300, 10] on span "Tasks" at bounding box center [298, 15] width 20 height 10
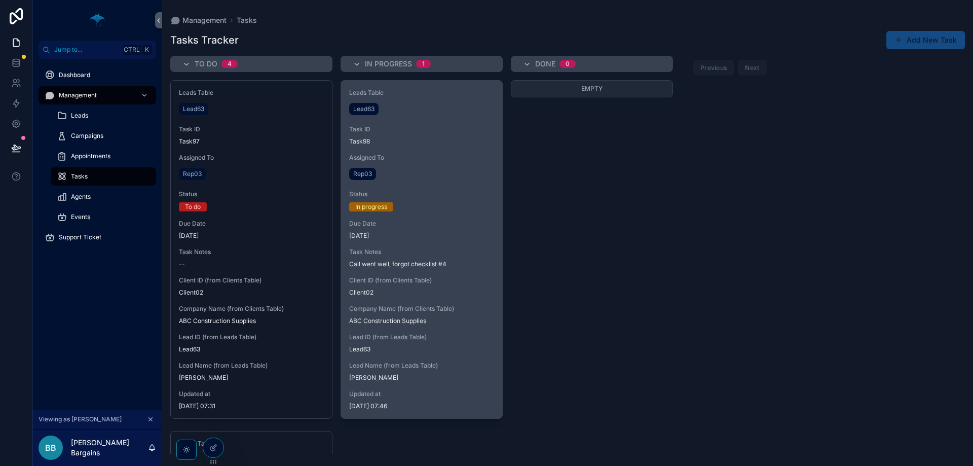
click at [395, 171] on div "Rep03" at bounding box center [421, 174] width 145 height 16
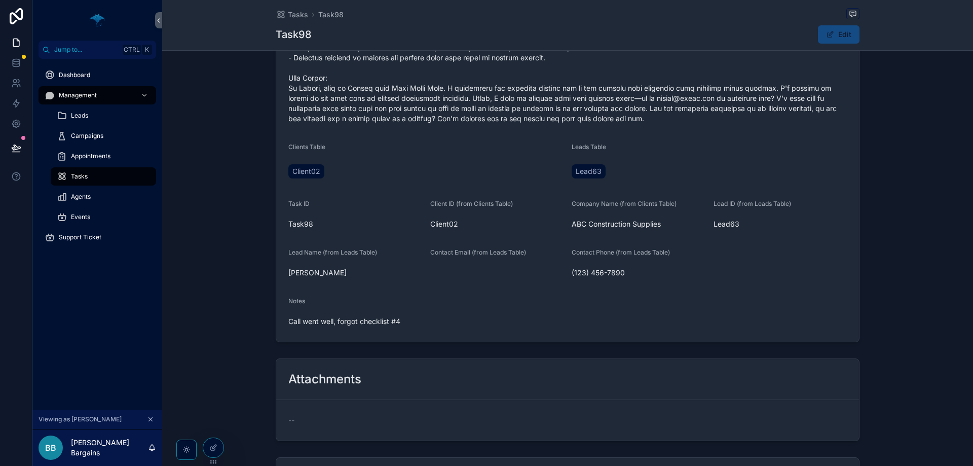
scroll to position [351, 0]
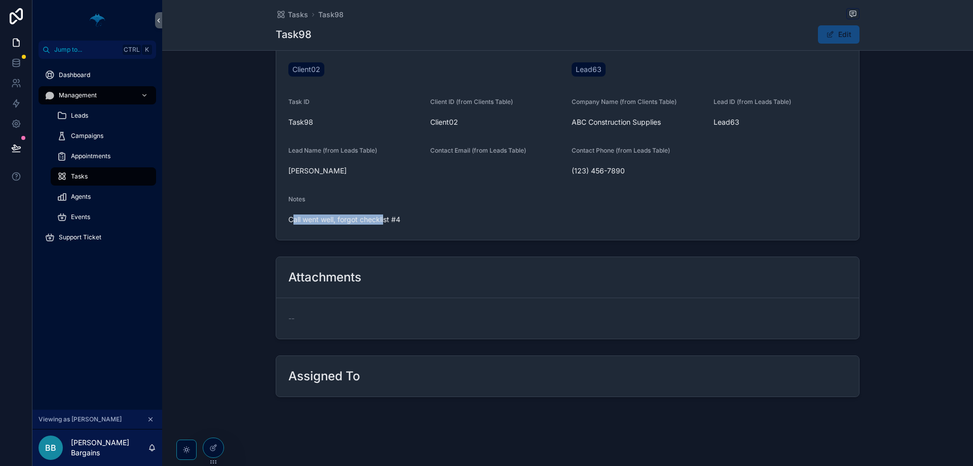
drag, startPoint x: 376, startPoint y: 227, endPoint x: 291, endPoint y: 225, distance: 84.6
click at [291, 225] on div "Call went well, forgot checklist #4" at bounding box center [567, 219] width 558 height 16
click at [292, 223] on span "Call went well, forgot checklist #4" at bounding box center [567, 219] width 558 height 10
drag, startPoint x: 276, startPoint y: 216, endPoint x: 478, endPoint y: 219, distance: 201.7
click at [469, 217] on form "Preparation Clients Table Client02 Leads Table Lead63 Task ID Task98 Client ID …" at bounding box center [567, 33] width 583 height 411
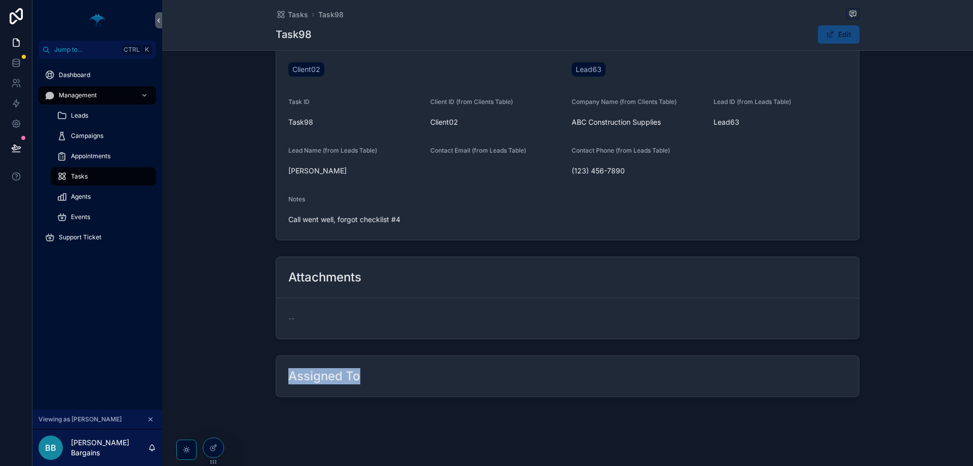
drag, startPoint x: 370, startPoint y: 385, endPoint x: 236, endPoint y: 375, distance: 135.1
click at [236, 375] on div "Assigned To" at bounding box center [567, 376] width 811 height 50
click at [217, 450] on icon at bounding box center [213, 447] width 8 height 8
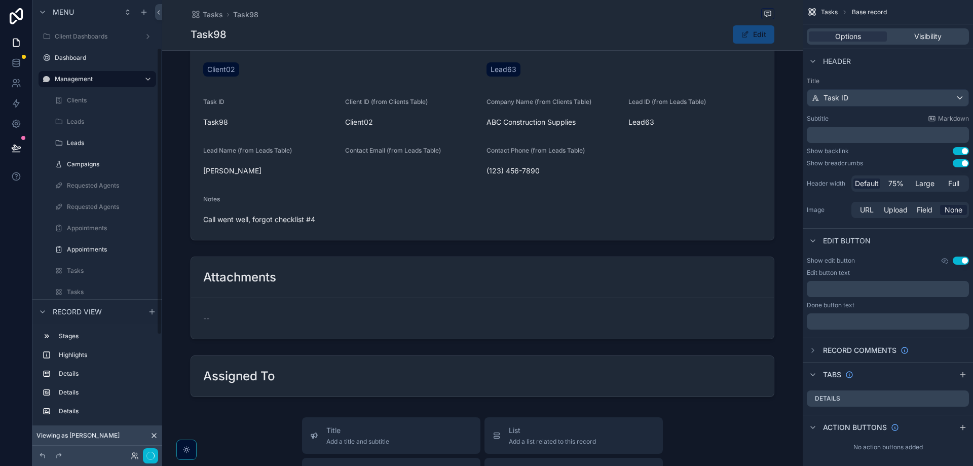
scroll to position [76, 0]
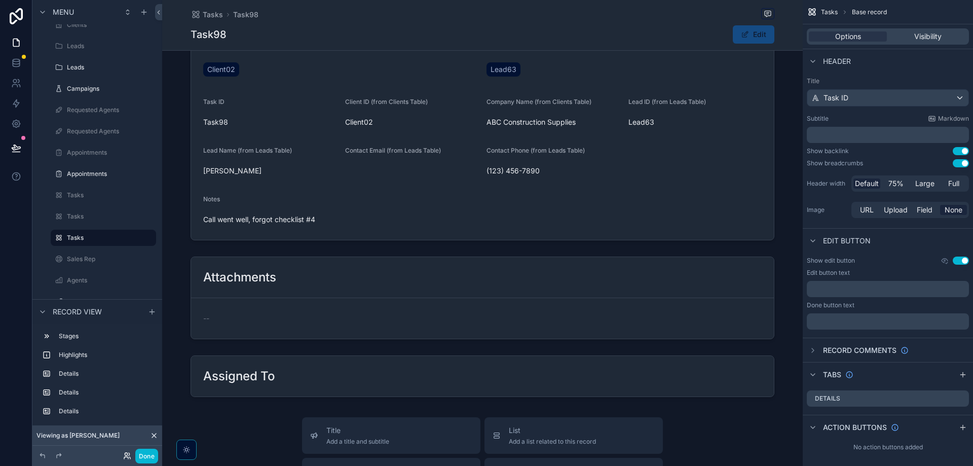
drag, startPoint x: 122, startPoint y: 452, endPoint x: 128, endPoint y: 454, distance: 5.9
click at [127, 454] on div "Done" at bounding box center [138, 455] width 41 height 15
click at [128, 454] on icon at bounding box center [127, 455] width 8 height 8
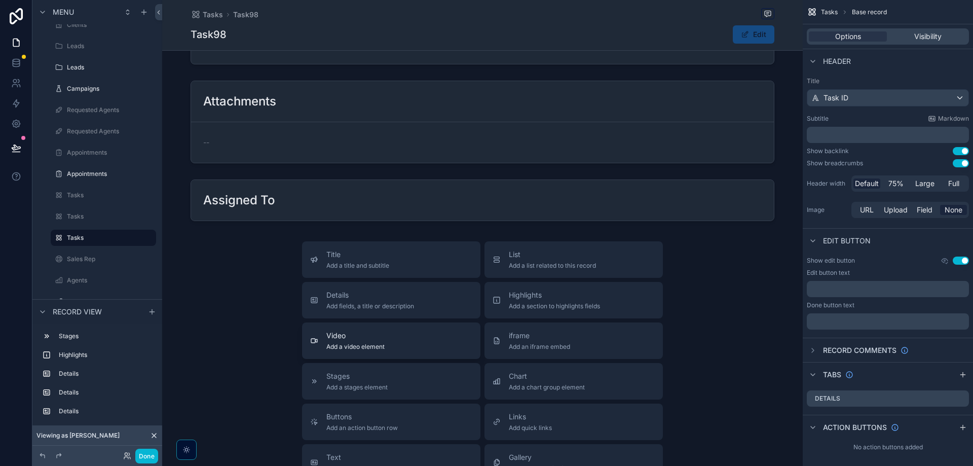
scroll to position [553, 0]
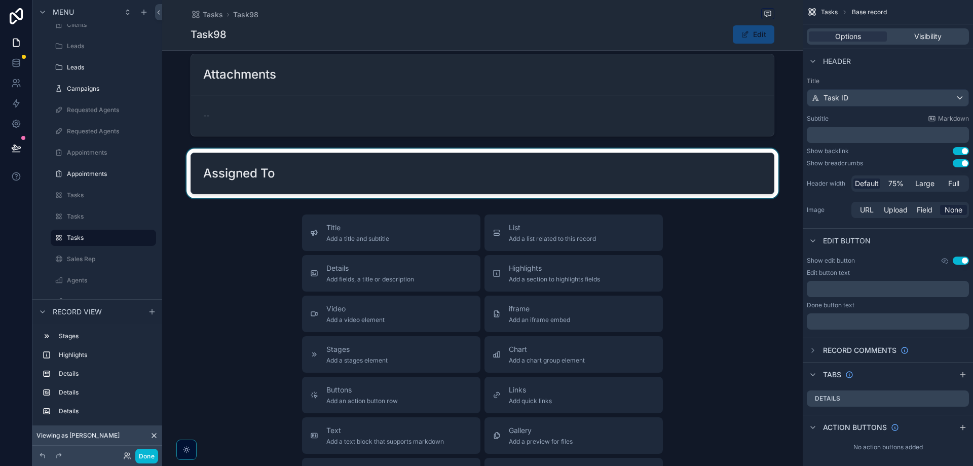
click at [612, 172] on div "scrollable content" at bounding box center [482, 173] width 641 height 50
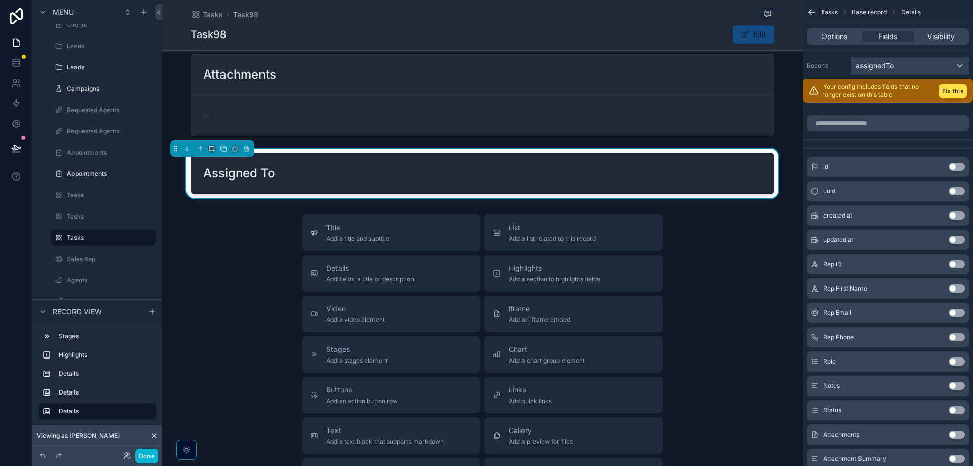
click at [914, 66] on div "assignedTo" at bounding box center [910, 66] width 117 height 16
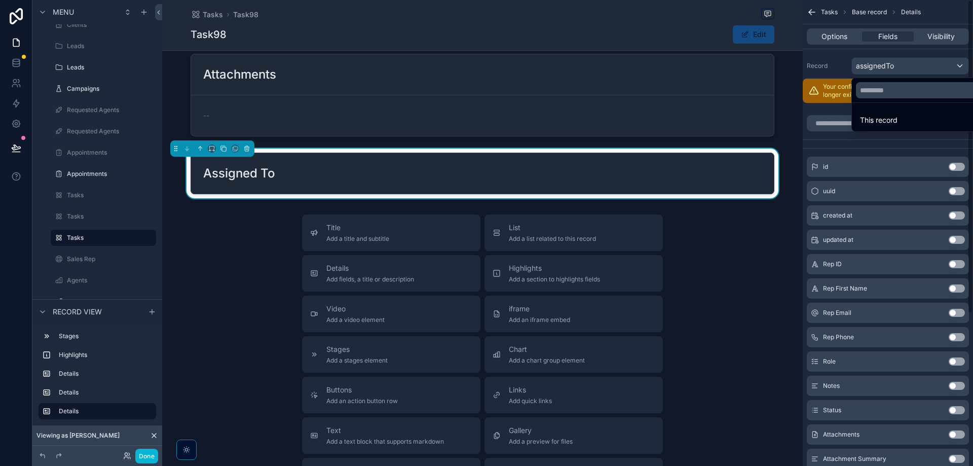
click at [764, 290] on div "Title Add a title and subtitle List Add a list related to this record Details A…" at bounding box center [482, 394] width 641 height 361
click at [248, 149] on icon "scrollable content" at bounding box center [246, 148] width 7 height 7
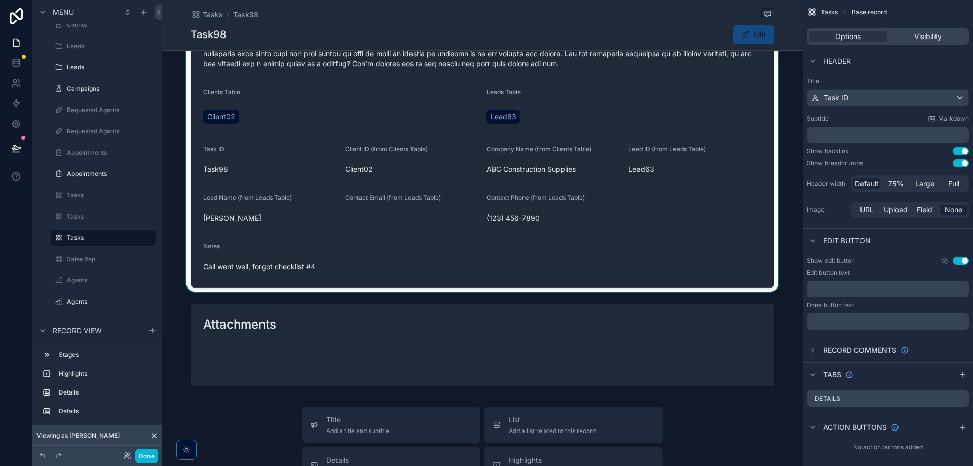
scroll to position [304, 0]
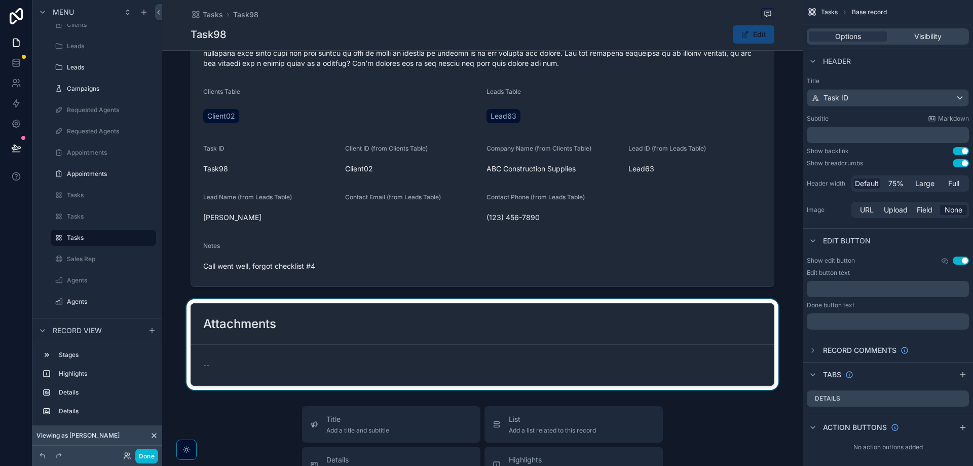
click at [660, 327] on div "scrollable content" at bounding box center [482, 344] width 641 height 91
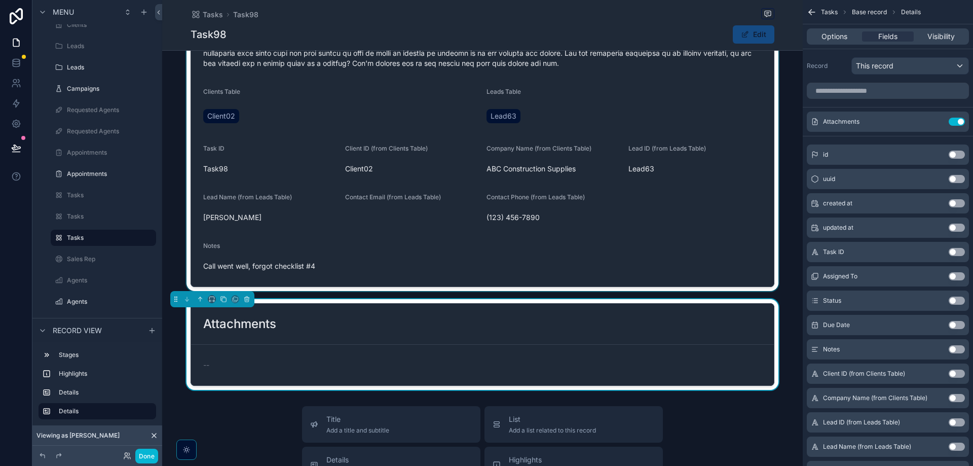
click at [721, 214] on div "scrollable content" at bounding box center [482, 80] width 641 height 421
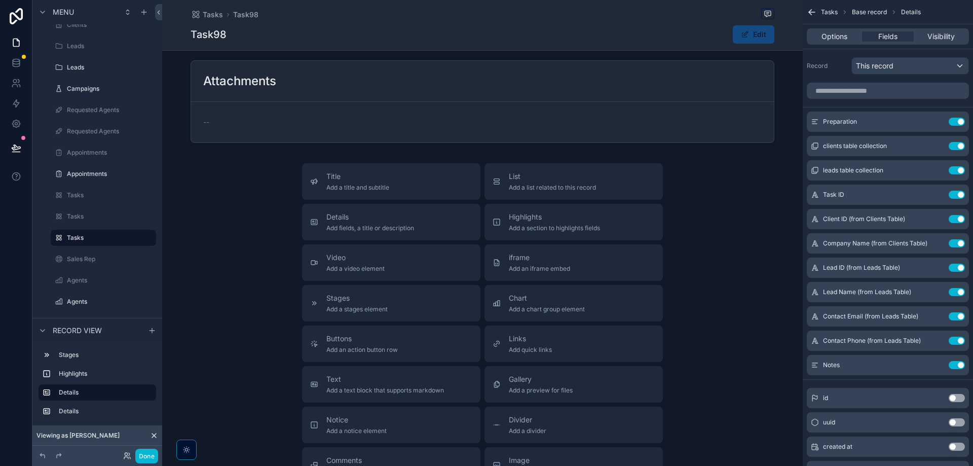
scroll to position [557, 0]
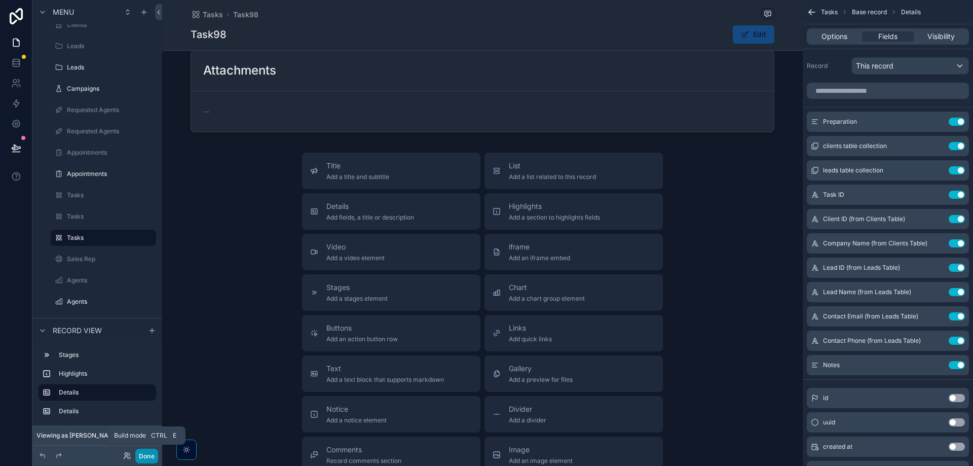
click at [144, 457] on button "Done" at bounding box center [146, 455] width 23 height 15
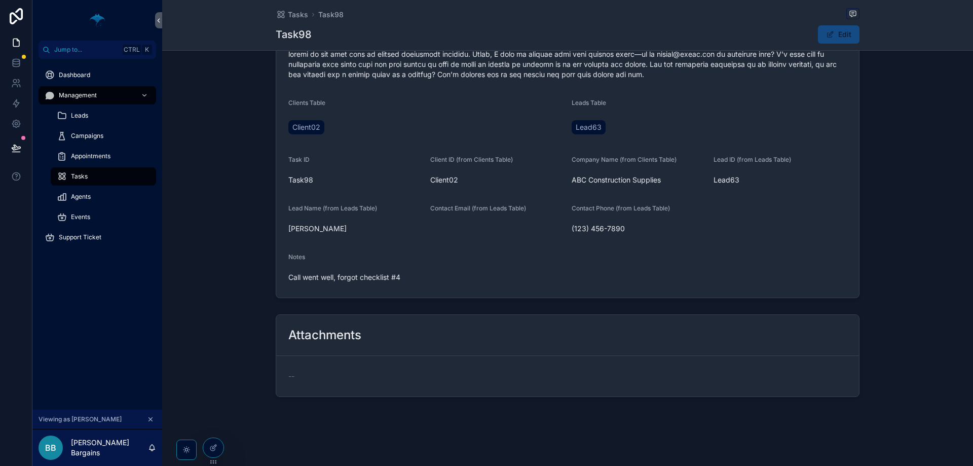
scroll to position [293, 0]
click at [822, 32] on button "Edit" at bounding box center [839, 34] width 42 height 18
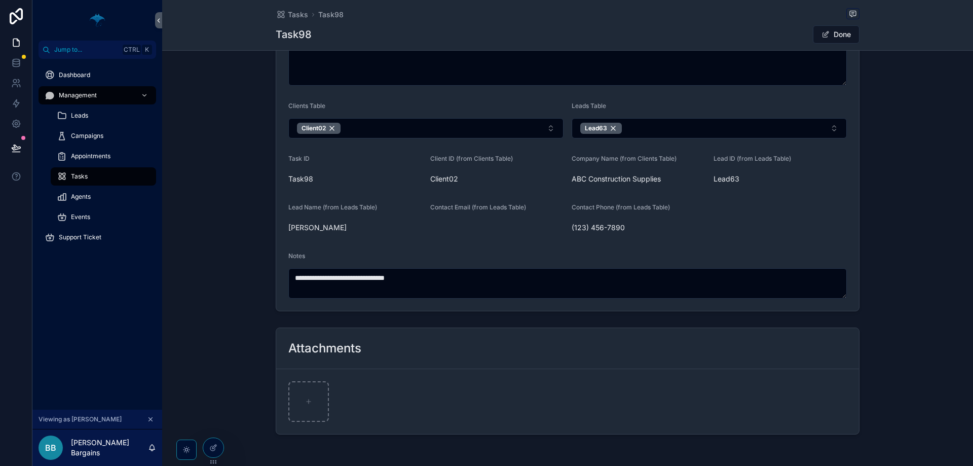
scroll to position [472, 0]
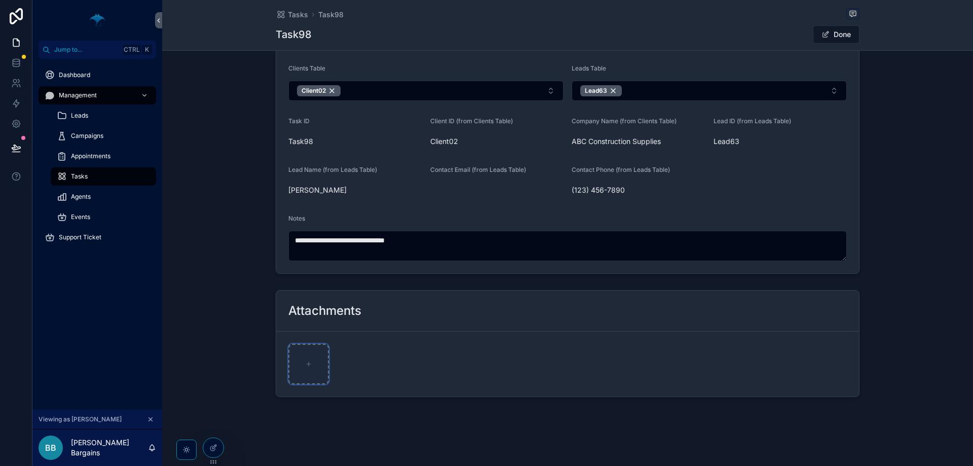
click at [308, 370] on div "scrollable content" at bounding box center [308, 364] width 41 height 41
click at [852, 31] on button "Done" at bounding box center [836, 34] width 47 height 18
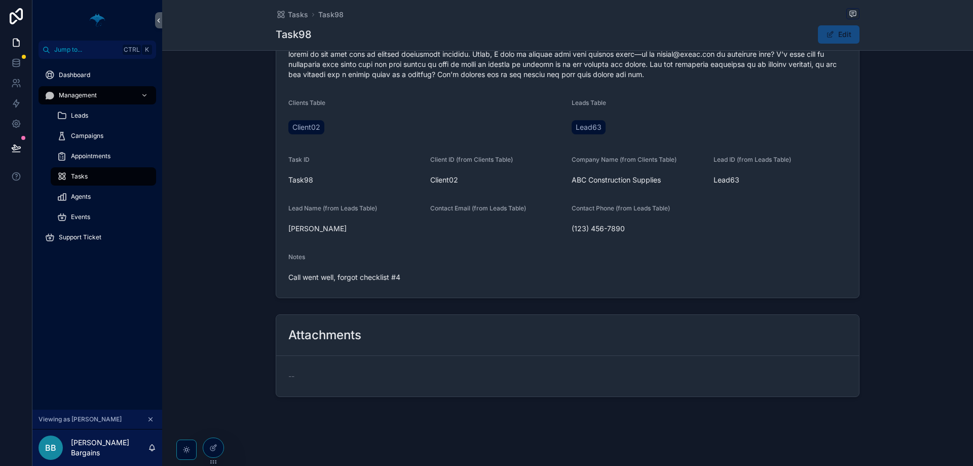
scroll to position [293, 0]
click at [14, 103] on icon at bounding box center [16, 103] width 10 height 10
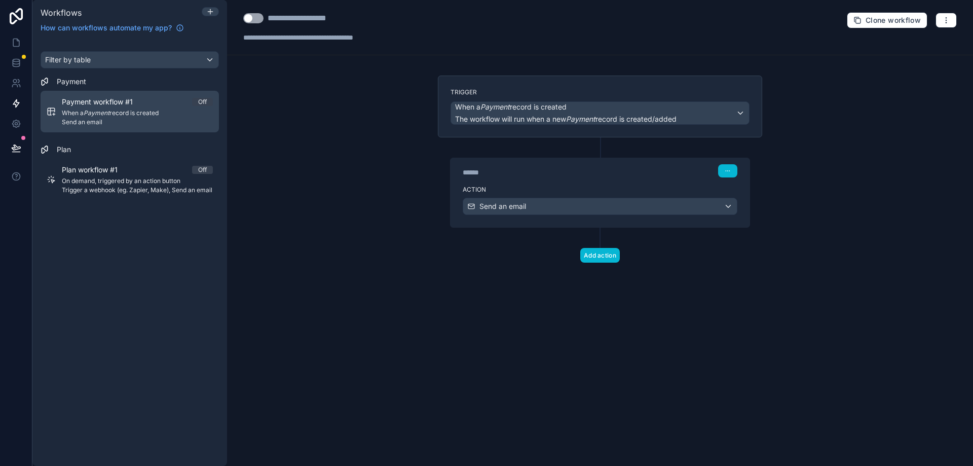
click at [133, 118] on div "Payment workflow #1 Off When a Payment record is created Send an email" at bounding box center [137, 111] width 151 height 29
click at [140, 114] on span "When a Payment record is created" at bounding box center [137, 113] width 151 height 8
click at [158, 116] on span "When a Payment record is created" at bounding box center [137, 113] width 151 height 8
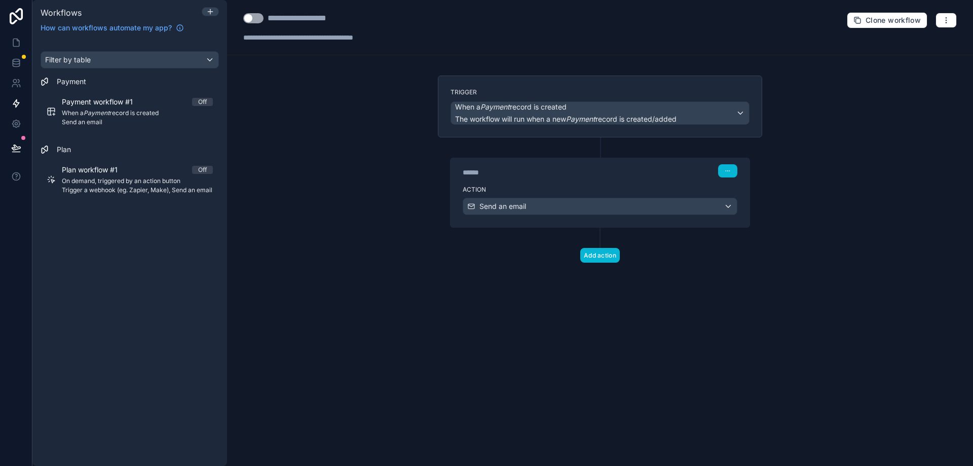
click at [155, 216] on div "Filter by table Payment Payment workflow #1 Off When a Payment record is create…" at bounding box center [129, 127] width 195 height 177
click at [159, 202] on div "Plan workflow #1 Off On demand, triggered by an action button Trigger a webhook…" at bounding box center [130, 180] width 178 height 50
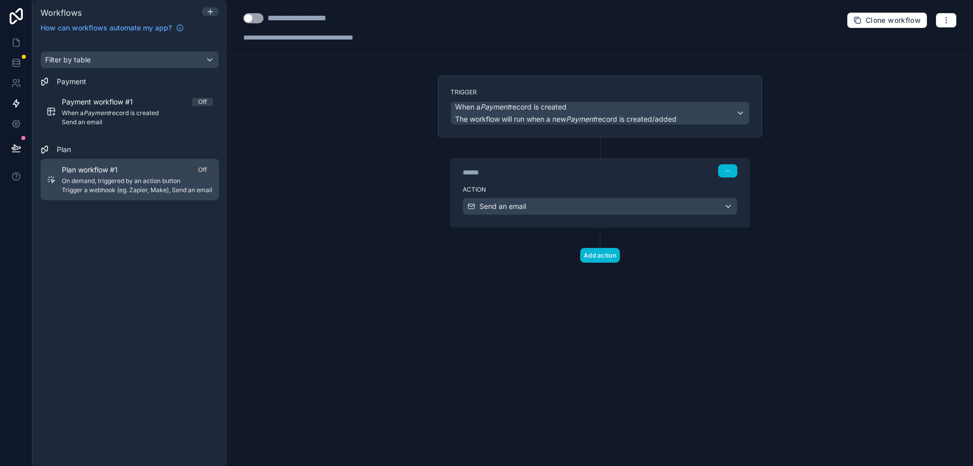
click at [160, 196] on link "Plan workflow #1 Off On demand, triggered by an action button Trigger a webhook…" at bounding box center [130, 180] width 178 height 42
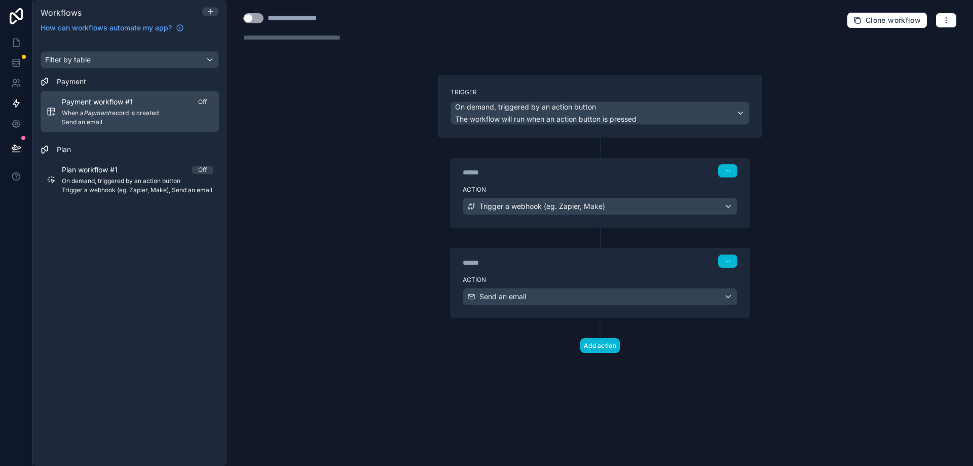
click at [128, 122] on span "Send an email" at bounding box center [137, 122] width 151 height 8
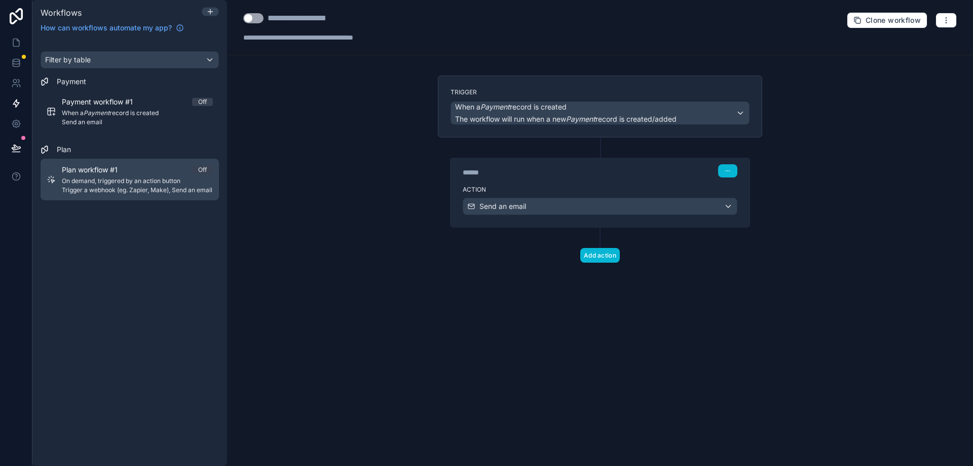
click at [125, 180] on span "On demand, triggered by an action button" at bounding box center [137, 181] width 151 height 8
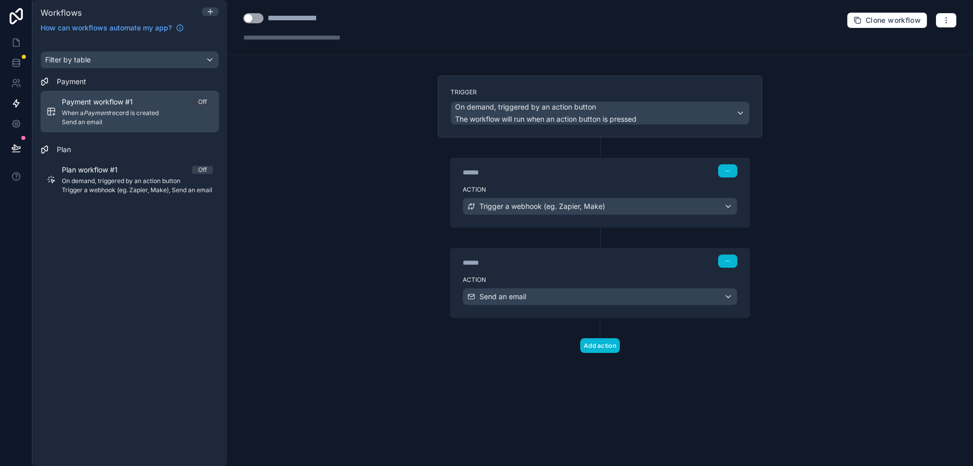
click at [119, 125] on span "Send an email" at bounding box center [137, 122] width 151 height 8
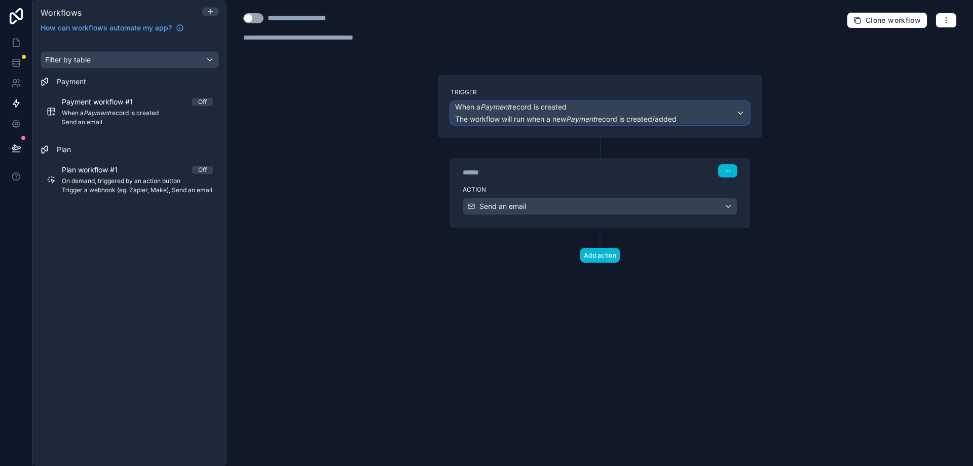
click at [709, 109] on div "When a Payment record is created The workflow will run when a new Payment recor…" at bounding box center [600, 113] width 298 height 22
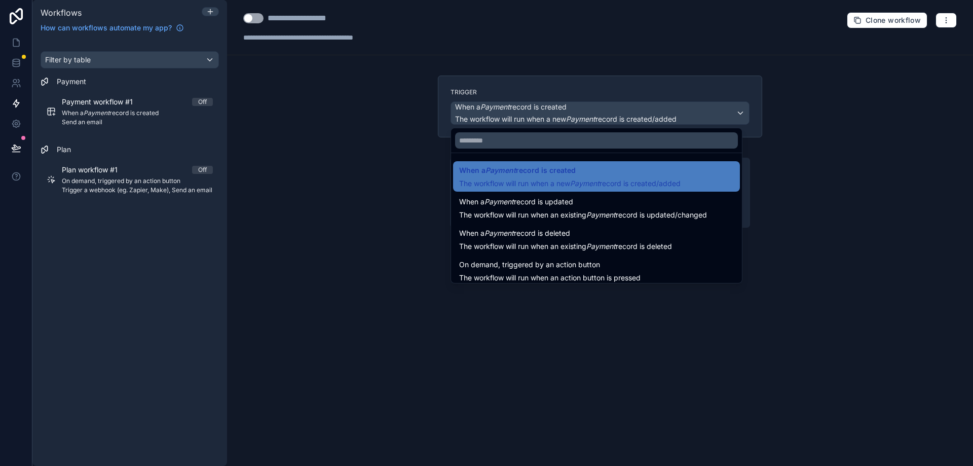
click at [865, 139] on div at bounding box center [486, 233] width 973 height 466
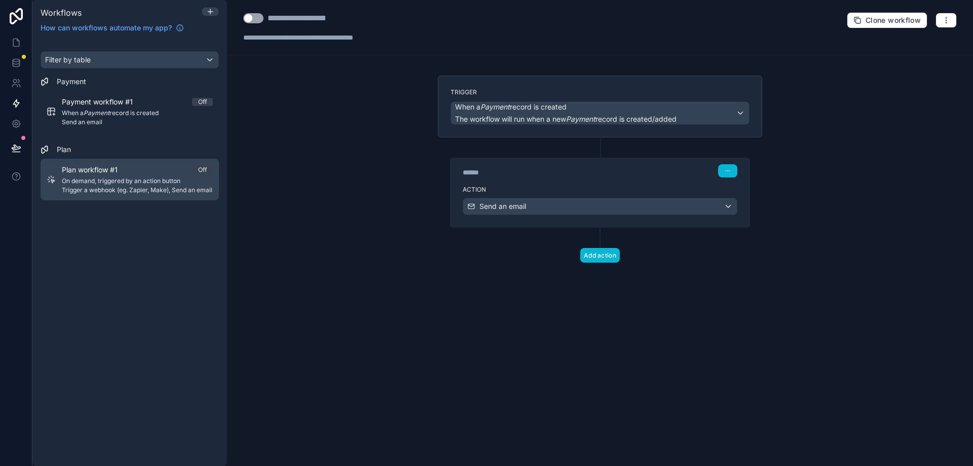
click at [105, 174] on span "Plan workflow #1" at bounding box center [96, 170] width 68 height 10
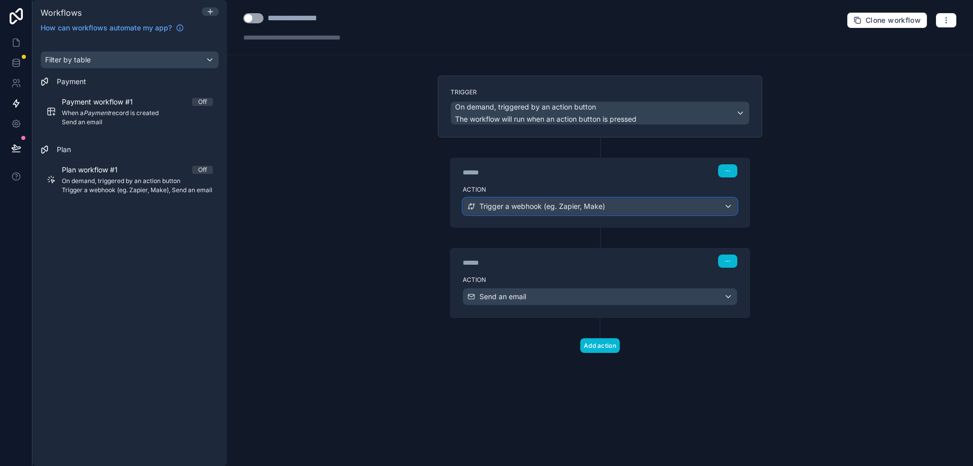
click at [580, 206] on span "Trigger a webhook (eg. Zapier, Make)" at bounding box center [542, 206] width 126 height 10
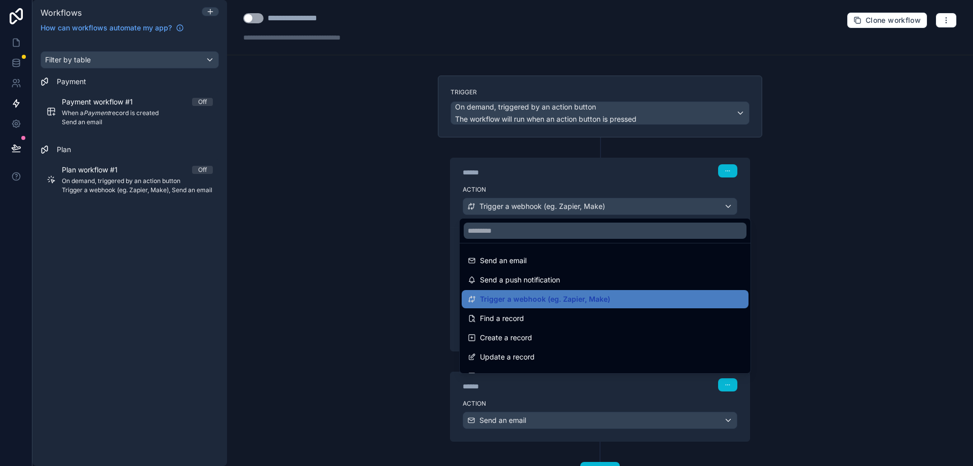
click at [580, 206] on div at bounding box center [486, 233] width 973 height 466
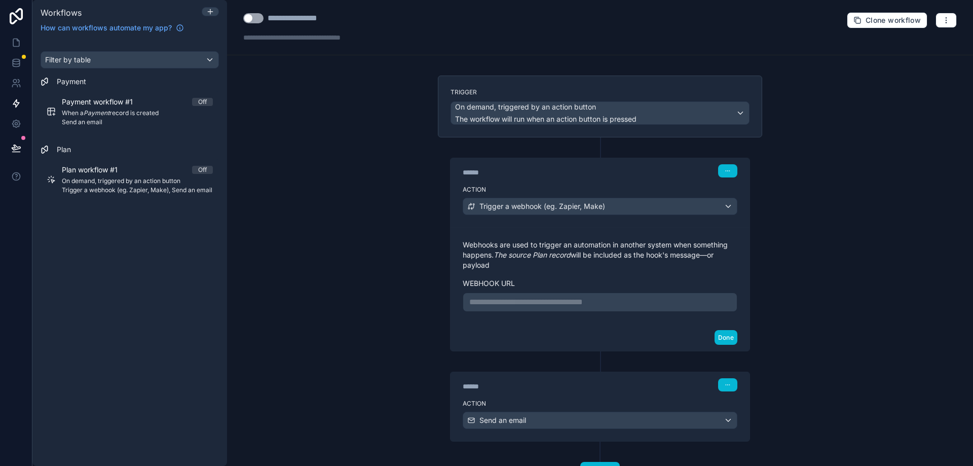
click at [549, 300] on p "**********" at bounding box center [599, 302] width 261 height 12
click at [384, 261] on div "**********" at bounding box center [600, 233] width 746 height 466
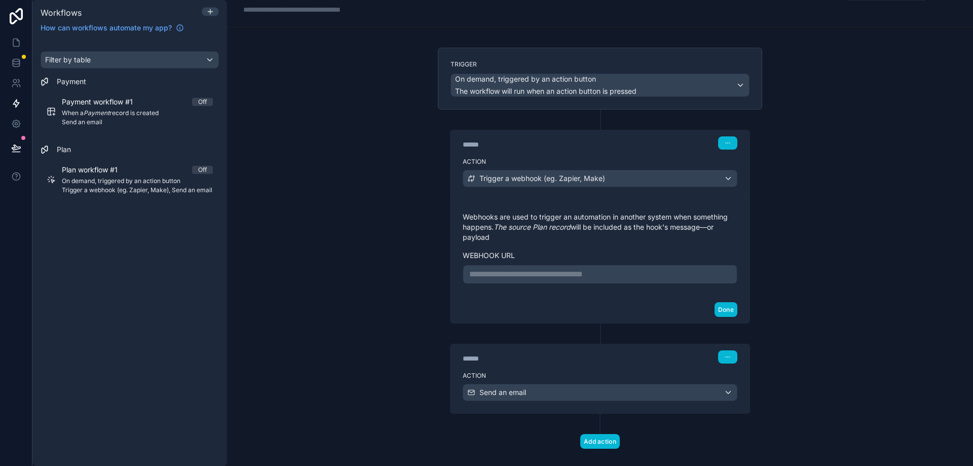
scroll to position [43, 0]
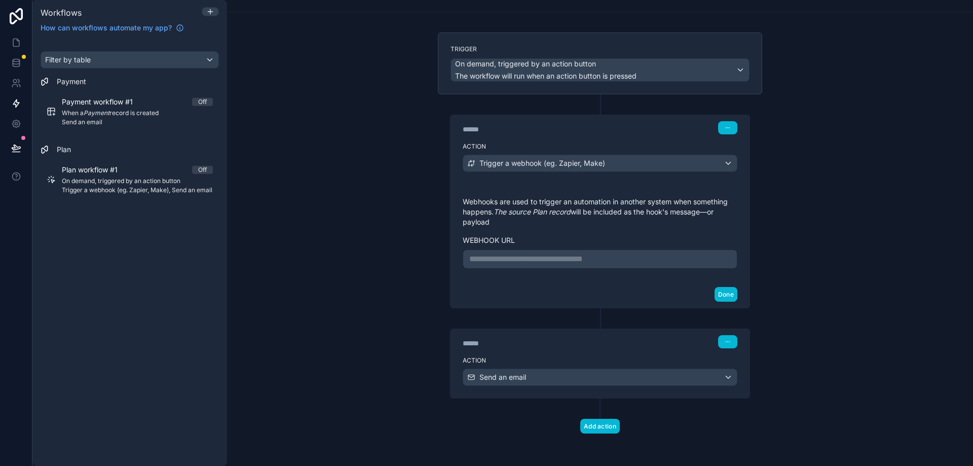
click at [603, 152] on div "Action Trigger a webhook (eg. Zapier, Make)" at bounding box center [599, 161] width 299 height 46
click at [602, 164] on div "Trigger a webhook (eg. Zapier, Make)" at bounding box center [600, 163] width 274 height 16
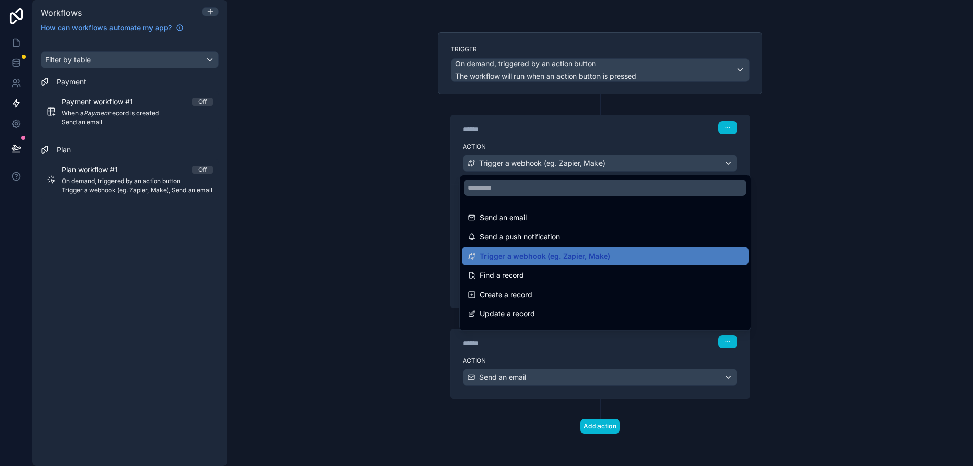
click at [641, 165] on div at bounding box center [486, 233] width 973 height 466
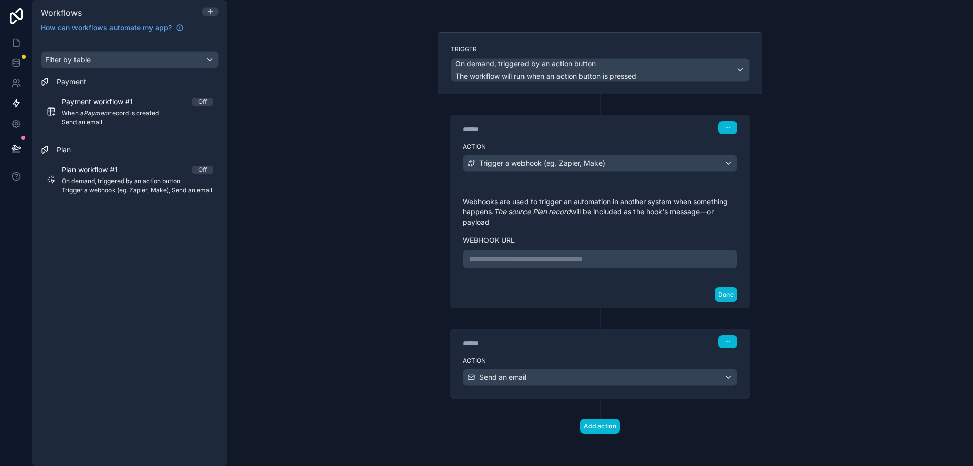
click at [479, 262] on p "**********" at bounding box center [599, 259] width 261 height 12
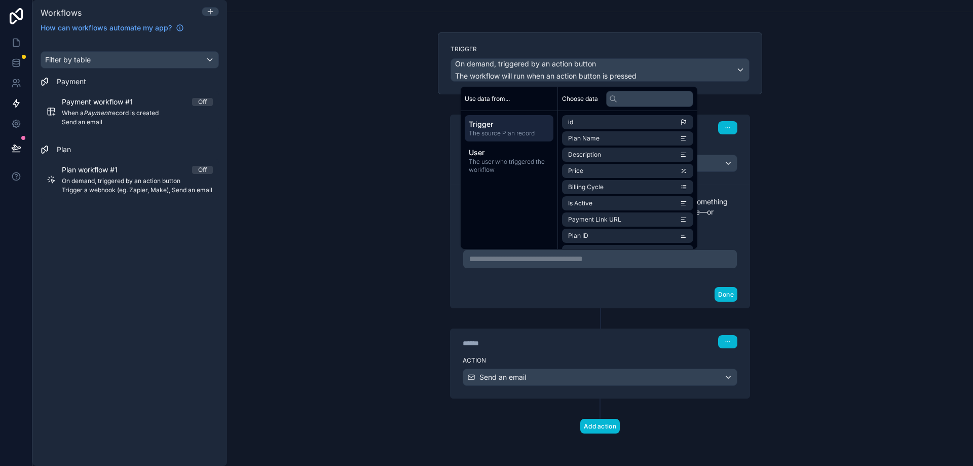
click at [351, 238] on div "**********" at bounding box center [600, 233] width 746 height 466
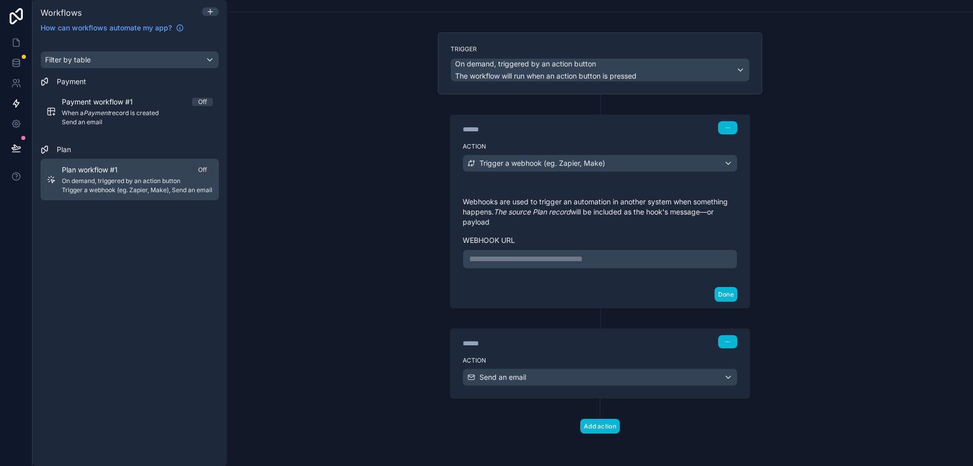
click at [104, 183] on span "On demand, triggered by an action button" at bounding box center [137, 181] width 151 height 8
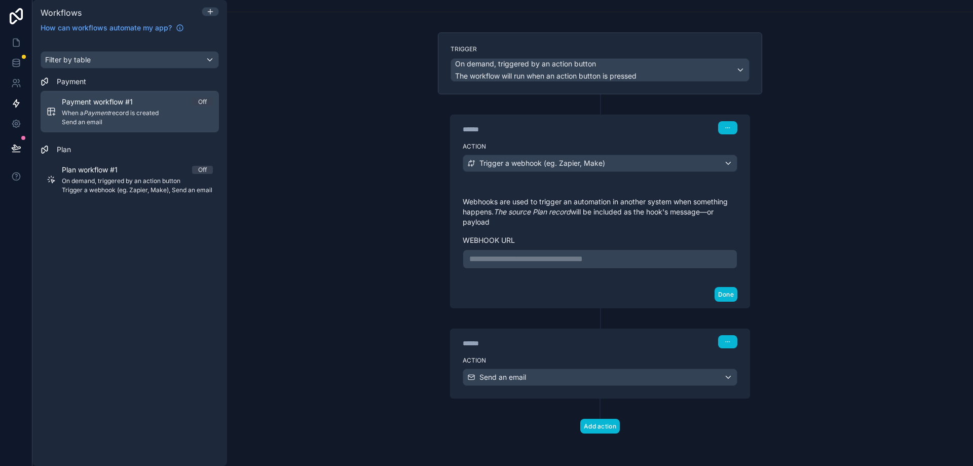
click at [117, 120] on span "Send an email" at bounding box center [137, 122] width 151 height 8
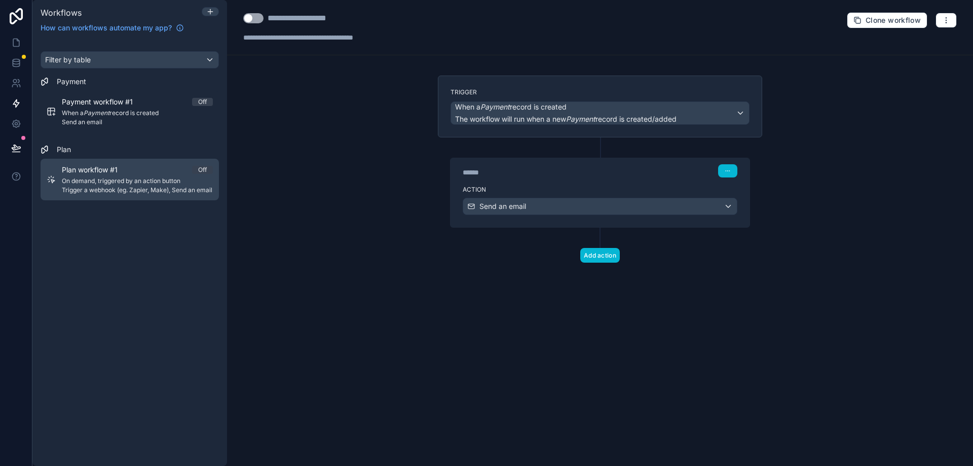
click at [118, 187] on span "Trigger a webhook (eg. Zapier, Make), Send an email" at bounding box center [137, 190] width 151 height 8
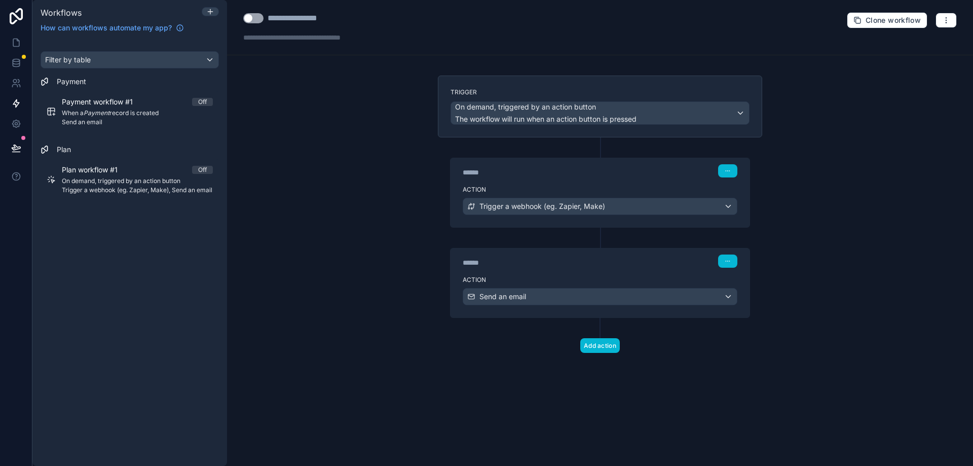
click at [202, 9] on div at bounding box center [210, 12] width 17 height 11
click at [205, 9] on div at bounding box center [210, 12] width 16 height 8
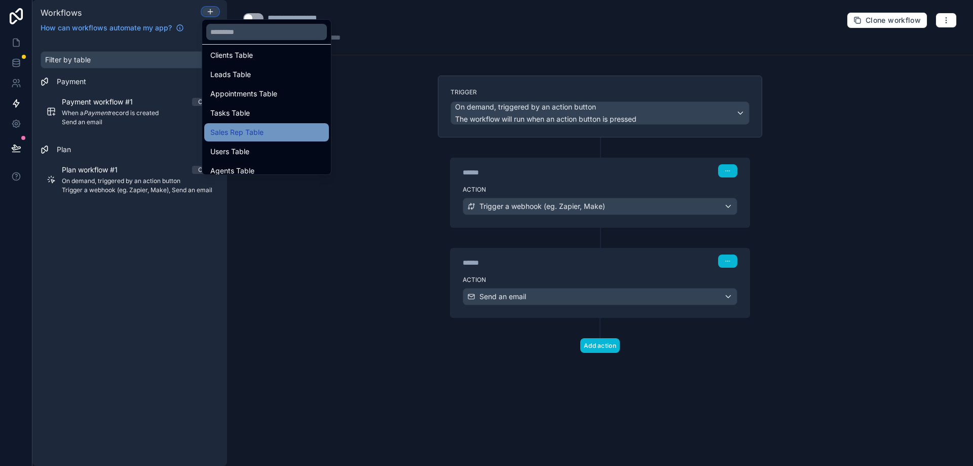
scroll to position [253, 0]
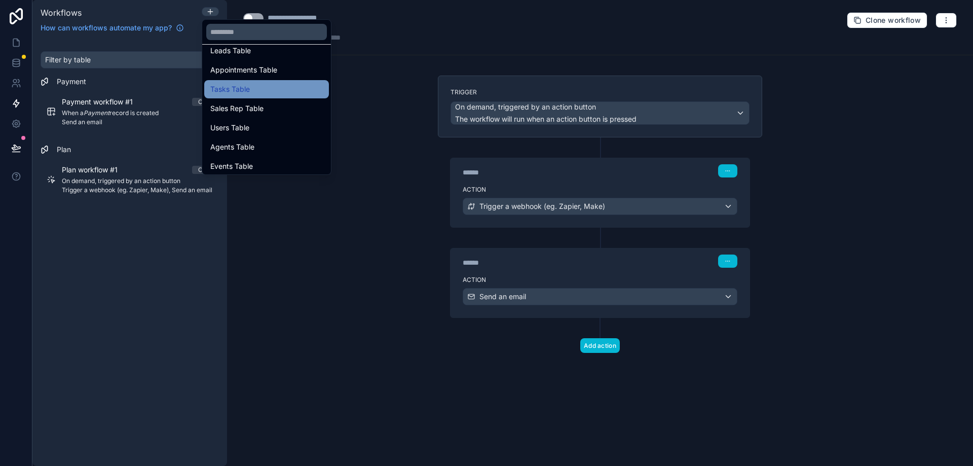
click at [260, 90] on div "Tasks Table" at bounding box center [266, 89] width 112 height 12
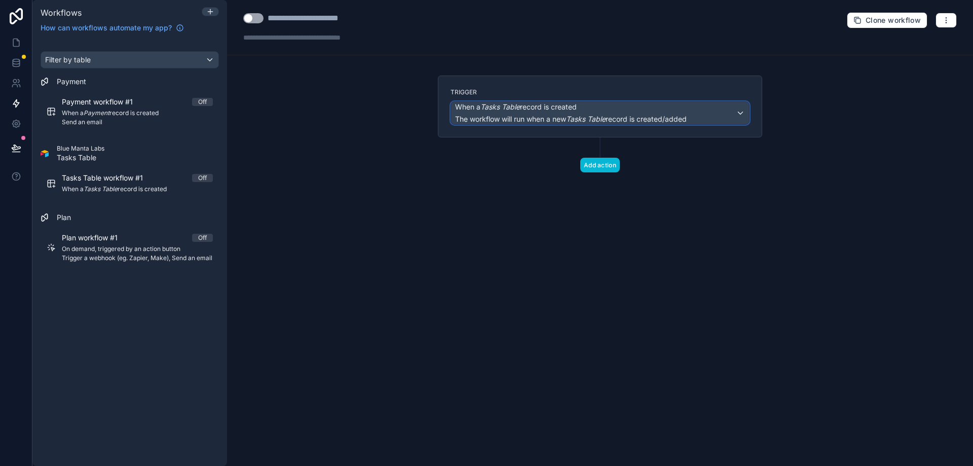
click at [738, 115] on div "When a Tasks Table record is created The workflow will run when a new Tasks Tab…" at bounding box center [600, 113] width 298 height 22
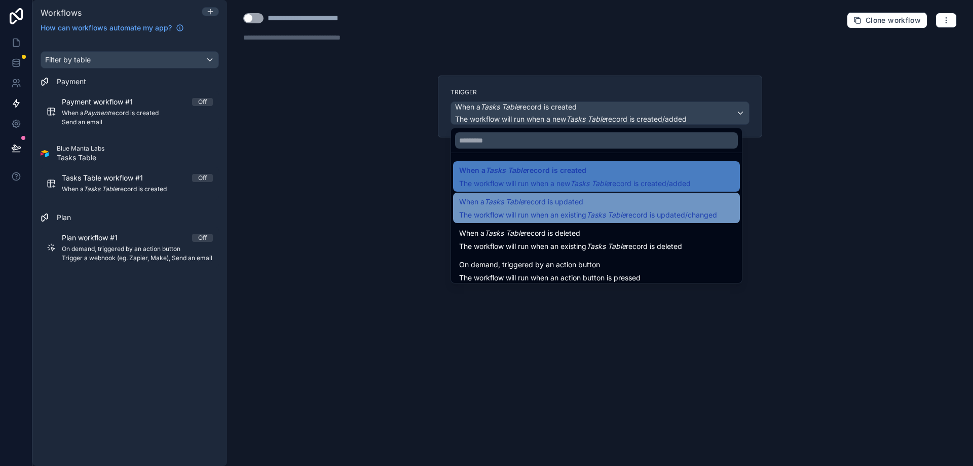
click at [611, 209] on div "When a Tasks Table record is updated The workflow will run when an existing Tas…" at bounding box center [588, 208] width 258 height 24
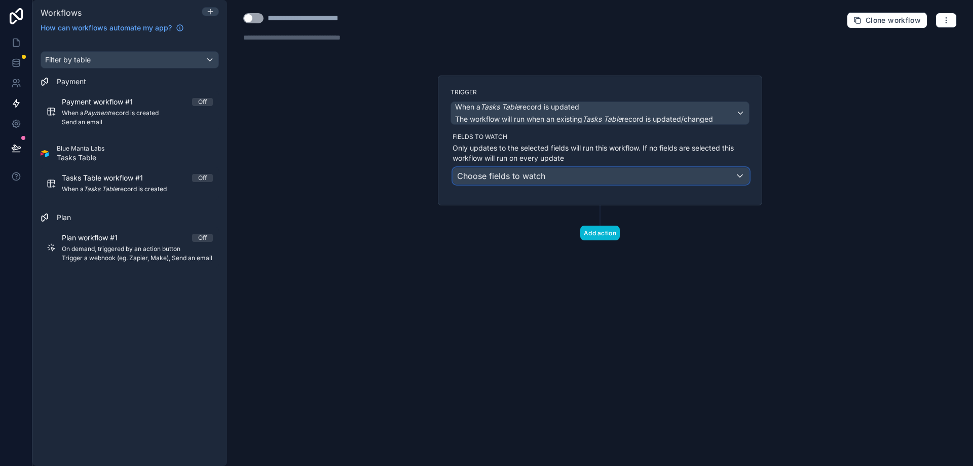
click at [655, 175] on div "Choose fields to watch" at bounding box center [601, 176] width 296 height 16
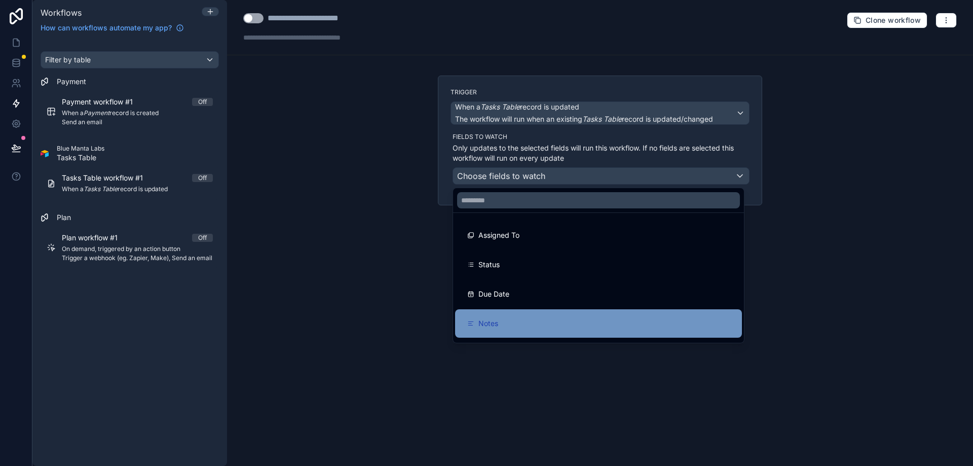
click at [543, 319] on div "Notes" at bounding box center [598, 323] width 262 height 12
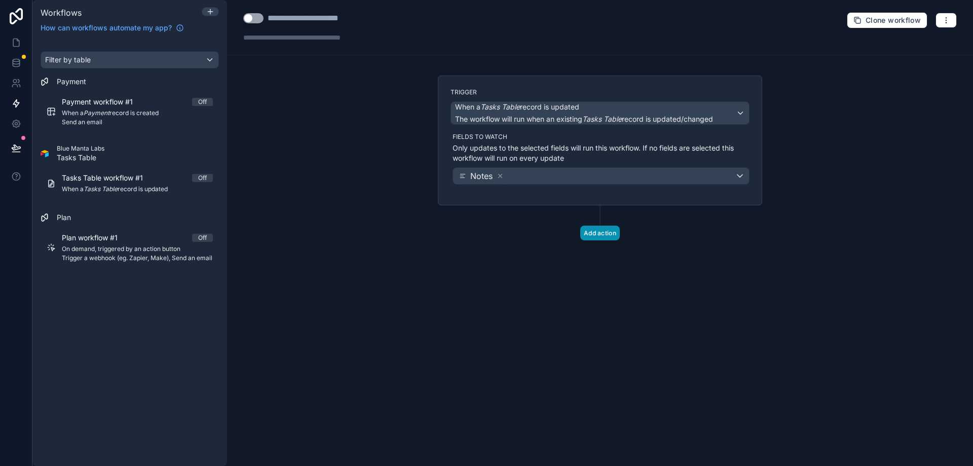
click at [610, 233] on button "Add action" at bounding box center [600, 232] width 40 height 15
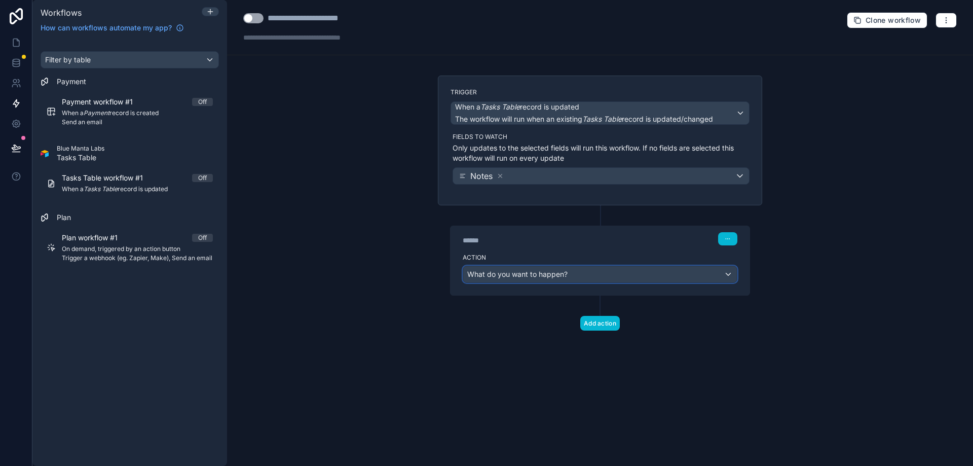
click at [584, 273] on div "What do you want to happen?" at bounding box center [600, 274] width 274 height 16
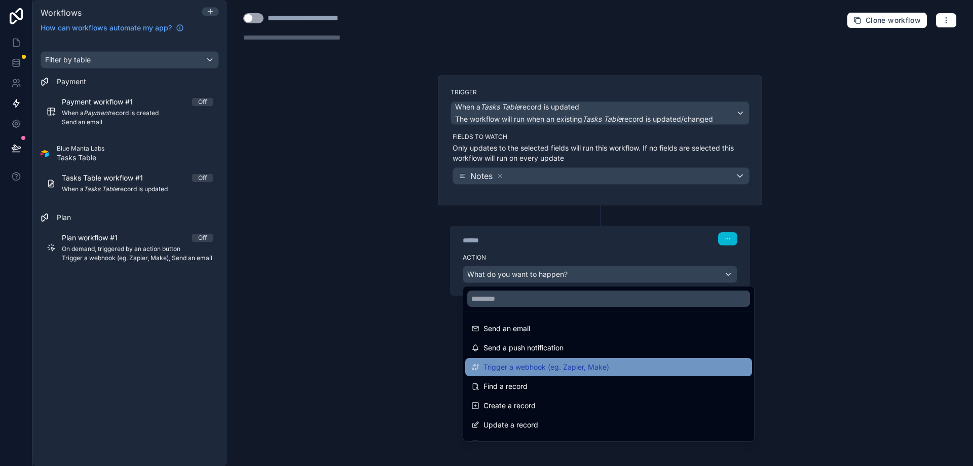
click at [572, 362] on span "Trigger a webhook (eg. Zapier, Make)" at bounding box center [546, 367] width 126 height 12
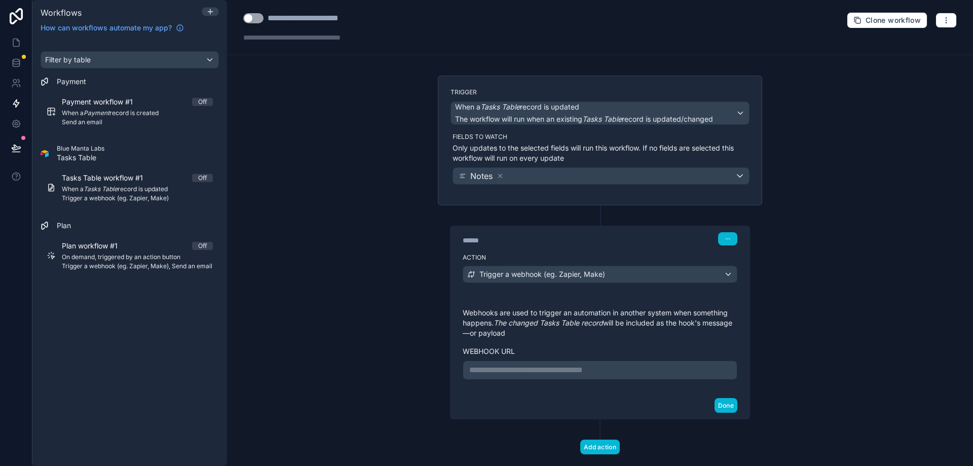
click at [560, 371] on p "**********" at bounding box center [599, 370] width 261 height 12
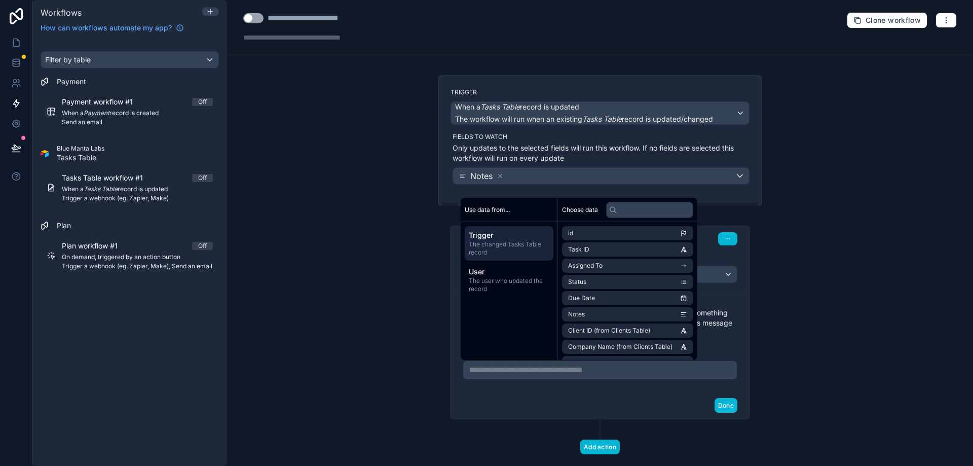
click at [492, 405] on div "Done" at bounding box center [599, 405] width 299 height 27
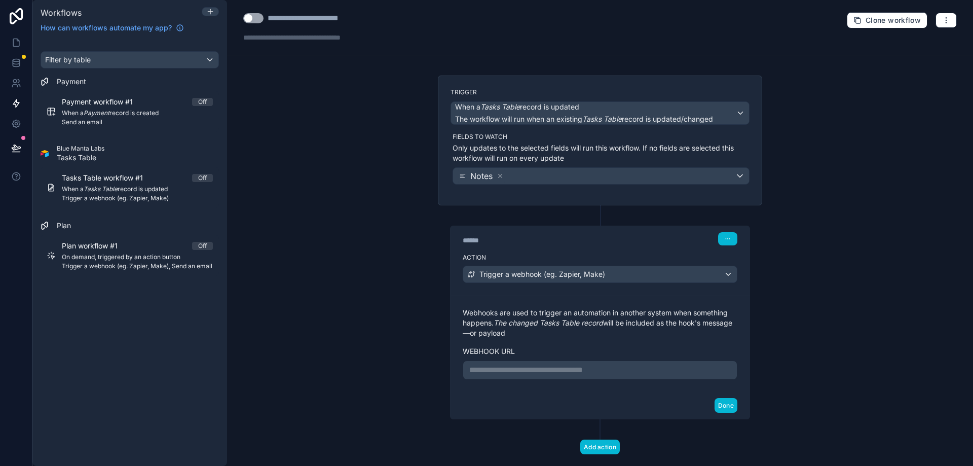
drag, startPoint x: 550, startPoint y: 330, endPoint x: 442, endPoint y: 309, distance: 109.9
click at [442, 309] on div "**********" at bounding box center [600, 312] width 324 height 214
click at [696, 123] on span "The workflow will run when an existing Tasks Table record is updated/changed" at bounding box center [584, 119] width 258 height 9
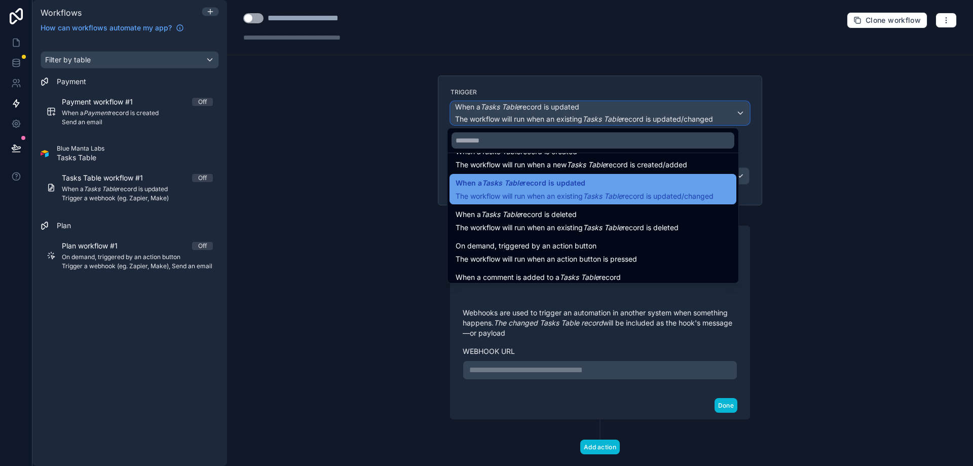
scroll to position [36, 0]
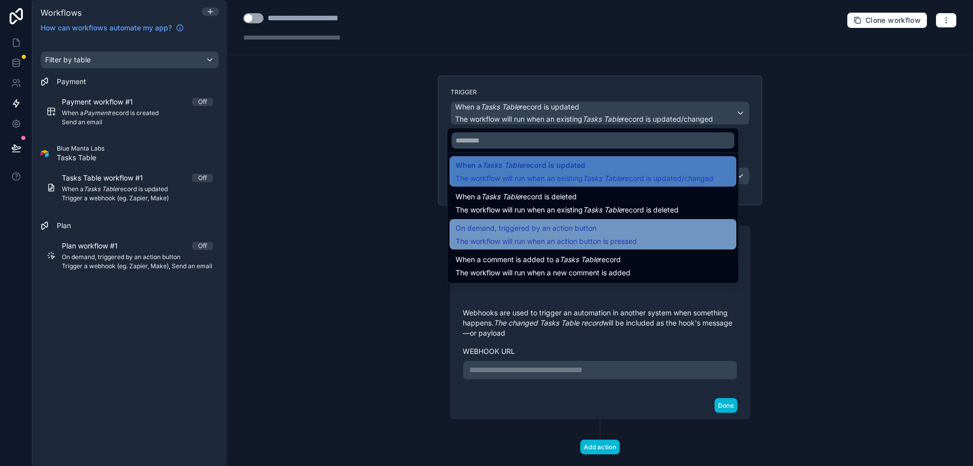
click at [666, 227] on div "On demand, triggered by an action button The workflow will run when an action b…" at bounding box center [593, 234] width 275 height 24
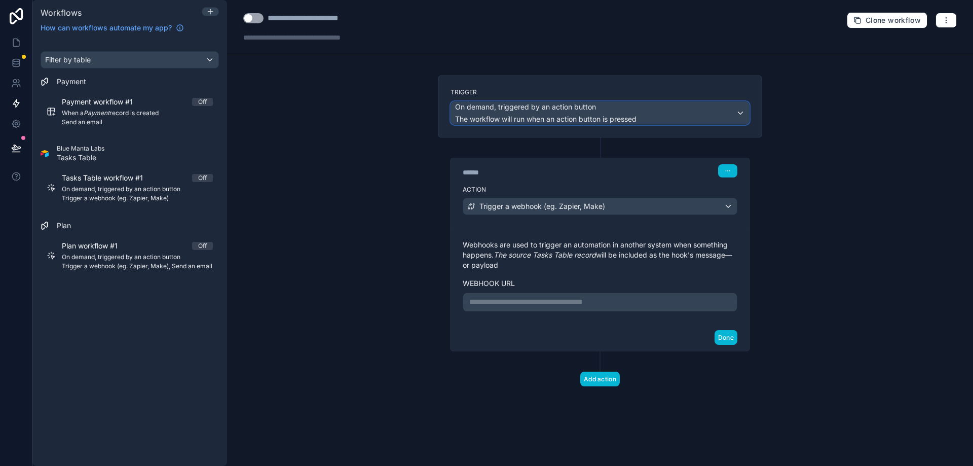
click at [624, 111] on span "On demand, triggered by an action button" at bounding box center [545, 107] width 181 height 10
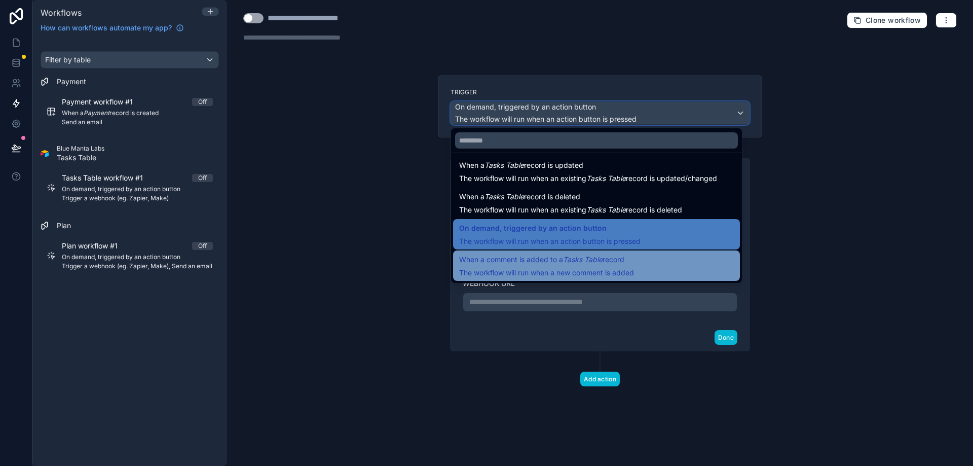
scroll to position [0, 0]
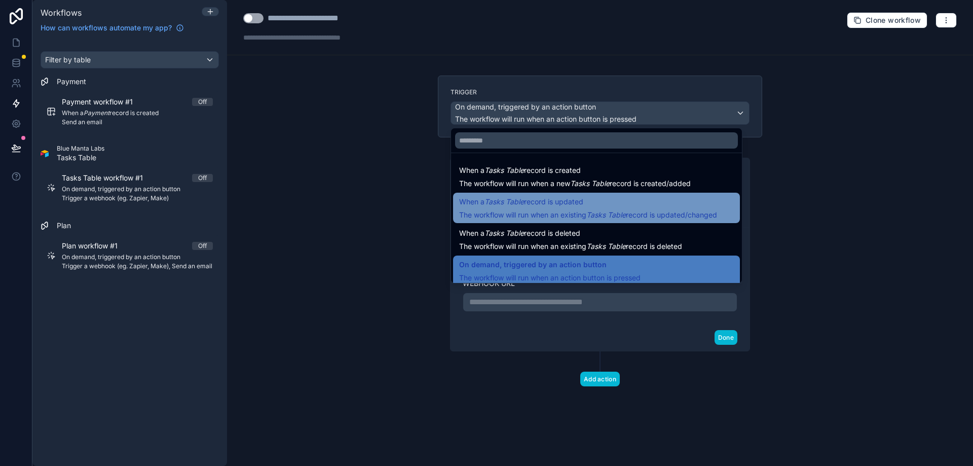
click at [639, 211] on span "The workflow will run when an existing Tasks Table record is updated/changed" at bounding box center [588, 214] width 258 height 9
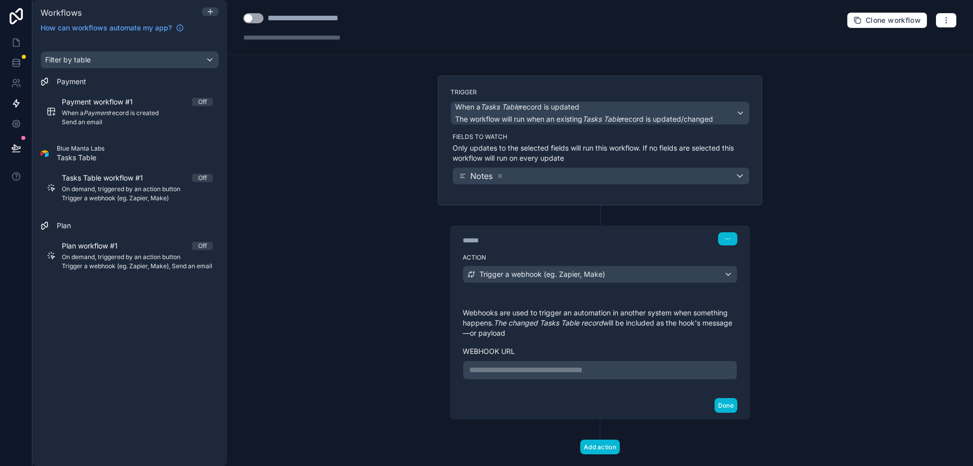
click at [802, 286] on div "**********" at bounding box center [600, 233] width 746 height 466
click at [661, 274] on div "Trigger a webhook (eg. Zapier, Make)" at bounding box center [600, 274] width 274 height 16
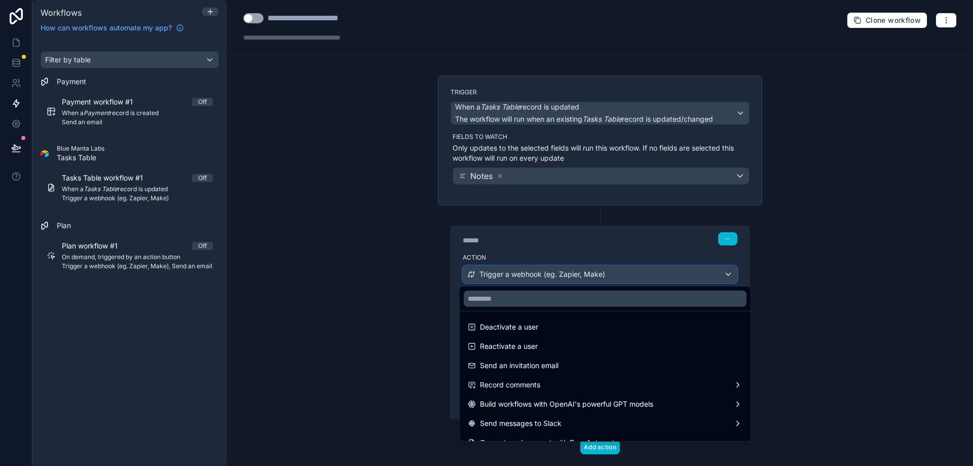
scroll to position [187, 0]
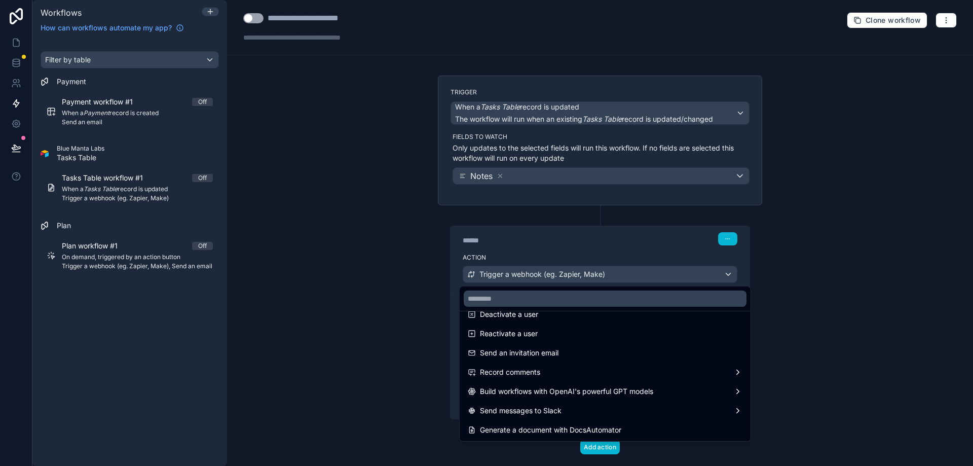
click at [962, 321] on div at bounding box center [486, 233] width 973 height 466
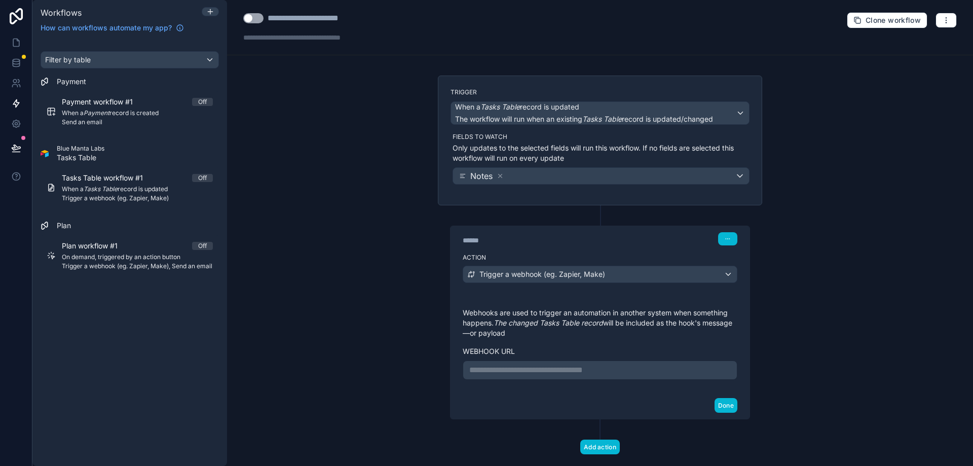
click at [592, 367] on p "**********" at bounding box center [599, 370] width 261 height 12
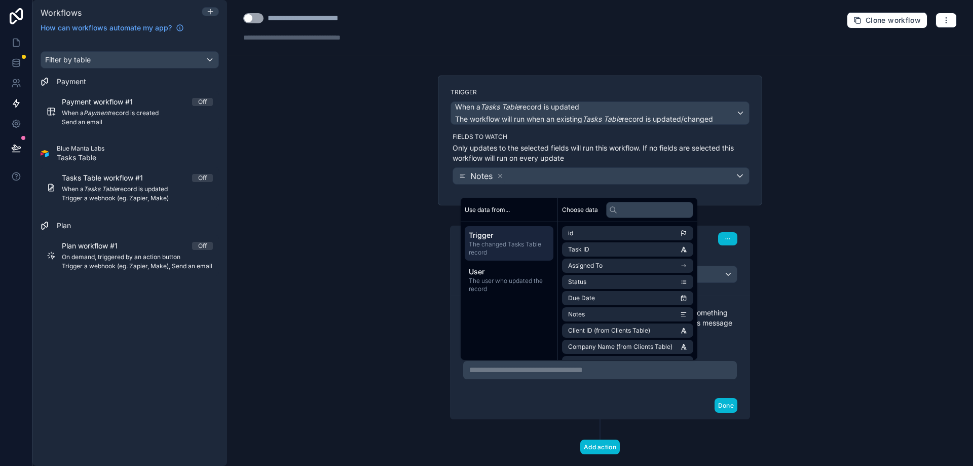
click at [848, 364] on div "**********" at bounding box center [600, 233] width 746 height 466
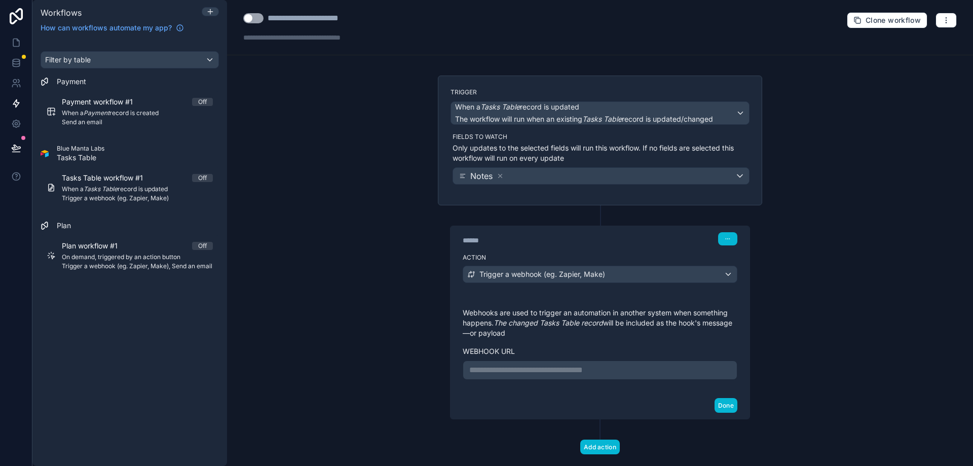
click at [525, 338] on div "**********" at bounding box center [600, 344] width 275 height 72
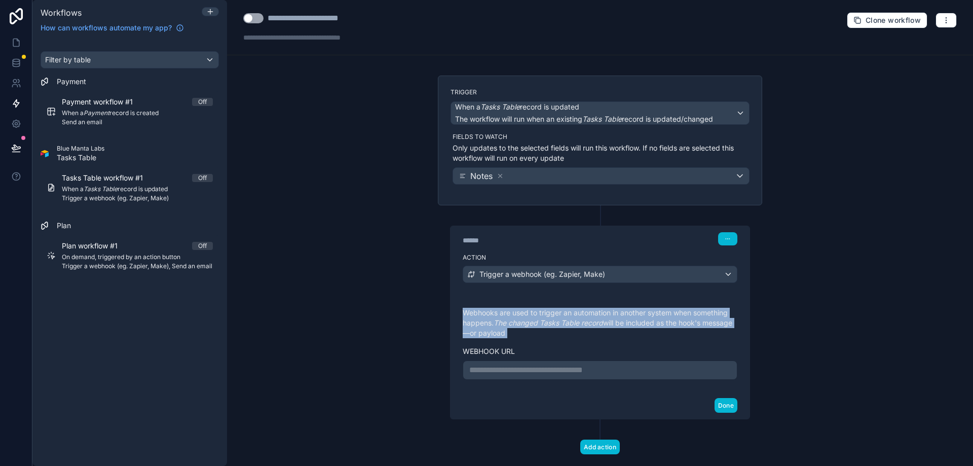
click at [525, 338] on div "**********" at bounding box center [600, 344] width 275 height 72
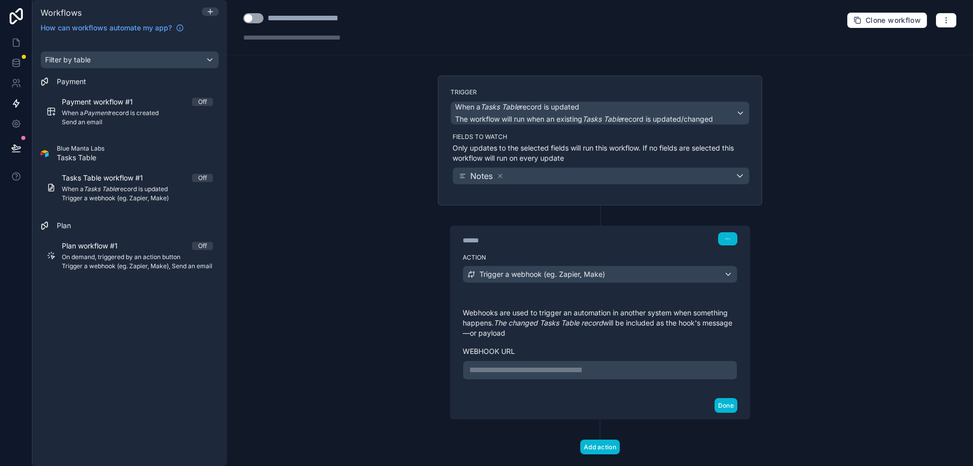
click at [551, 366] on p "**********" at bounding box center [599, 370] width 261 height 12
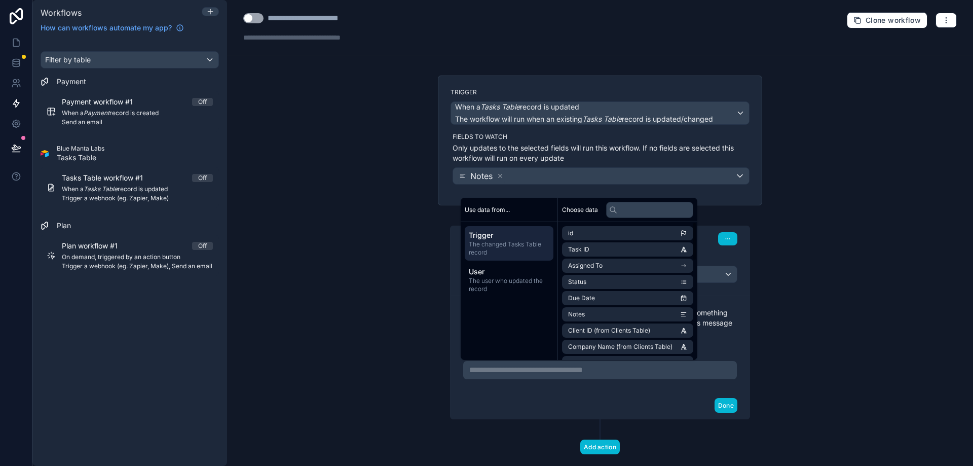
click at [839, 293] on div "**********" at bounding box center [600, 233] width 746 height 466
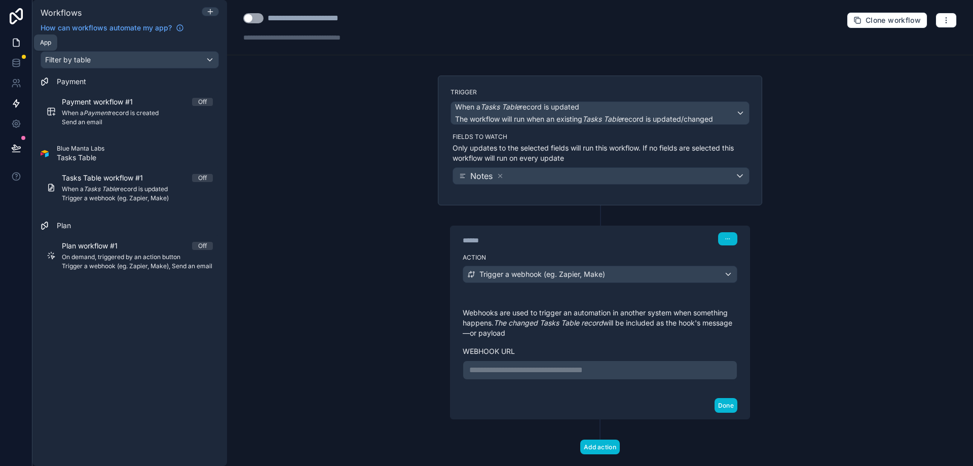
click at [18, 43] on icon at bounding box center [16, 42] width 10 height 10
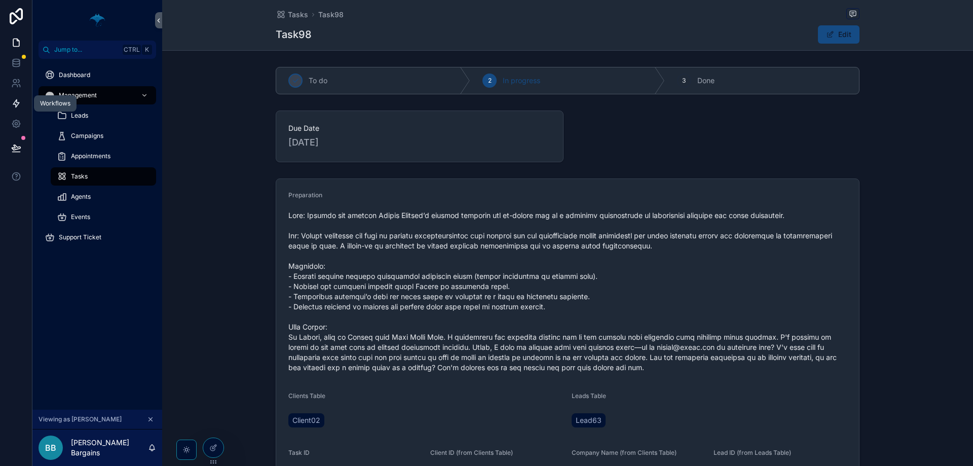
click at [16, 104] on icon at bounding box center [16, 104] width 6 height 8
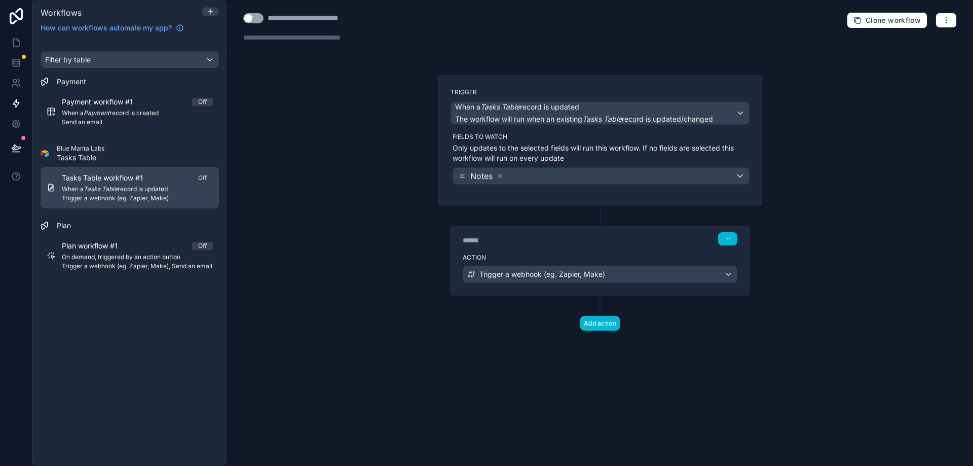
click at [142, 192] on span "When a Tasks Table record is updated" at bounding box center [137, 189] width 151 height 8
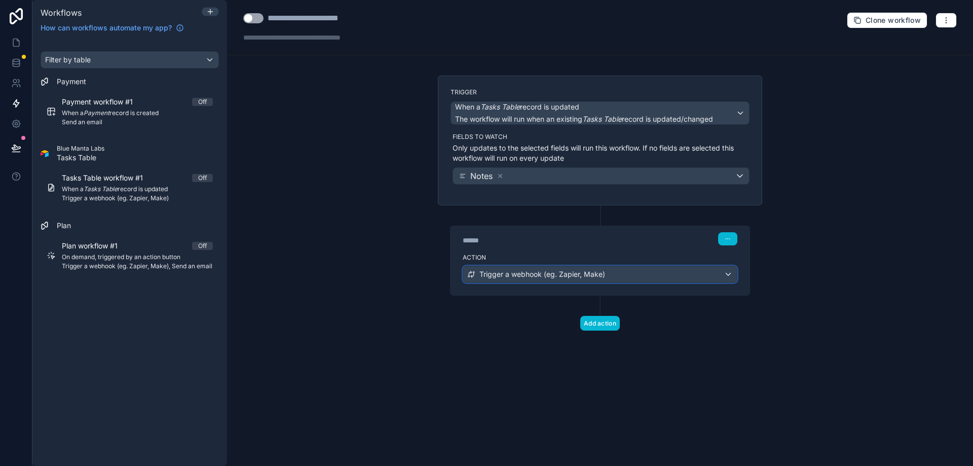
click at [638, 279] on div "Trigger a webhook (eg. Zapier, Make)" at bounding box center [600, 274] width 274 height 16
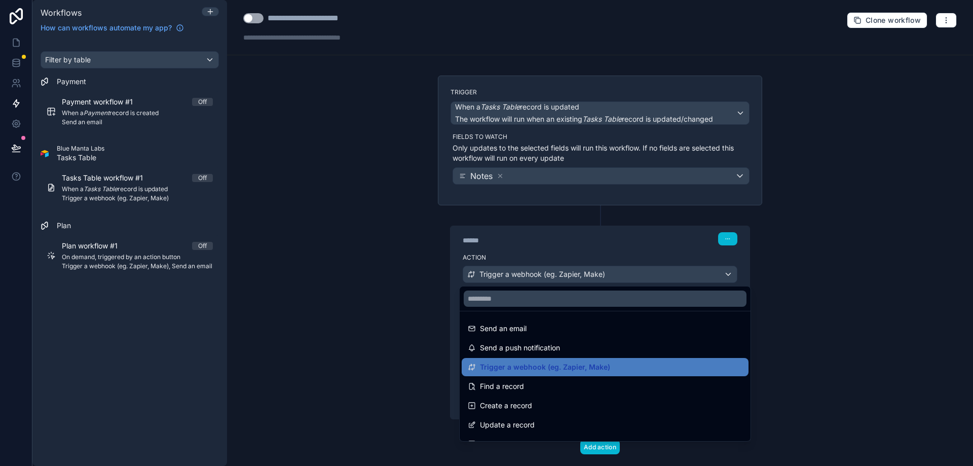
click at [822, 306] on div at bounding box center [486, 233] width 973 height 466
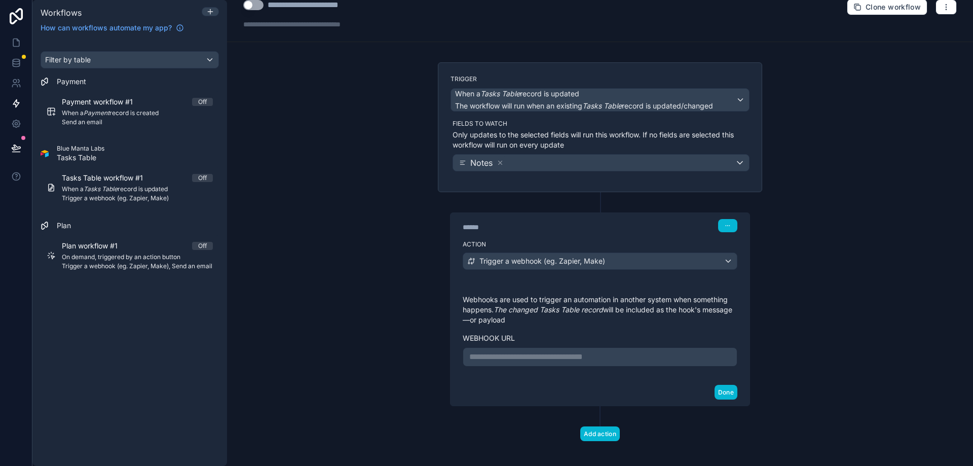
scroll to position [21, 0]
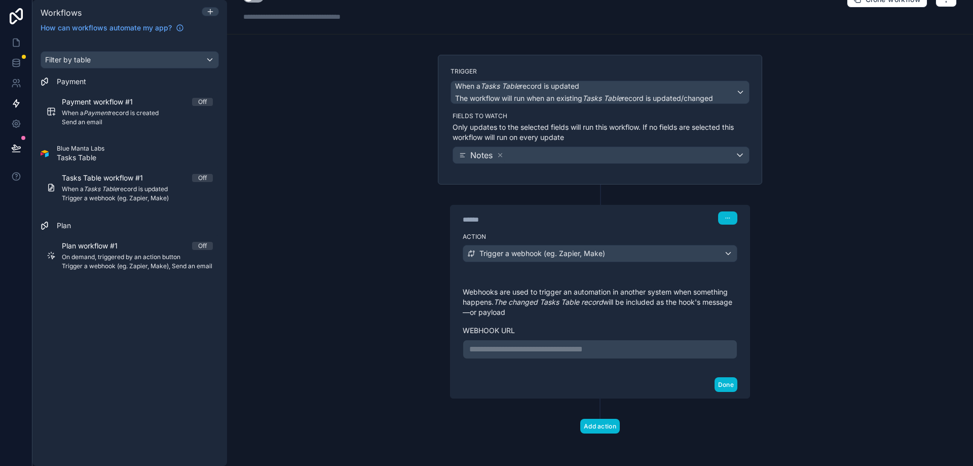
click at [567, 350] on p "**********" at bounding box center [599, 349] width 261 height 12
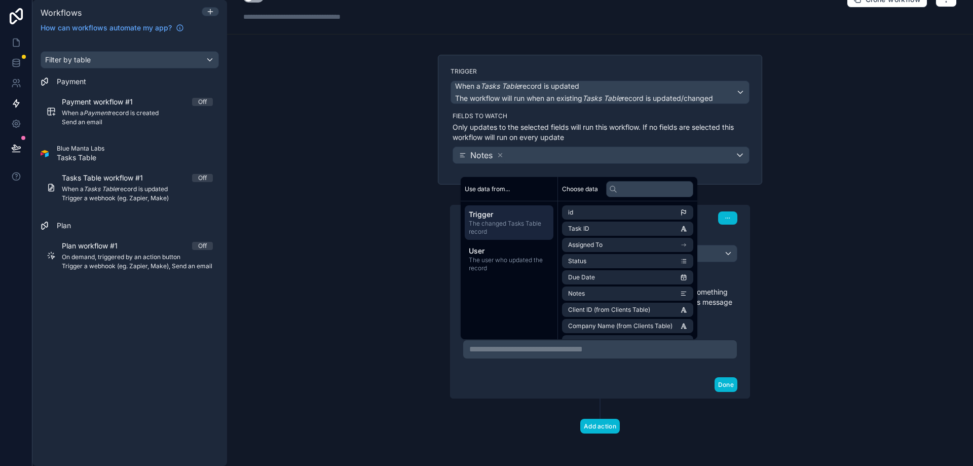
click at [731, 350] on div "**********" at bounding box center [600, 349] width 275 height 19
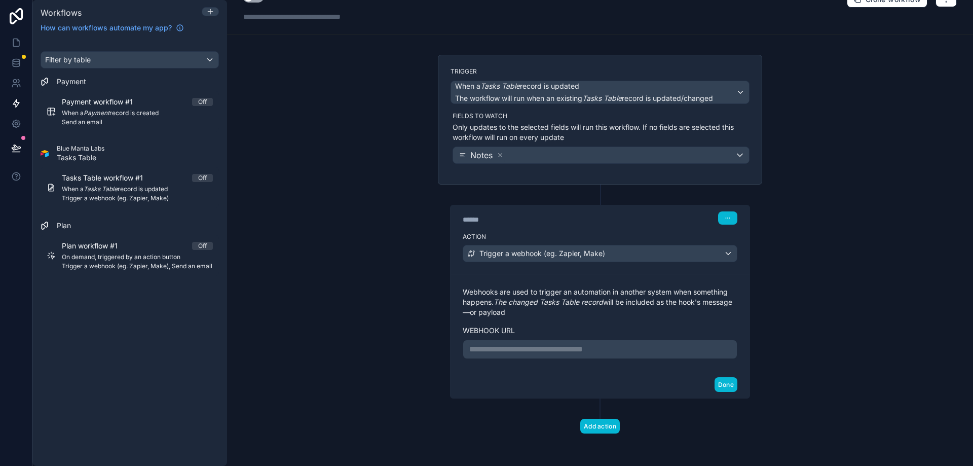
click at [578, 348] on p "**********" at bounding box center [599, 349] width 261 height 12
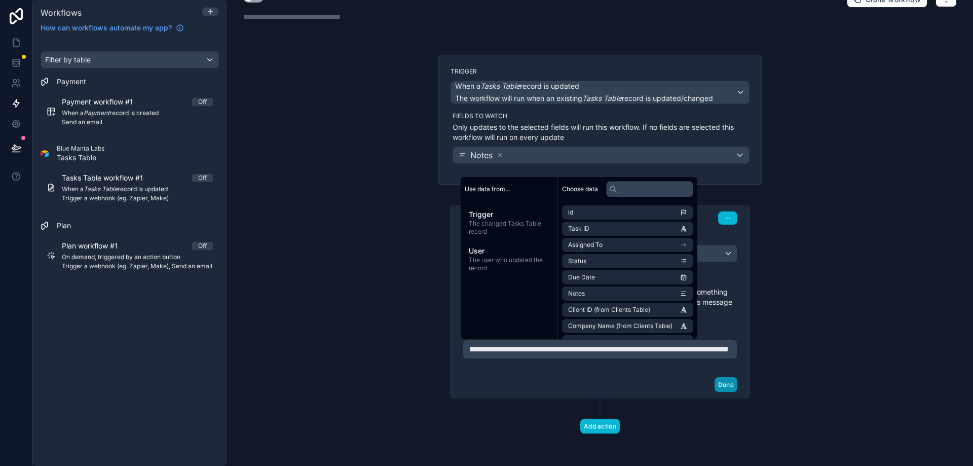
click at [718, 392] on button "Done" at bounding box center [725, 384] width 23 height 15
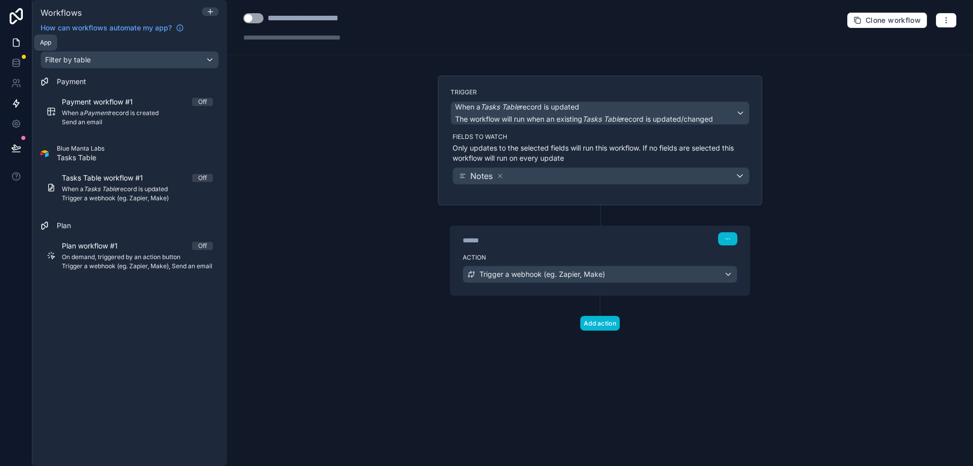
click at [25, 44] on link at bounding box center [16, 42] width 32 height 20
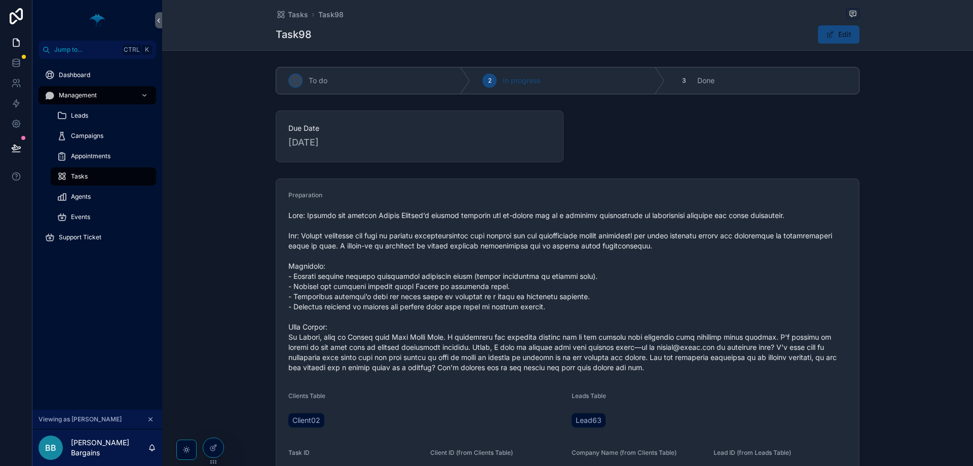
scroll to position [253, 0]
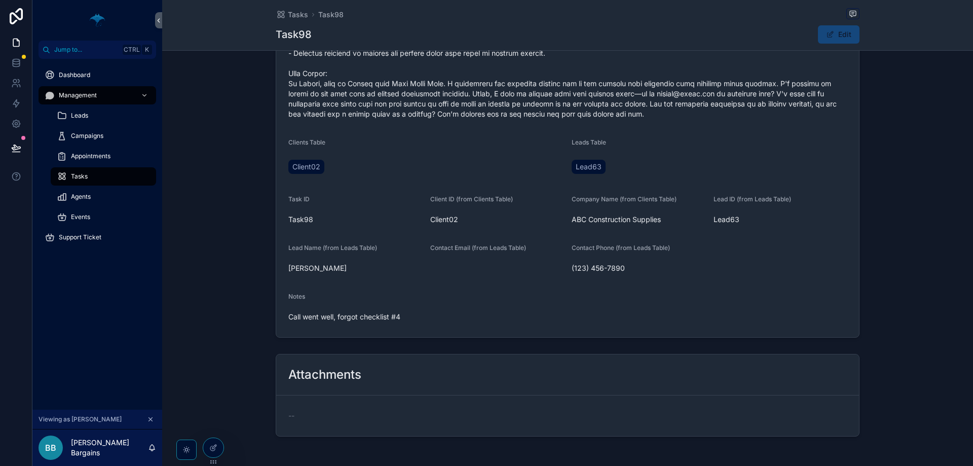
click at [831, 42] on button "Edit" at bounding box center [839, 34] width 42 height 18
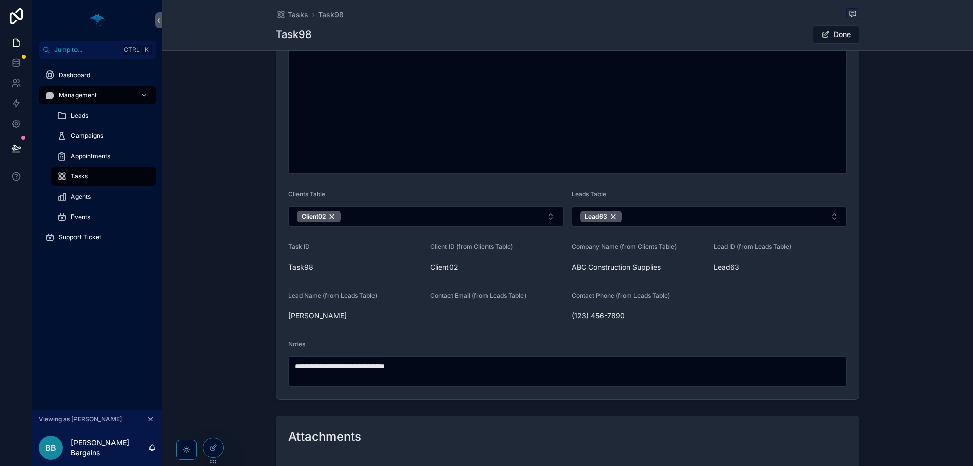
scroll to position [355, 0]
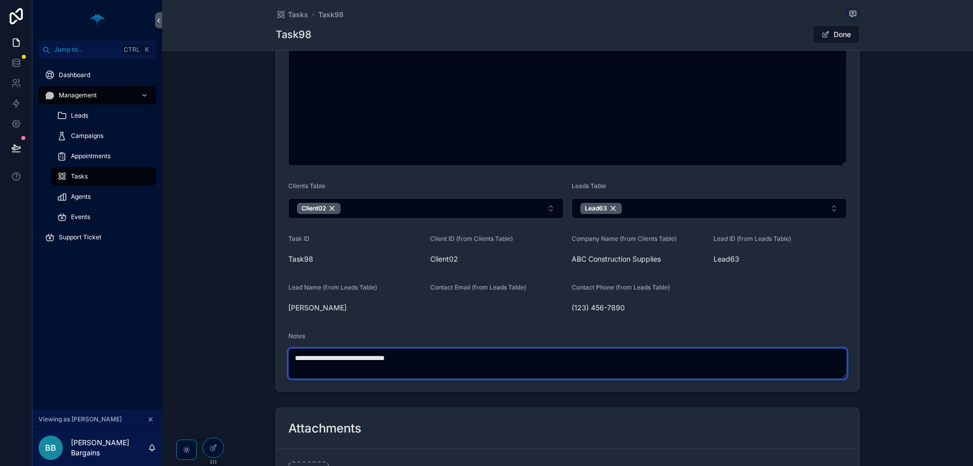
click at [428, 351] on textarea "**********" at bounding box center [567, 363] width 558 height 30
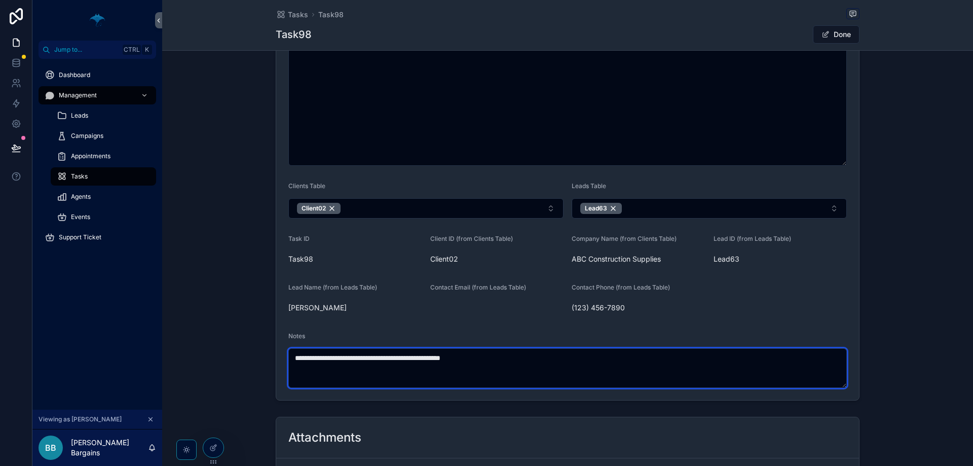
type textarea "**********"
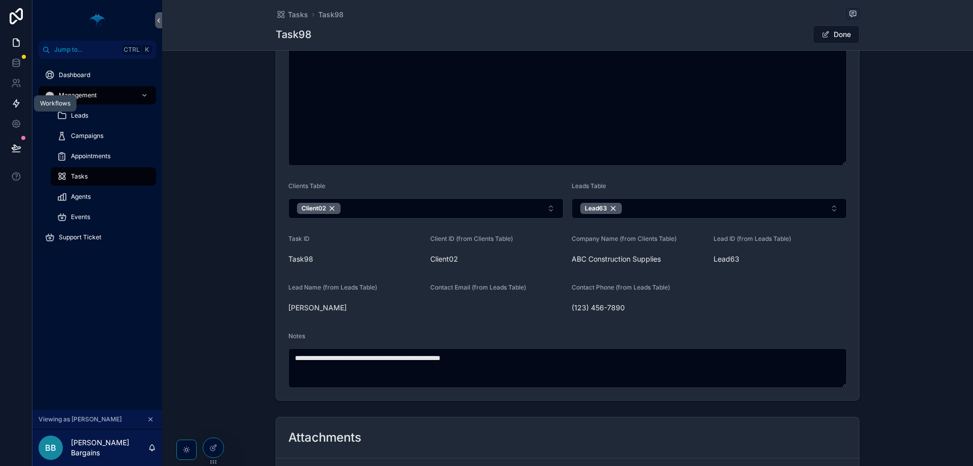
click at [19, 111] on link at bounding box center [16, 103] width 32 height 20
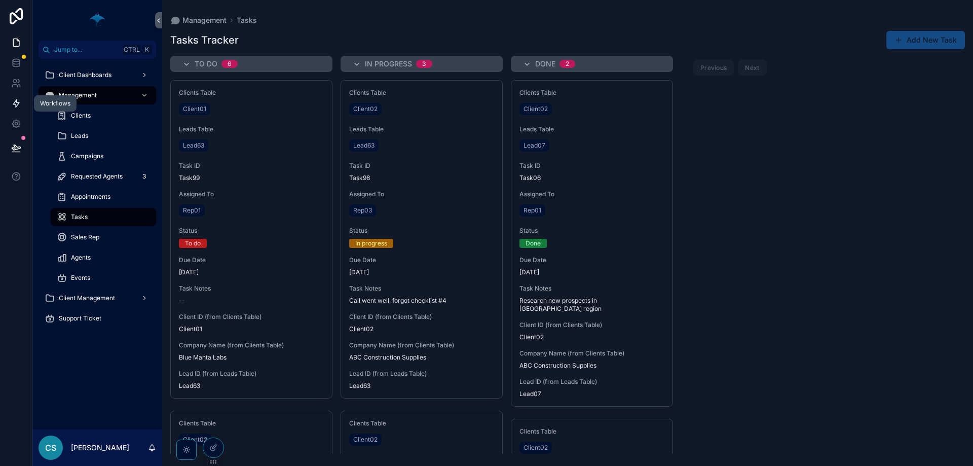
click at [17, 106] on icon at bounding box center [16, 103] width 10 height 10
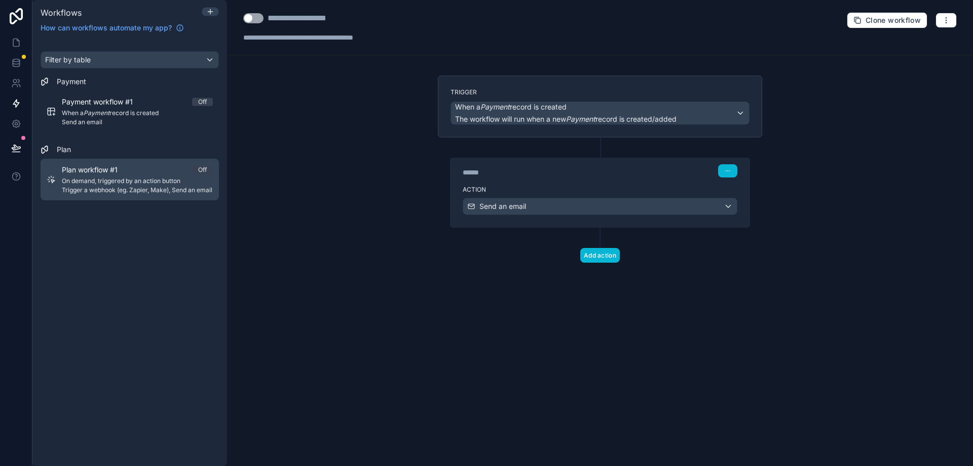
click at [116, 181] on span "On demand, triggered by an action button" at bounding box center [137, 181] width 151 height 8
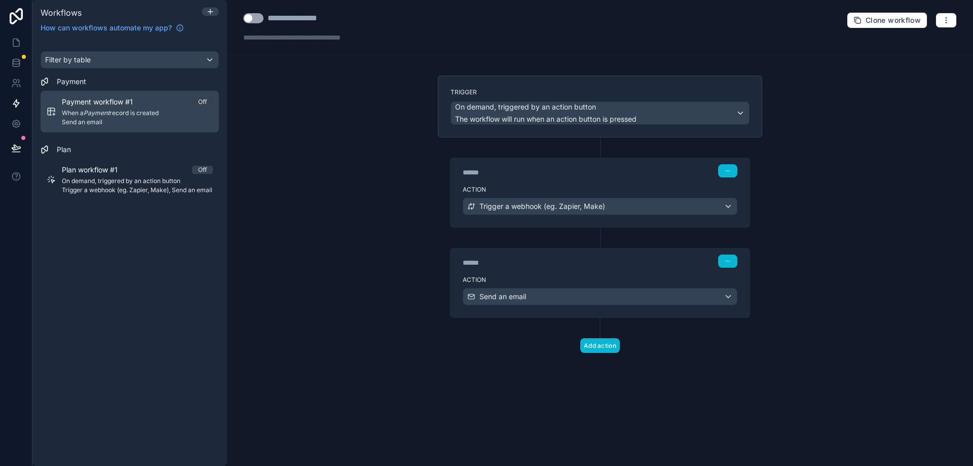
click at [116, 130] on link "Payment workflow #1 Off When a Payment record is created Send an email" at bounding box center [130, 112] width 178 height 42
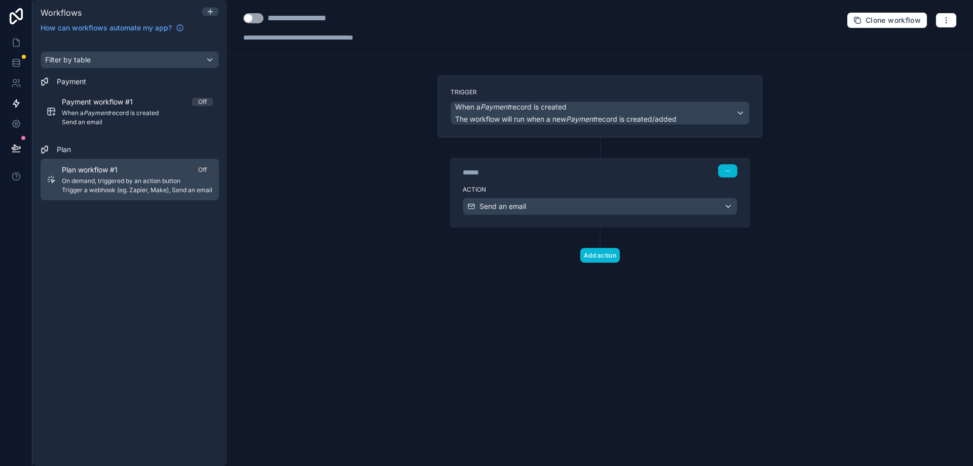
click at [107, 184] on span "On demand, triggered by an action button" at bounding box center [137, 181] width 151 height 8
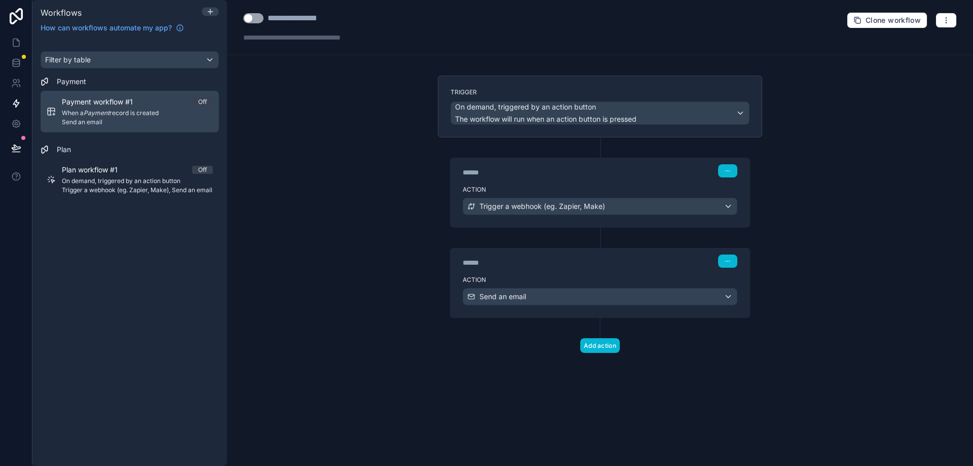
click at [111, 118] on span "Send an email" at bounding box center [137, 122] width 151 height 8
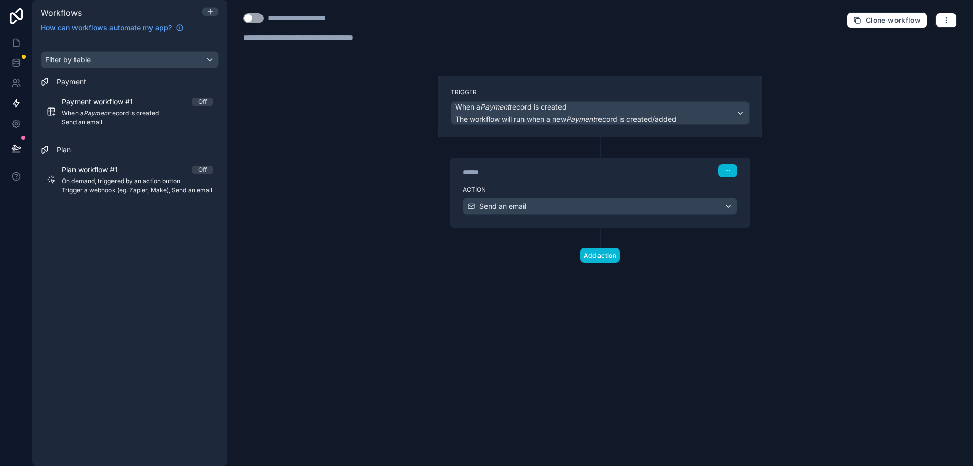
drag, startPoint x: 114, startPoint y: 313, endPoint x: 117, endPoint y: 242, distance: 71.5
click at [114, 312] on div "Filter by table Payment Payment workflow #1 Off When a Payment record is create…" at bounding box center [129, 252] width 195 height 427
click at [209, 11] on icon at bounding box center [210, 12] width 8 height 8
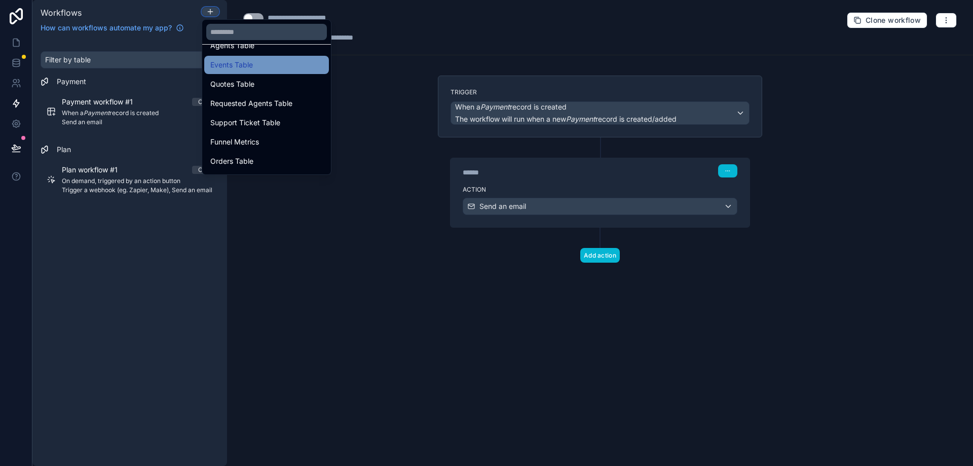
scroll to position [304, 0]
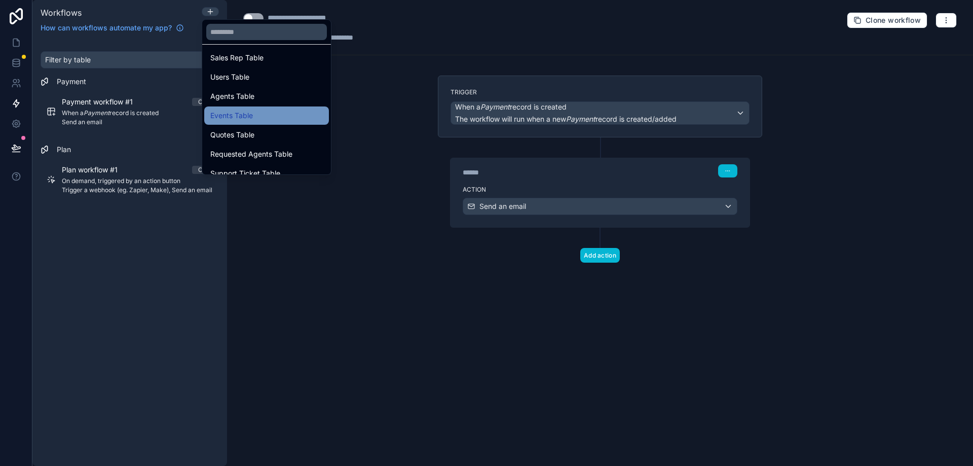
click at [253, 116] on span "Events Table" at bounding box center [231, 115] width 43 height 12
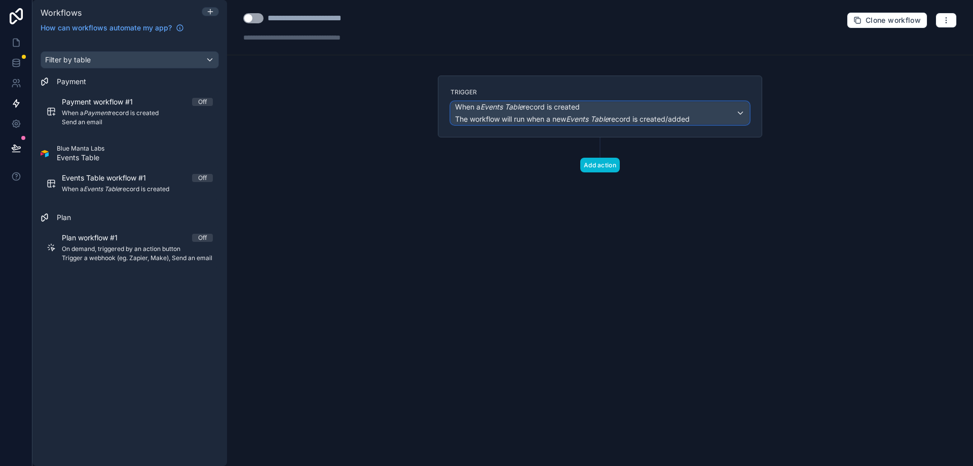
click at [542, 111] on span "When a Events Table record is created" at bounding box center [517, 107] width 125 height 10
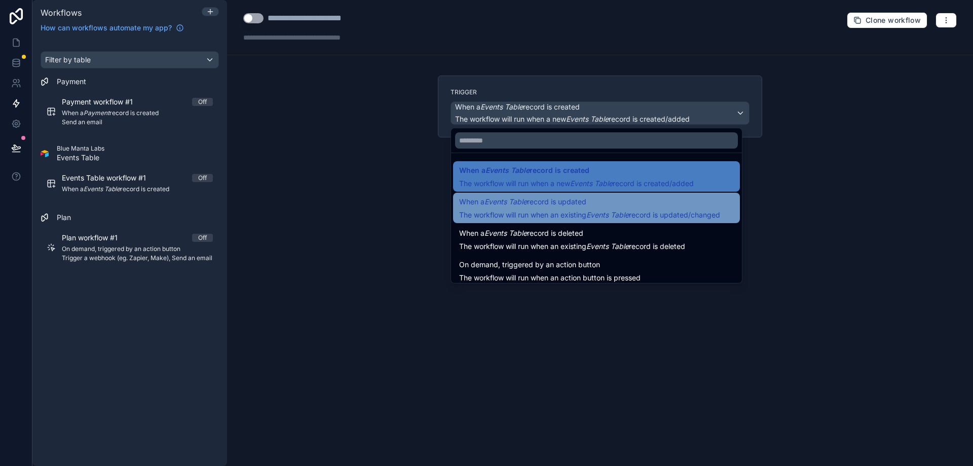
click at [554, 200] on span "When a Events Table record is updated" at bounding box center [522, 202] width 127 height 12
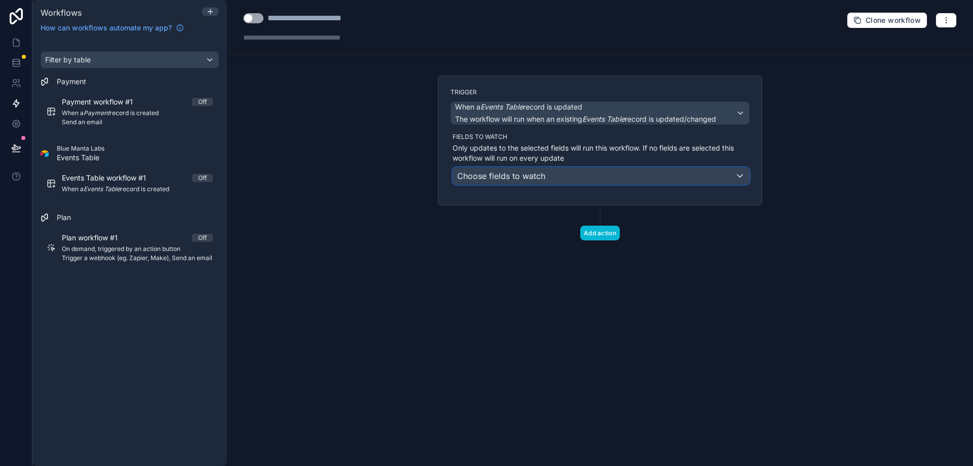
click at [565, 181] on div "Choose fields to watch" at bounding box center [601, 176] width 296 height 16
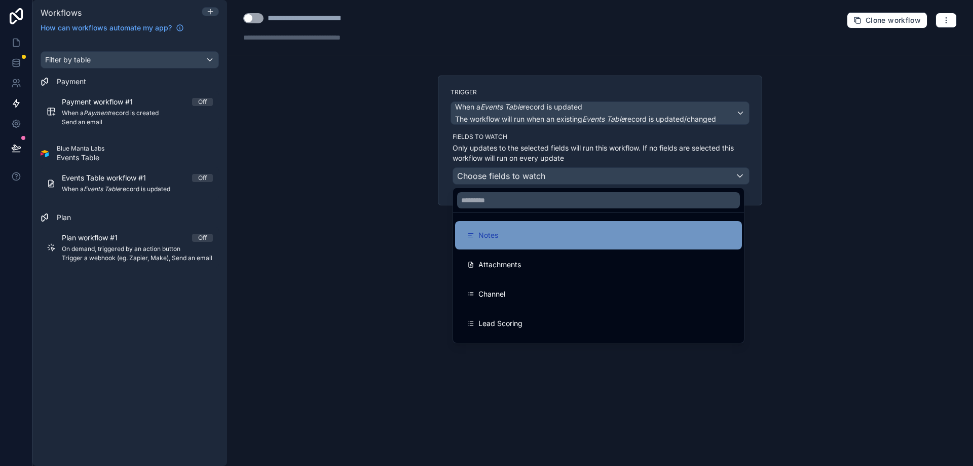
click at [517, 244] on div "Notes" at bounding box center [598, 235] width 287 height 28
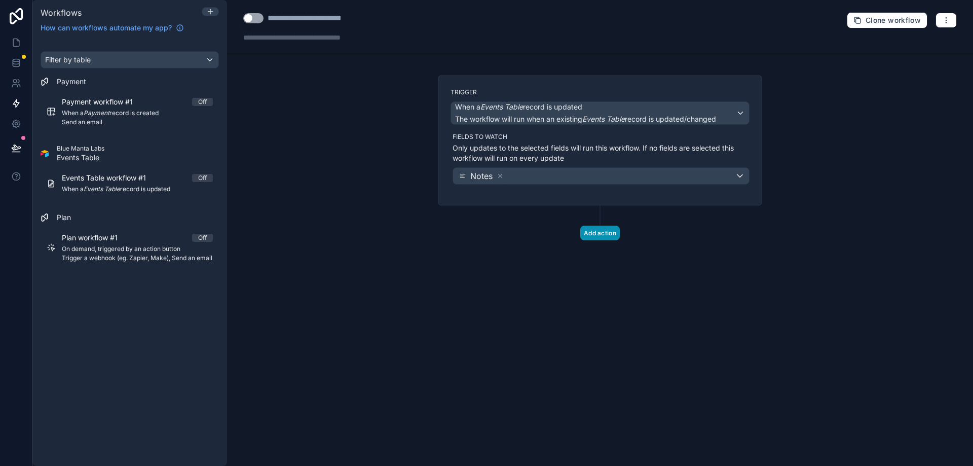
click at [589, 231] on button "Add action" at bounding box center [600, 232] width 40 height 15
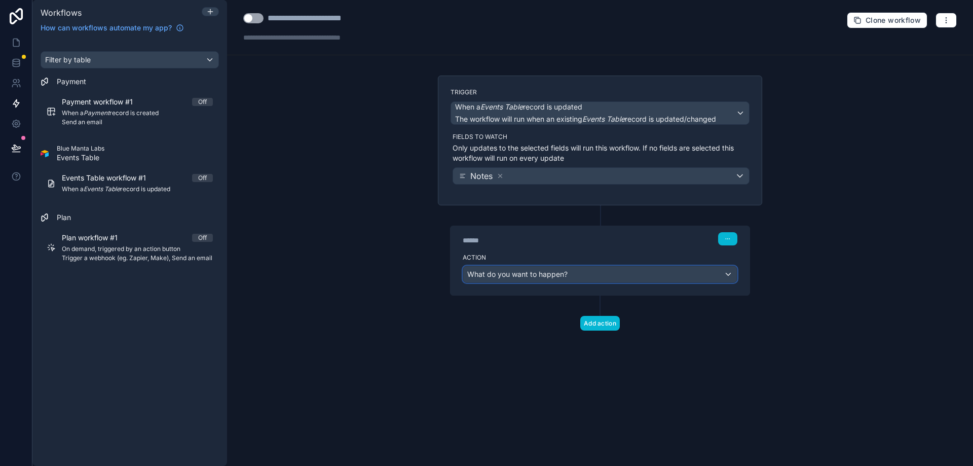
click at [575, 273] on div "What do you want to happen?" at bounding box center [600, 274] width 274 height 16
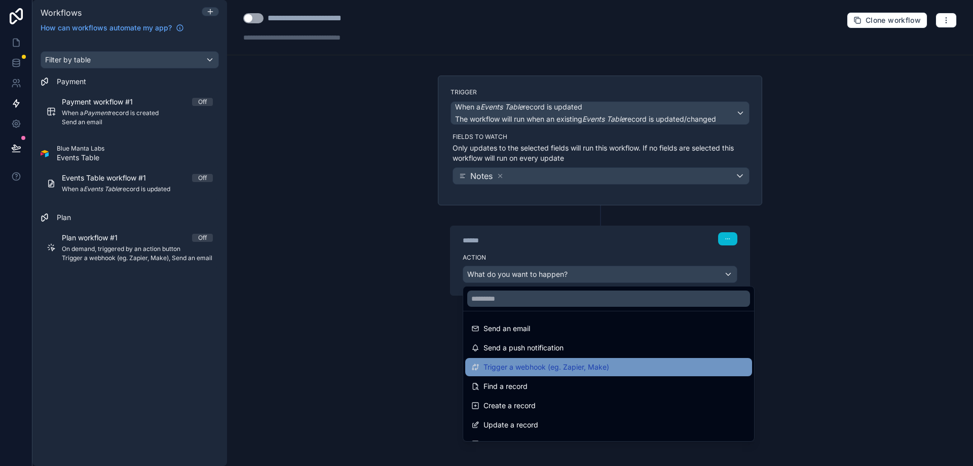
click at [556, 363] on span "Trigger a webhook (eg. Zapier, Make)" at bounding box center [546, 367] width 126 height 12
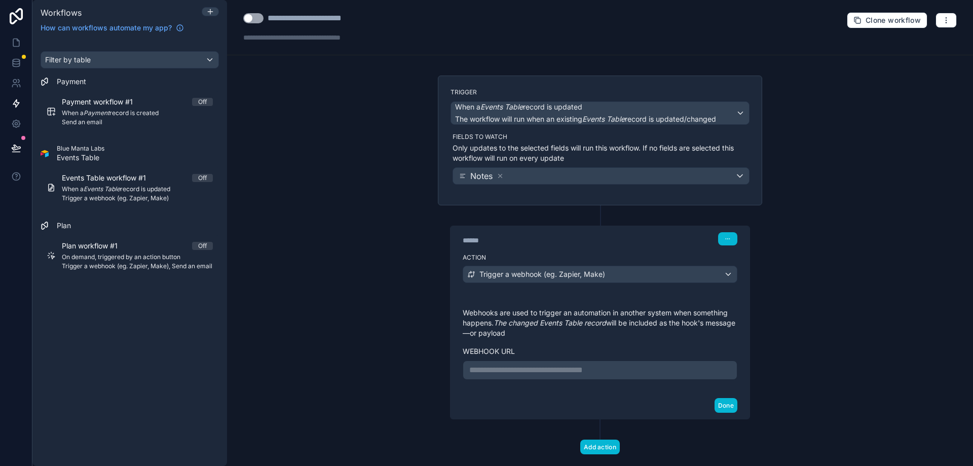
drag, startPoint x: 553, startPoint y: 379, endPoint x: 555, endPoint y: 363, distance: 15.8
click at [553, 374] on div "**********" at bounding box center [600, 369] width 275 height 19
click at [555, 362] on div "**********" at bounding box center [600, 369] width 275 height 19
click at [553, 369] on p "**********" at bounding box center [599, 370] width 261 height 12
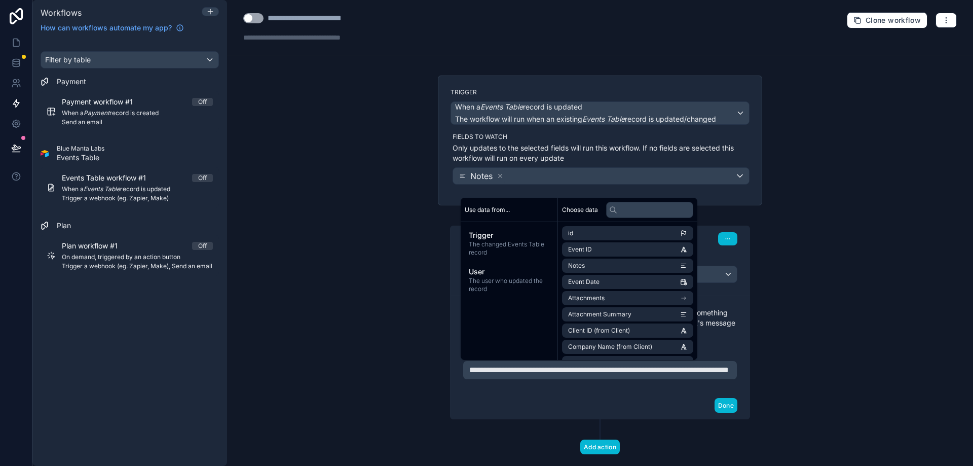
click at [652, 407] on div "Done" at bounding box center [599, 405] width 299 height 27
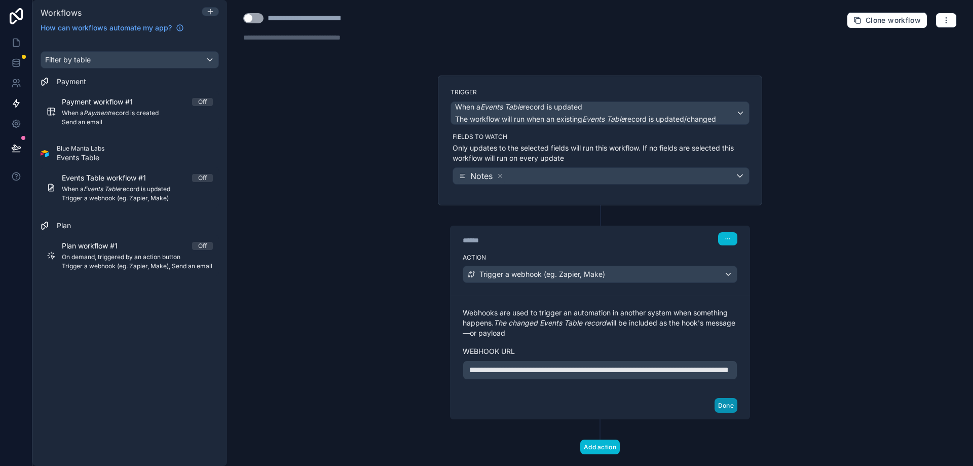
click at [718, 412] on button "Done" at bounding box center [725, 405] width 23 height 15
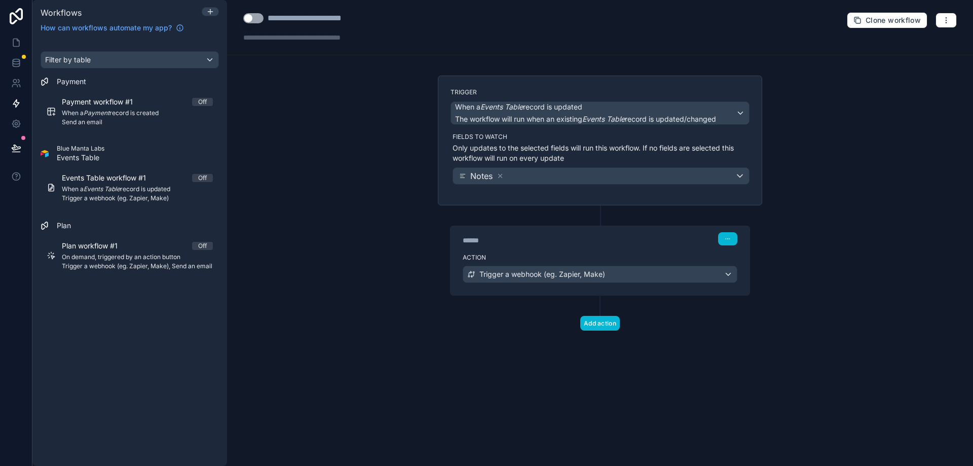
click at [255, 13] on button "Use setting" at bounding box center [253, 18] width 20 height 10
click at [936, 20] on button "button" at bounding box center [945, 20] width 21 height 15
click at [916, 44] on span "Test workflow" at bounding box center [919, 44] width 49 height 8
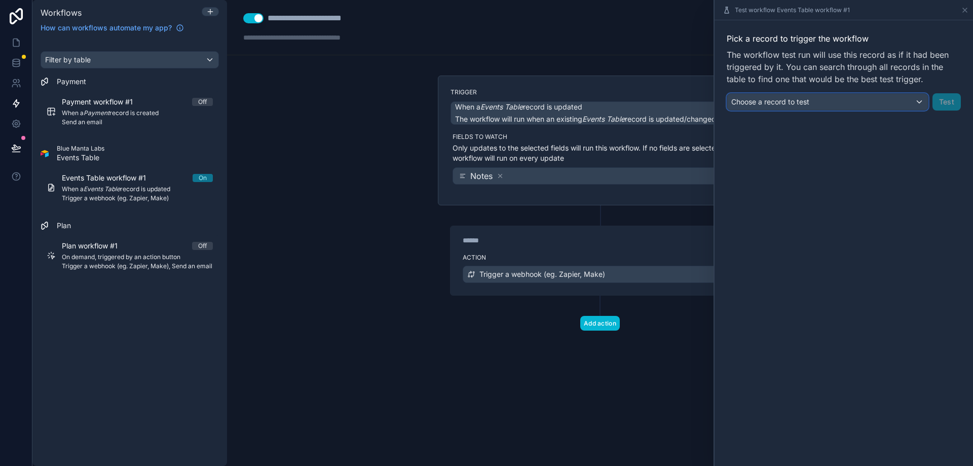
click at [848, 104] on div "Choose a record to test" at bounding box center [827, 102] width 201 height 16
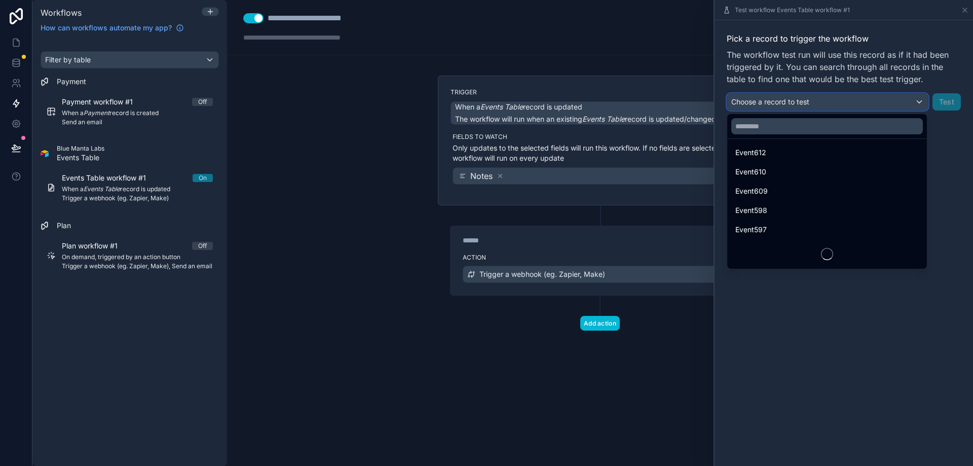
scroll to position [872, 0]
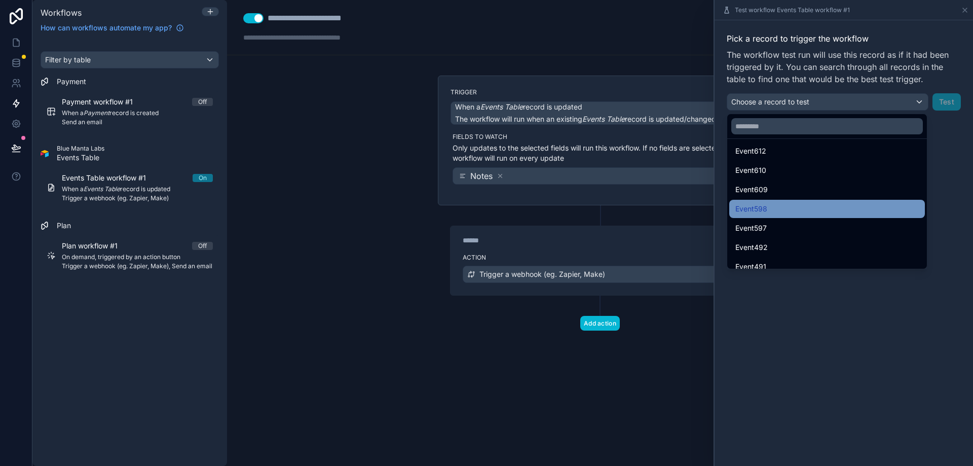
click at [833, 203] on div "Event598" at bounding box center [826, 209] width 183 height 12
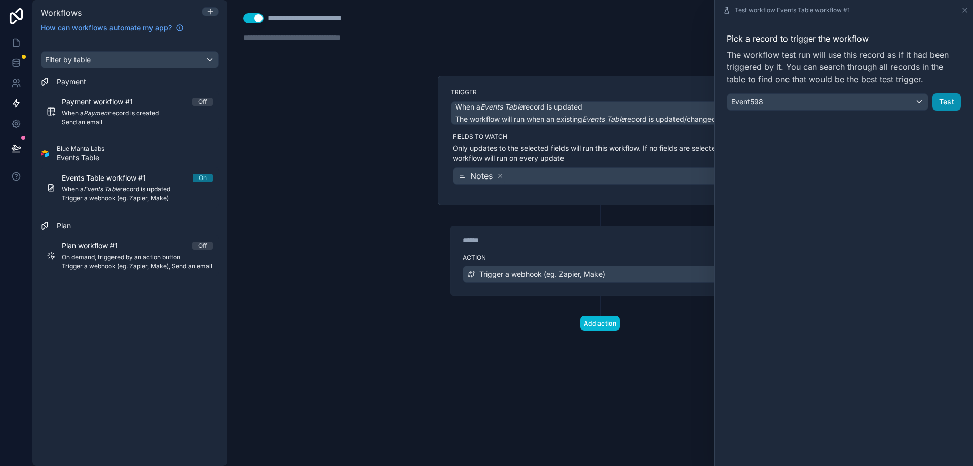
click at [950, 104] on button "Test" at bounding box center [946, 101] width 28 height 17
click at [963, 9] on icon at bounding box center [965, 10] width 8 height 8
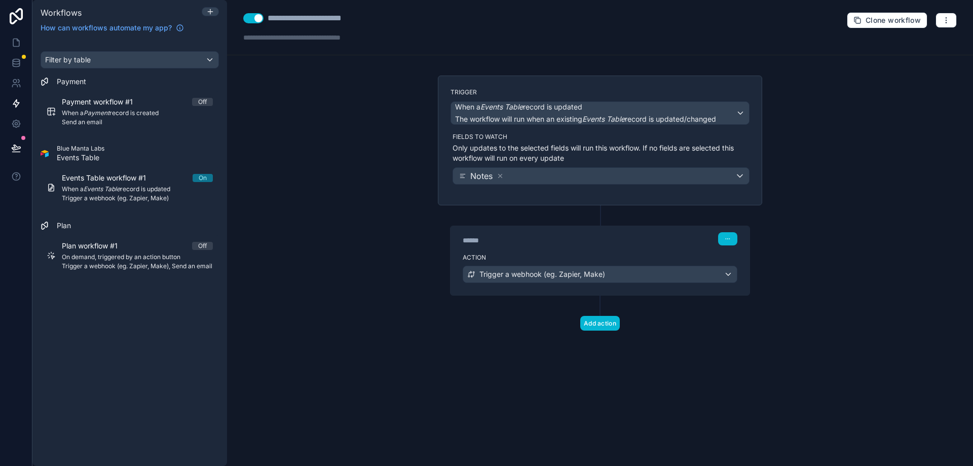
click at [832, 145] on div "**********" at bounding box center [600, 233] width 746 height 466
click at [19, 48] on link at bounding box center [16, 42] width 32 height 20
click at [15, 60] on icon at bounding box center [16, 63] width 10 height 10
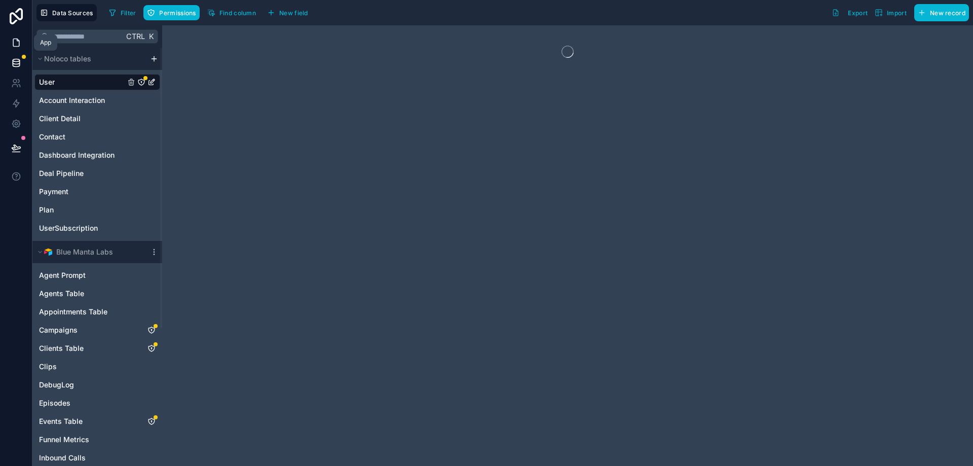
click at [8, 50] on link at bounding box center [16, 42] width 32 height 20
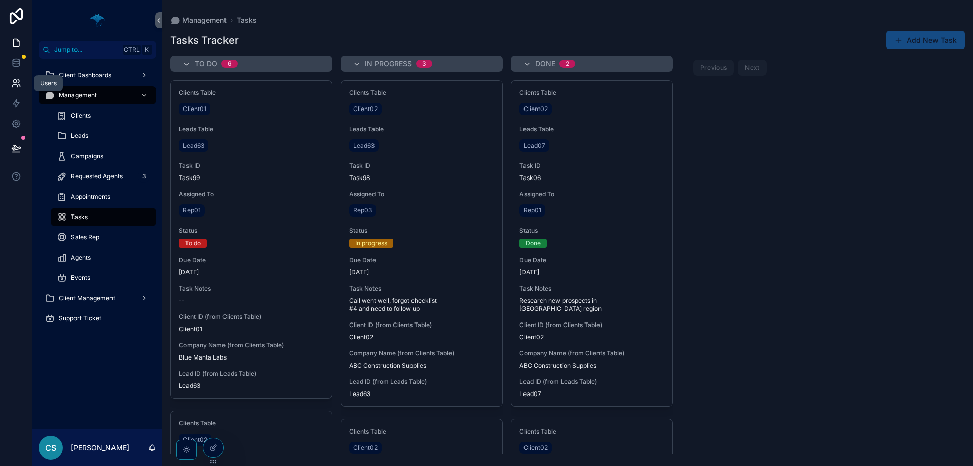
click at [14, 88] on icon at bounding box center [16, 83] width 10 height 10
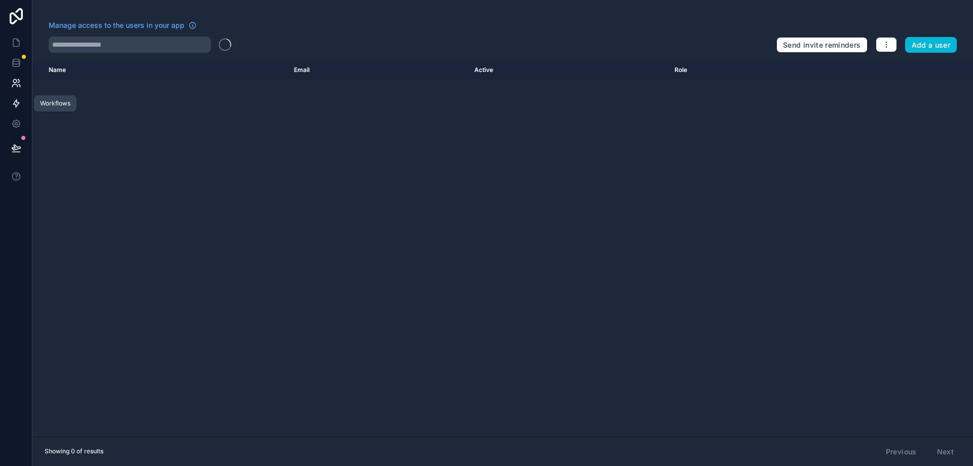
click at [16, 103] on icon at bounding box center [16, 103] width 10 height 10
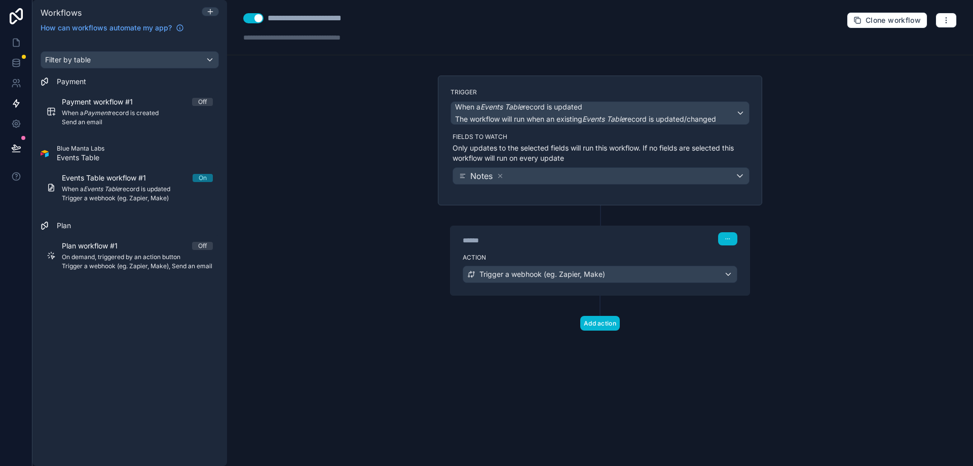
click at [290, 220] on div "**********" at bounding box center [600, 233] width 746 height 466
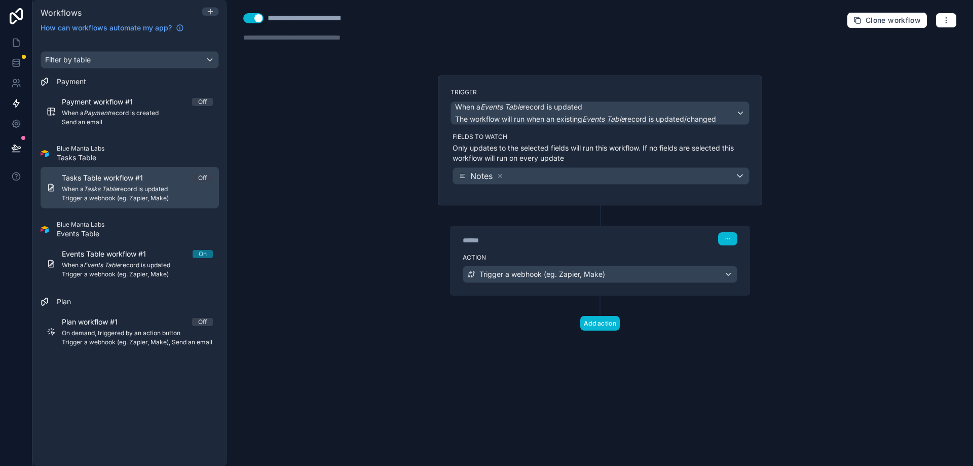
click at [144, 192] on span "When a Tasks Table record is updated" at bounding box center [137, 189] width 151 height 8
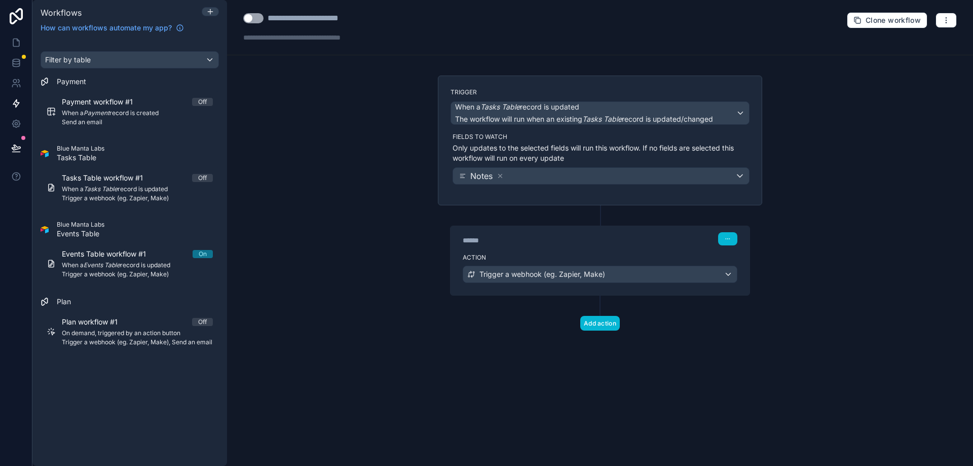
click at [140, 154] on div "Blue Manta Labs Tasks Table" at bounding box center [130, 153] width 178 height 18
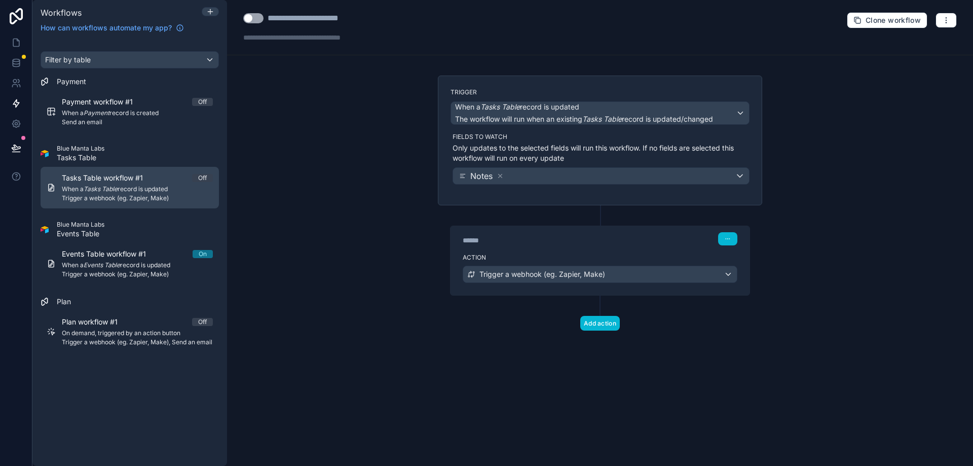
click at [128, 186] on span "When a Tasks Table record is updated" at bounding box center [137, 189] width 151 height 8
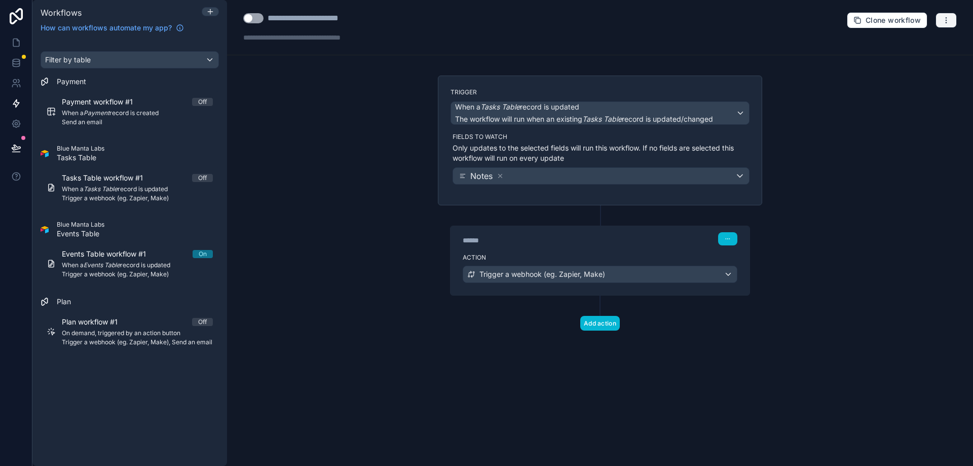
click at [942, 21] on button "button" at bounding box center [945, 20] width 21 height 15
click at [917, 77] on span "Delete workflow" at bounding box center [919, 76] width 49 height 8
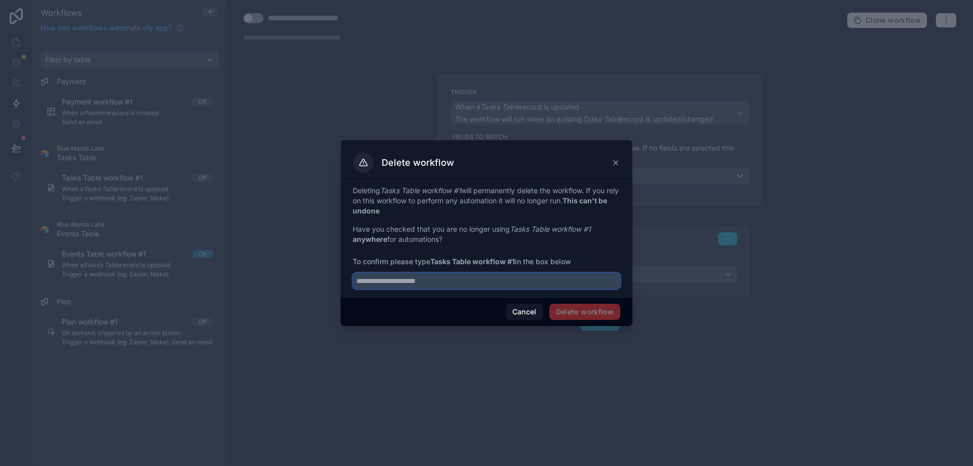
click at [510, 287] on input "text" at bounding box center [487, 281] width 268 height 16
type input "*"
type input "**********"
click at [572, 317] on button "Delete workflow" at bounding box center [584, 312] width 71 height 16
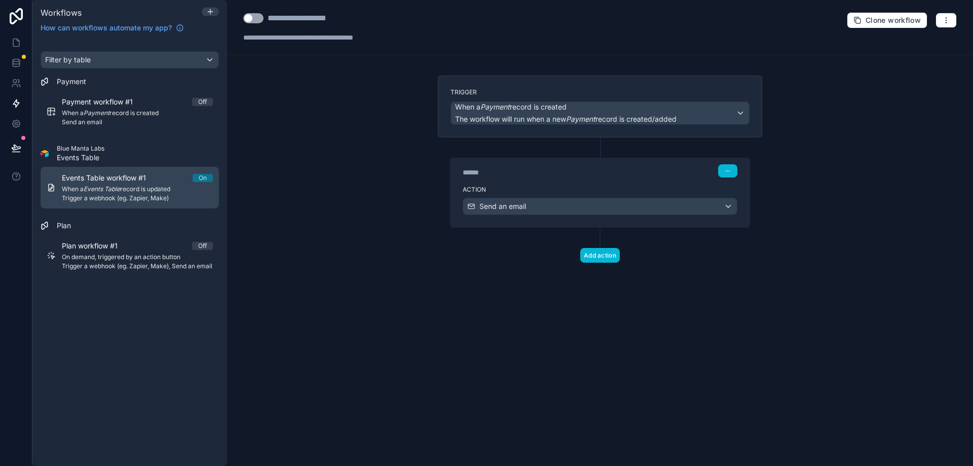
click at [119, 179] on span "Events Table workflow #1" at bounding box center [110, 178] width 96 height 10
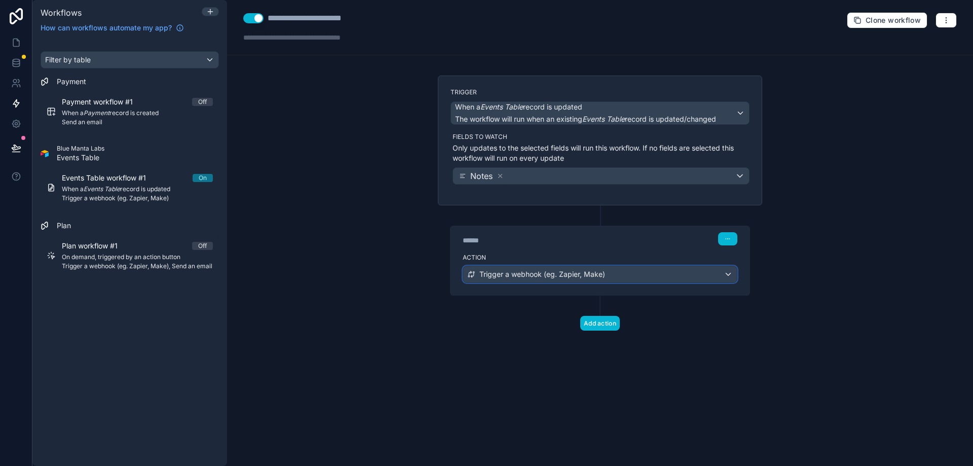
click at [537, 280] on div "Trigger a webhook (eg. Zapier, Make)" at bounding box center [600, 274] width 274 height 16
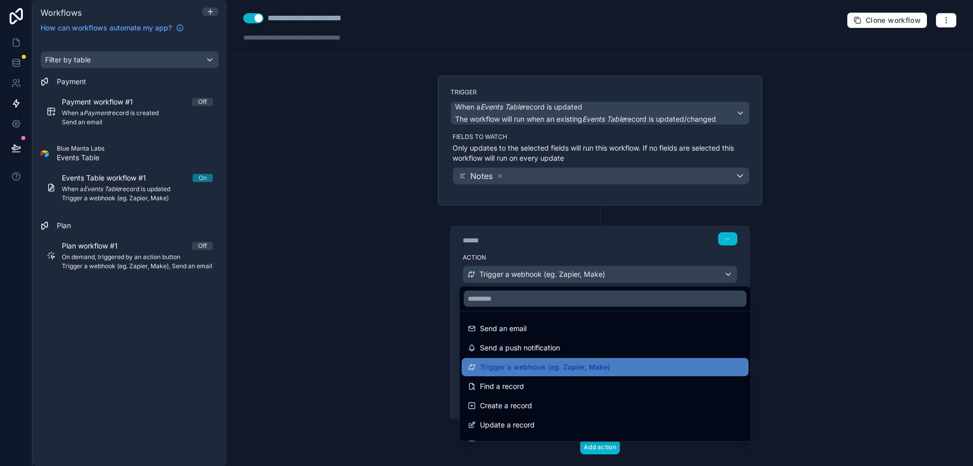
click at [808, 315] on div at bounding box center [486, 233] width 973 height 466
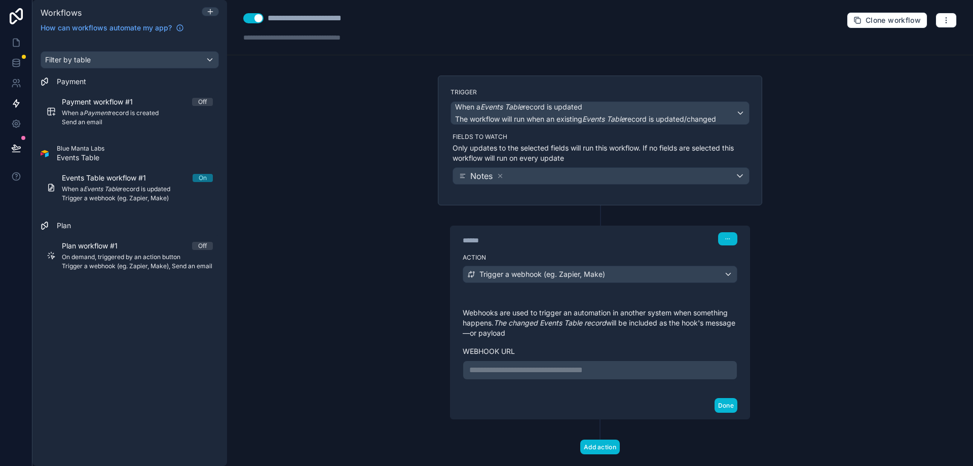
click at [583, 369] on p "**********" at bounding box center [599, 370] width 261 height 12
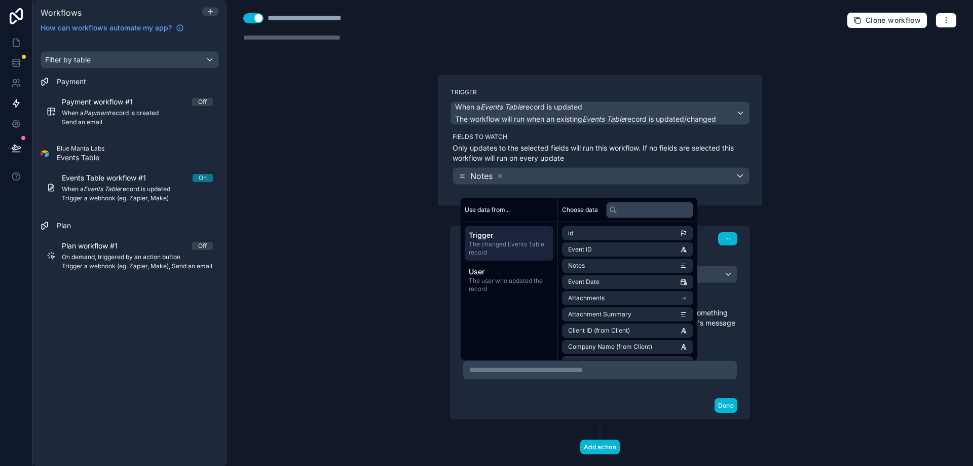
click at [964, 350] on div "**********" at bounding box center [600, 233] width 746 height 466
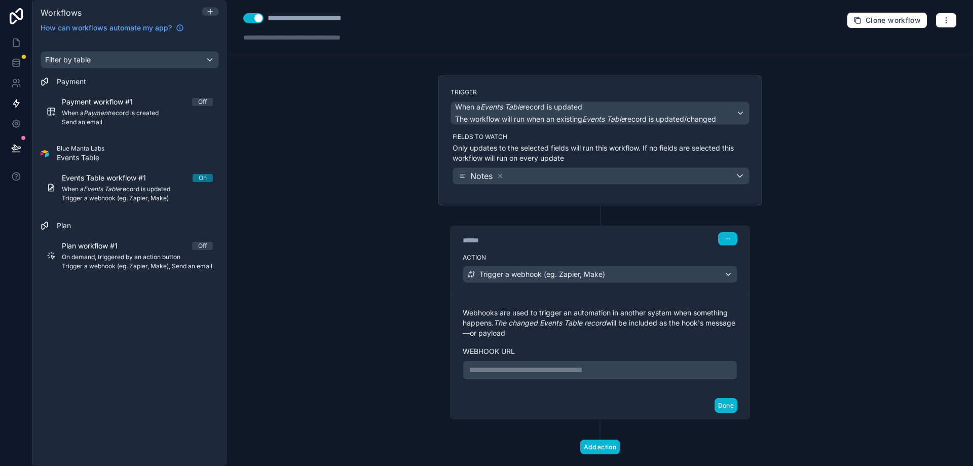
click at [605, 362] on div "**********" at bounding box center [600, 369] width 275 height 19
click at [600, 373] on p "**********" at bounding box center [599, 370] width 261 height 12
click at [721, 412] on button "Done" at bounding box center [725, 405] width 23 height 15
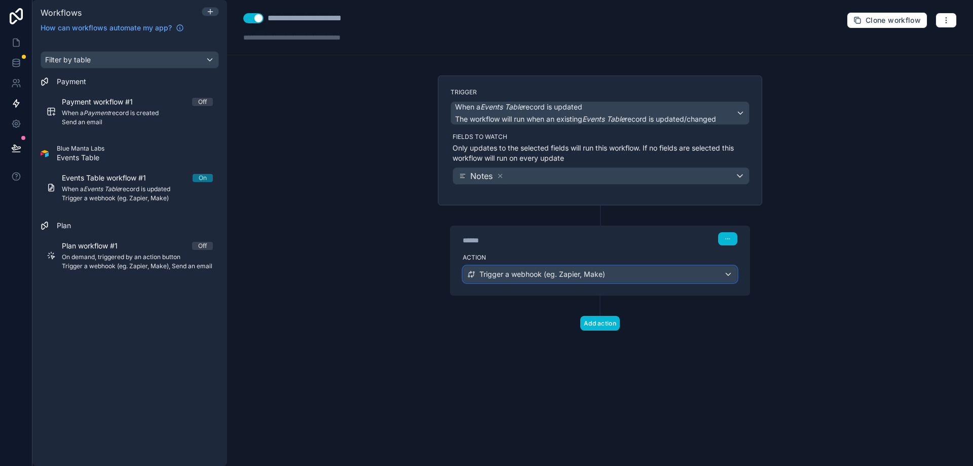
click at [651, 277] on div "Trigger a webhook (eg. Zapier, Make)" at bounding box center [600, 274] width 274 height 16
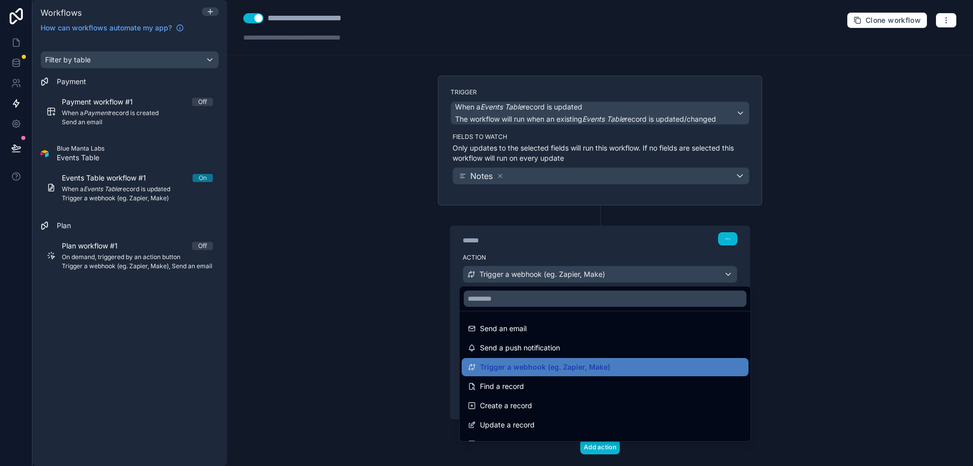
click at [902, 298] on div at bounding box center [486, 233] width 973 height 466
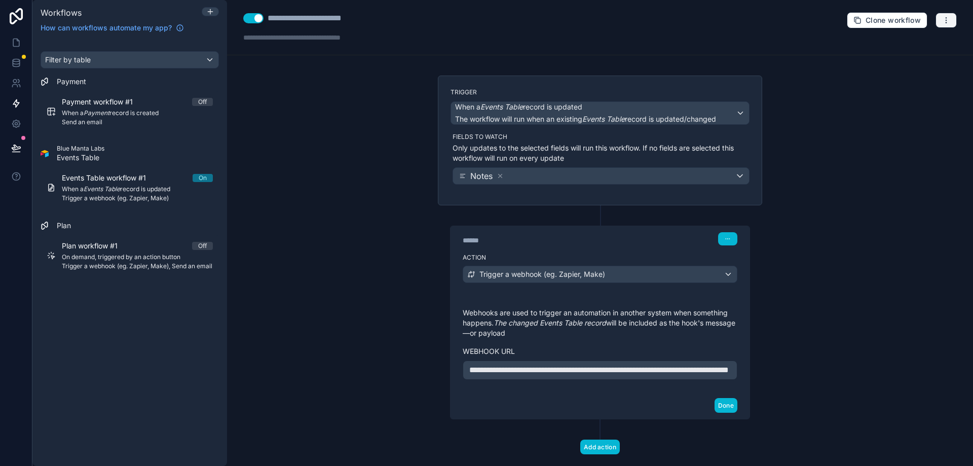
click at [935, 15] on button "button" at bounding box center [945, 20] width 21 height 15
click at [923, 47] on span "Test workflow" at bounding box center [911, 44] width 49 height 8
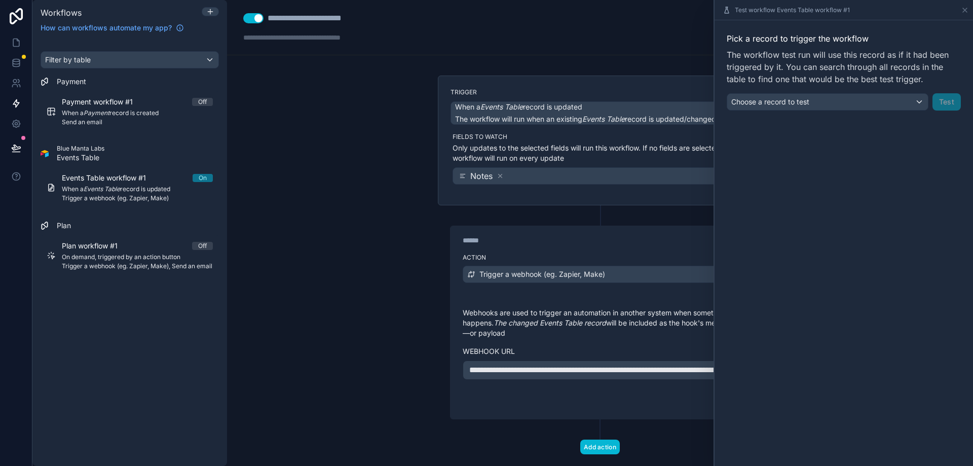
click at [946, 105] on div "Choose a record to test Test" at bounding box center [844, 101] width 234 height 17
click at [873, 102] on div "Choose a record to test" at bounding box center [827, 102] width 201 height 16
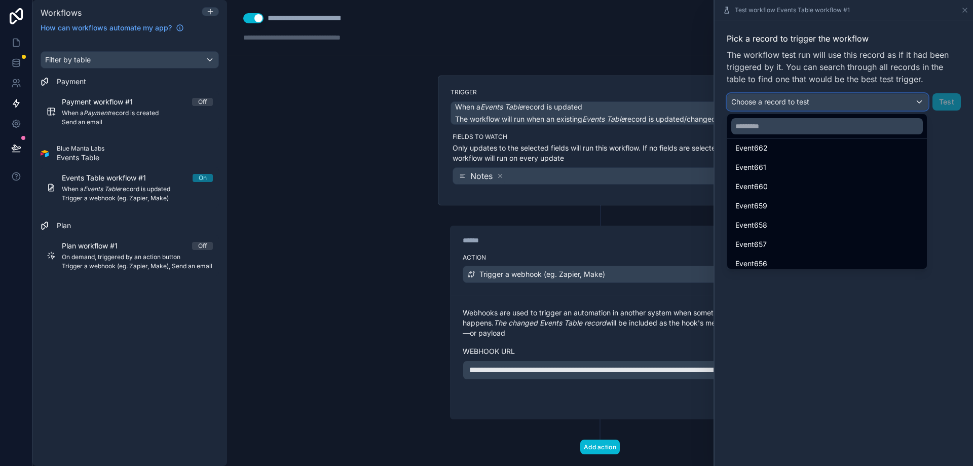
scroll to position [608, 0]
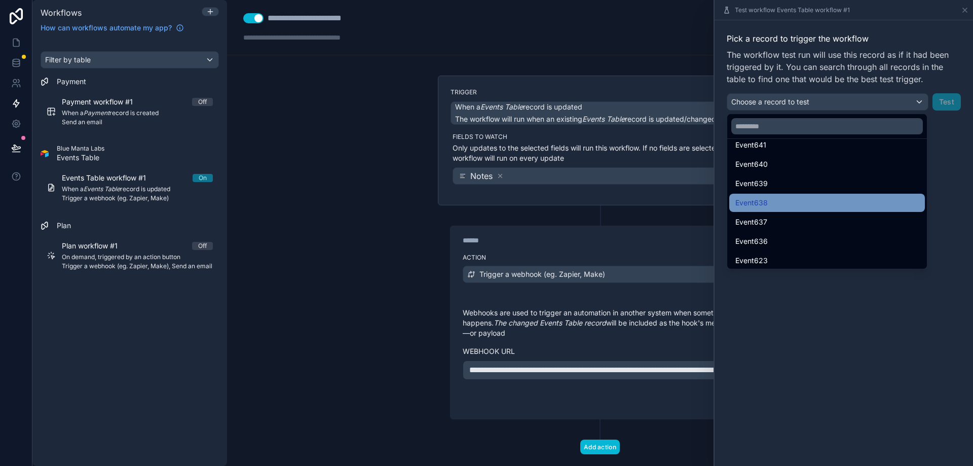
click at [806, 204] on div "Event638" at bounding box center [826, 203] width 183 height 12
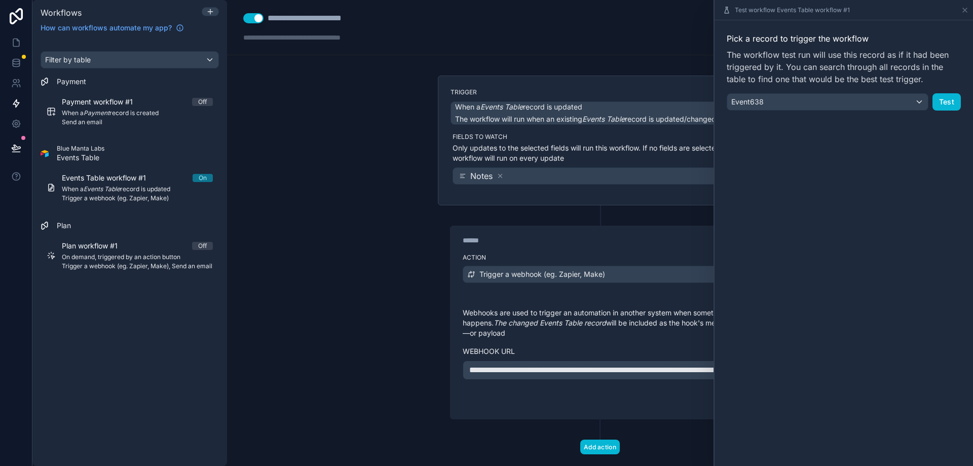
click at [941, 112] on div "Pick a record to trigger the workflow The workflow test run will use this recor…" at bounding box center [843, 71] width 258 height 102
click at [945, 106] on button "Test" at bounding box center [946, 101] width 28 height 17
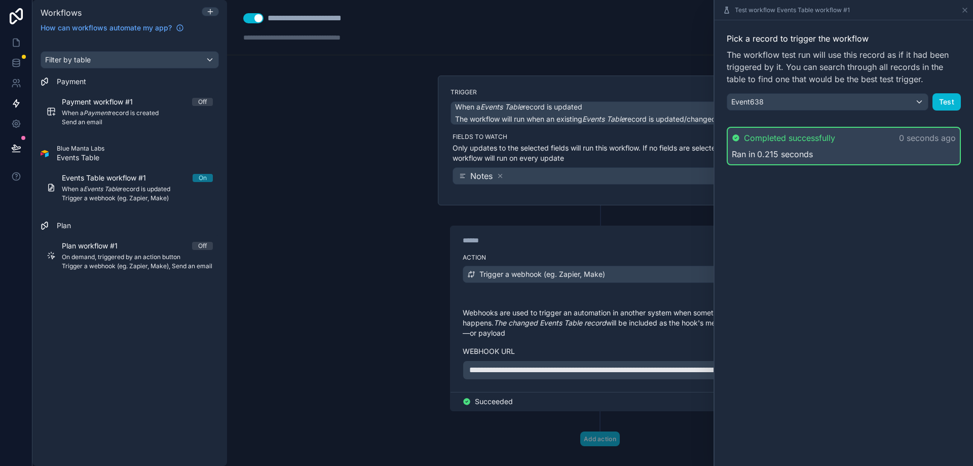
click at [414, 135] on div "**********" at bounding box center [600, 233] width 746 height 466
drag, startPoint x: 555, startPoint y: 50, endPoint x: 619, endPoint y: 44, distance: 63.6
click at [556, 50] on div "**********" at bounding box center [600, 27] width 746 height 55
click at [966, 11] on icon at bounding box center [965, 10] width 4 height 4
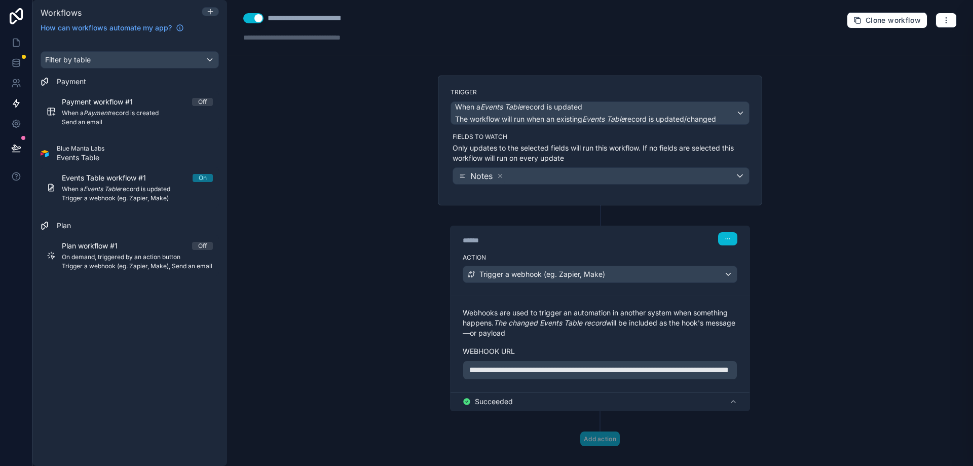
click at [374, 92] on div "**********" at bounding box center [600, 233] width 746 height 466
click at [0, 40] on link at bounding box center [16, 42] width 32 height 20
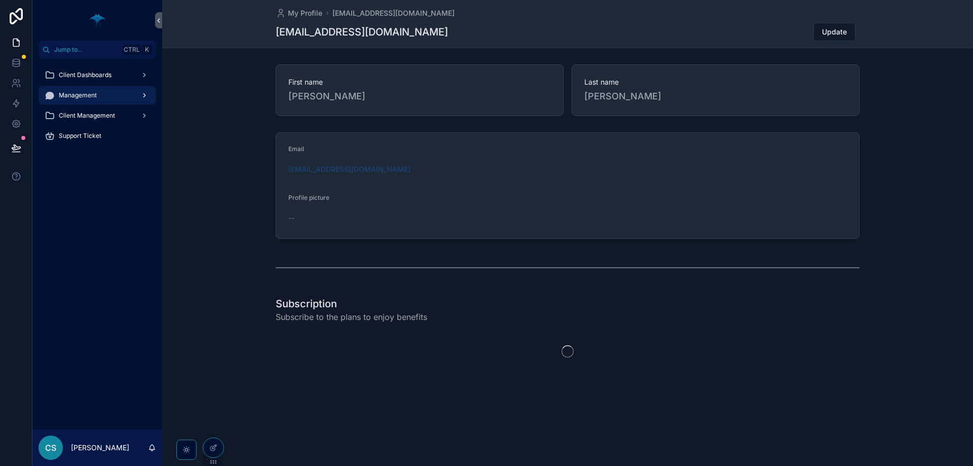
click at [96, 93] on span "Management" at bounding box center [78, 95] width 38 height 8
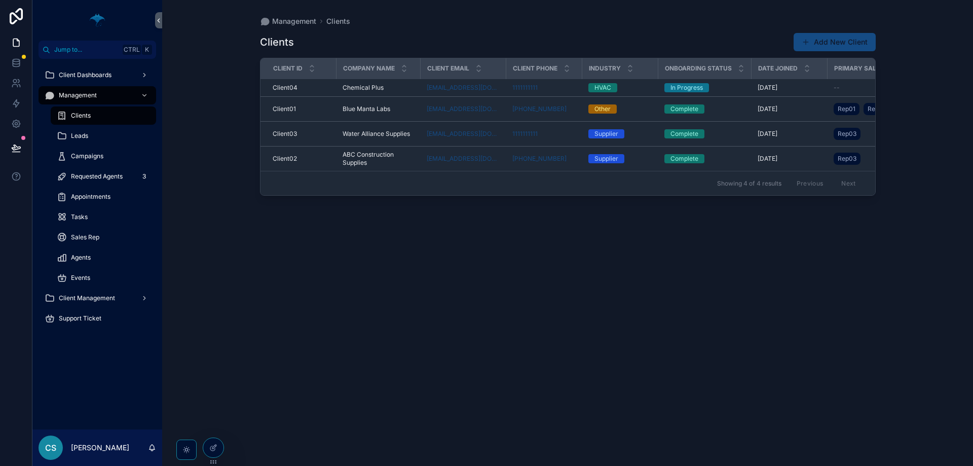
click at [107, 227] on div "Tasks" at bounding box center [104, 217] width 118 height 20
click at [108, 221] on div "Tasks" at bounding box center [103, 217] width 93 height 16
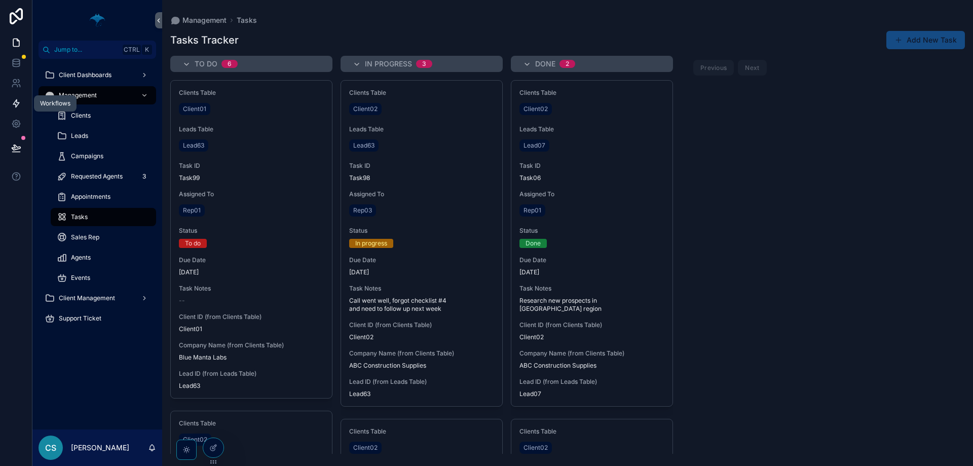
click at [6, 105] on link at bounding box center [16, 103] width 32 height 20
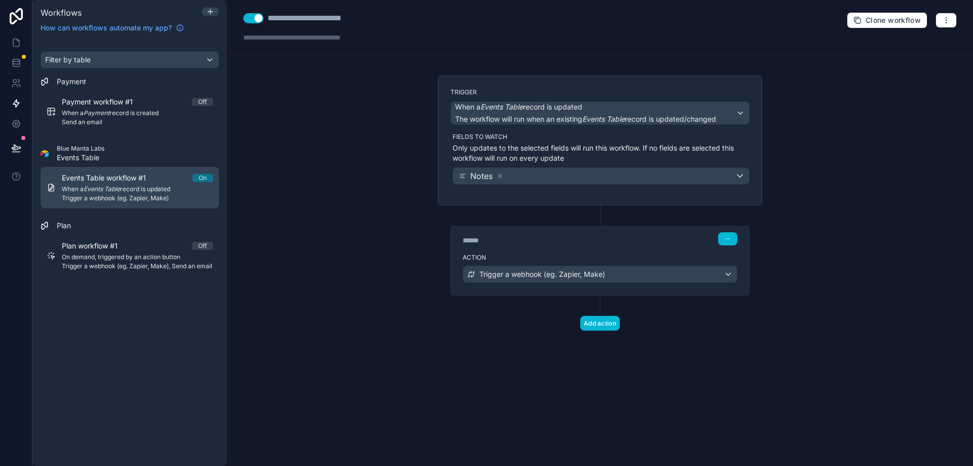
click at [142, 181] on span "Events Table workflow #1" at bounding box center [110, 178] width 96 height 10
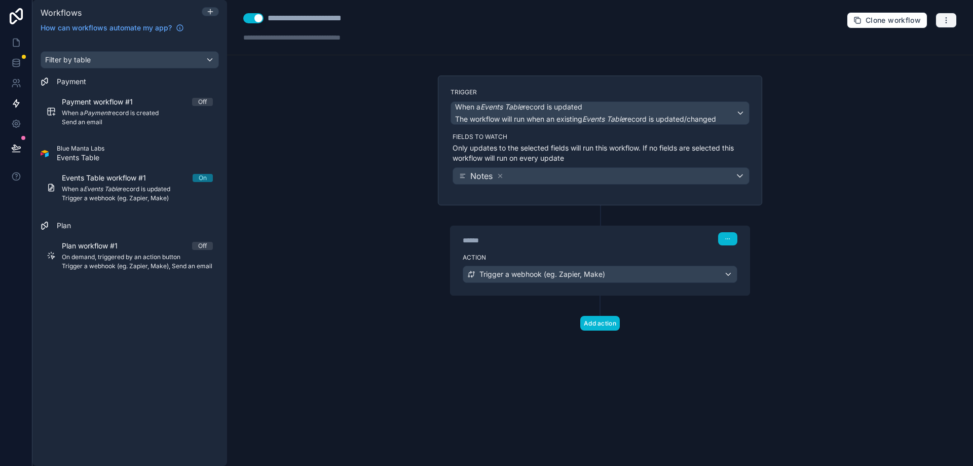
click at [945, 19] on icon "button" at bounding box center [946, 20] width 8 height 8
click at [942, 54] on button "Run history" at bounding box center [911, 60] width 73 height 16
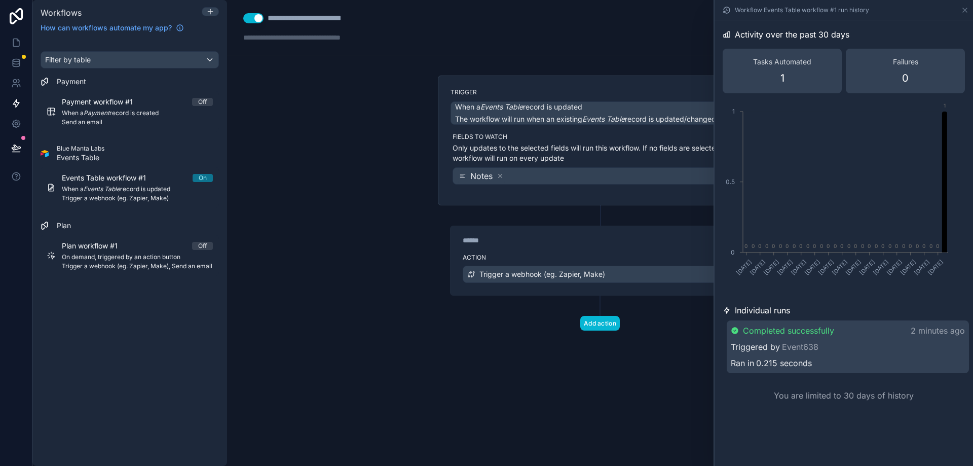
click at [617, 397] on div "**********" at bounding box center [600, 233] width 746 height 466
click at [964, 10] on icon at bounding box center [965, 10] width 4 height 4
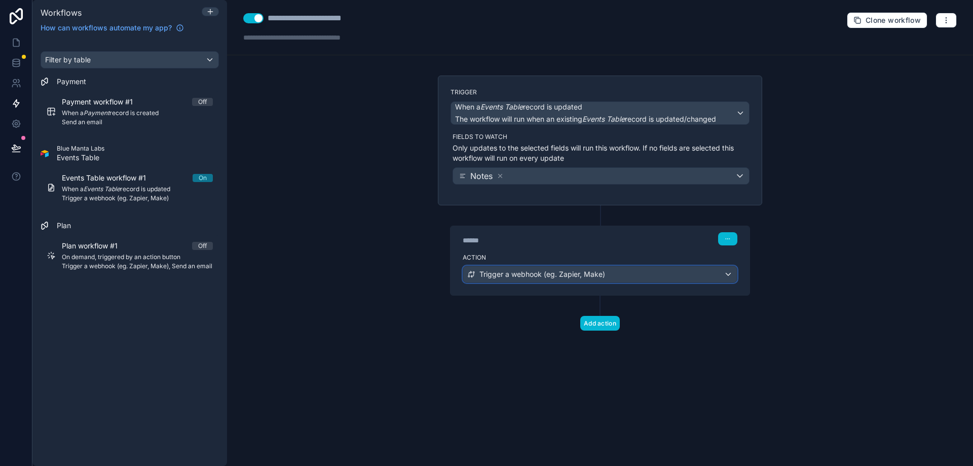
click at [723, 274] on div "Trigger a webhook (eg. Zapier, Make)" at bounding box center [600, 274] width 274 height 16
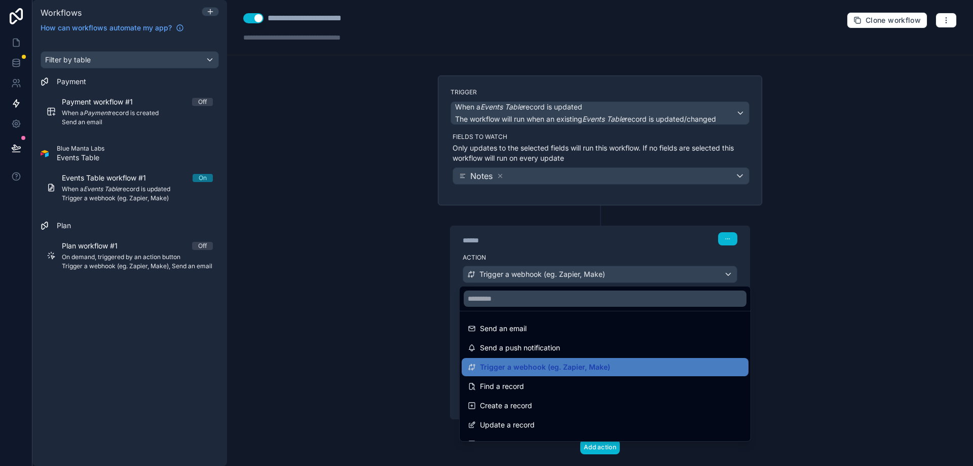
click at [723, 275] on div at bounding box center [486, 233] width 973 height 466
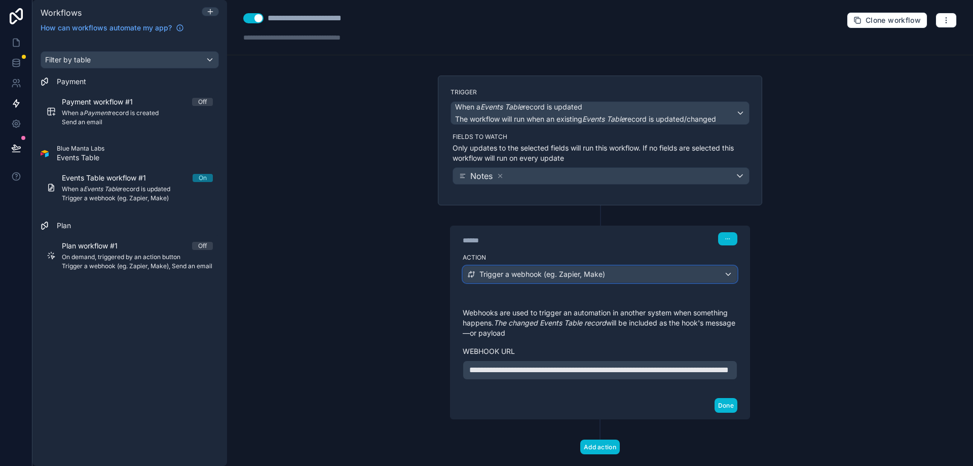
click at [718, 274] on div "Trigger a webhook (eg. Zapier, Make)" at bounding box center [600, 274] width 274 height 16
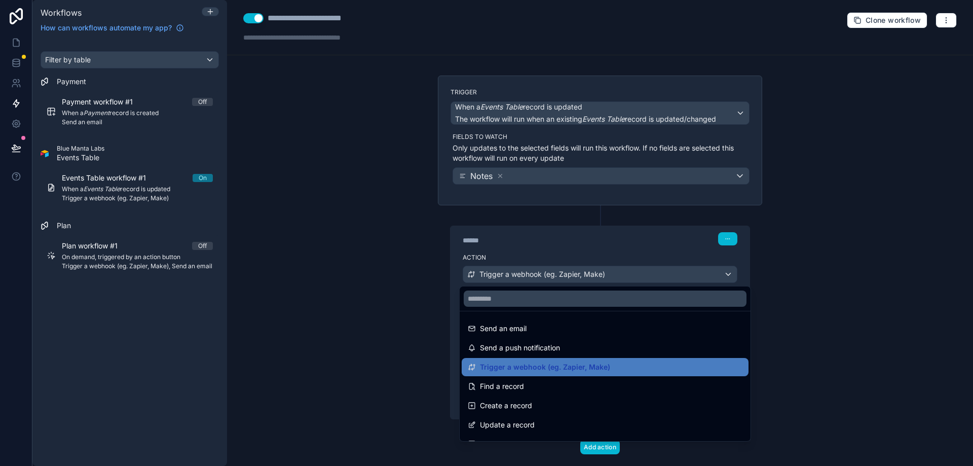
click at [801, 247] on div at bounding box center [486, 233] width 973 height 466
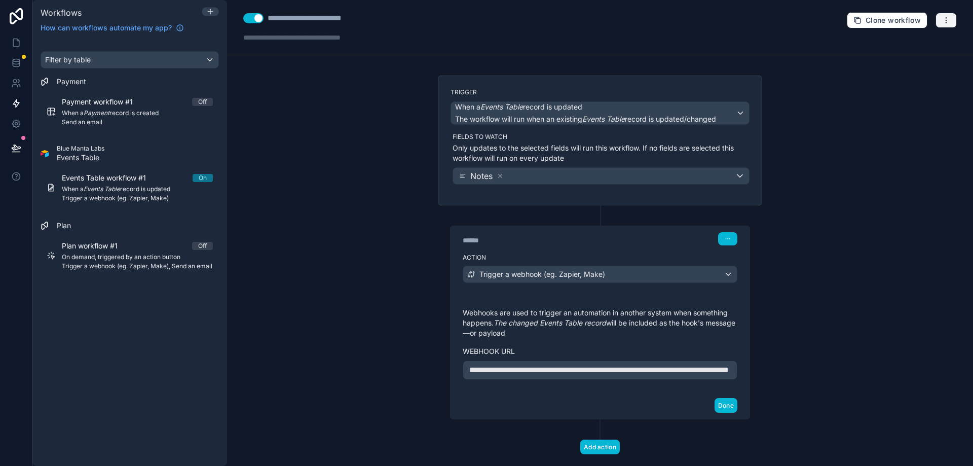
click at [942, 22] on icon "button" at bounding box center [946, 20] width 8 height 8
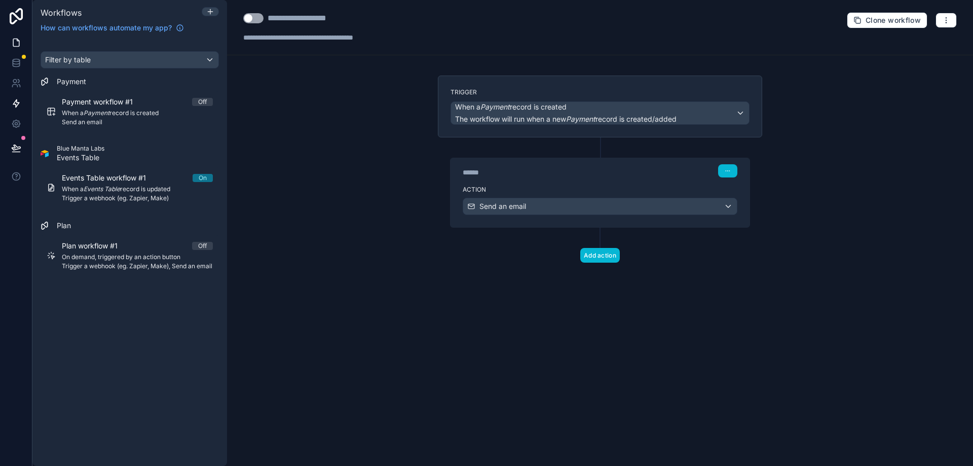
click at [26, 33] on link at bounding box center [16, 42] width 32 height 20
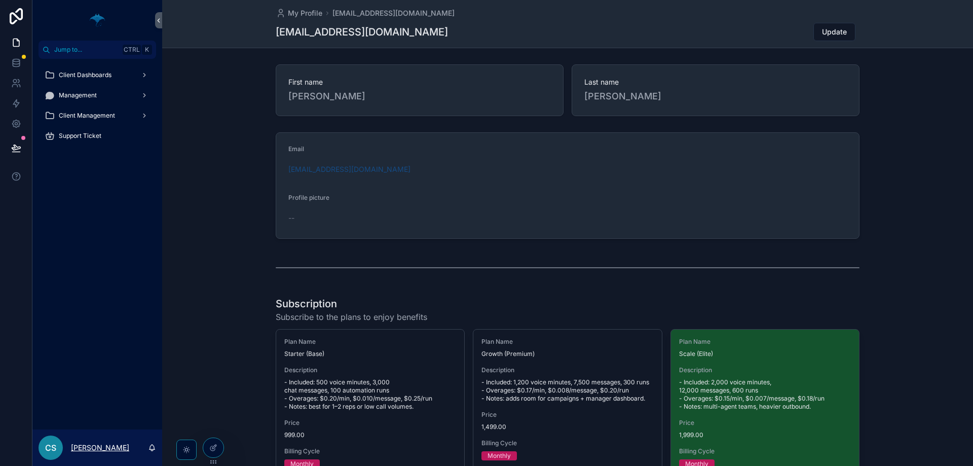
click at [105, 450] on p "[PERSON_NAME]" at bounding box center [100, 447] width 58 height 10
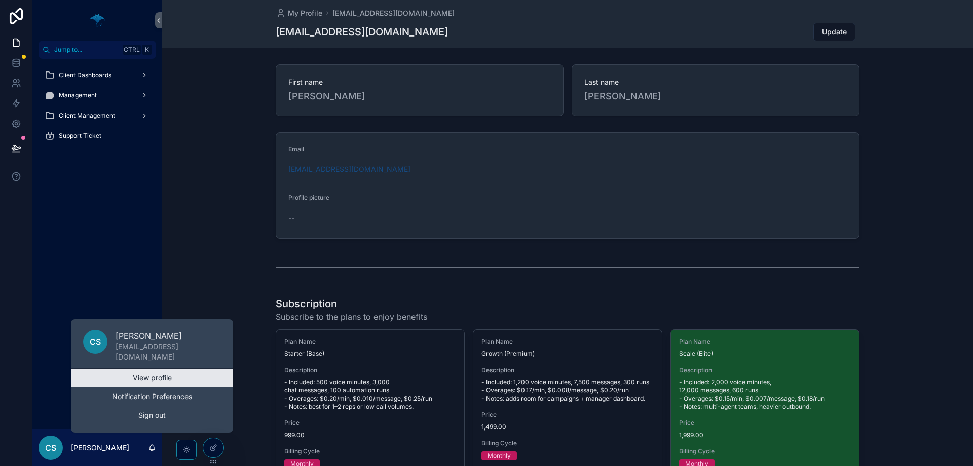
click at [154, 384] on link "View profile" at bounding box center [152, 377] width 162 height 18
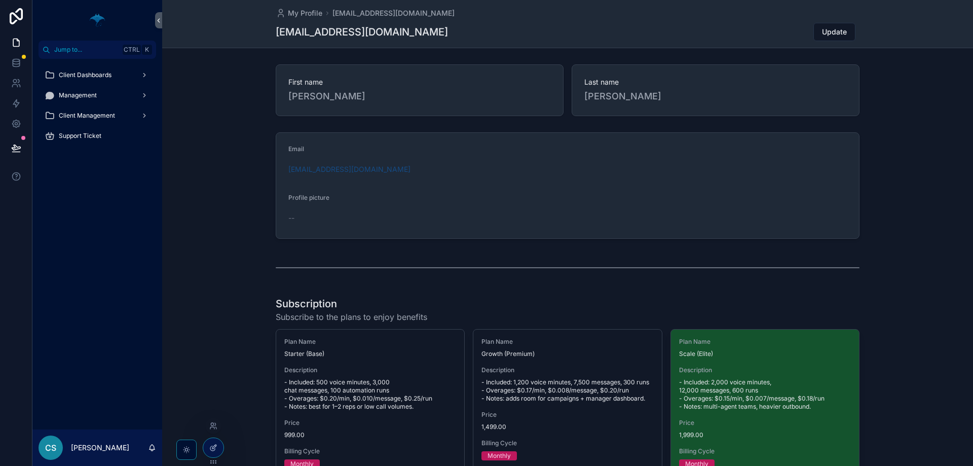
click at [212, 451] on div at bounding box center [213, 447] width 20 height 19
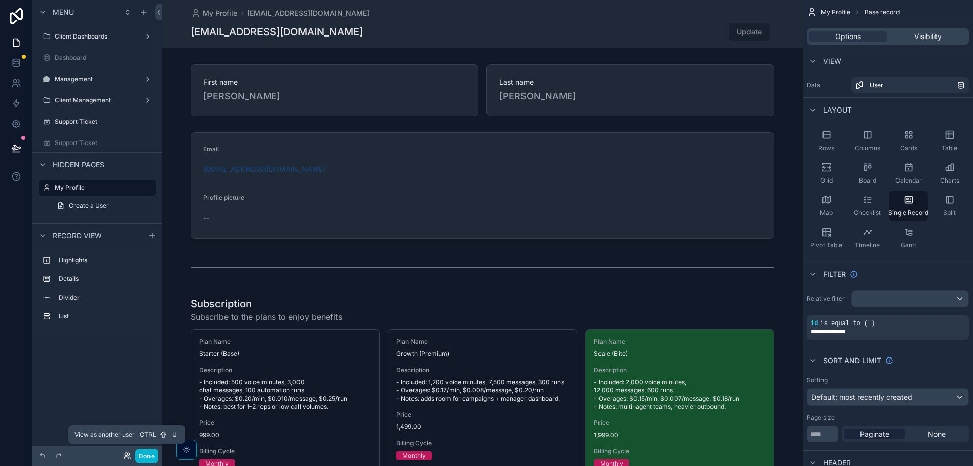
click at [124, 458] on icon at bounding box center [127, 455] width 8 height 8
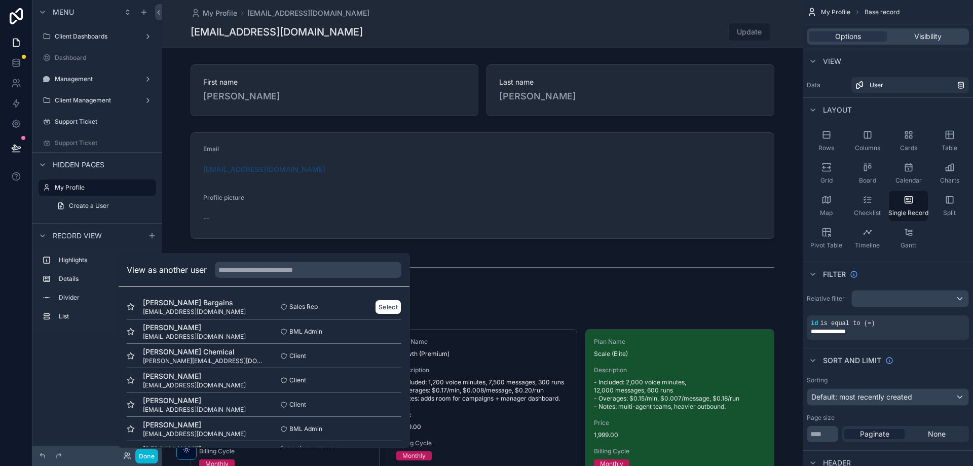
click at [233, 306] on div "[PERSON_NAME] Bargains [EMAIL_ADDRESS][DOMAIN_NAME]" at bounding box center [195, 306] width 137 height 18
click at [375, 310] on button "Select" at bounding box center [388, 306] width 26 height 15
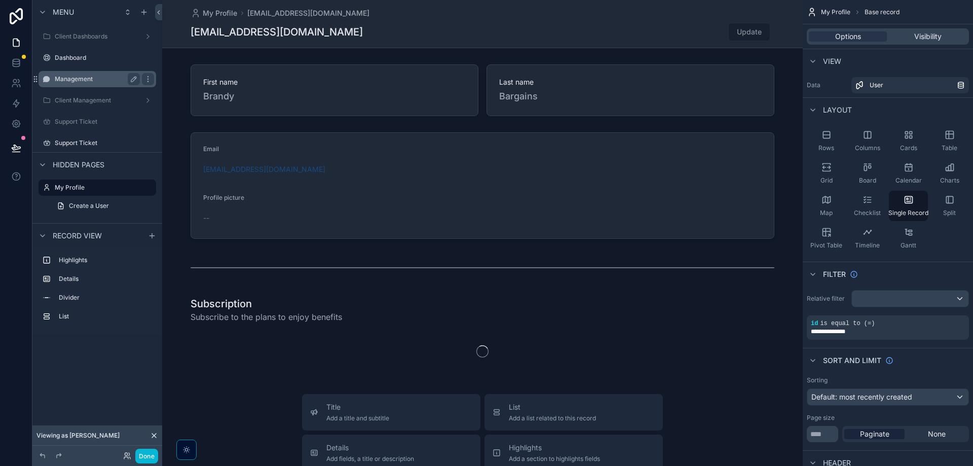
click at [98, 84] on div "Management" at bounding box center [97, 79] width 85 height 12
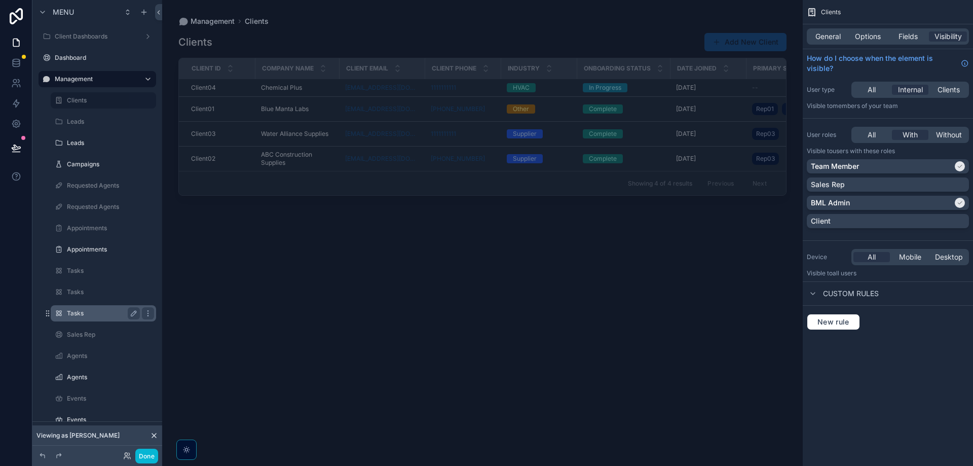
click at [94, 318] on div "Tasks" at bounding box center [103, 313] width 73 height 12
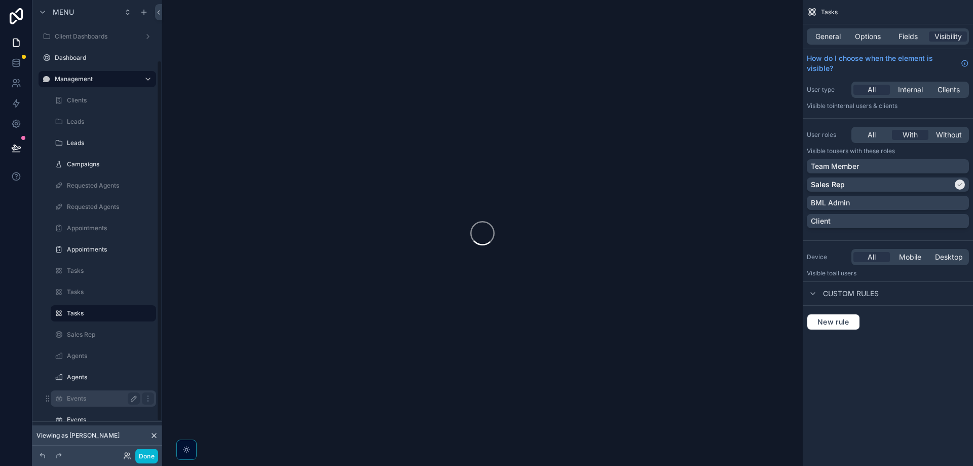
scroll to position [76, 0]
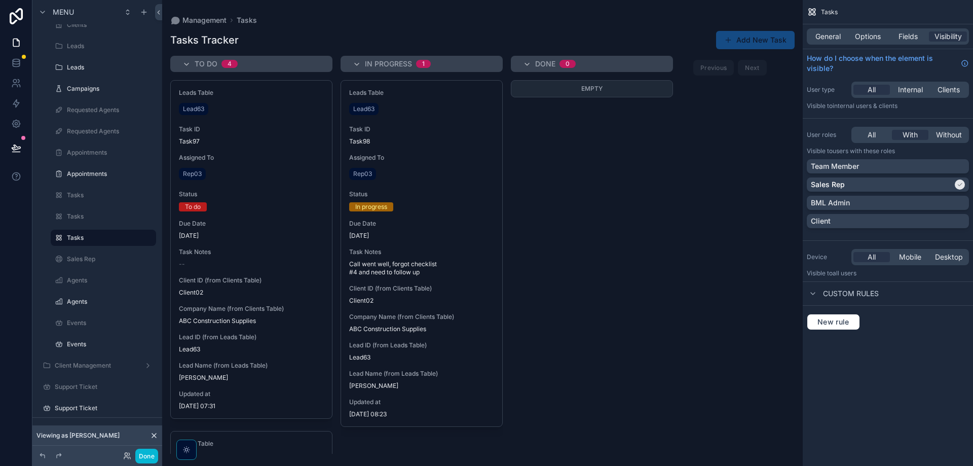
click at [424, 213] on div "scrollable content" at bounding box center [482, 233] width 641 height 466
click at [424, 213] on div "Leads Table Lead63 Task ID Task98 Assigned To Rep03 Status In progress Due Date…" at bounding box center [421, 254] width 161 height 346
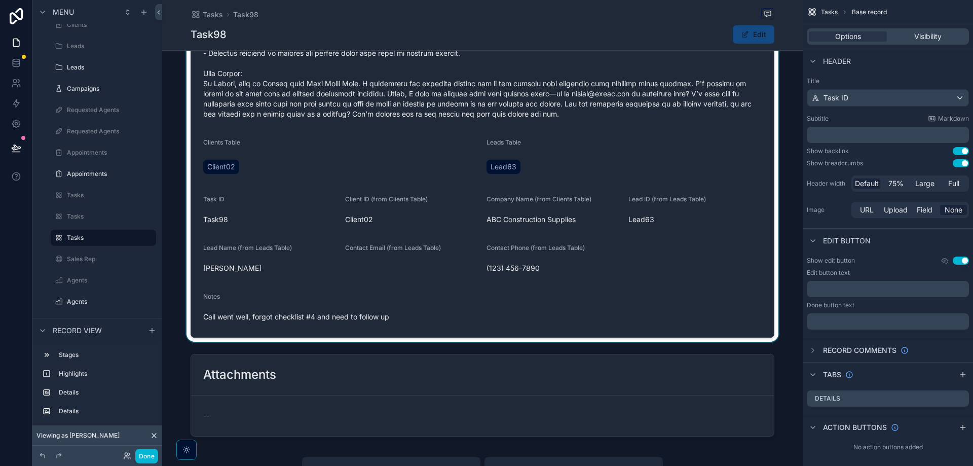
scroll to position [456, 0]
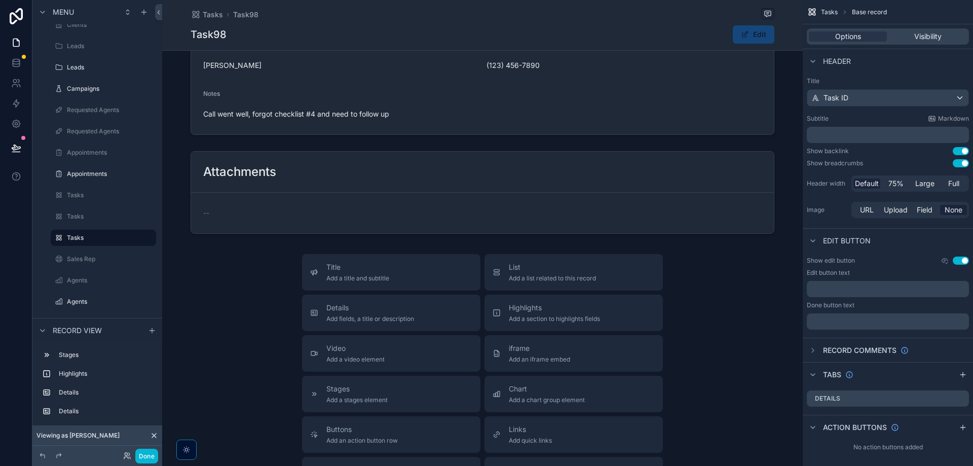
click at [764, 32] on button "Edit" at bounding box center [754, 34] width 42 height 18
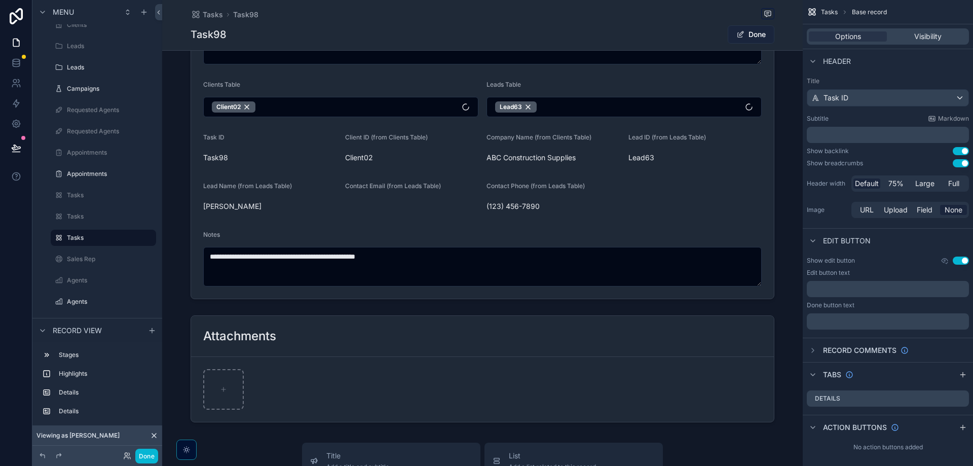
scroll to position [597, 0]
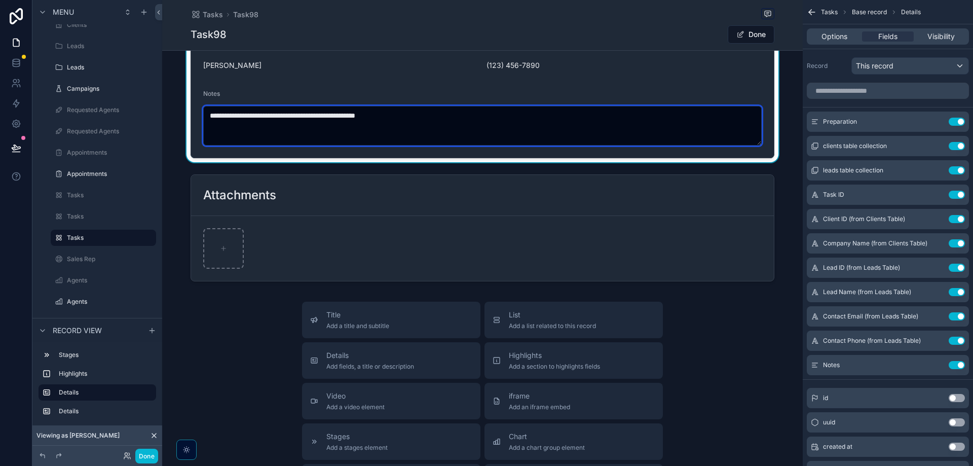
click at [429, 121] on textarea "**********" at bounding box center [482, 126] width 558 height 40
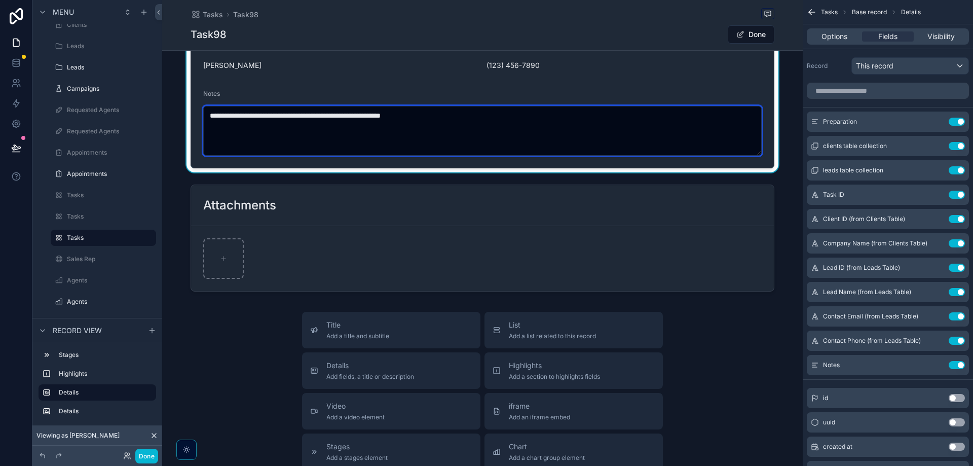
type textarea "**********"
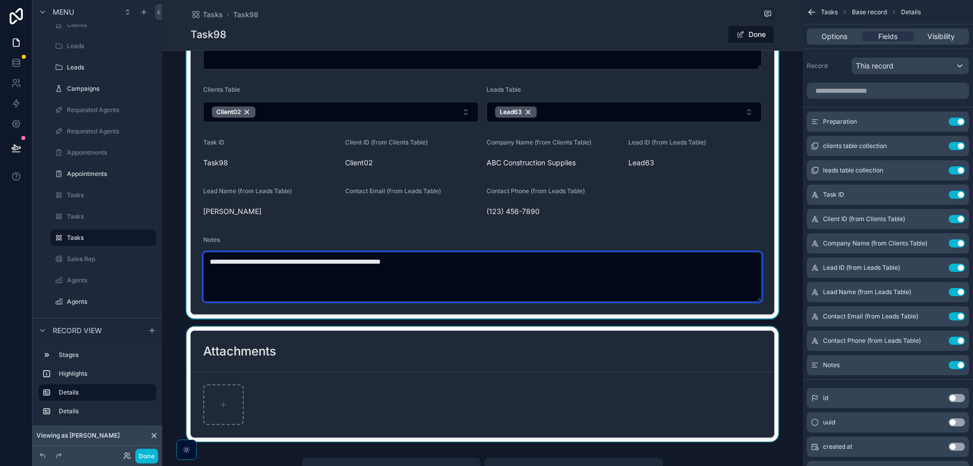
scroll to position [445, 0]
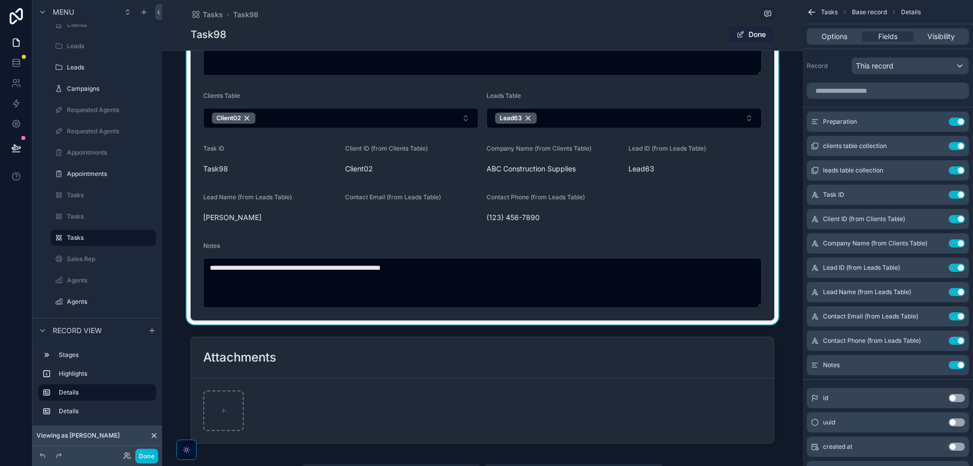
drag, startPoint x: 733, startPoint y: 46, endPoint x: 738, endPoint y: 42, distance: 6.8
click at [733, 46] on div "Tasks Task98 Task98 Done" at bounding box center [483, 25] width 584 height 50
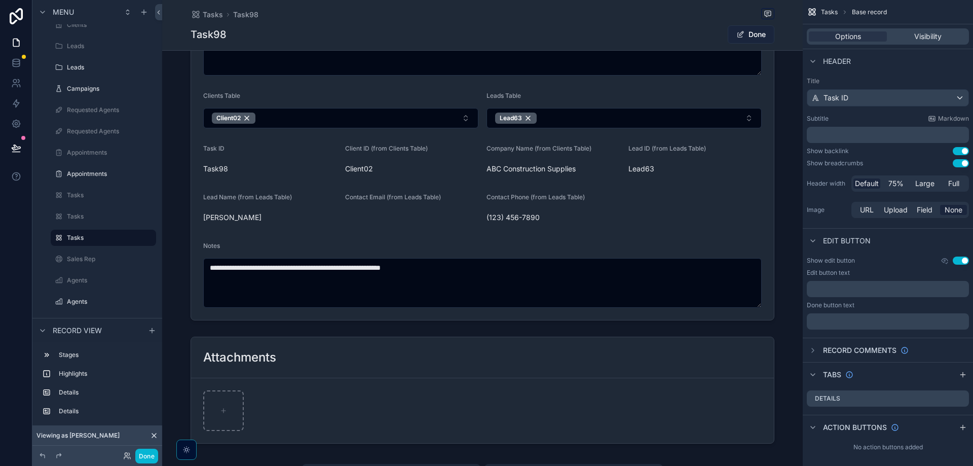
click at [738, 42] on button "Done" at bounding box center [751, 34] width 47 height 18
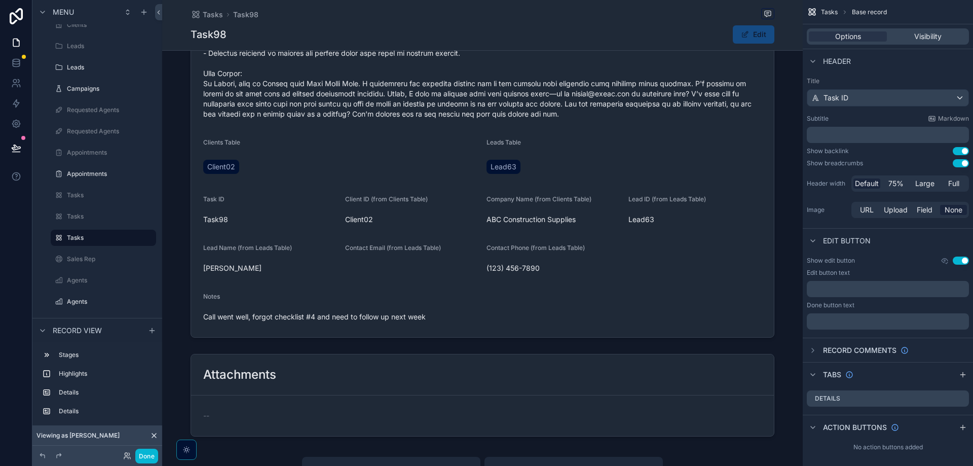
scroll to position [203, 0]
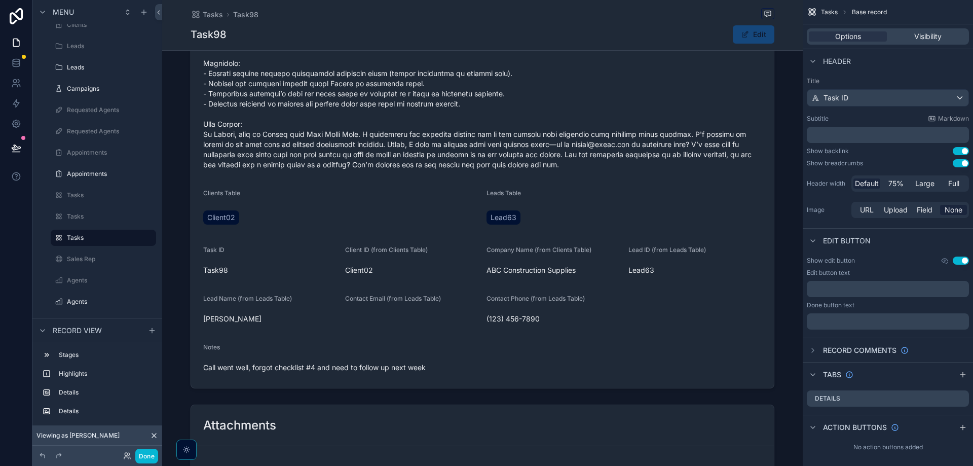
click at [763, 37] on button "Edit" at bounding box center [754, 34] width 42 height 18
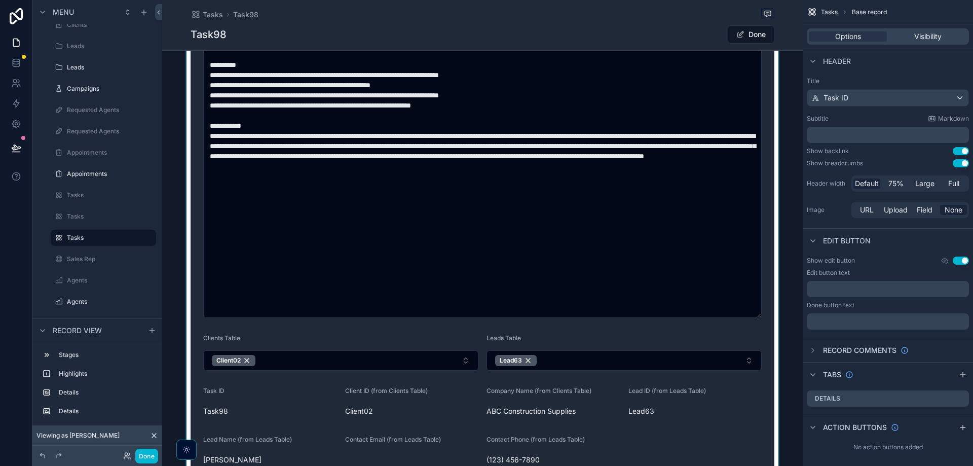
scroll to position [456, 0]
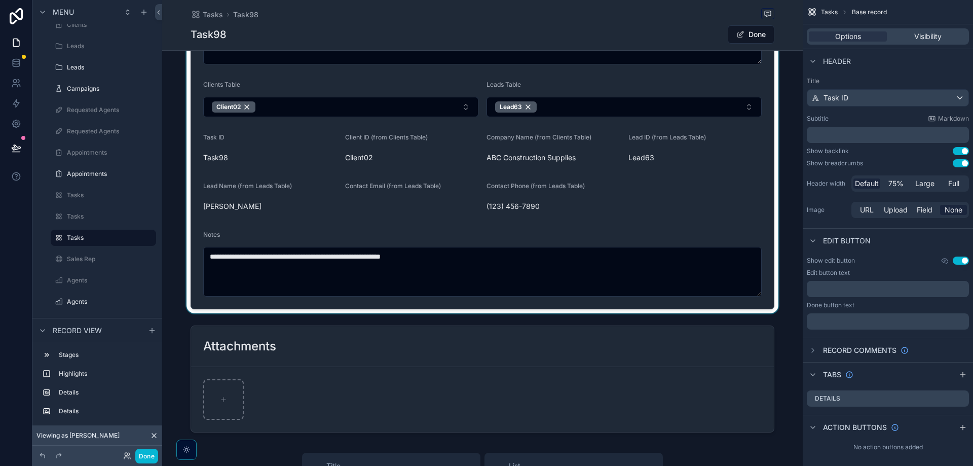
click at [521, 266] on div "scrollable content" at bounding box center [482, 15] width 641 height 595
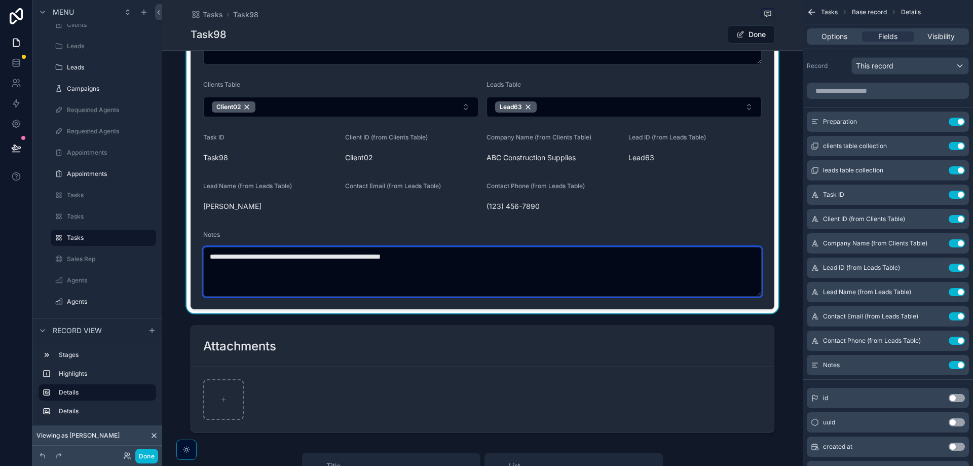
click at [497, 259] on textarea "**********" at bounding box center [482, 272] width 558 height 50
click at [474, 281] on textarea "**********" at bounding box center [482, 272] width 558 height 50
click at [479, 279] on textarea "**********" at bounding box center [482, 272] width 558 height 50
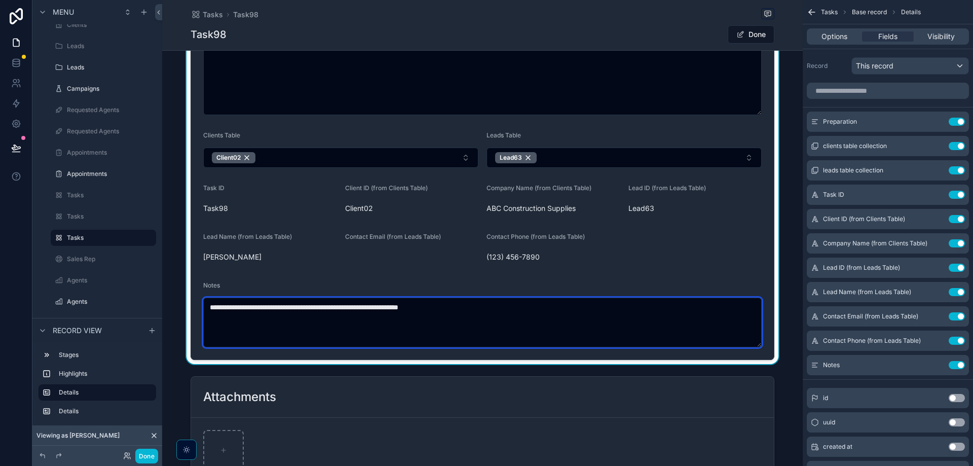
scroll to position [608, 0]
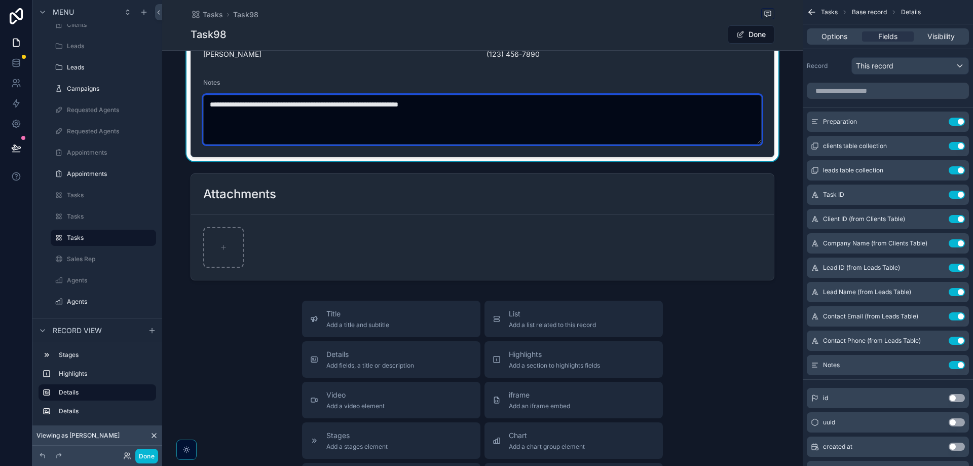
type textarea "**********"
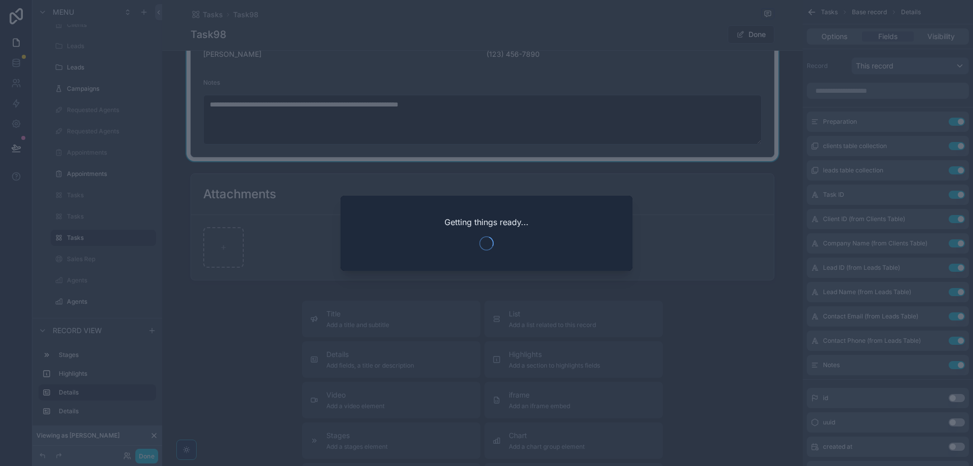
click at [664, 197] on div at bounding box center [486, 233] width 973 height 466
click at [635, 204] on div at bounding box center [486, 233] width 973 height 466
click at [700, 169] on div at bounding box center [486, 233] width 973 height 466
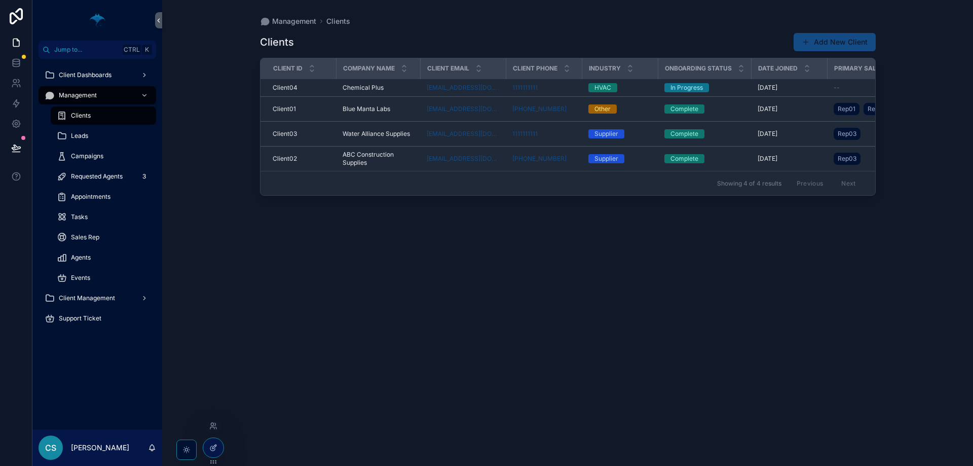
click at [219, 453] on div at bounding box center [213, 447] width 20 height 19
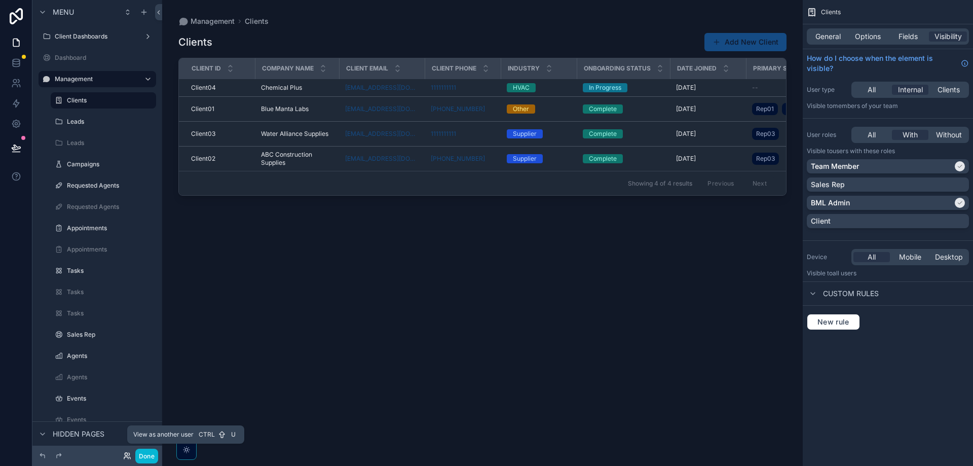
click at [127, 455] on icon at bounding box center [127, 455] width 8 height 8
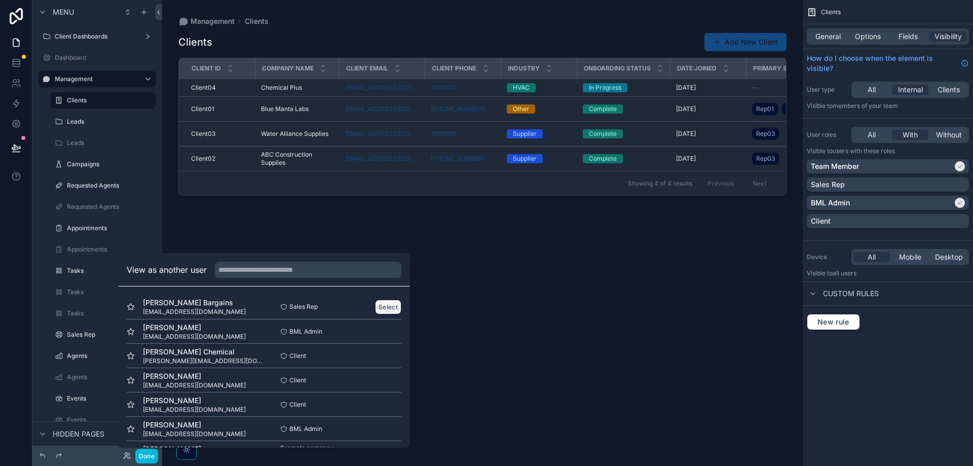
click at [385, 303] on button "Select" at bounding box center [388, 306] width 26 height 15
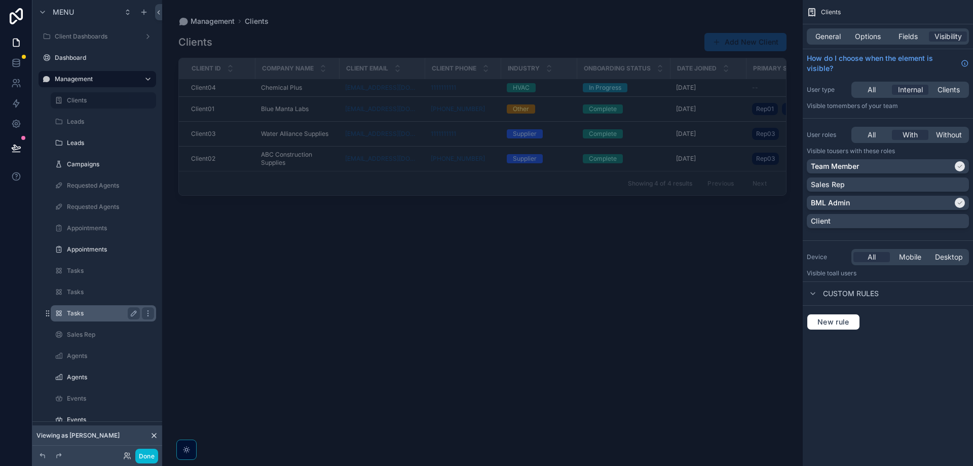
click at [85, 312] on label "Tasks" at bounding box center [101, 313] width 69 height 8
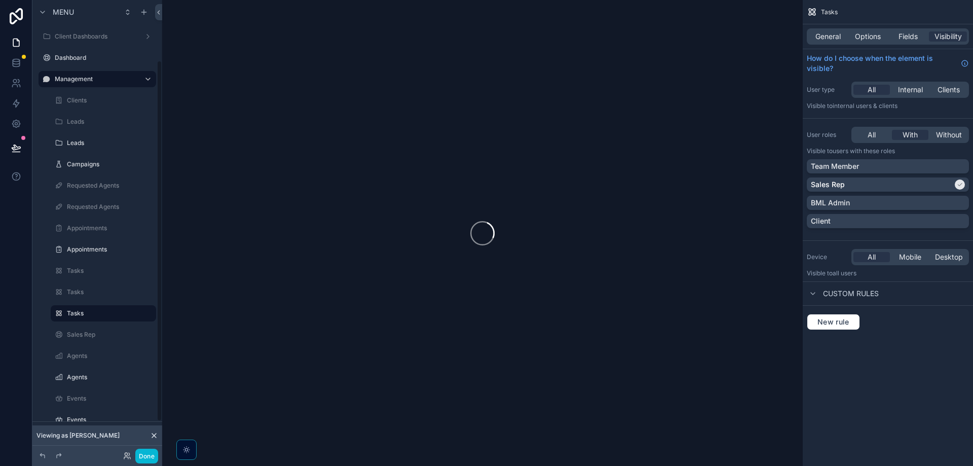
scroll to position [76, 0]
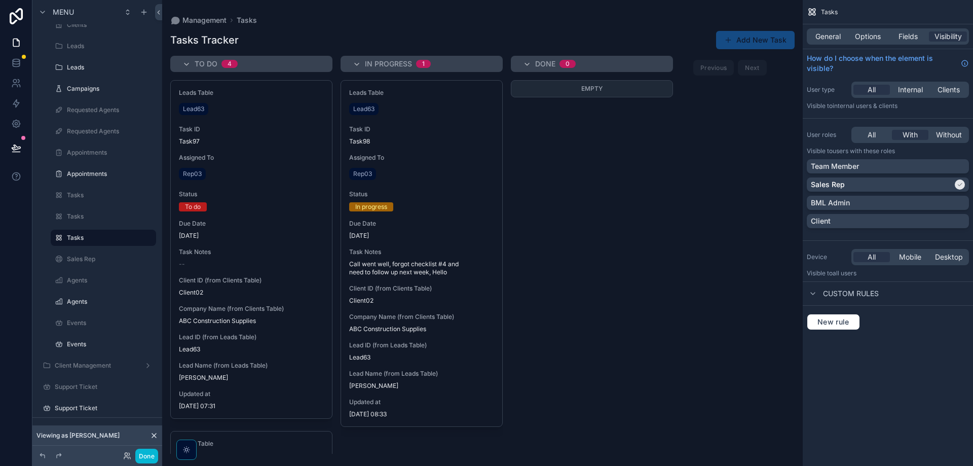
click at [432, 246] on div "scrollable content" at bounding box center [482, 233] width 641 height 466
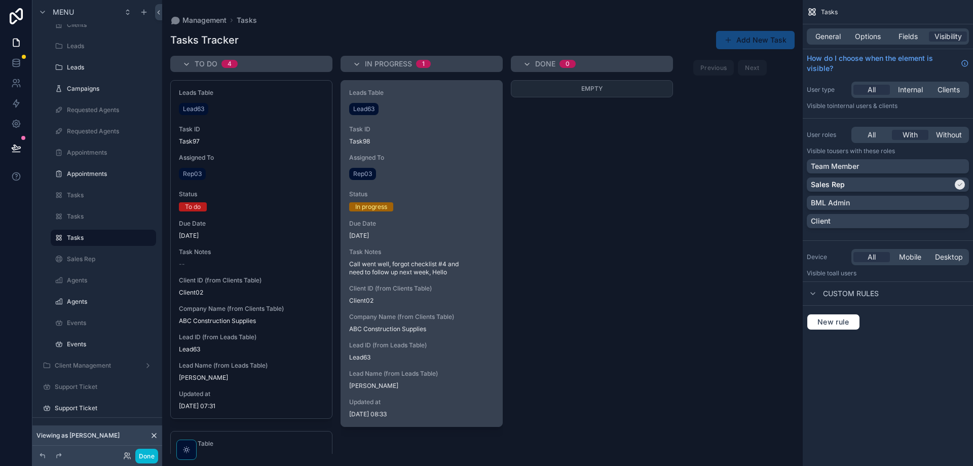
click at [404, 253] on span "Task Notes" at bounding box center [421, 252] width 145 height 8
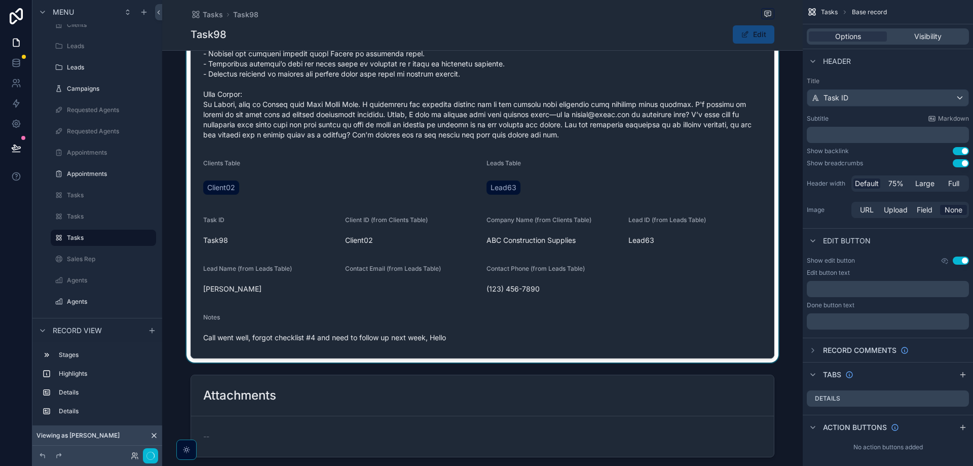
scroll to position [253, 0]
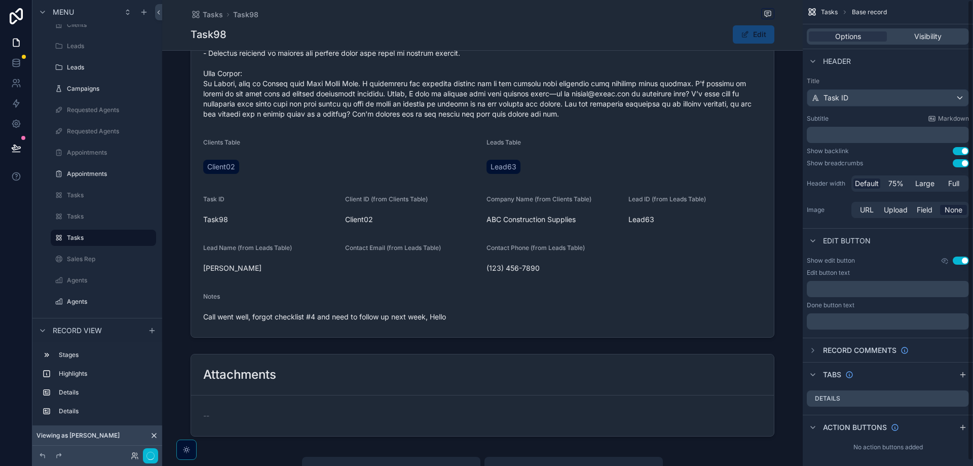
click at [748, 32] on button "Edit" at bounding box center [754, 34] width 42 height 18
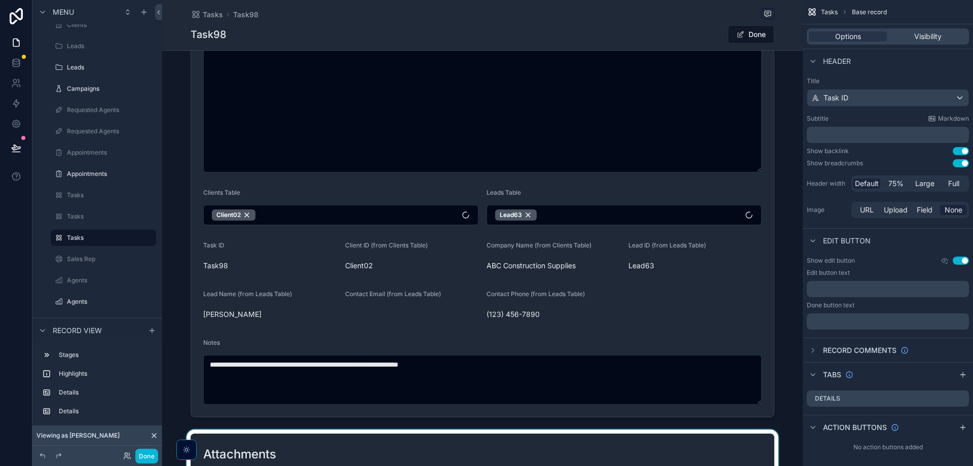
scroll to position [456, 0]
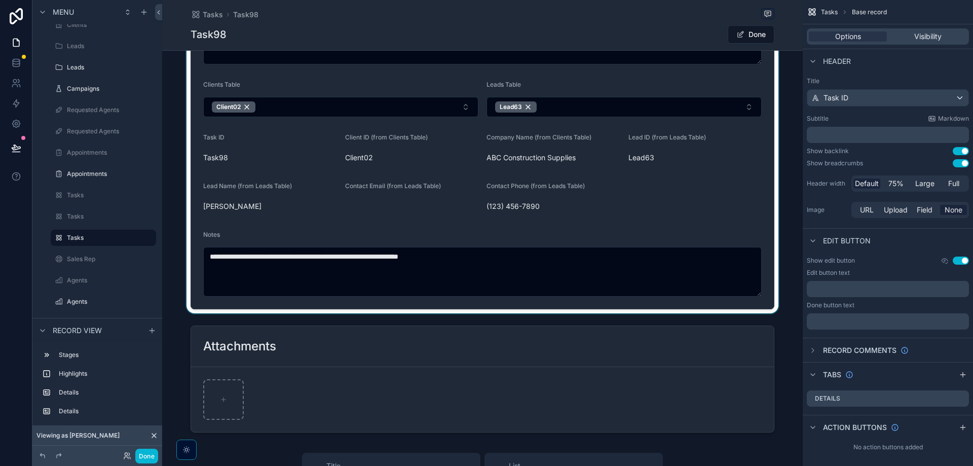
click at [514, 268] on div "scrollable content" at bounding box center [482, 15] width 641 height 595
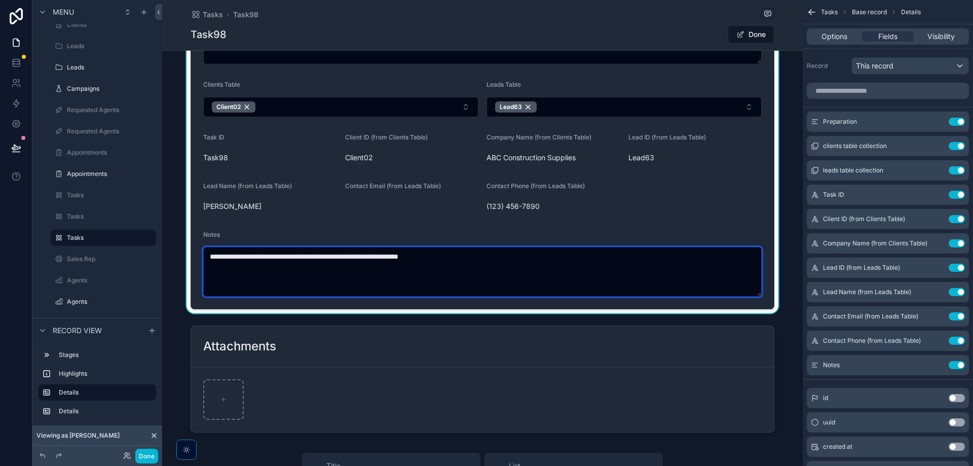
click at [511, 262] on textarea "**********" at bounding box center [482, 272] width 558 height 50
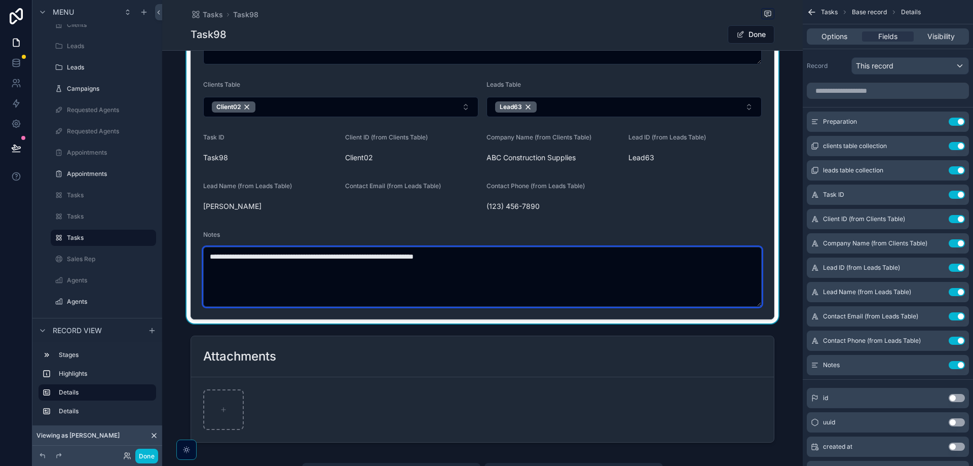
type textarea "**********"
